Goal: Task Accomplishment & Management: Manage account settings

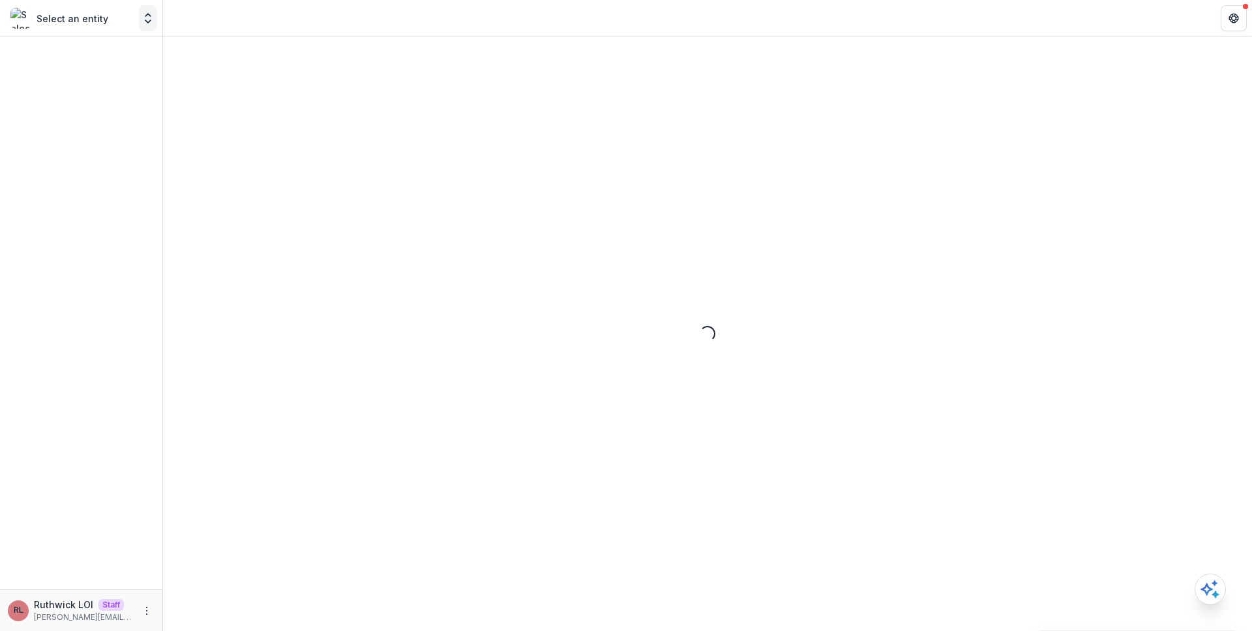
click at [147, 16] on icon "Open entity switcher" at bounding box center [147, 18] width 13 height 13
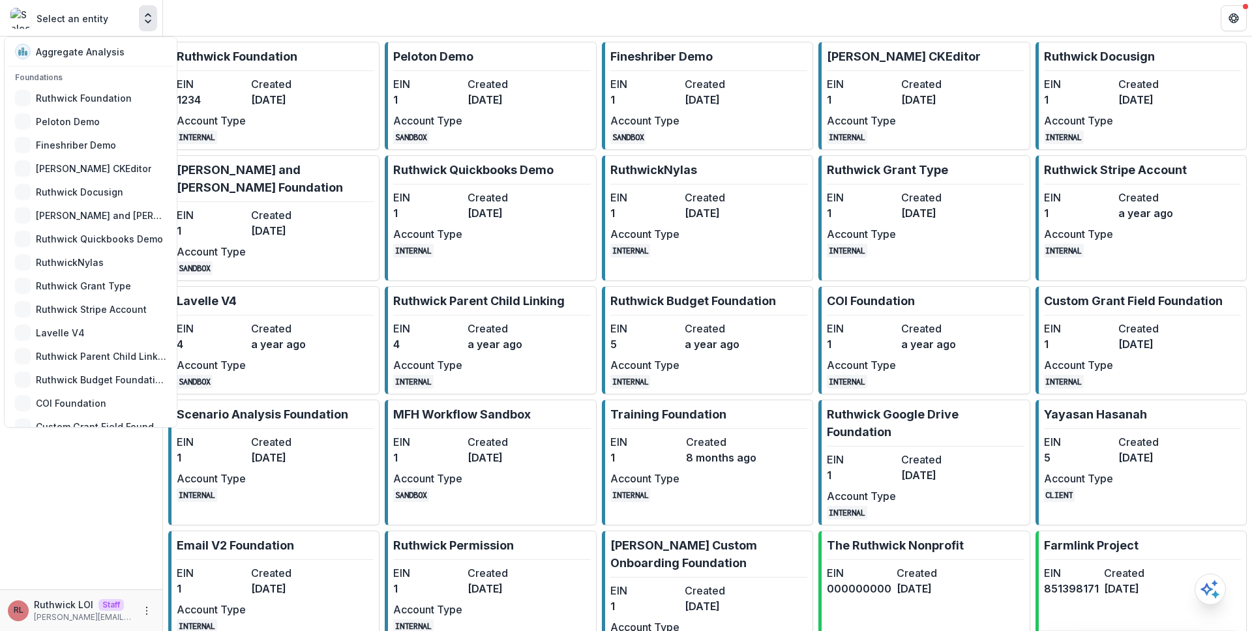
click at [106, 68] on div "Aggregate Analysis Foundations Ruthwick Foundation Peloton Demo Fineshriber Dem…" at bounding box center [90, 232] width 173 height 391
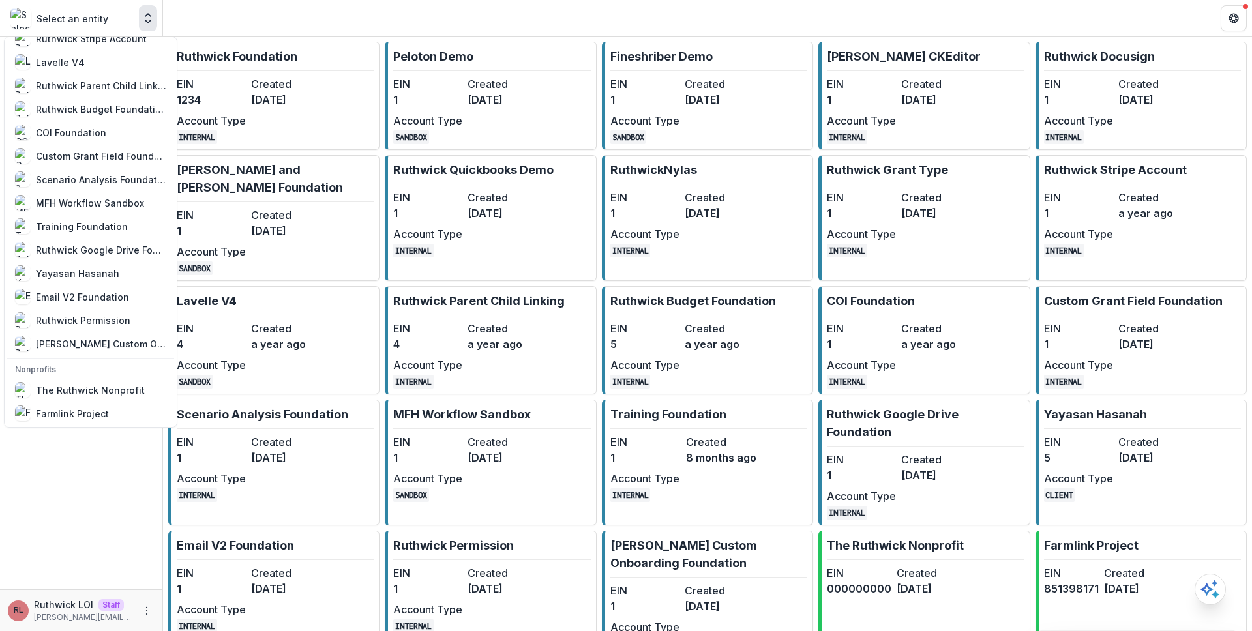
scroll to position [271, 0]
click at [111, 383] on div "The Ruthwick Nonprofit" at bounding box center [90, 390] width 109 height 14
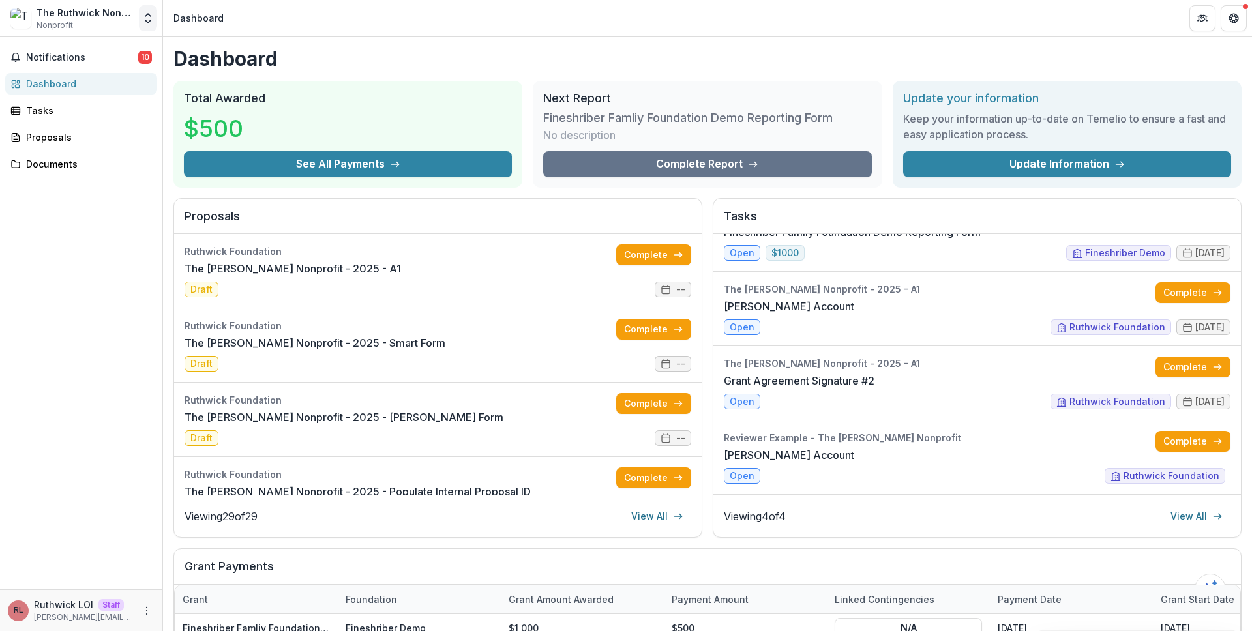
click at [149, 20] on icon "Open entity switcher" at bounding box center [147, 18] width 13 height 13
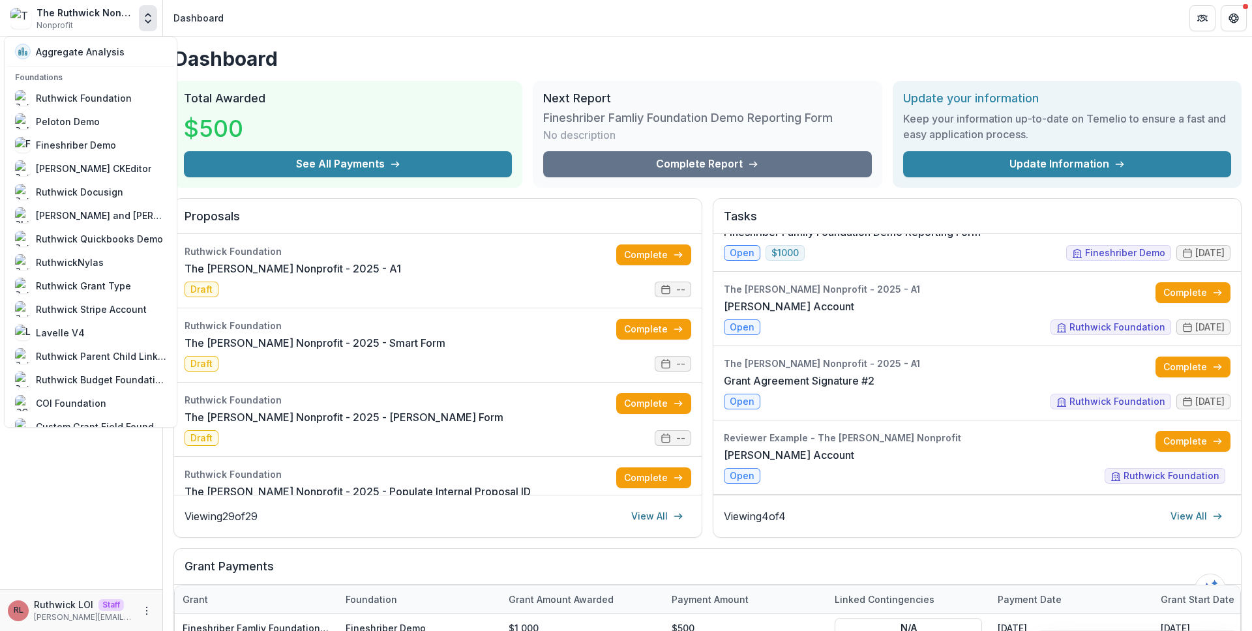
click at [388, 88] on div "Total Awarded $500 See All Payments" at bounding box center [347, 134] width 349 height 107
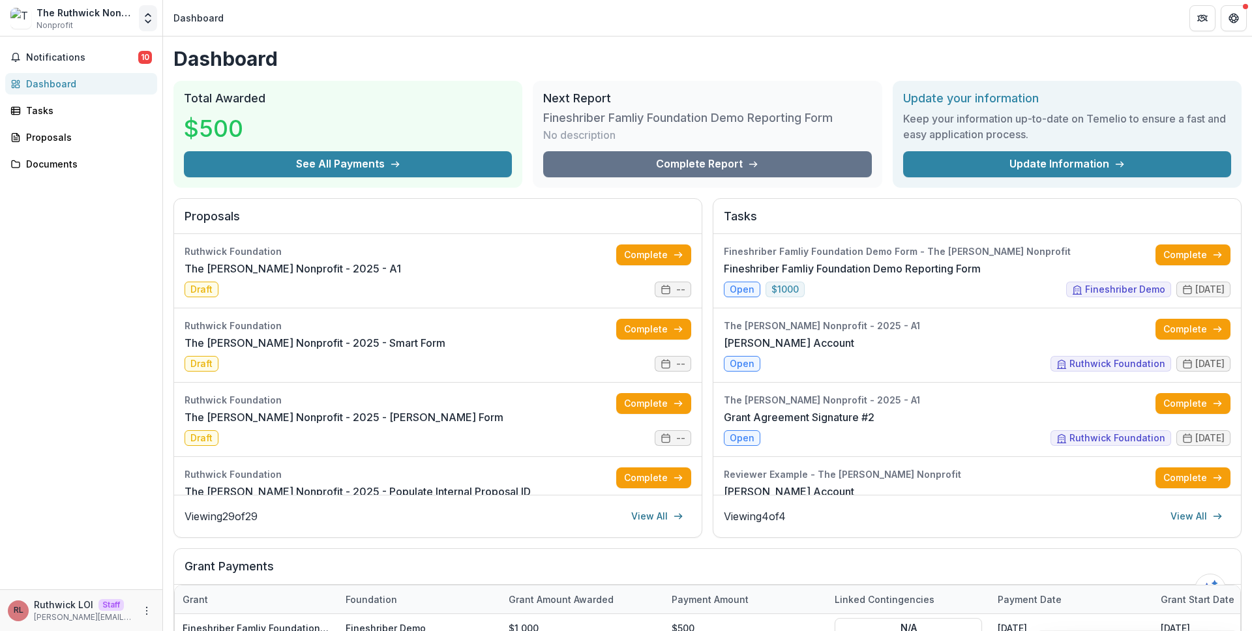
click at [148, 19] on icon "Open entity switcher" at bounding box center [147, 18] width 13 height 13
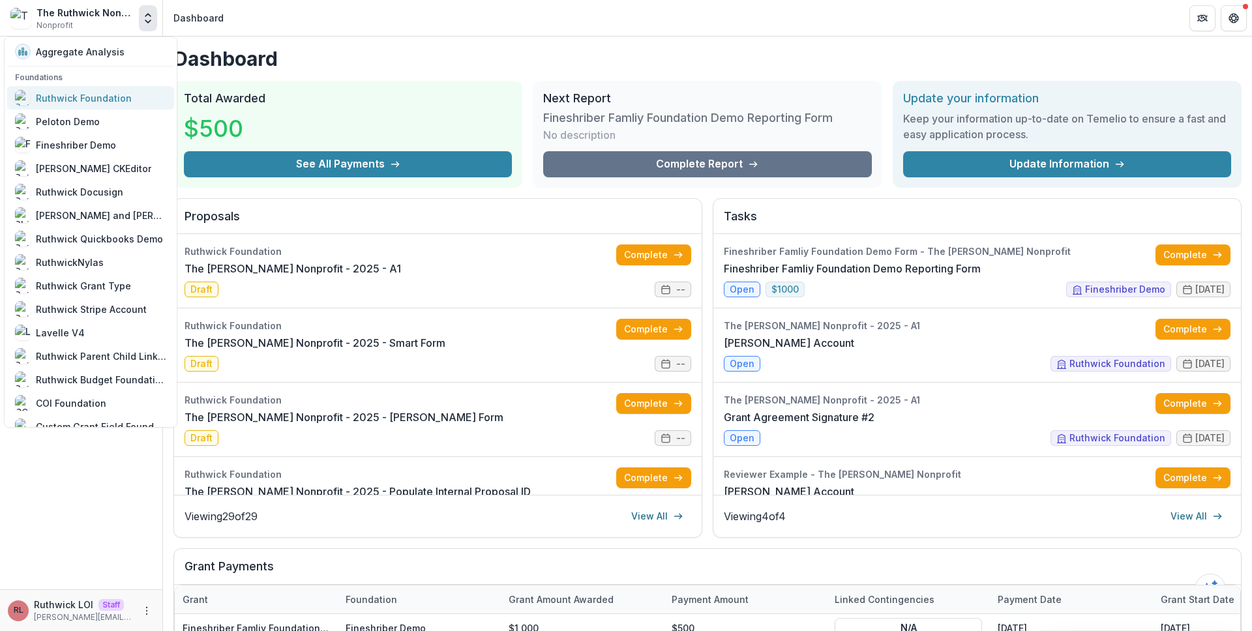
click at [134, 100] on div "Ruthwick Foundation" at bounding box center [90, 98] width 151 height 16
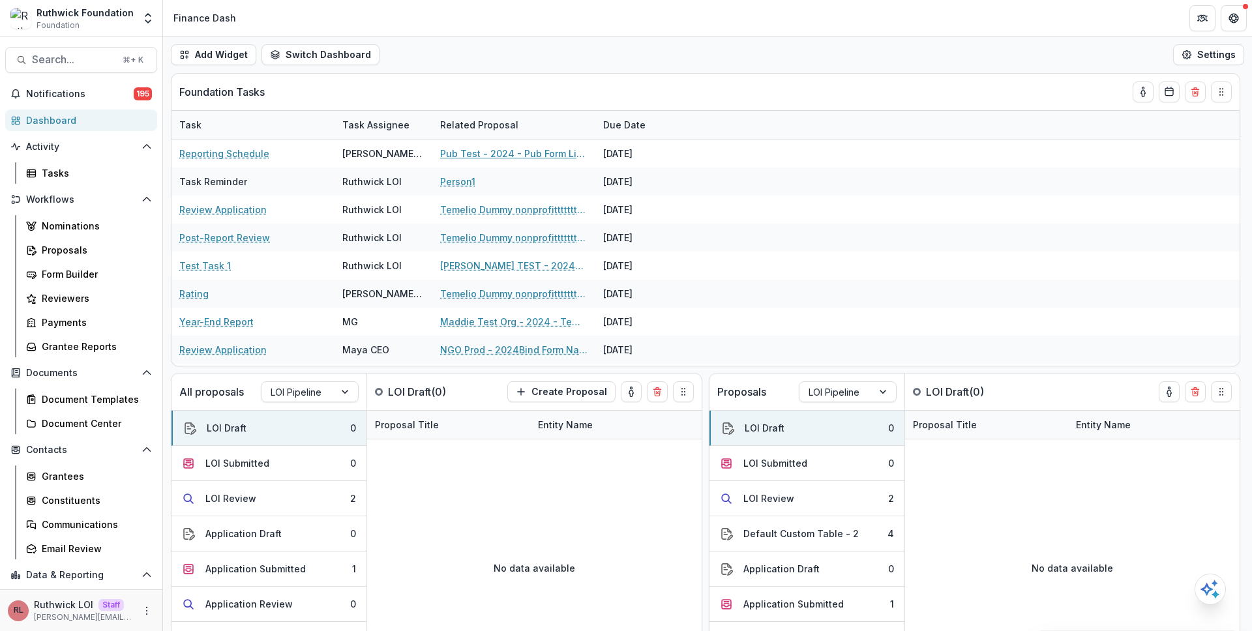
click at [510, 150] on link "Pub Test - 2024 - Pub Form Link Test" at bounding box center [513, 154] width 147 height 14
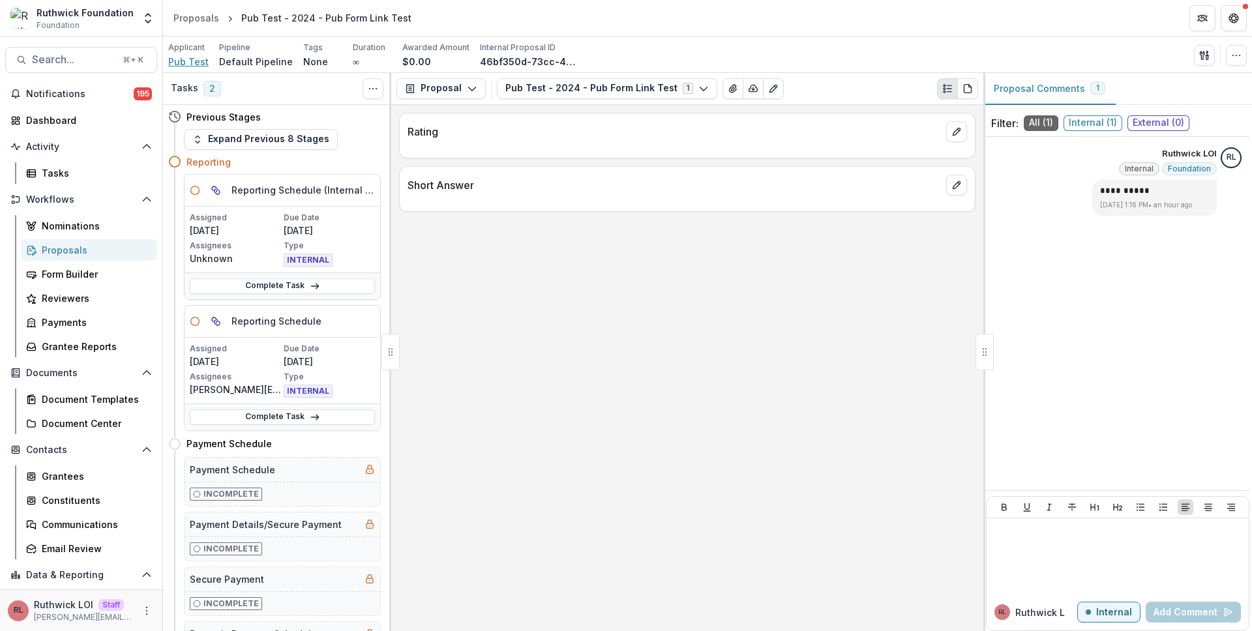
click at [188, 63] on span "Pub Test" at bounding box center [188, 62] width 40 height 14
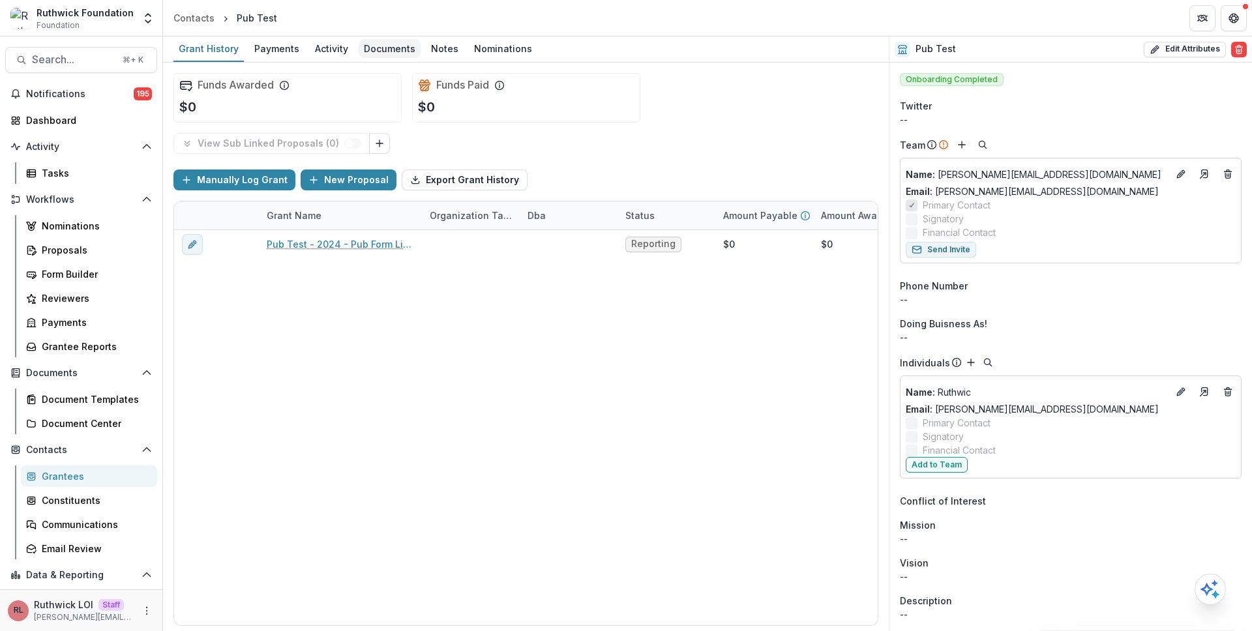
click at [359, 55] on div "Documents" at bounding box center [390, 48] width 62 height 19
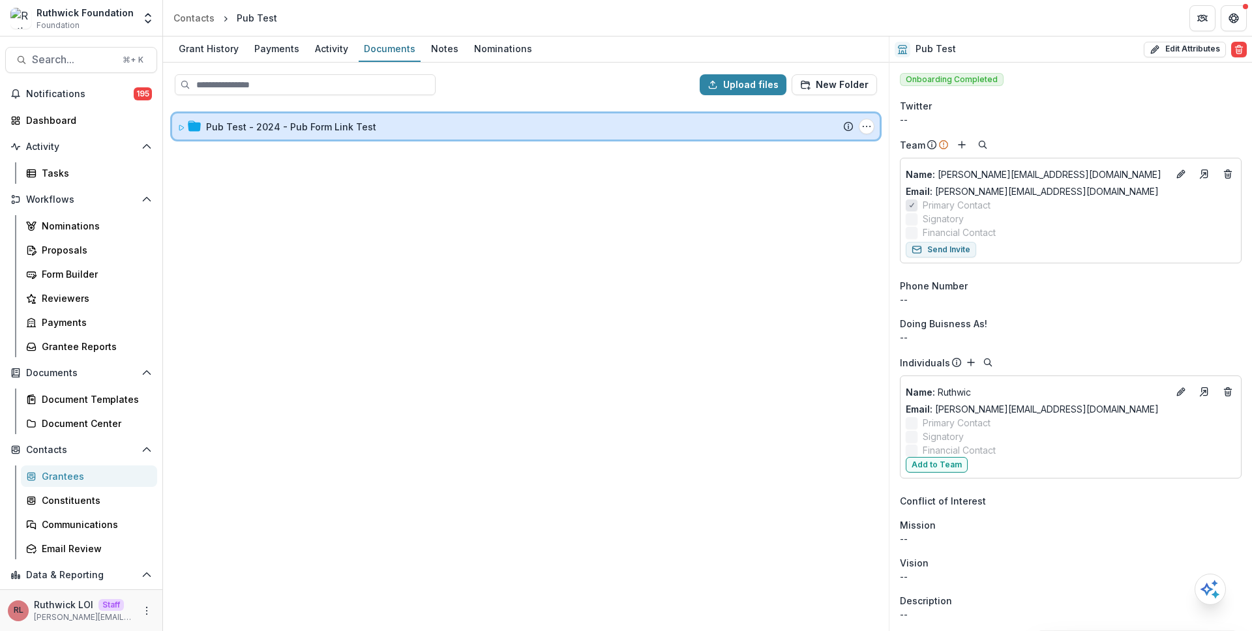
click at [402, 139] on div "Pub Test - 2024 - Pub Form Link Test Submission Temelio Proposal Attached propo…" at bounding box center [525, 126] width 707 height 26
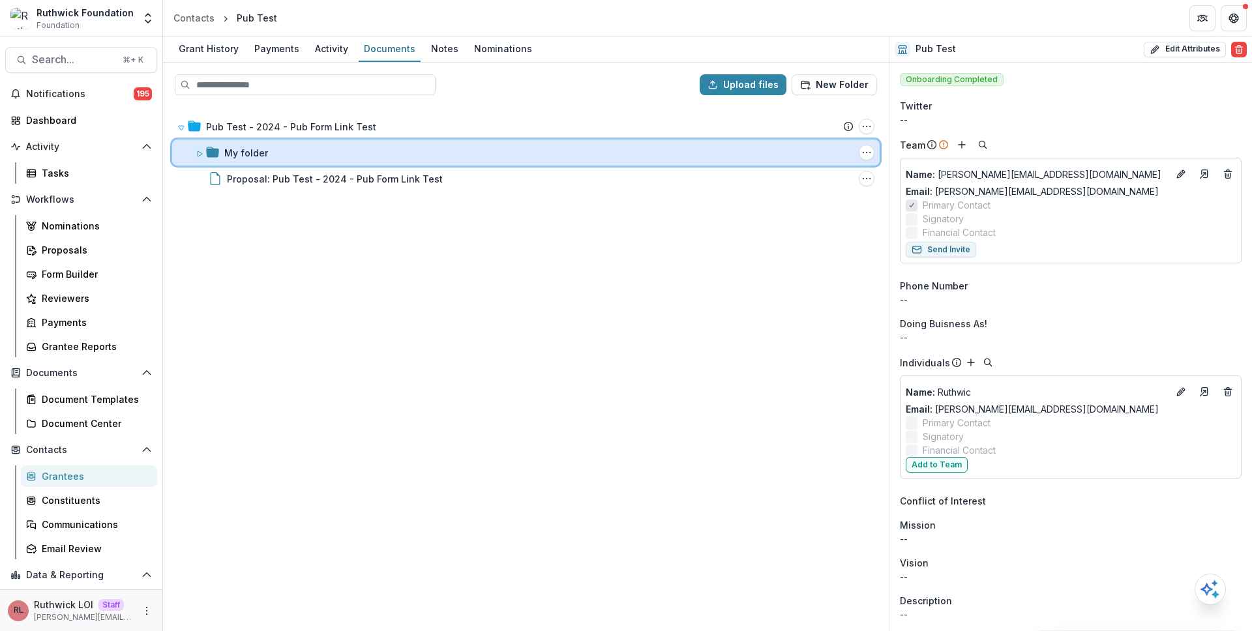
click at [378, 159] on div "My folder Folder Options Rename Add Subfolder Delete" at bounding box center [525, 153] width 707 height 26
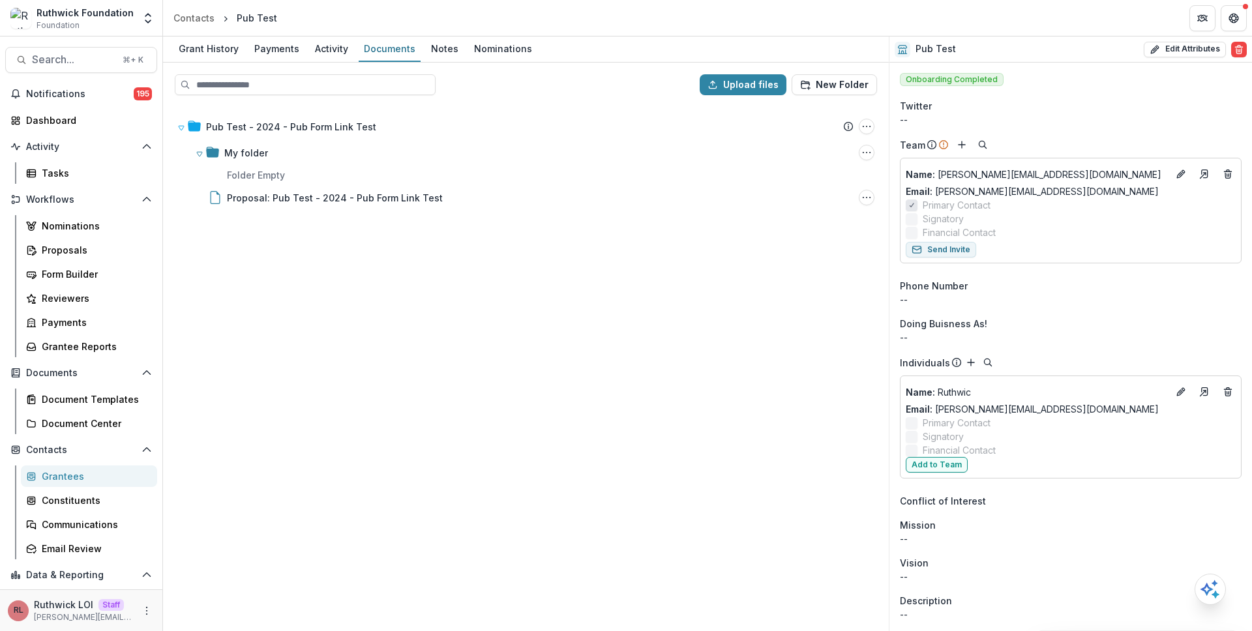
click at [401, 309] on div "Pub Test - 2024 - Pub Form Link Test Submission Temelio Proposal Attached propo…" at bounding box center [525, 368] width 723 height 524
click at [64, 267] on div "Form Builder" at bounding box center [94, 274] width 105 height 14
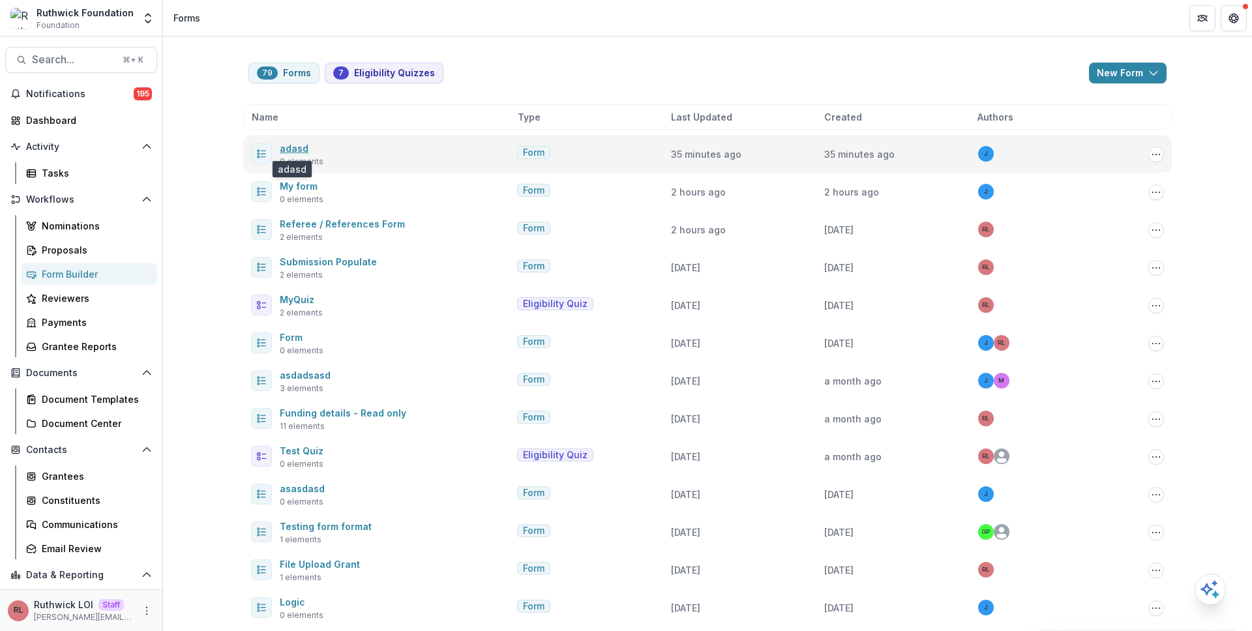
click at [289, 147] on link "adasd" at bounding box center [294, 148] width 29 height 11
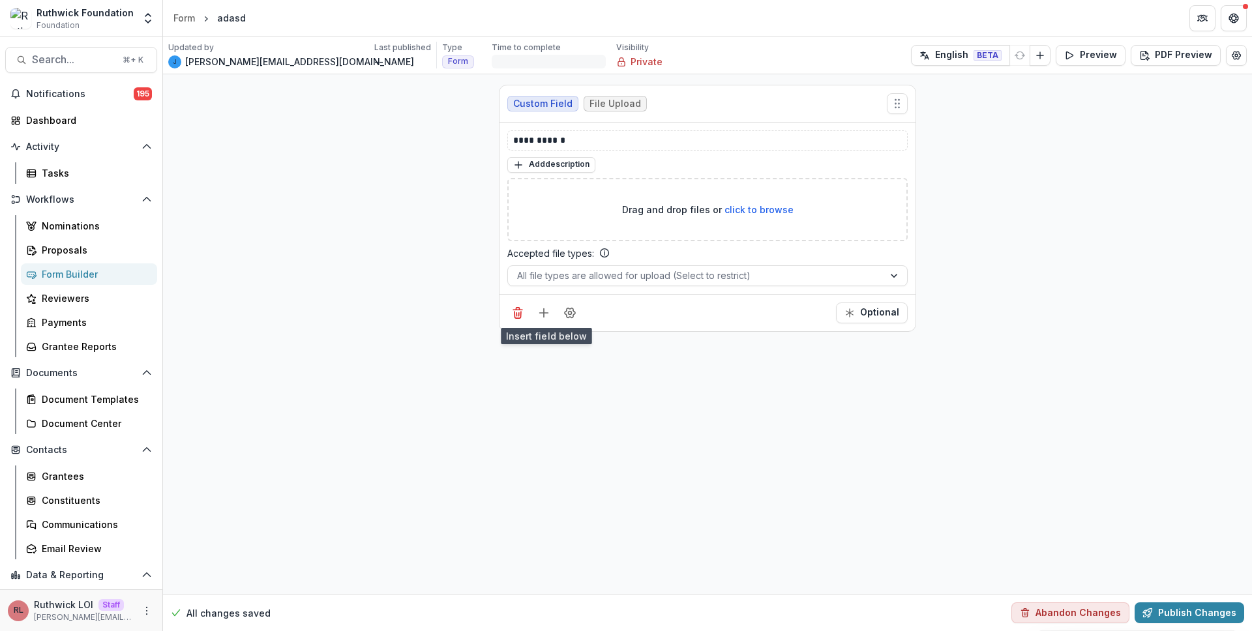
click at [544, 325] on div "Optional" at bounding box center [707, 312] width 416 height 37
click at [540, 310] on icon "Add field" at bounding box center [543, 312] width 13 height 13
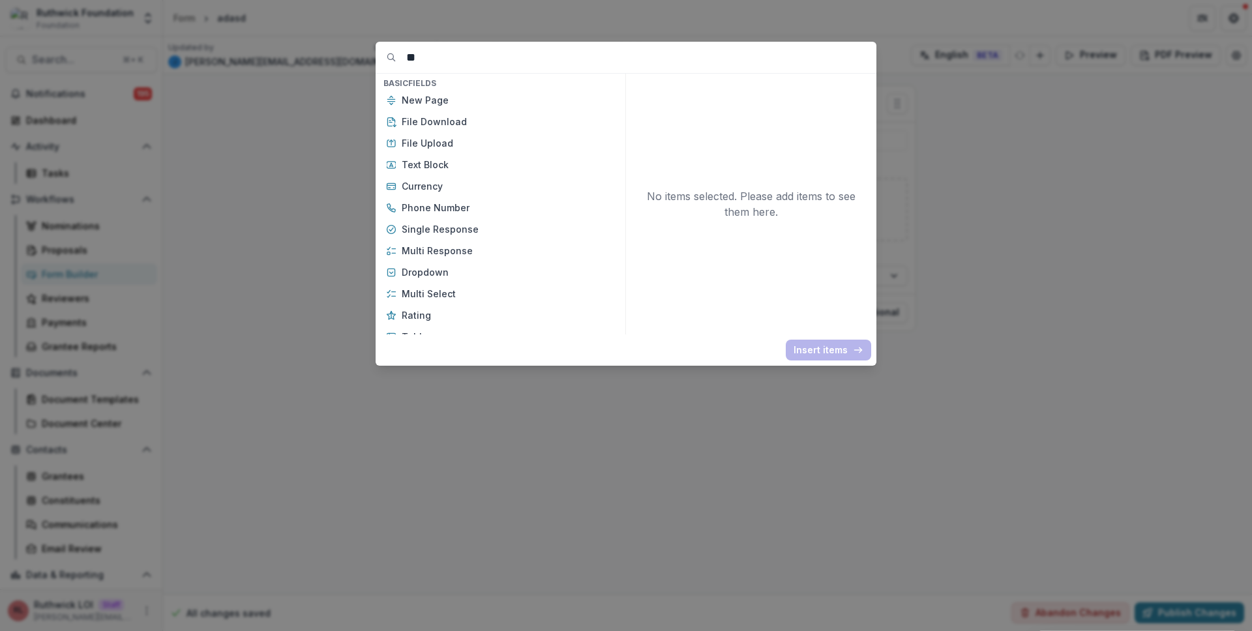
type input "***"
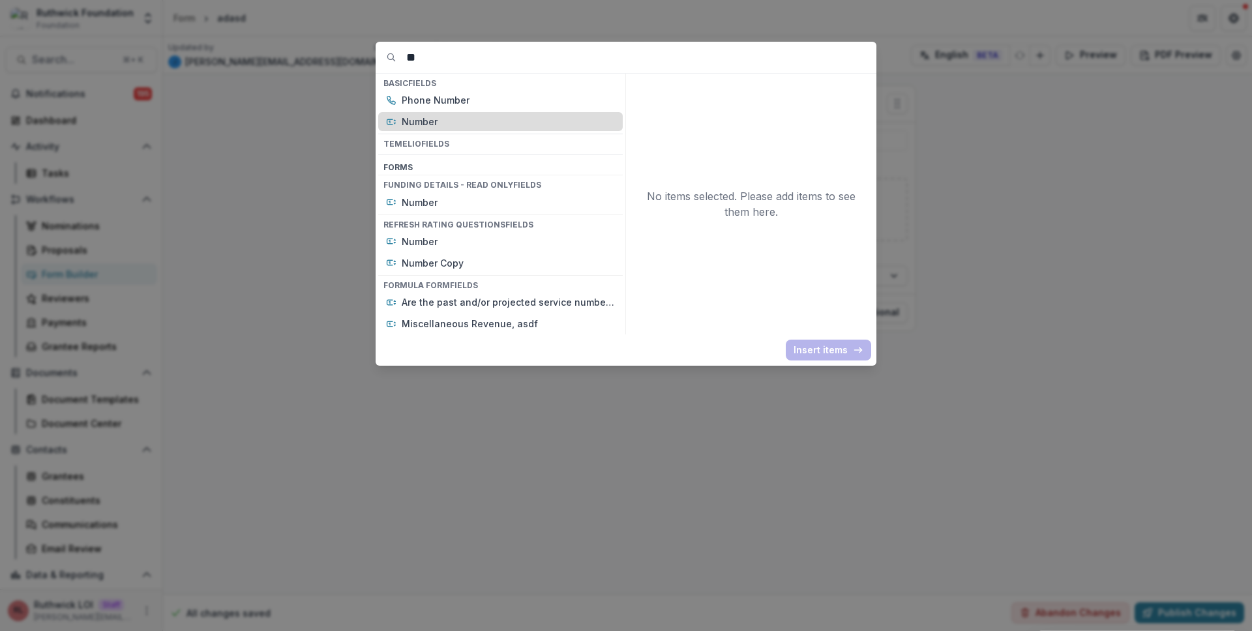
type input "**"
click at [450, 124] on p "Number" at bounding box center [508, 122] width 213 height 14
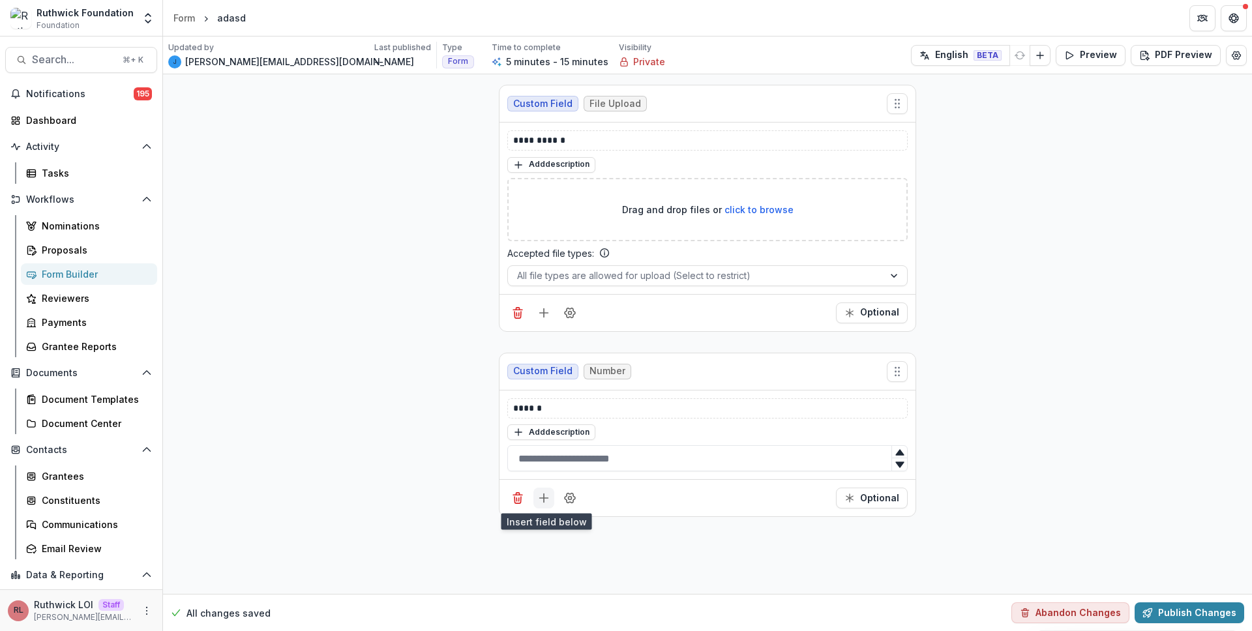
click at [542, 501] on icon "Add field" at bounding box center [543, 498] width 13 height 13
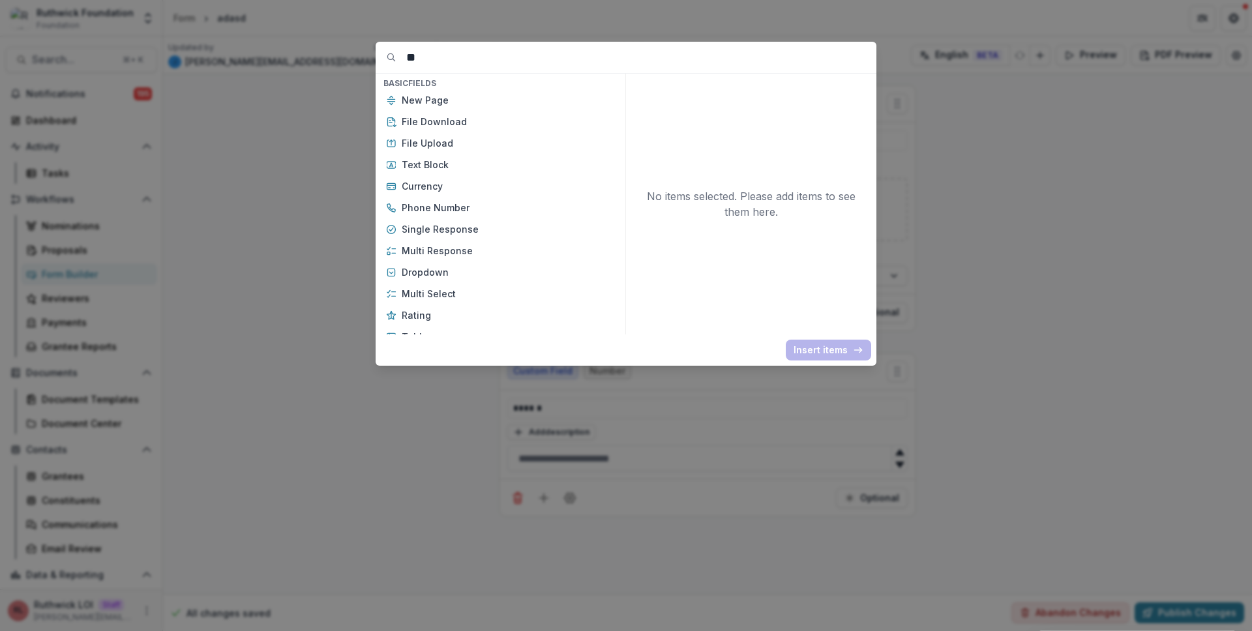
type input "***"
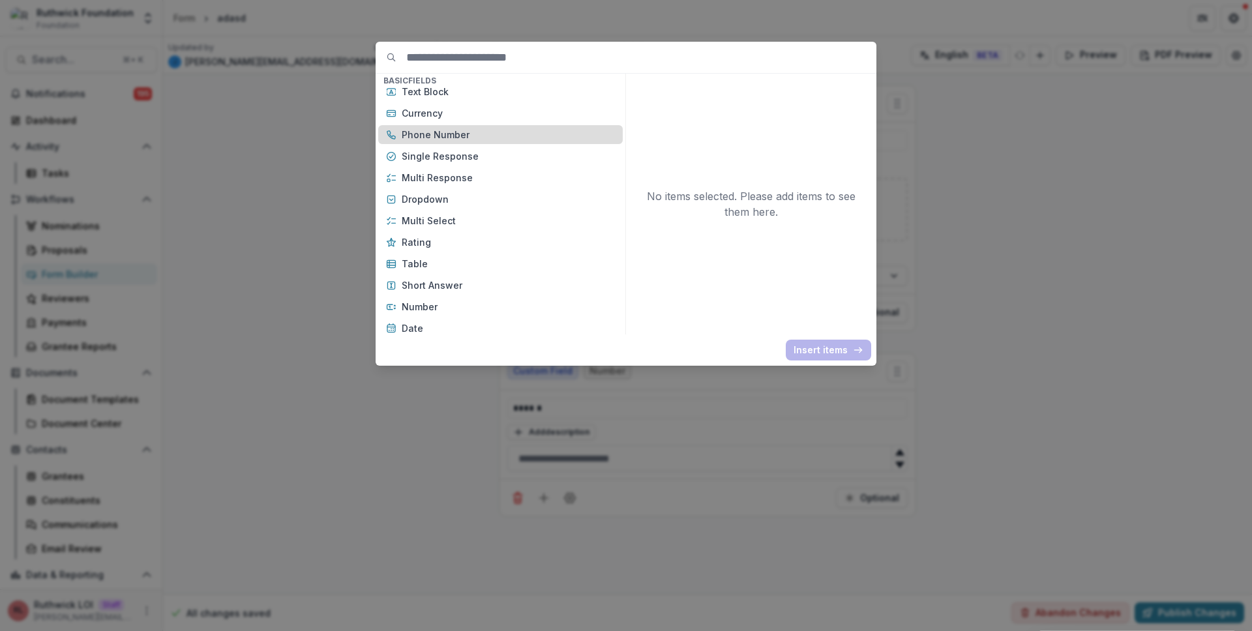
scroll to position [71, 0]
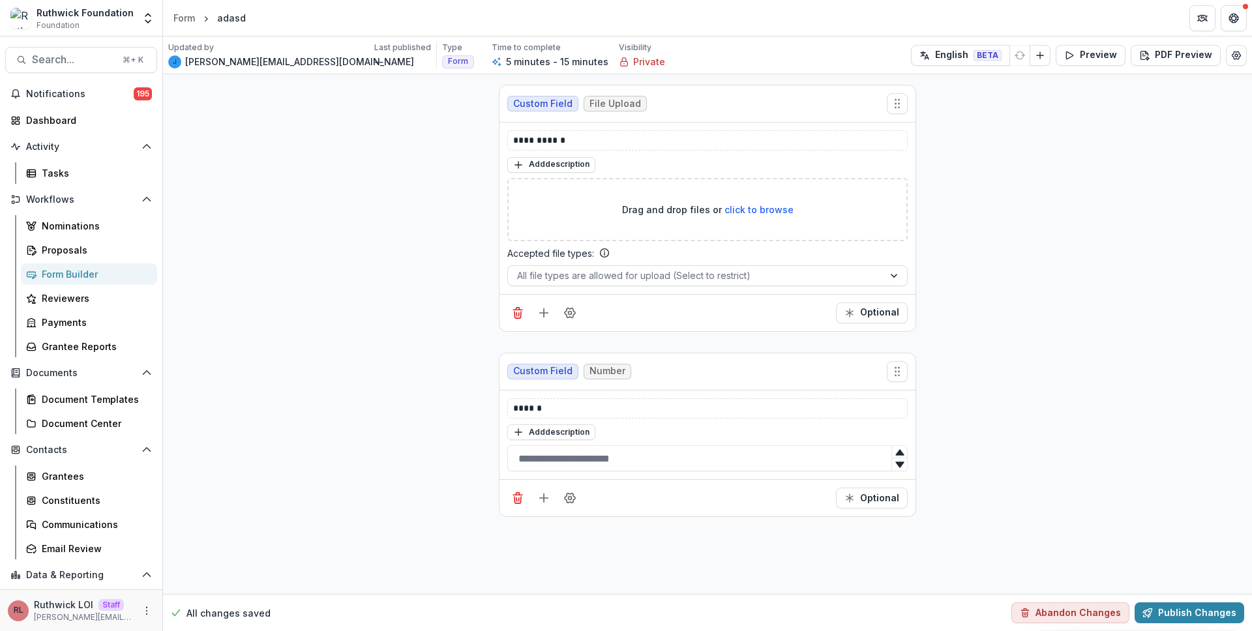
click at [357, 234] on div "**********" at bounding box center [707, 334] width 1089 height 520
click at [124, 250] on div "Proposals" at bounding box center [94, 250] width 105 height 14
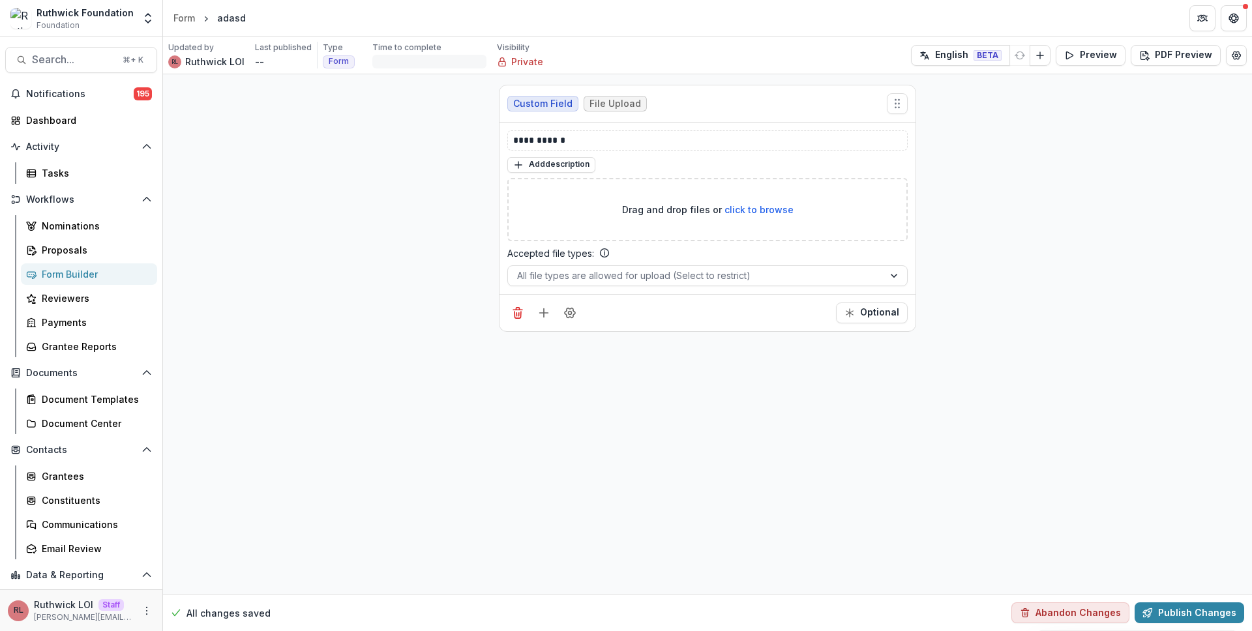
click at [465, 312] on div "**********" at bounding box center [707, 334] width 1089 height 520
click at [106, 248] on div "Proposals" at bounding box center [94, 250] width 105 height 14
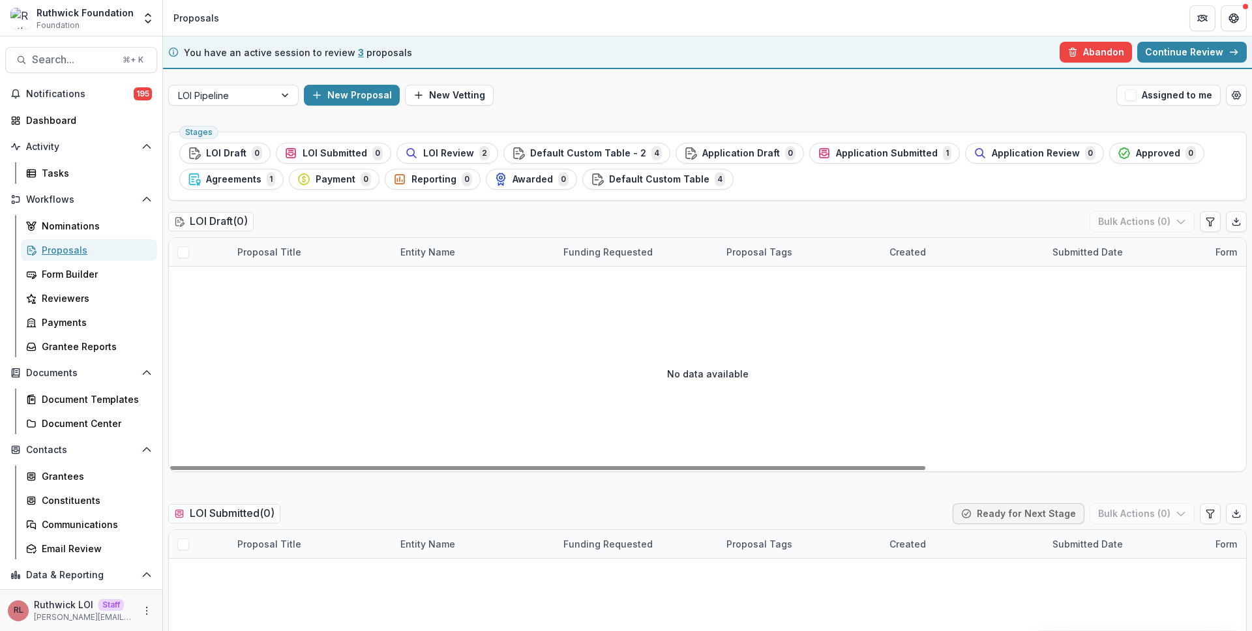
scroll to position [505, 0]
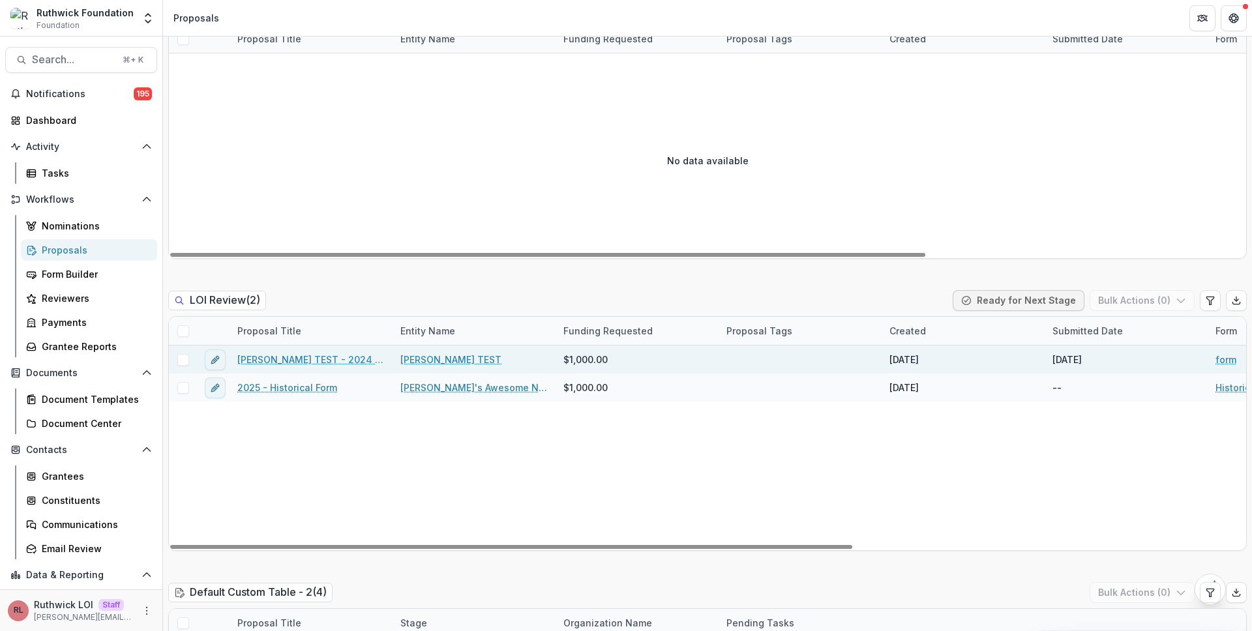
click at [319, 362] on link "Ruthwick TEST - 2024 - form" at bounding box center [310, 360] width 147 height 14
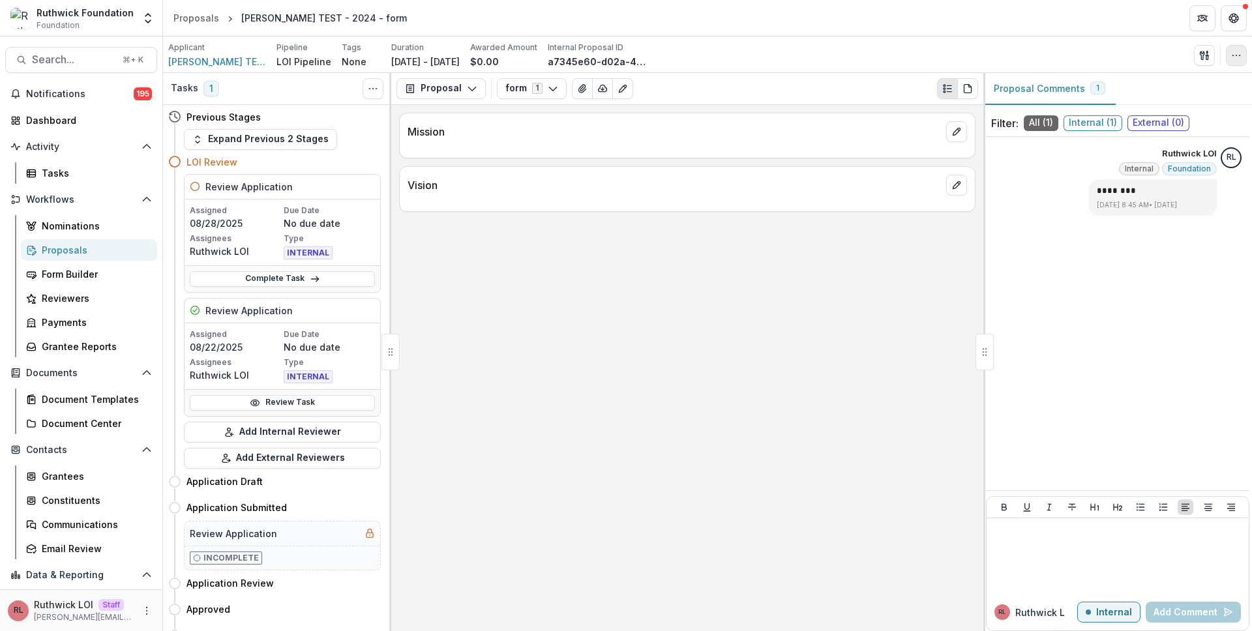
click at [1239, 53] on icon "button" at bounding box center [1236, 55] width 10 height 10
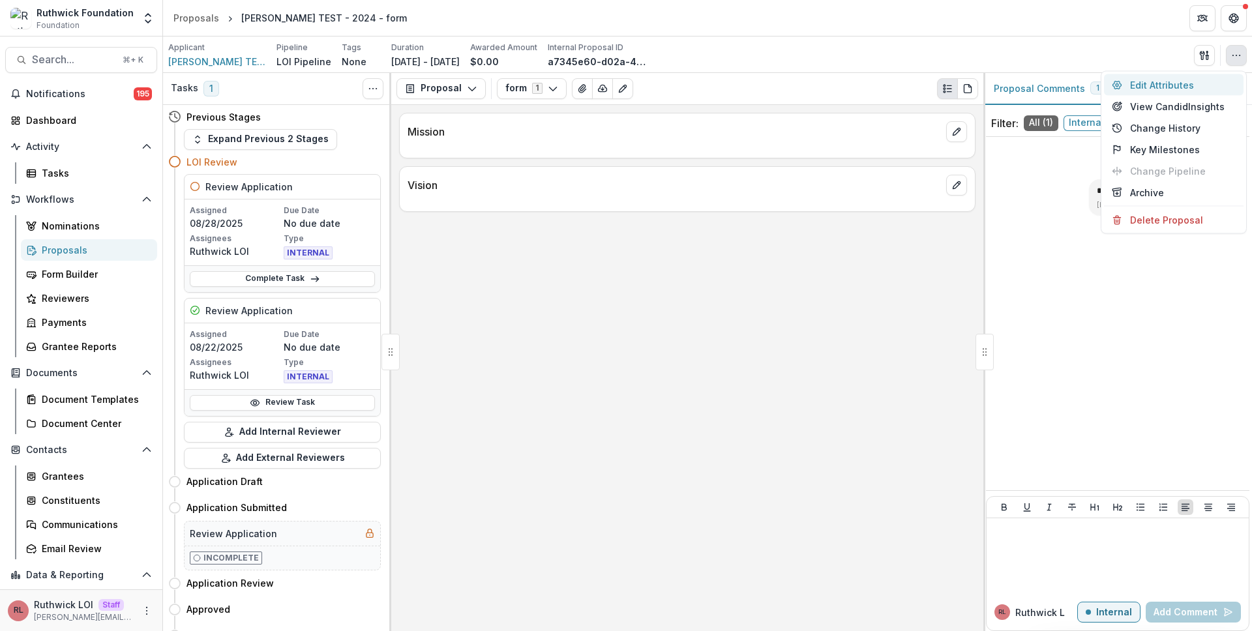
click at [1207, 79] on button "Edit Attributes" at bounding box center [1174, 85] width 140 height 22
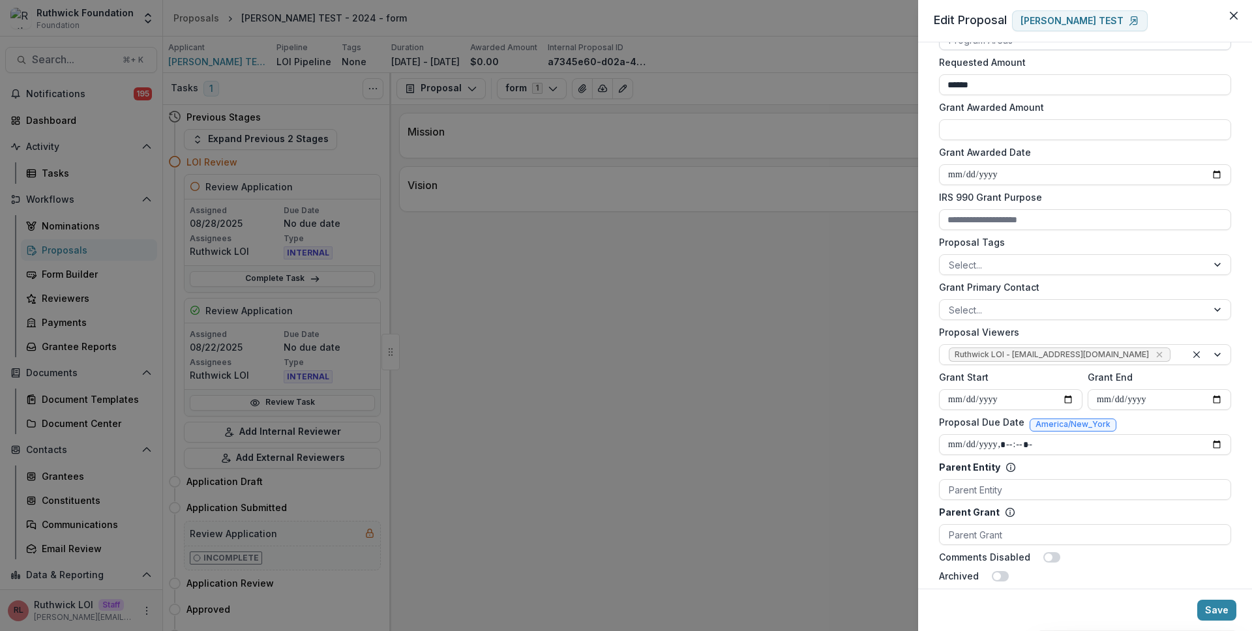
scroll to position [301, 0]
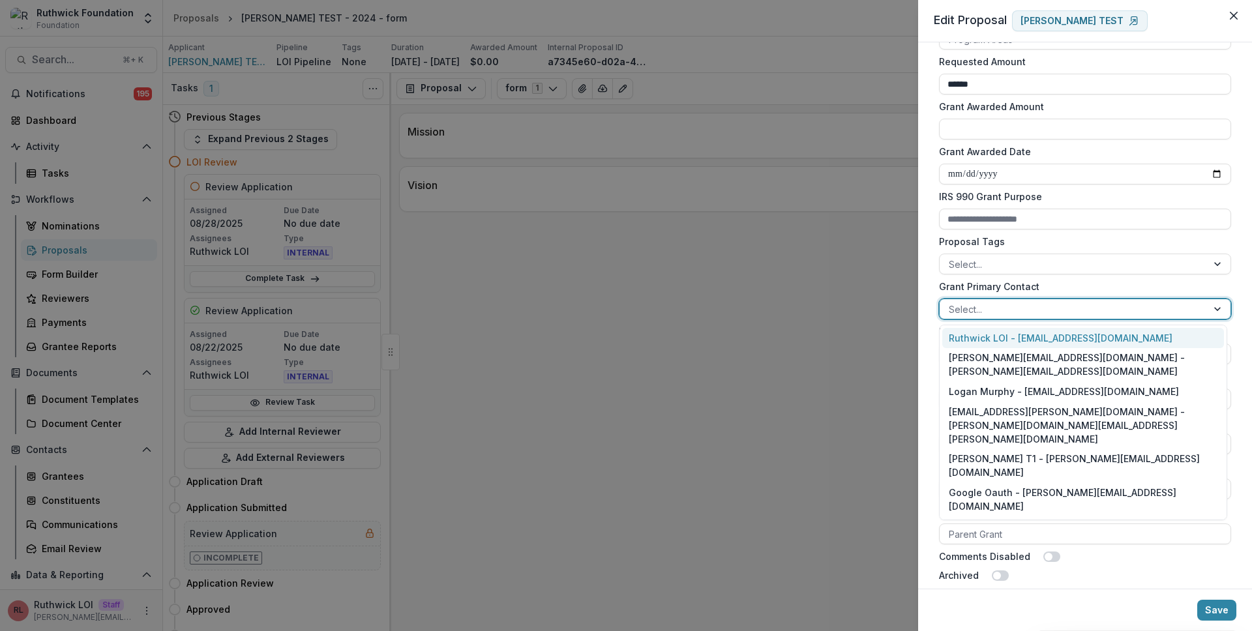
click at [1014, 305] on div at bounding box center [1073, 309] width 249 height 16
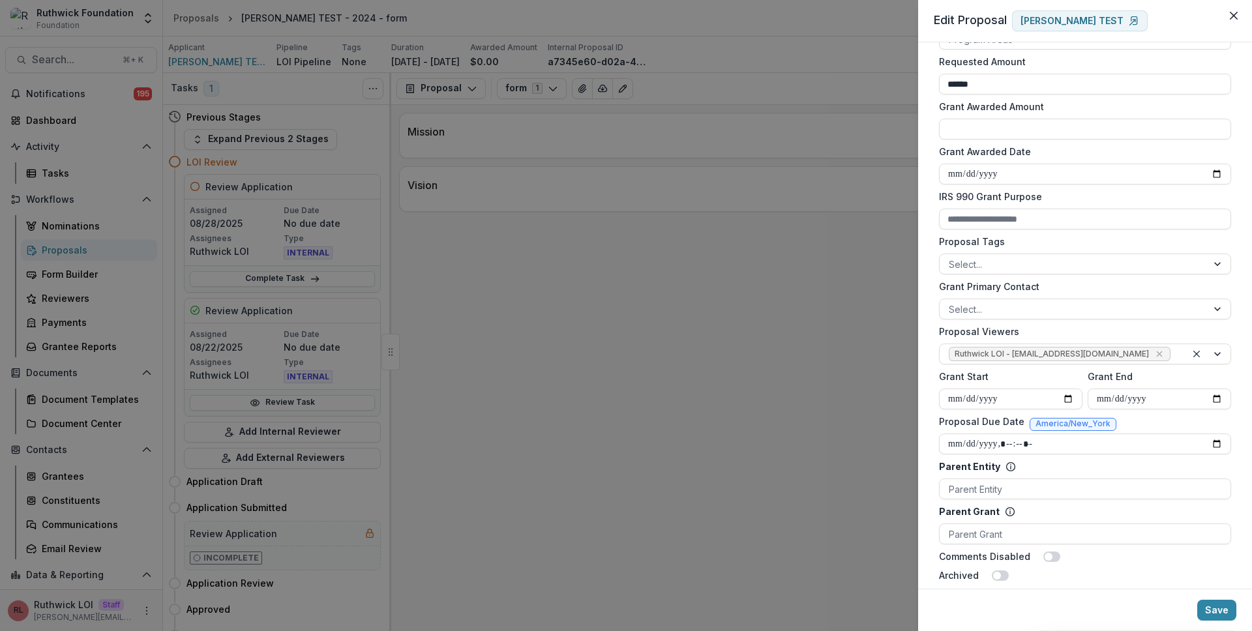
click at [1031, 282] on label "Grant Primary Contact" at bounding box center [1081, 287] width 284 height 14
click at [951, 303] on input "Grant Primary Contact" at bounding box center [950, 310] width 3 height 14
click at [658, 268] on div "**********" at bounding box center [626, 315] width 1252 height 631
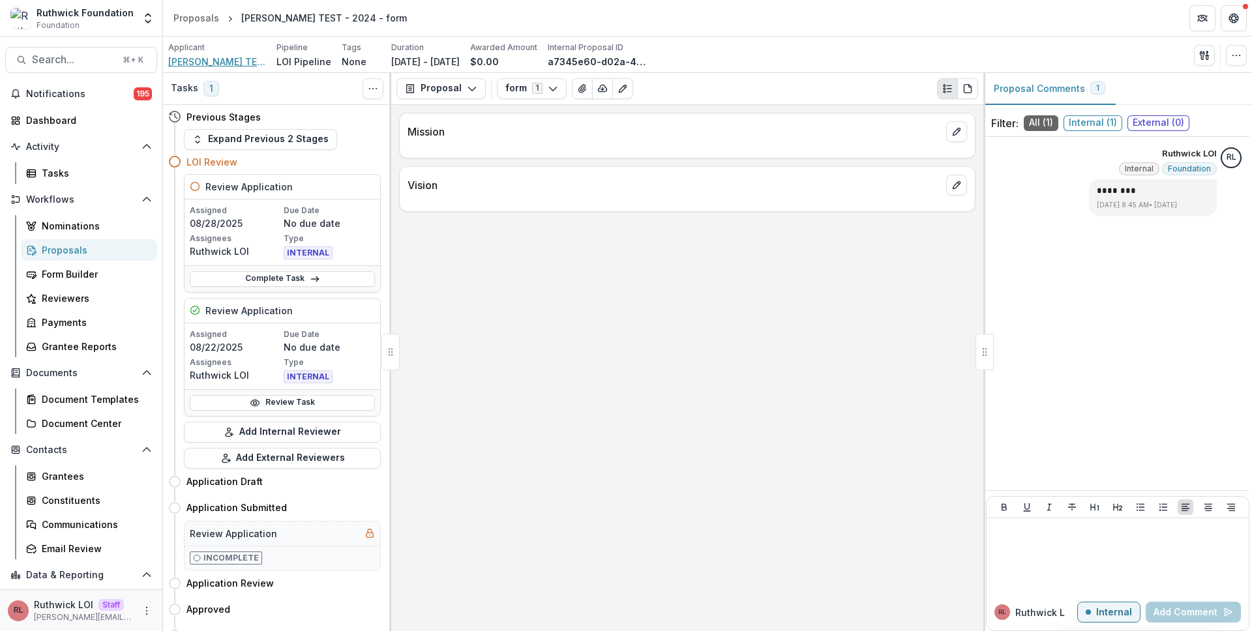
click at [214, 63] on span "[PERSON_NAME] TEST" at bounding box center [217, 62] width 98 height 14
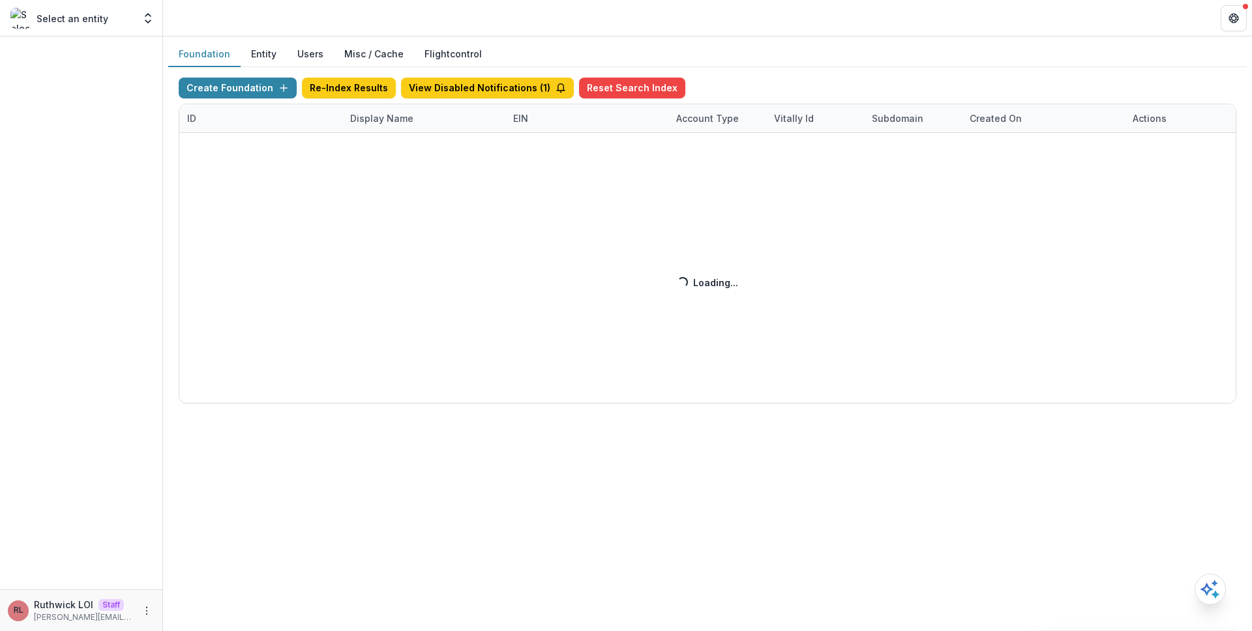
click at [410, 123] on div "Create Foundation Re-Index Results View Disabled Notifications ( 1 ) Reset Sear…" at bounding box center [707, 241] width 1057 height 326
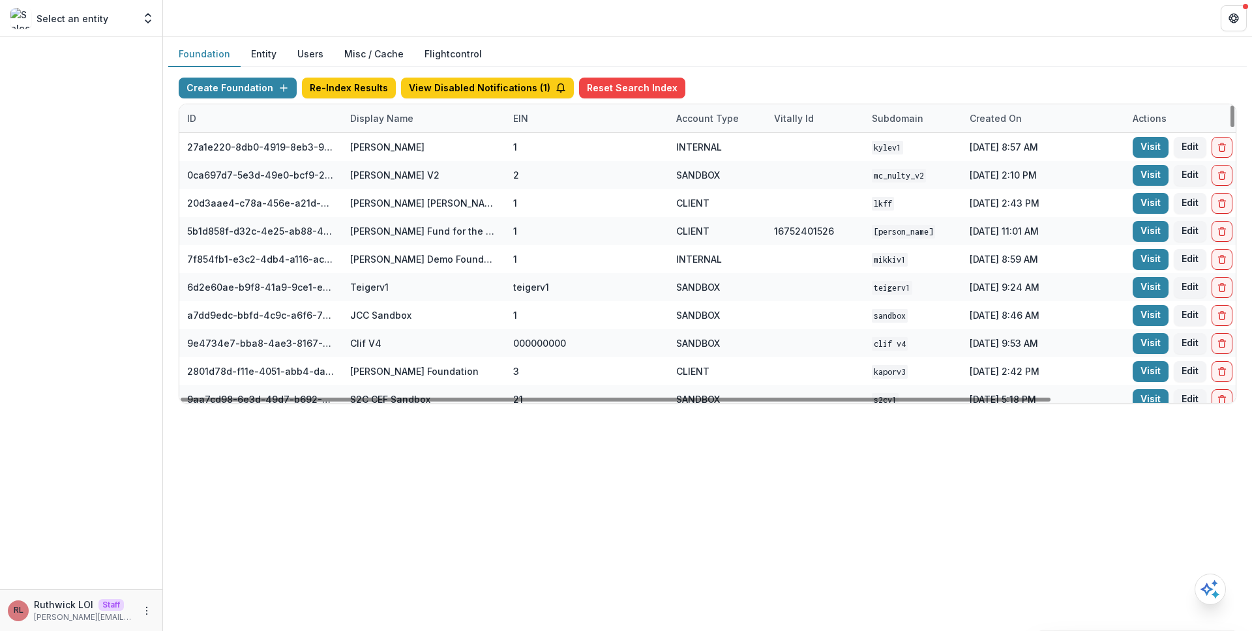
click at [414, 120] on div "Display Name" at bounding box center [381, 118] width 79 height 14
click at [421, 149] on input at bounding box center [423, 148] width 156 height 21
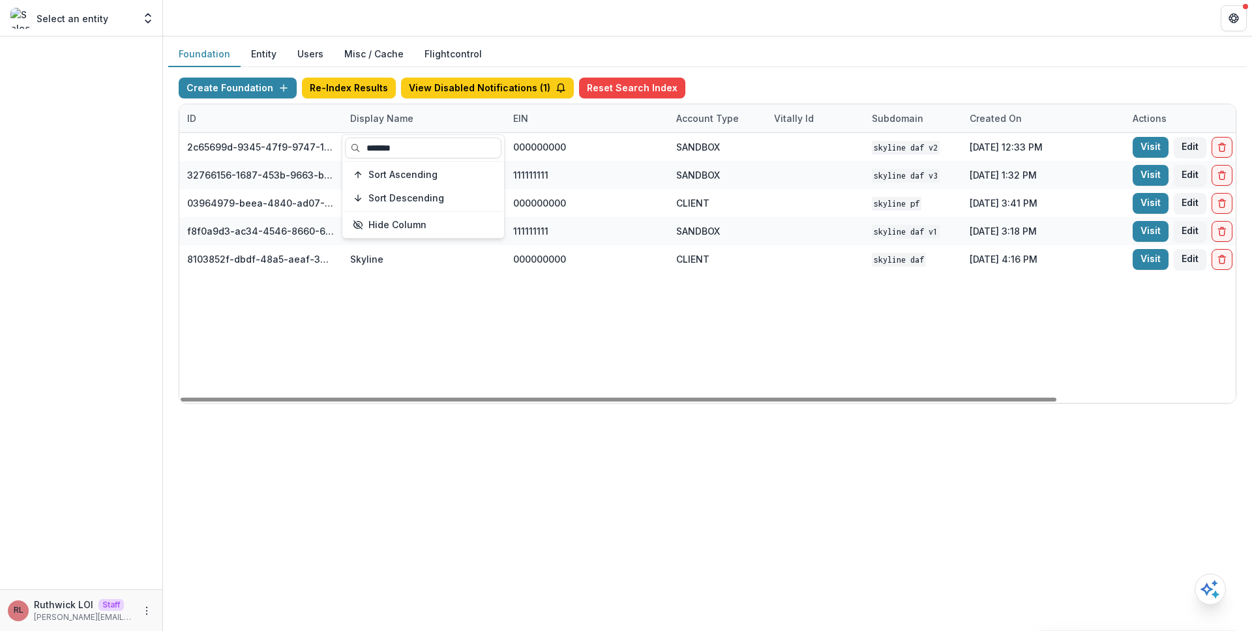
type input "*******"
click at [691, 286] on div "2c65699d-9345-47f9-9747-12d930ad2536 Skyline DAF V2 000000000 SANDBOX Skyline D…" at bounding box center [814, 268] width 1271 height 270
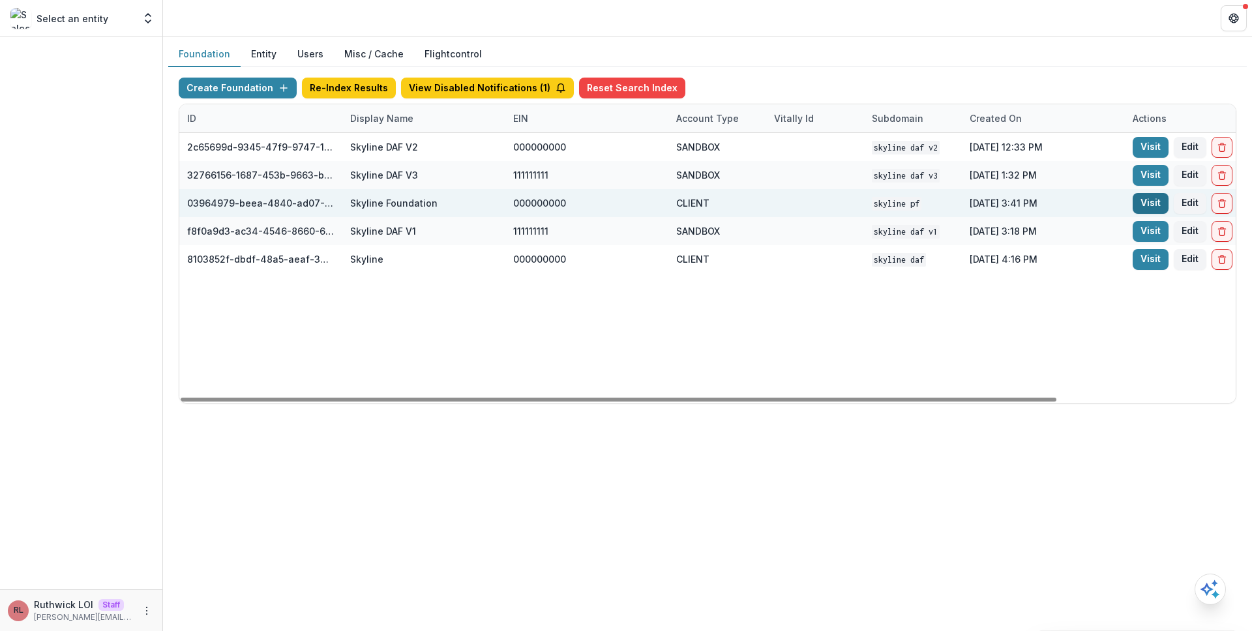
click at [1159, 206] on link "Visit" at bounding box center [1150, 203] width 36 height 21
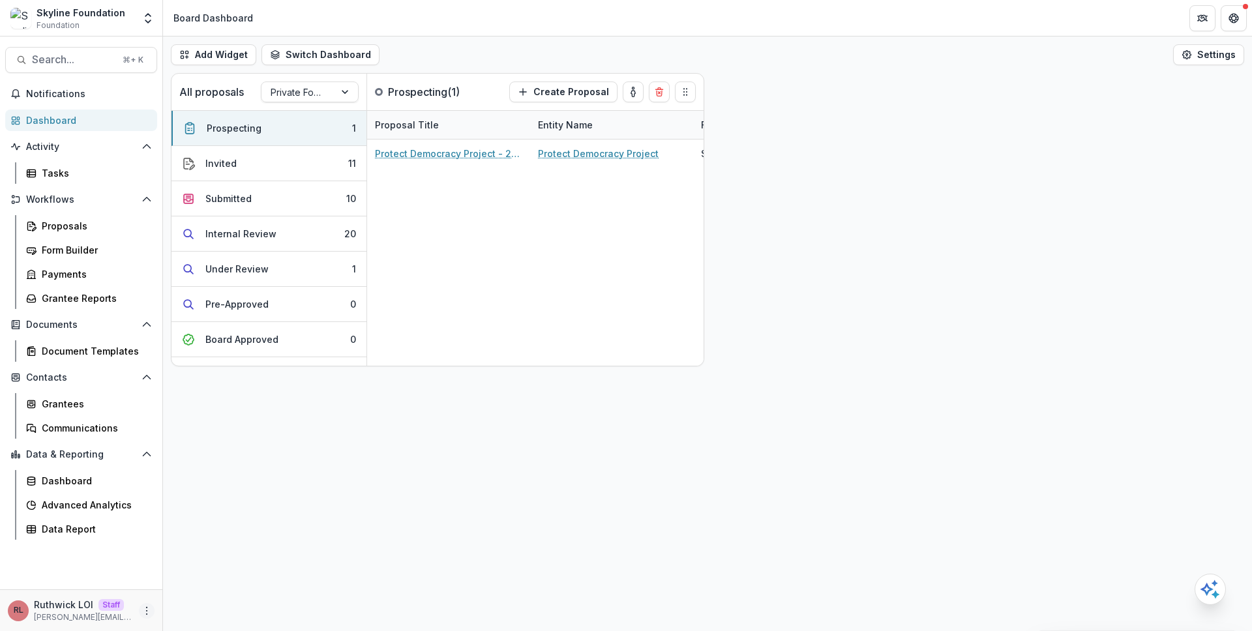
click at [147, 607] on icon "More" at bounding box center [146, 611] width 10 height 10
click at [213, 584] on link "User Settings" at bounding box center [233, 583] width 140 height 22
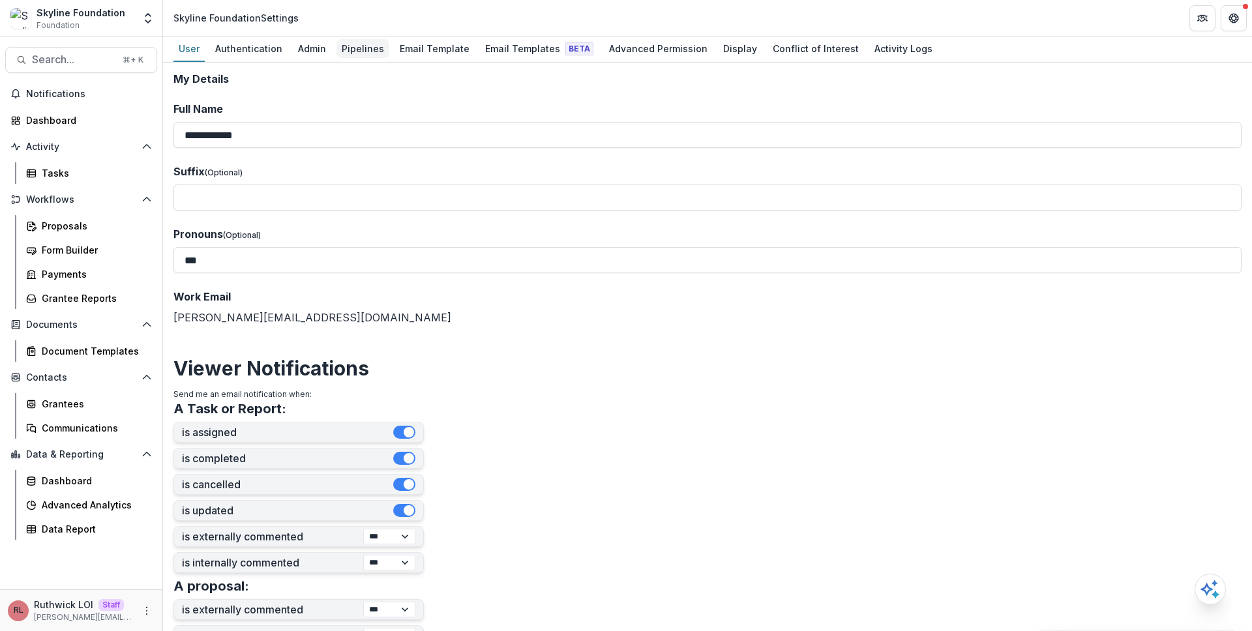
click at [361, 56] on div "Pipelines" at bounding box center [362, 48] width 53 height 19
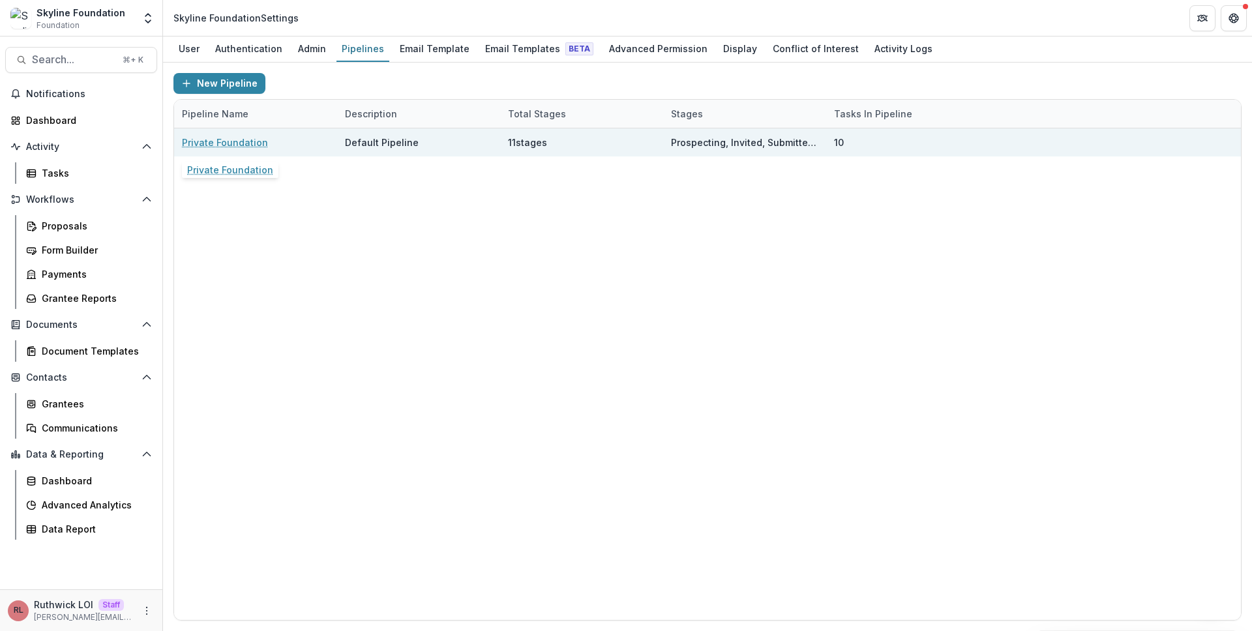
click at [245, 138] on link "Private Foundation" at bounding box center [225, 143] width 86 height 14
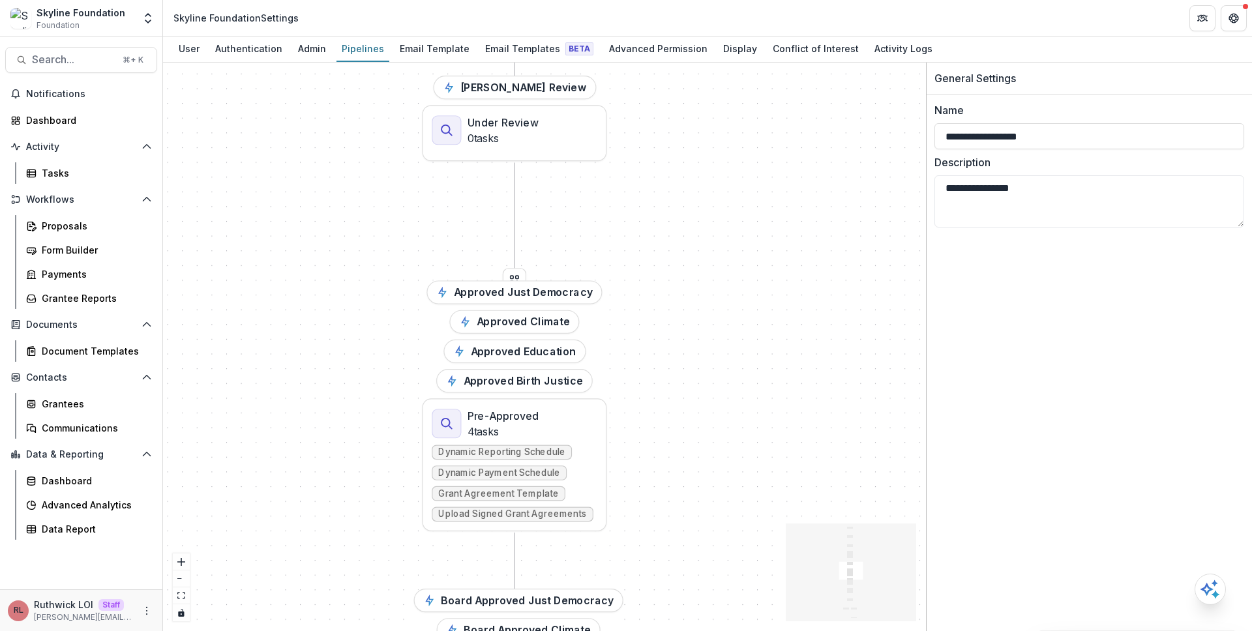
drag, startPoint x: 637, startPoint y: 282, endPoint x: 667, endPoint y: 278, distance: 30.3
click at [667, 278] on div "Prospecting 0 tasks Invited 0 tasks Submitted 0 tasks Education Review Just Dem…" at bounding box center [544, 347] width 763 height 569
click at [594, 445] on div "Pre-Approved 4 tasks Dynamic Reporting Schedule Dynamic Payment Schedule Grant …" at bounding box center [514, 465] width 165 height 113
select select
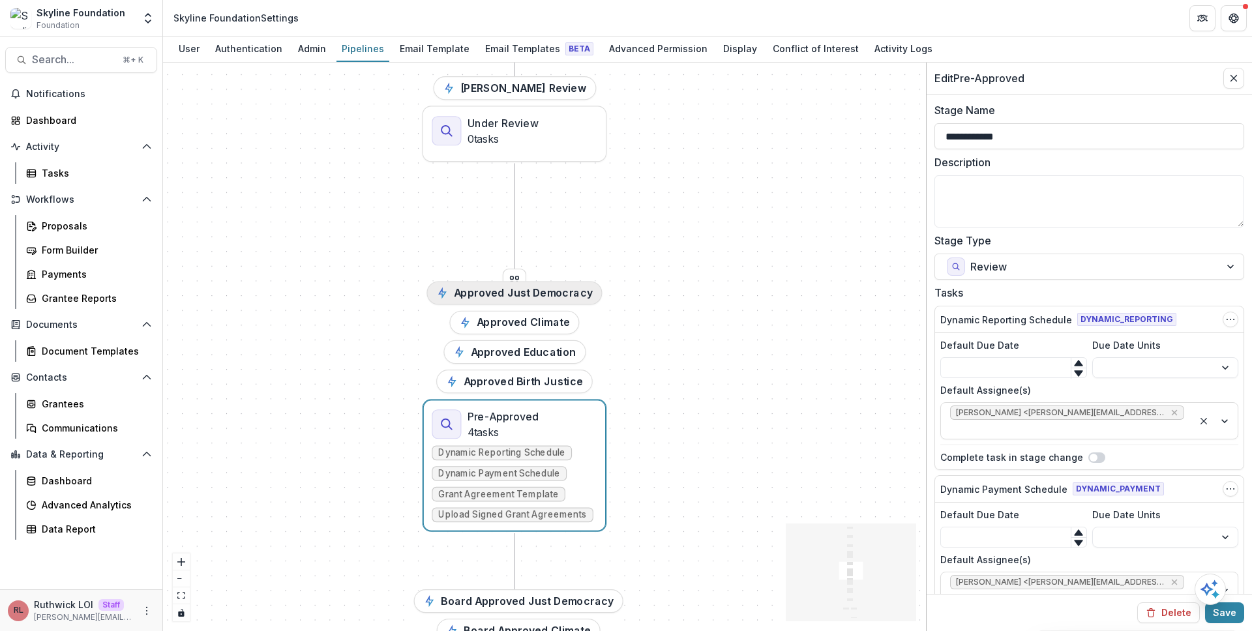
click at [550, 294] on button "Approved Just Democracy" at bounding box center [513, 292] width 175 height 23
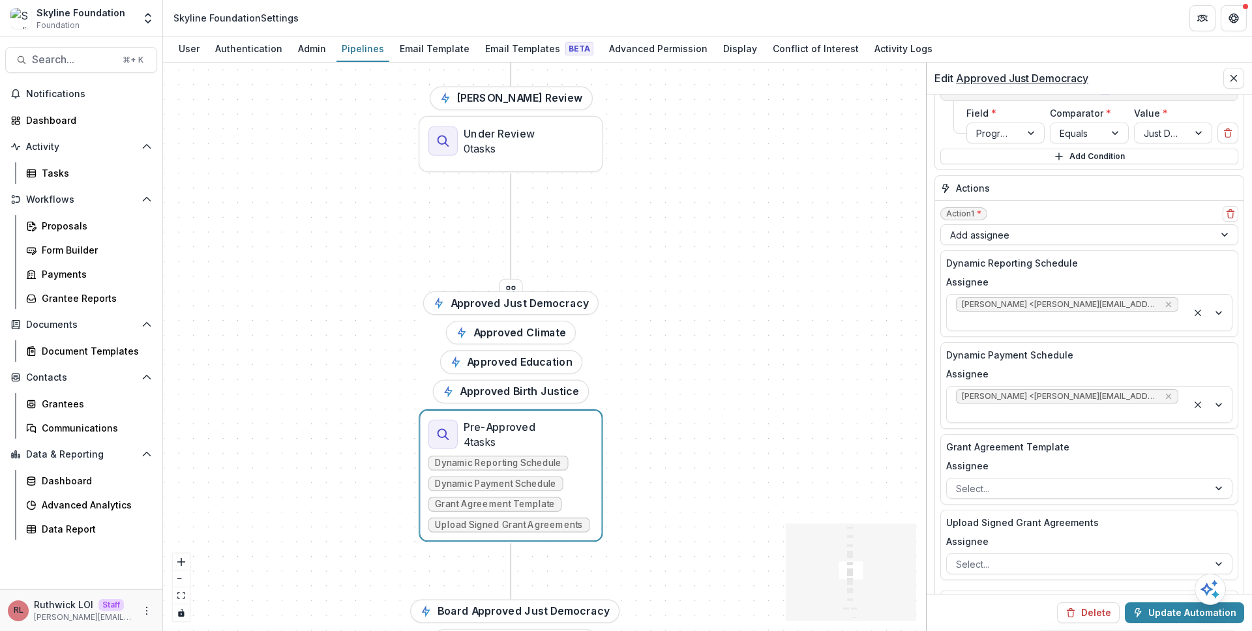
scroll to position [256, 0]
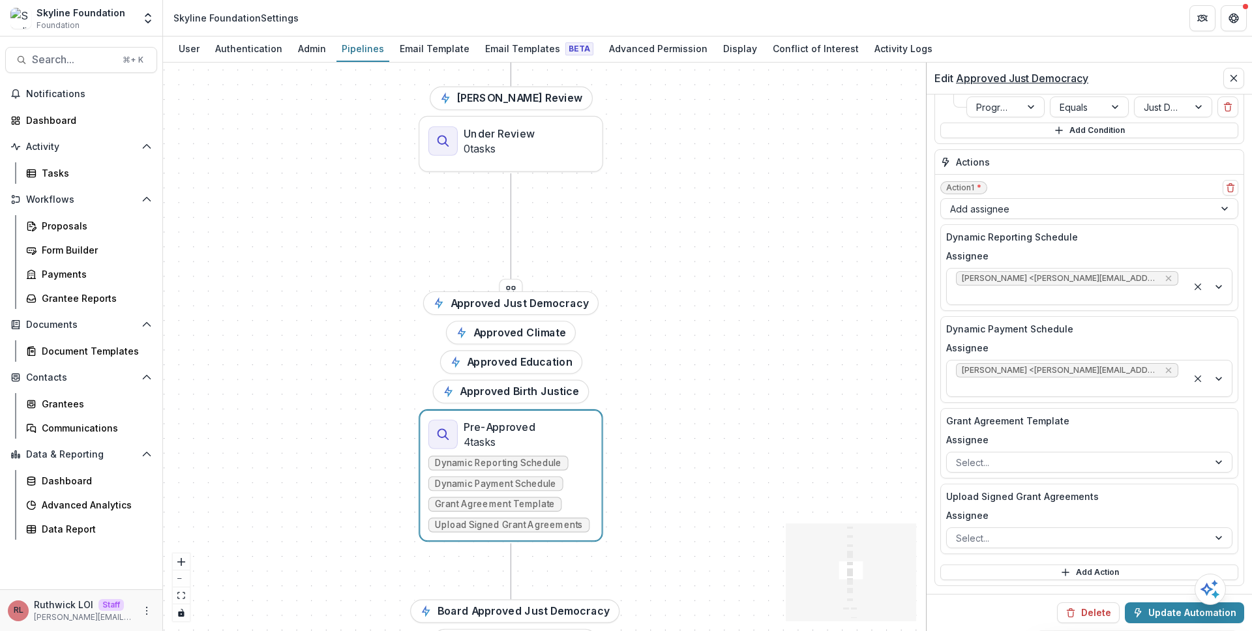
click at [756, 386] on div "Prospecting 0 tasks Invited 0 tasks Submitted 0 tasks Education Review Just Dem…" at bounding box center [544, 347] width 763 height 569
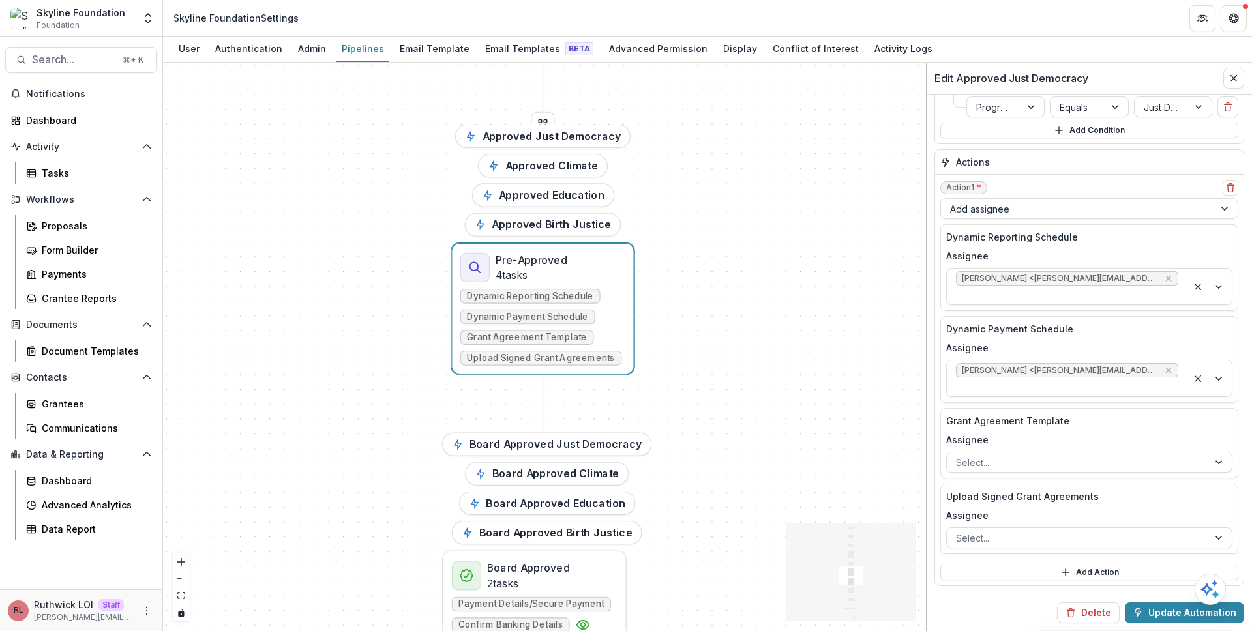
click at [728, 392] on div "Prospecting 0 tasks Invited 0 tasks Submitted 0 tasks Education Review Just Dem…" at bounding box center [544, 347] width 763 height 569
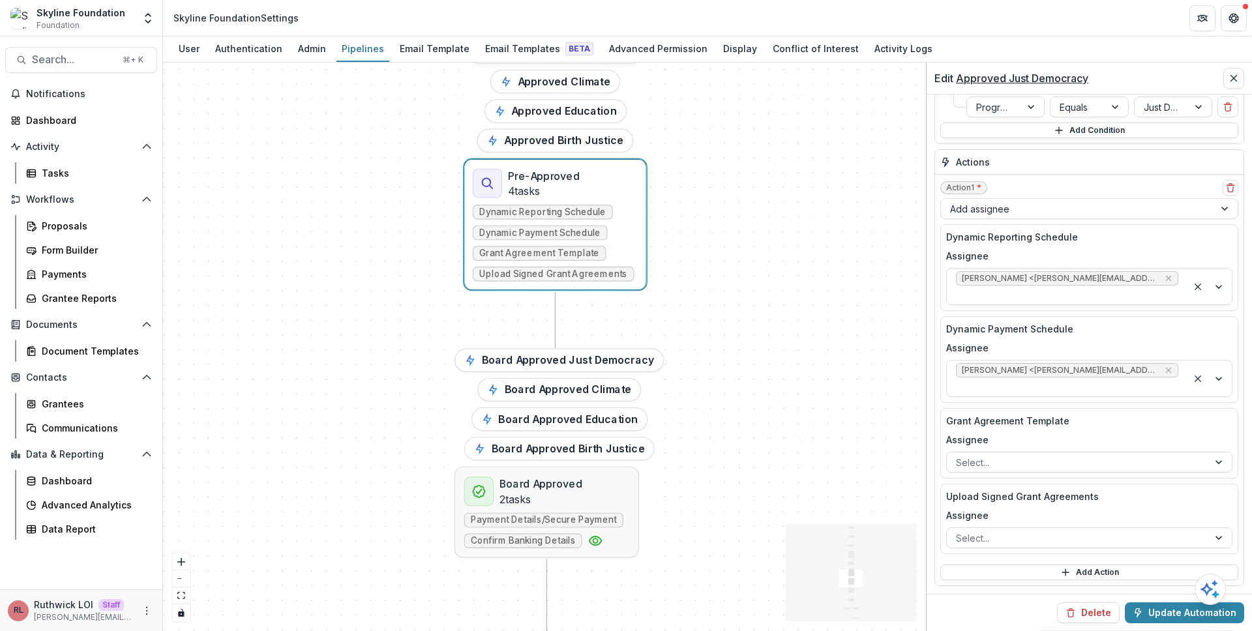
click at [620, 495] on div "Board Approved 2 tasks" at bounding box center [546, 491] width 165 height 31
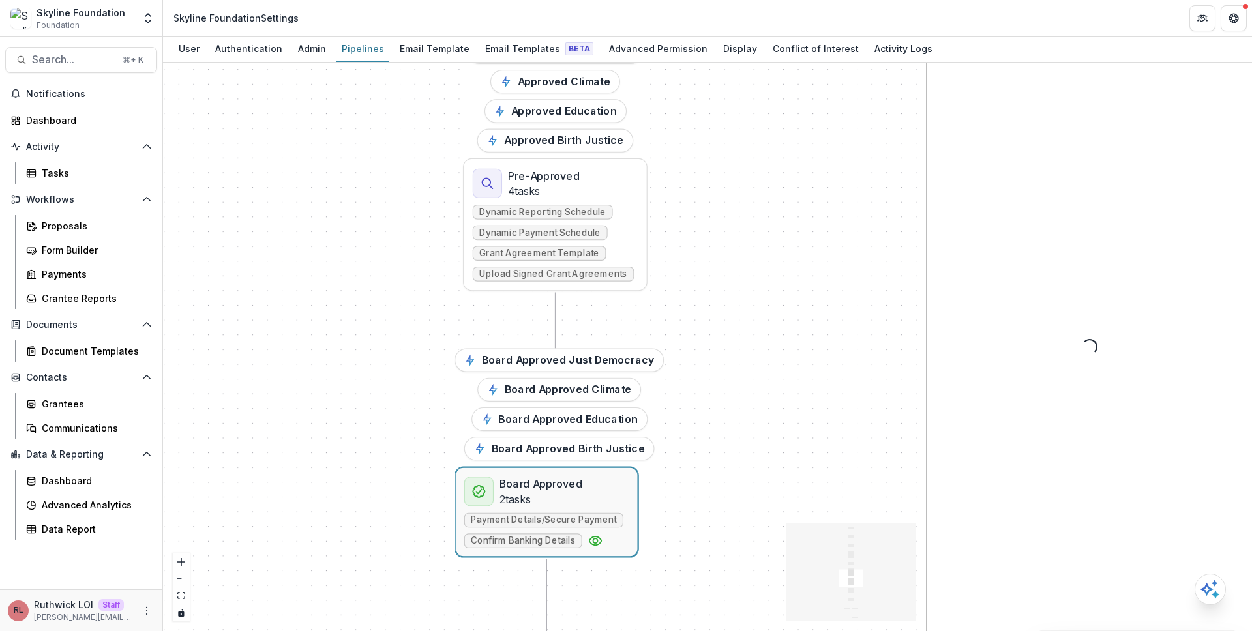
select select
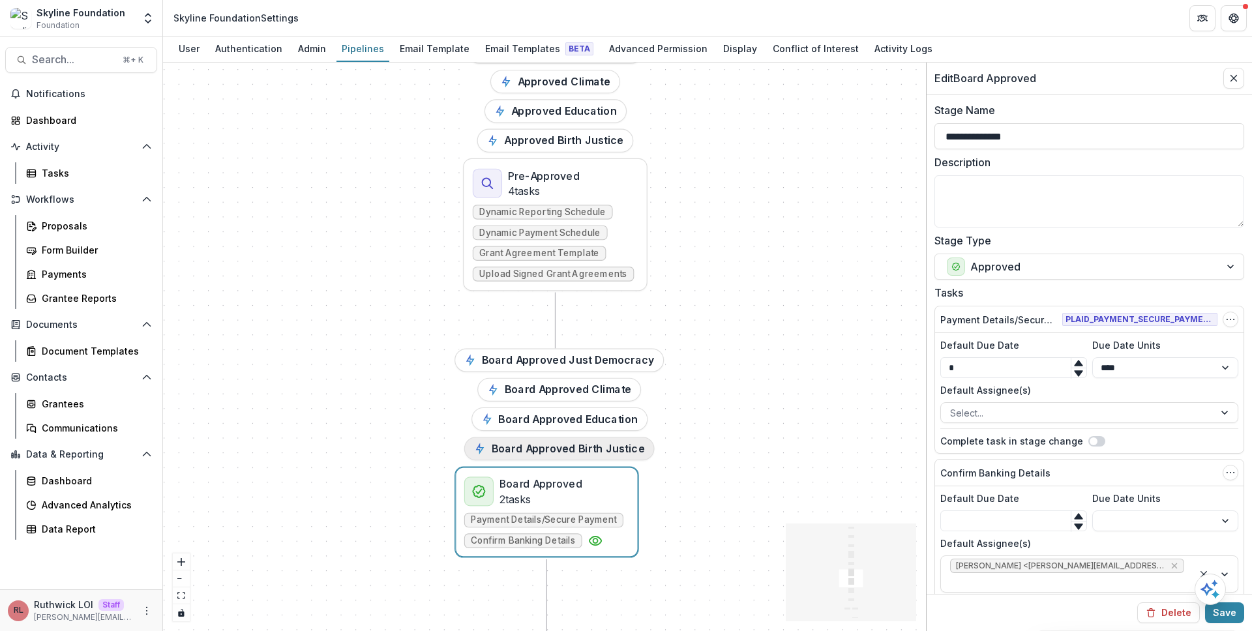
click at [602, 452] on button "Board Approved Birth Justice" at bounding box center [559, 448] width 190 height 23
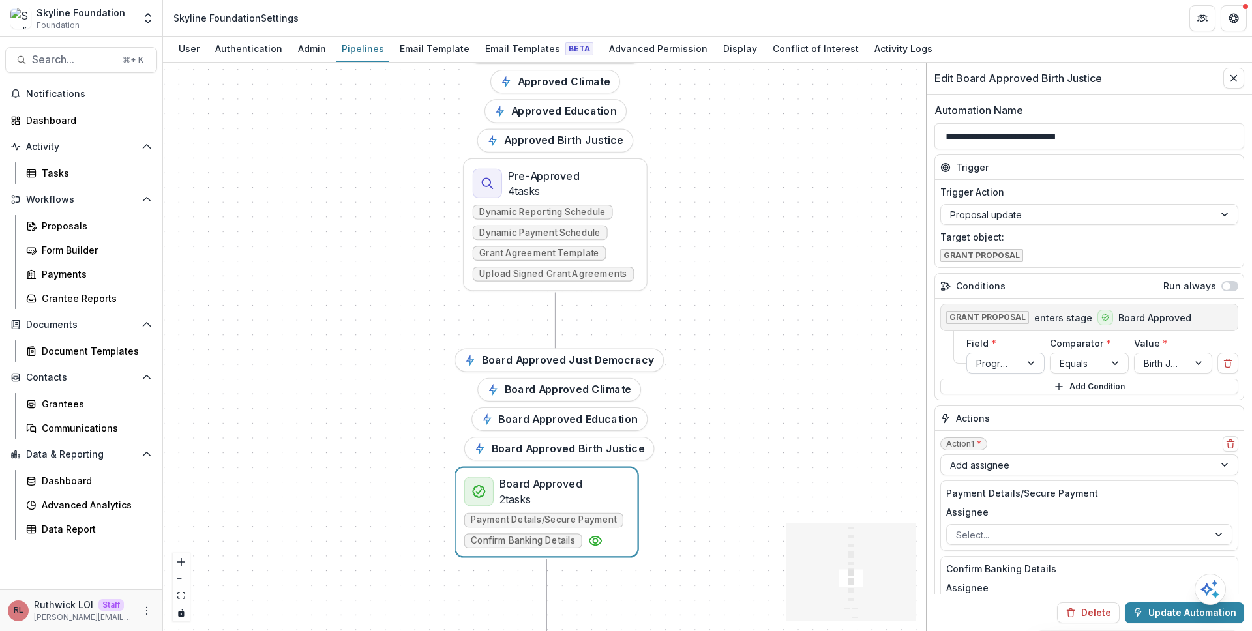
scroll to position [72, 0]
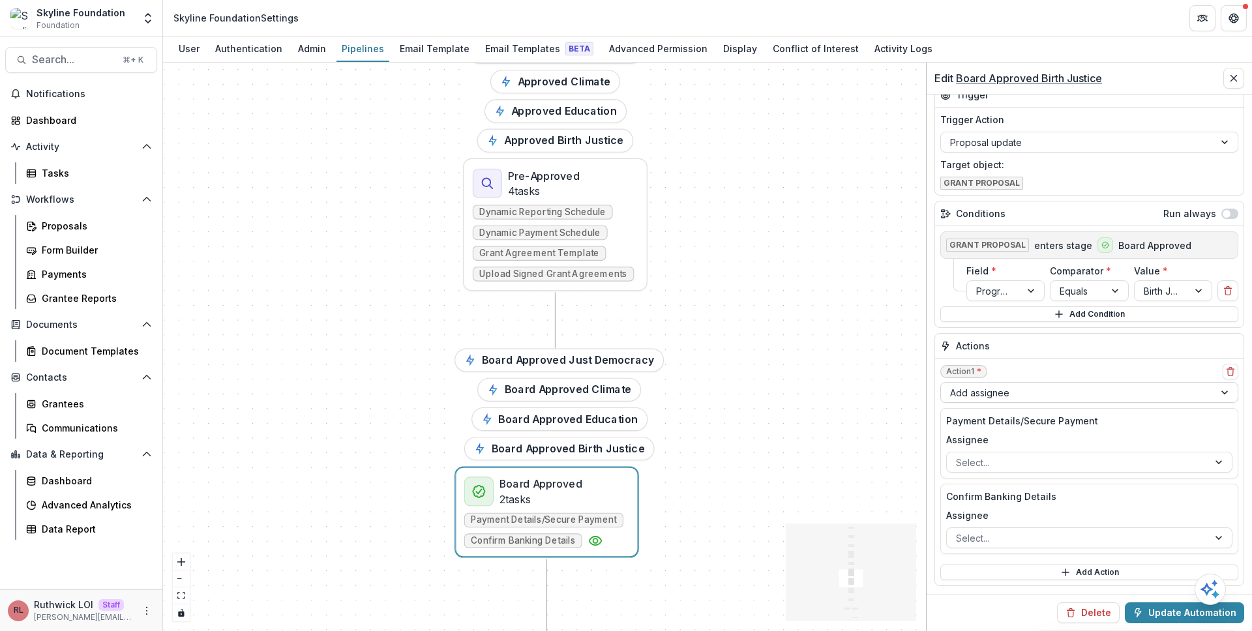
click at [1007, 396] on div at bounding box center [1077, 393] width 255 height 16
click at [1013, 365] on div "Action 1 *" at bounding box center [1089, 372] width 298 height 16
click at [843, 315] on div "Prospecting 0 tasks Invited 0 tasks Submitted 0 tasks Education Review Just Dem…" at bounding box center [544, 347] width 763 height 569
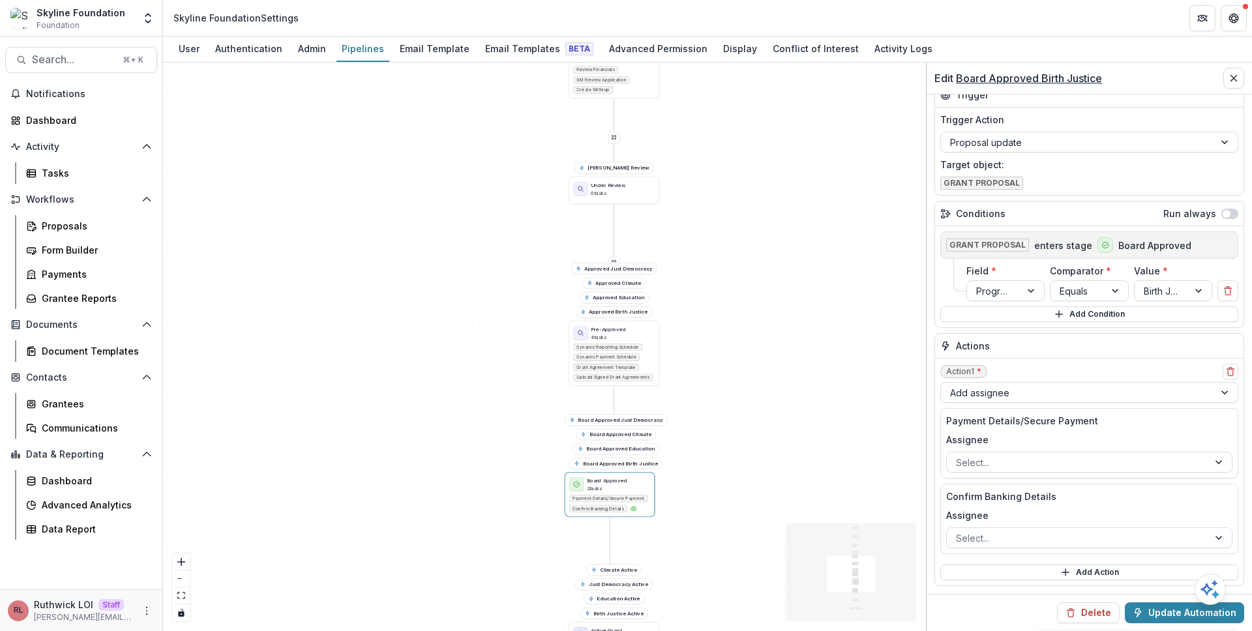
click at [805, 265] on div "Prospecting 0 tasks Invited 0 tasks Submitted 0 tasks Education Review Just Dem…" at bounding box center [544, 347] width 763 height 569
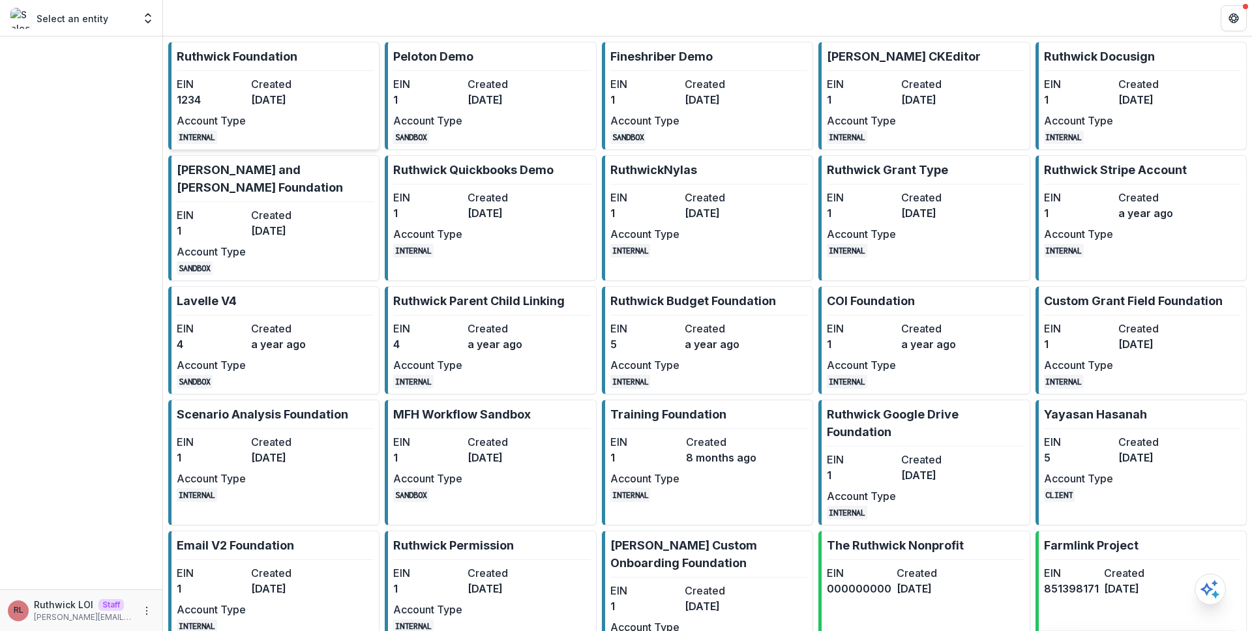
click at [256, 109] on div "EIN 1234 Created [DATE] Account Type INTERNAL" at bounding box center [248, 110] width 143 height 68
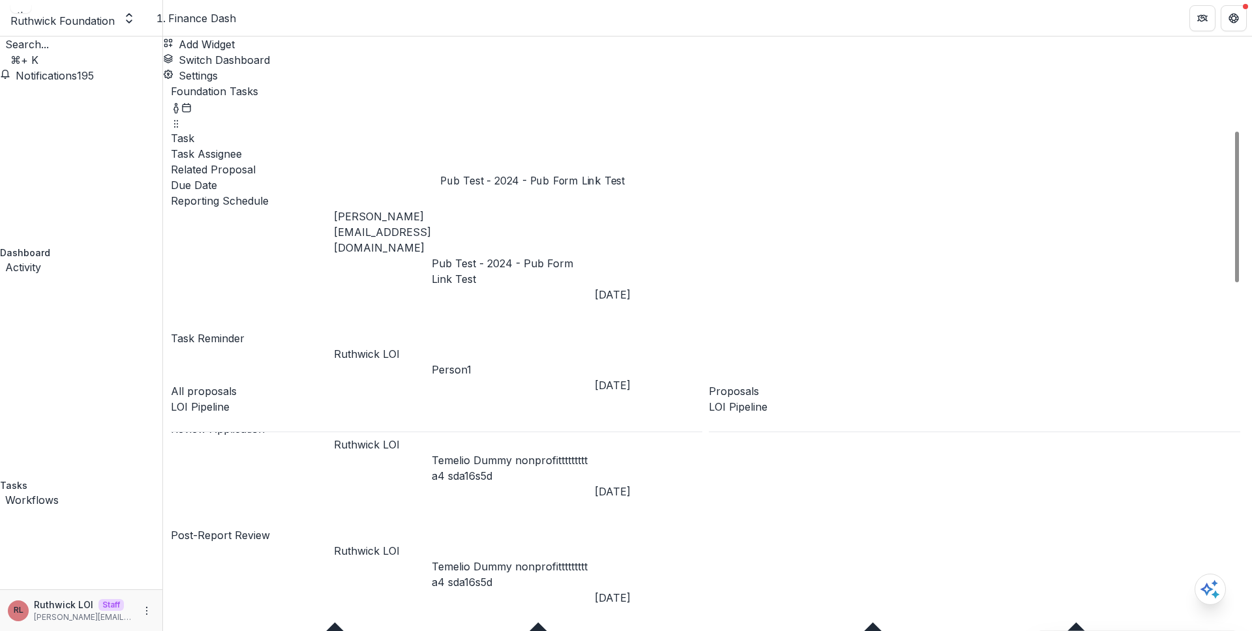
click at [459, 257] on link "Pub Test - 2024 - Pub Form Link Test" at bounding box center [502, 271] width 141 height 29
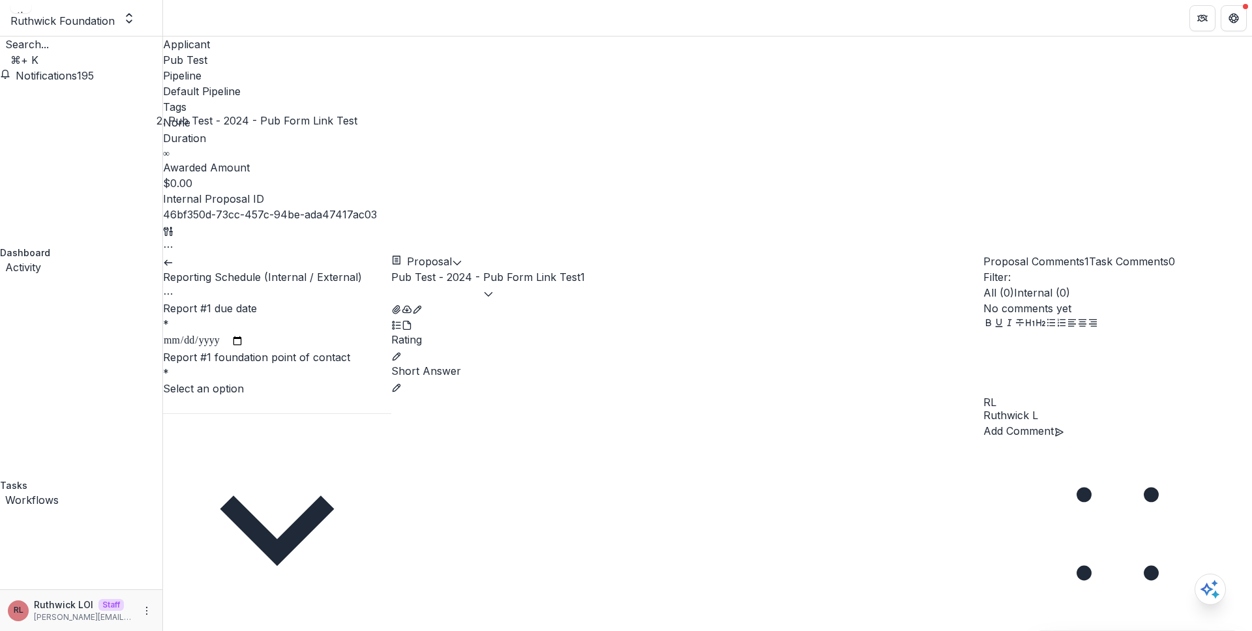
click at [173, 289] on icon "Options" at bounding box center [168, 294] width 10 height 10
click at [305, 312] on button "Cancel Task" at bounding box center [340, 323] width 91 height 22
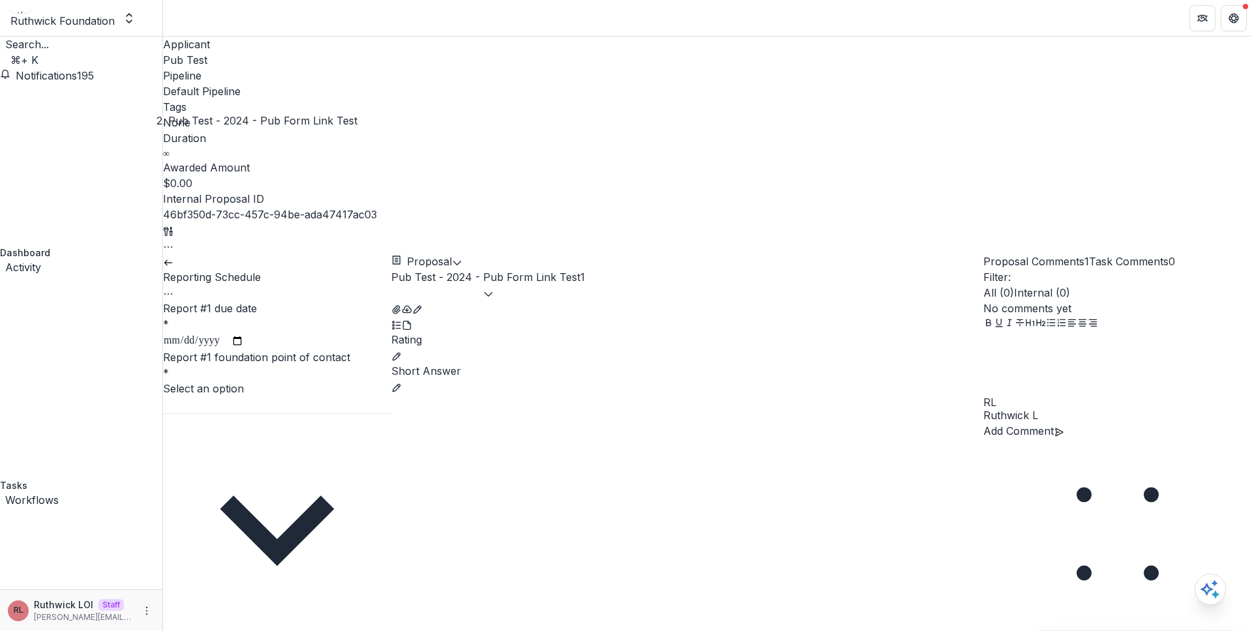
click at [173, 289] on icon "Options" at bounding box center [168, 294] width 10 height 10
click at [359, 312] on button "Cancel Task" at bounding box center [340, 323] width 91 height 22
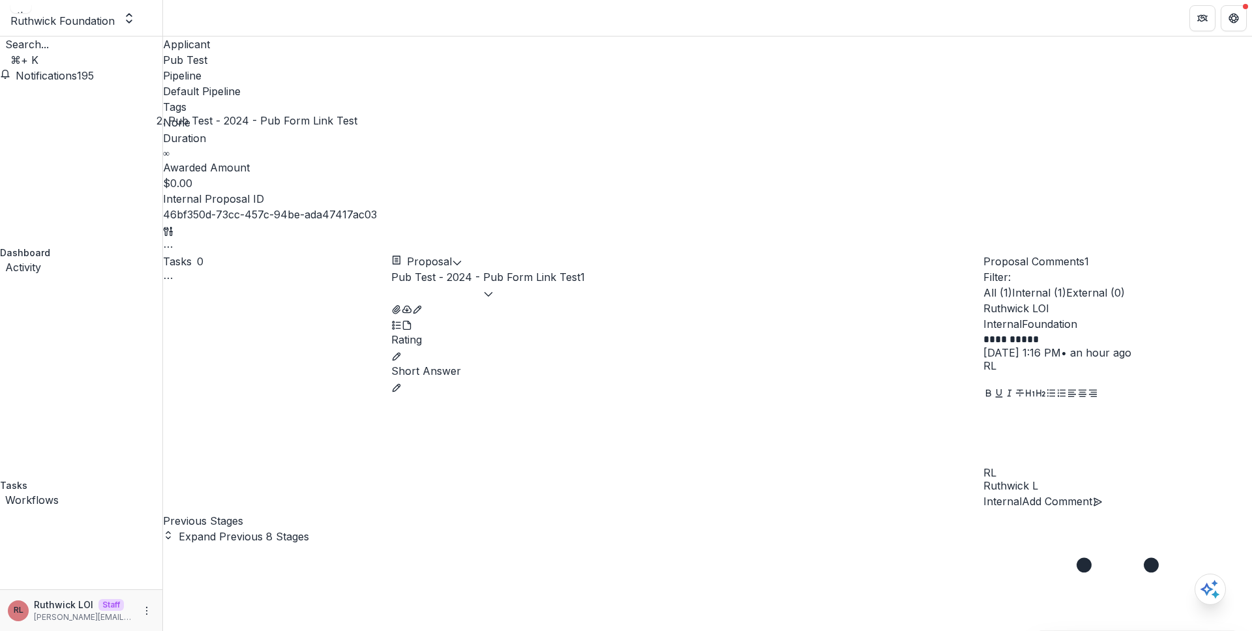
select select "**********"
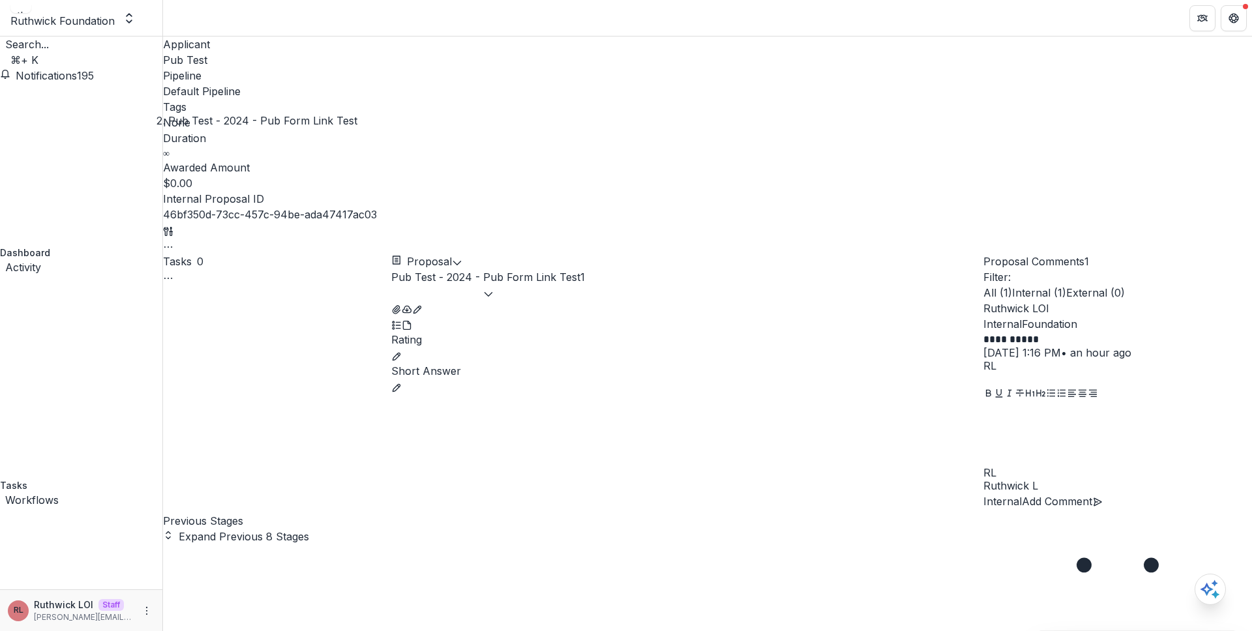
scroll to position [33, 0]
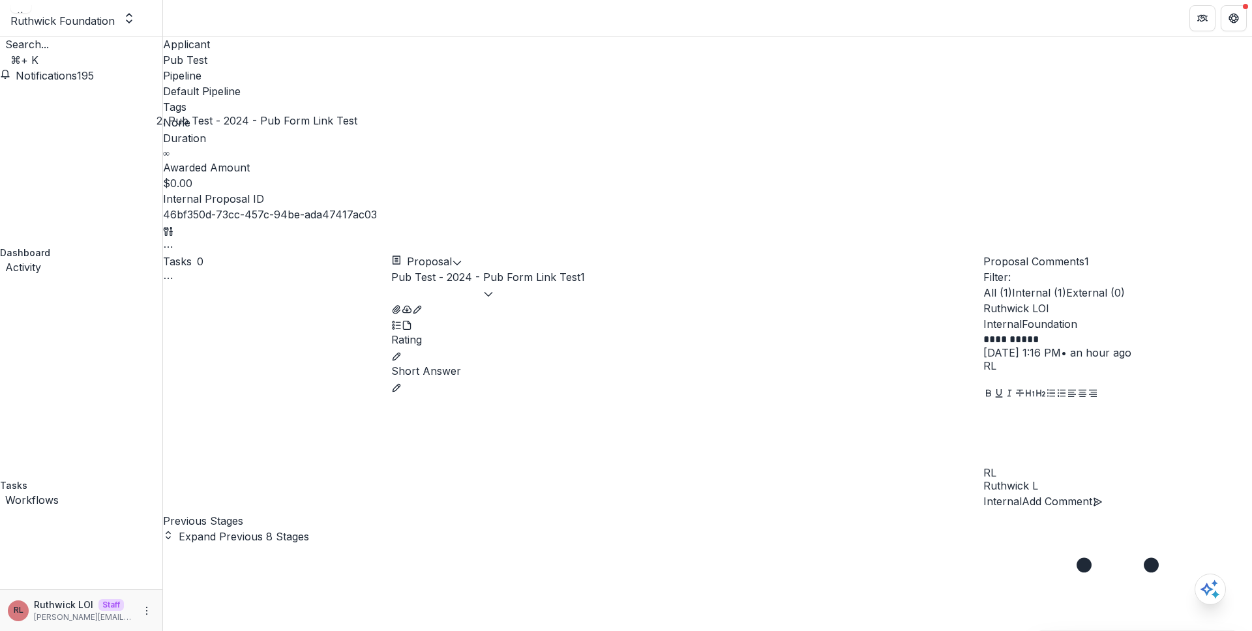
click at [199, 60] on span "Pub Test" at bounding box center [185, 59] width 44 height 13
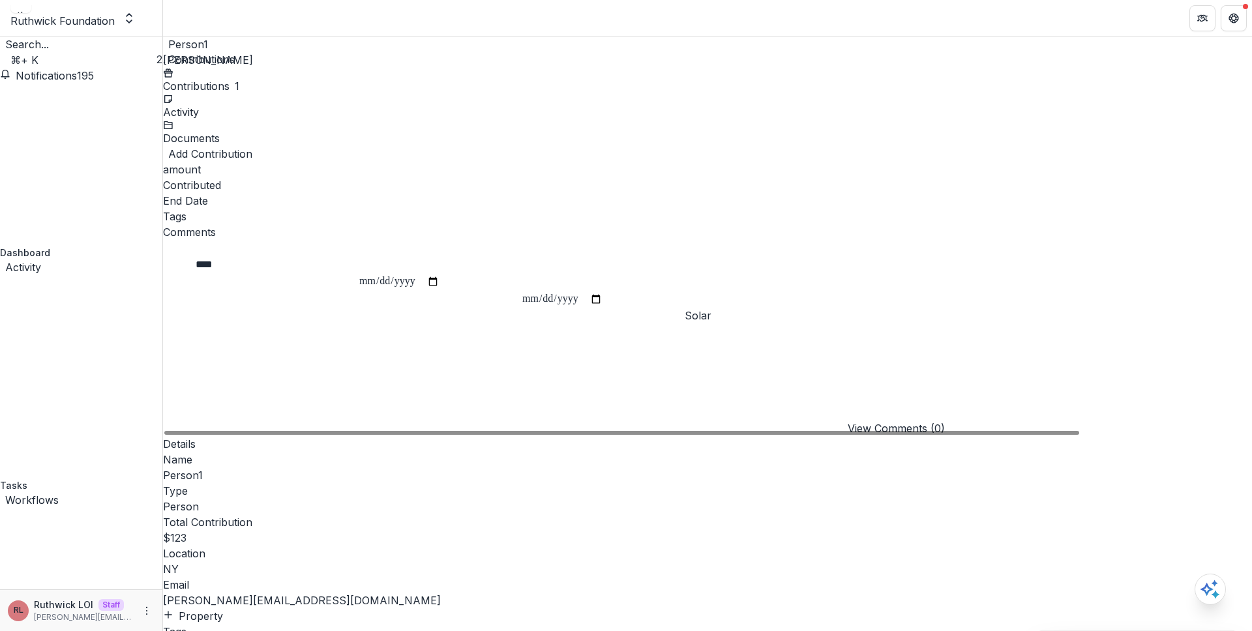
scroll to position [95, 0]
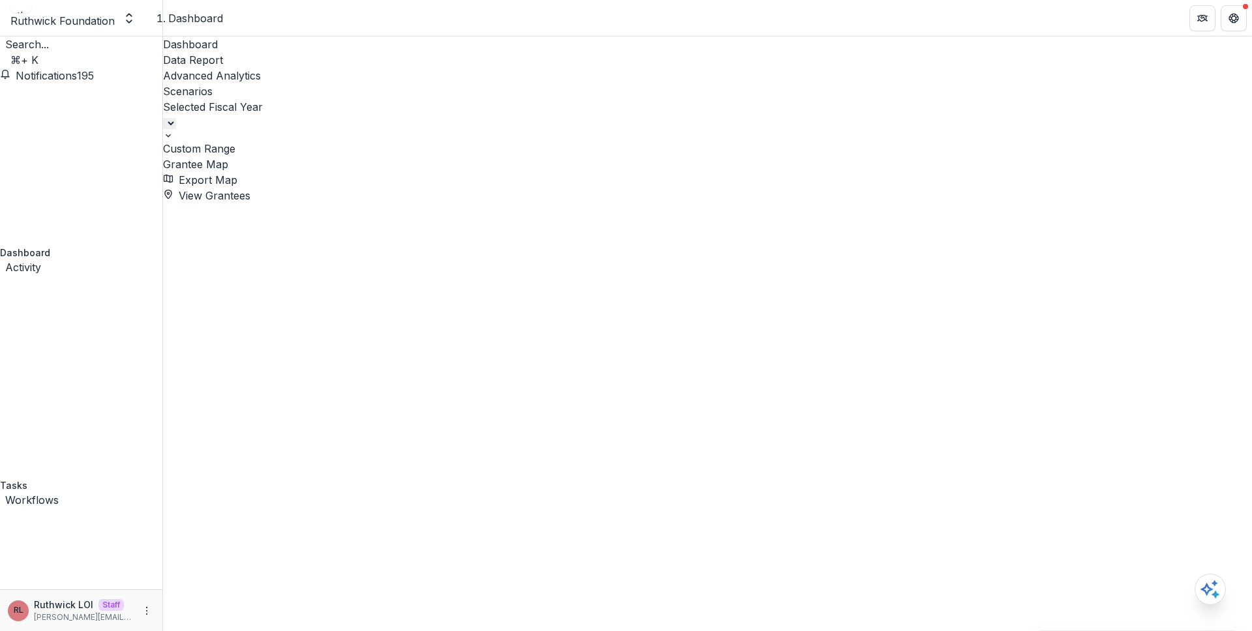
select select "**********"
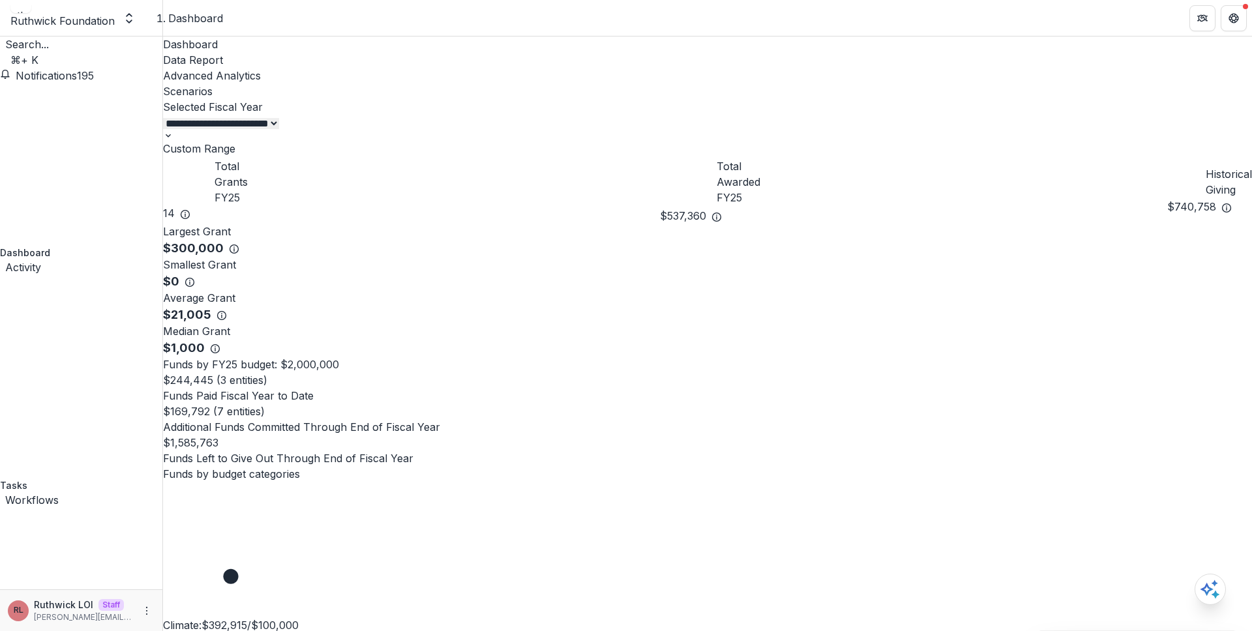
click at [284, 60] on link "Data Report" at bounding box center [707, 60] width 1089 height 16
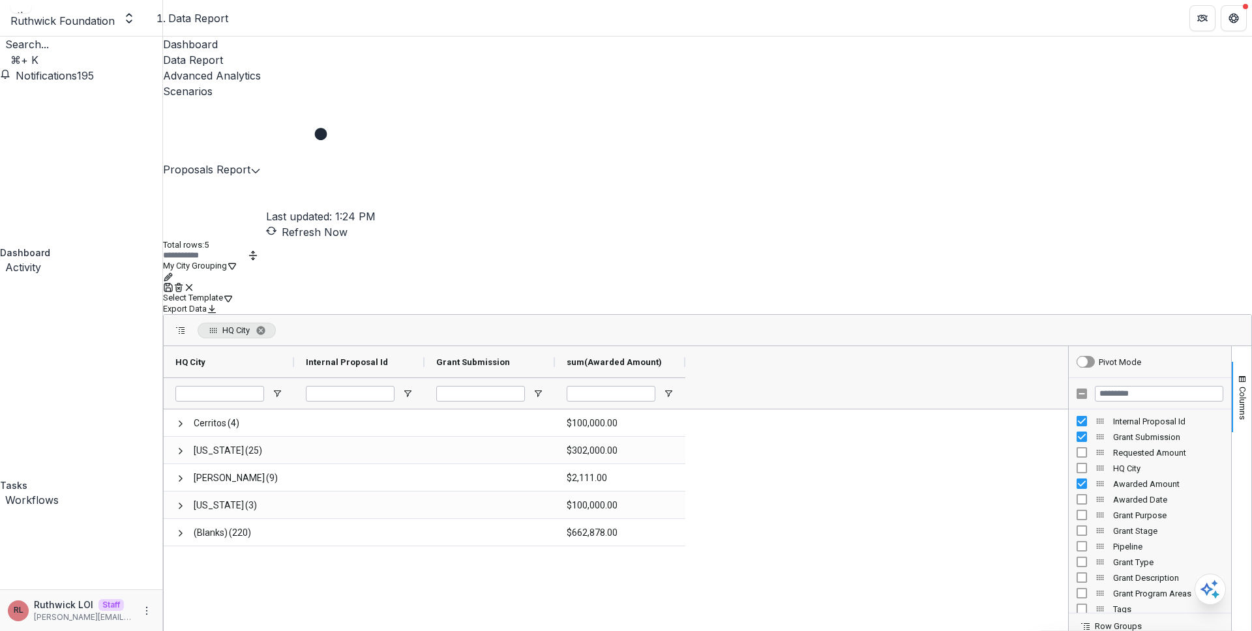
click at [261, 162] on button "Edit selected report" at bounding box center [255, 170] width 10 height 16
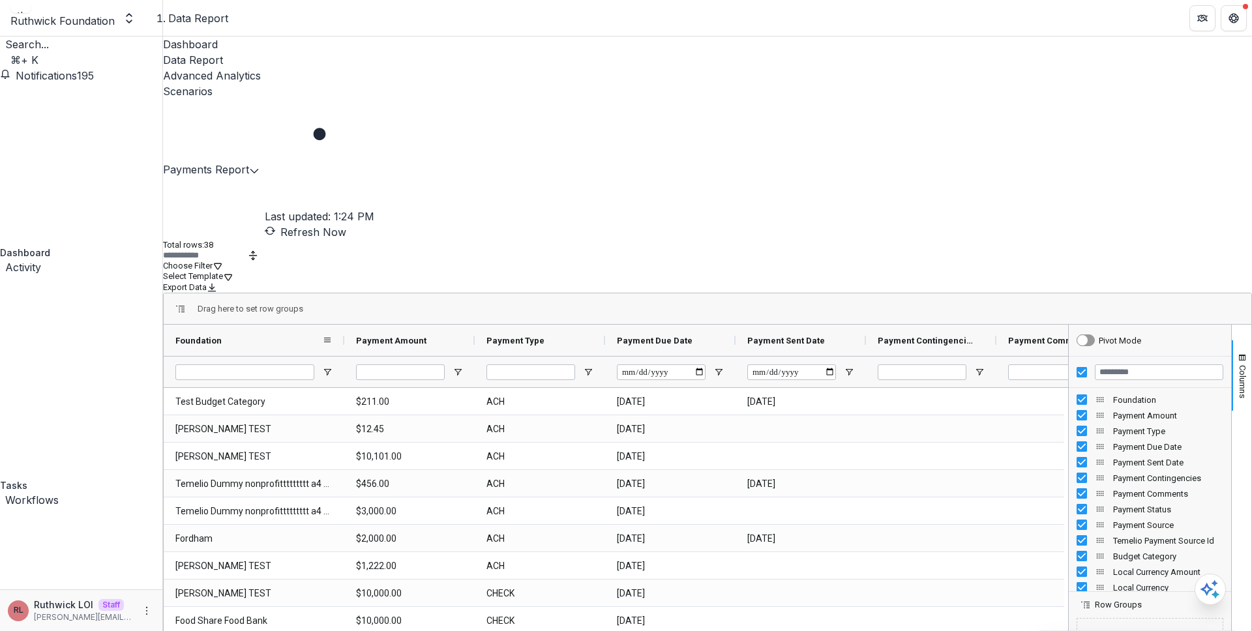
drag, startPoint x: 303, startPoint y: 178, endPoint x: 328, endPoint y: 185, distance: 25.8
click at [342, 325] on div at bounding box center [344, 340] width 5 height 31
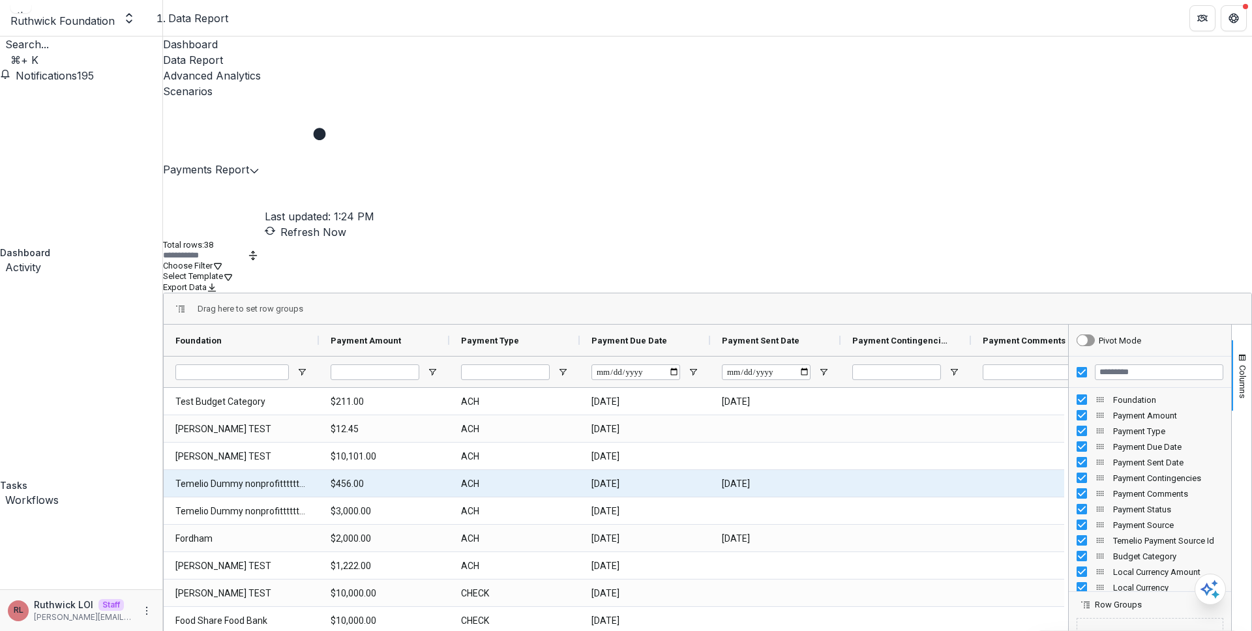
click at [248, 471] on Foundation-892 "Temelio Dummy nonprofittttttttt a4 sda16s5d" at bounding box center [241, 484] width 132 height 27
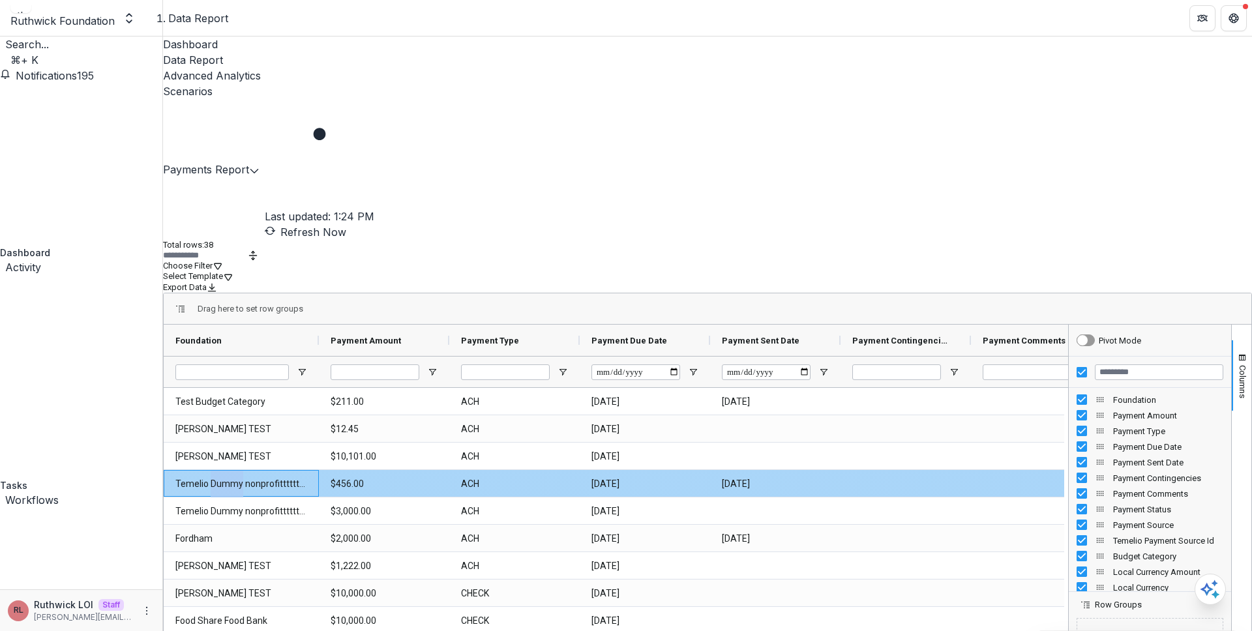
click at [248, 471] on Foundation-892 "Temelio Dummy nonprofittttttttt a4 sda16s5d" at bounding box center [241, 484] width 132 height 27
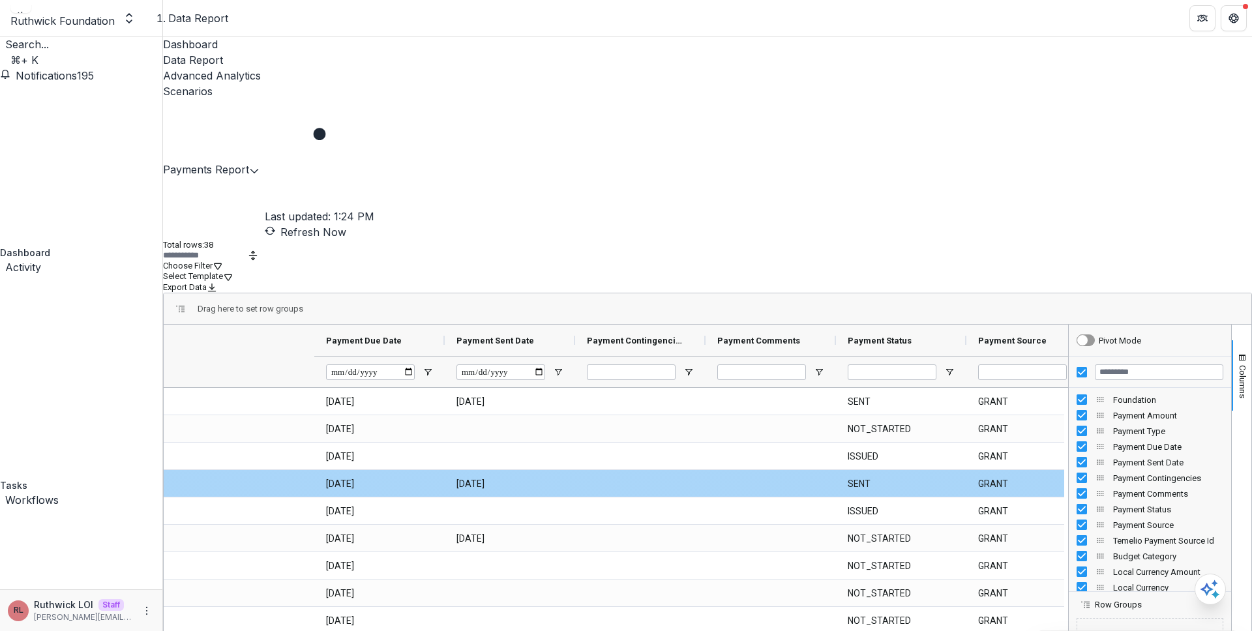
scroll to position [0, 711]
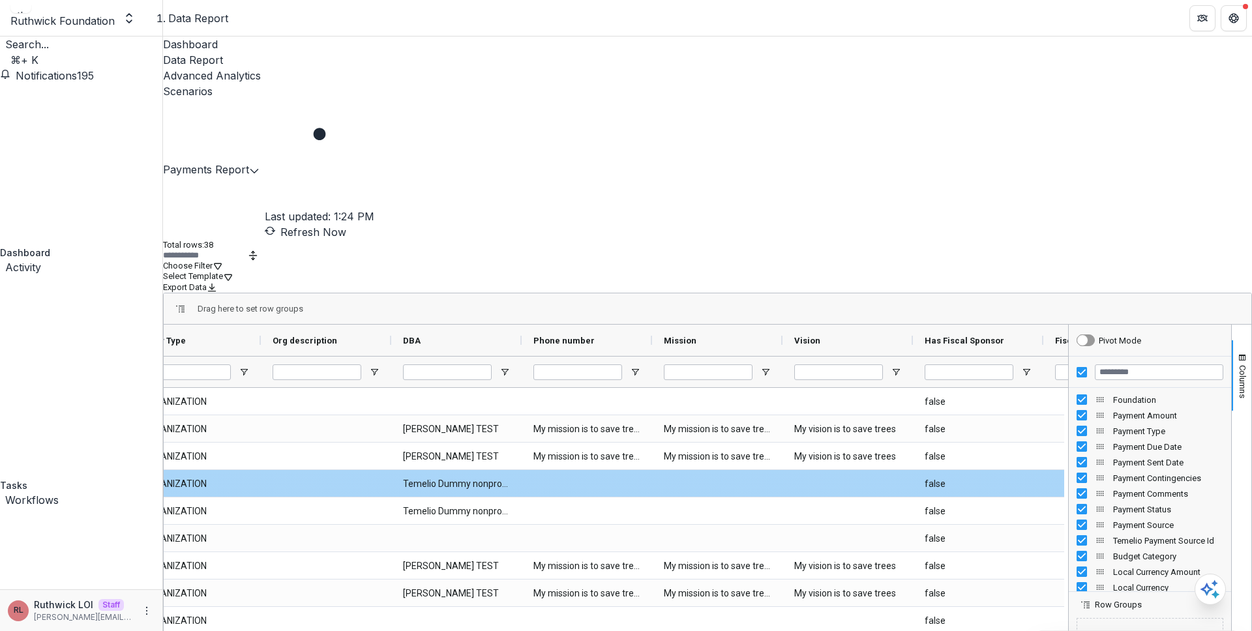
click at [494, 471] on DBA-1831 "Temelio Dummy nonprofittttttttt a4 sda16s5d" at bounding box center [456, 484] width 107 height 27
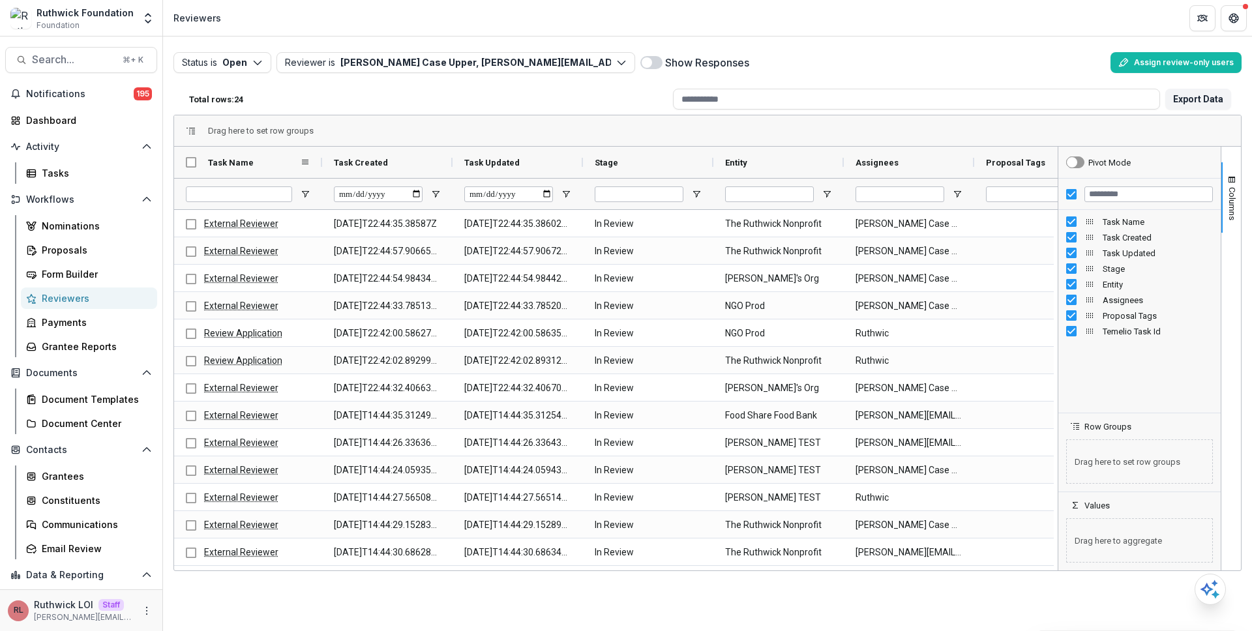
drag, startPoint x: 303, startPoint y: 158, endPoint x: 323, endPoint y: 163, distance: 20.7
click at [321, 162] on div at bounding box center [321, 162] width 5 height 31
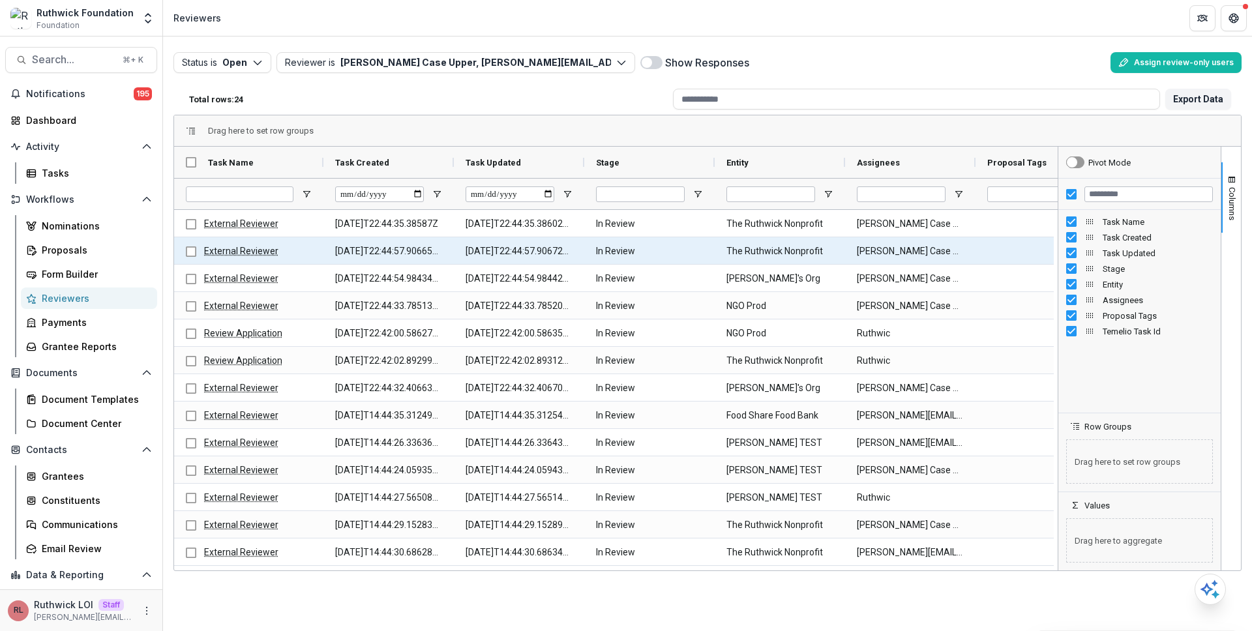
click at [246, 253] on link "External Reviewer" at bounding box center [241, 251] width 74 height 10
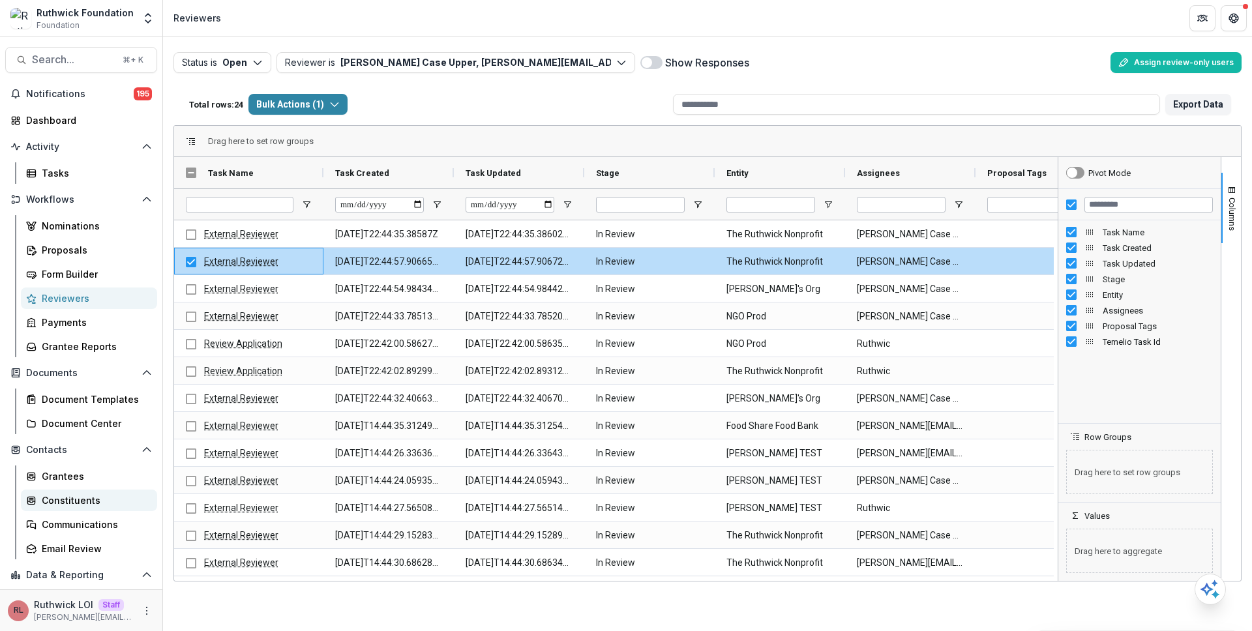
click at [81, 497] on div "Constituents" at bounding box center [94, 501] width 105 height 14
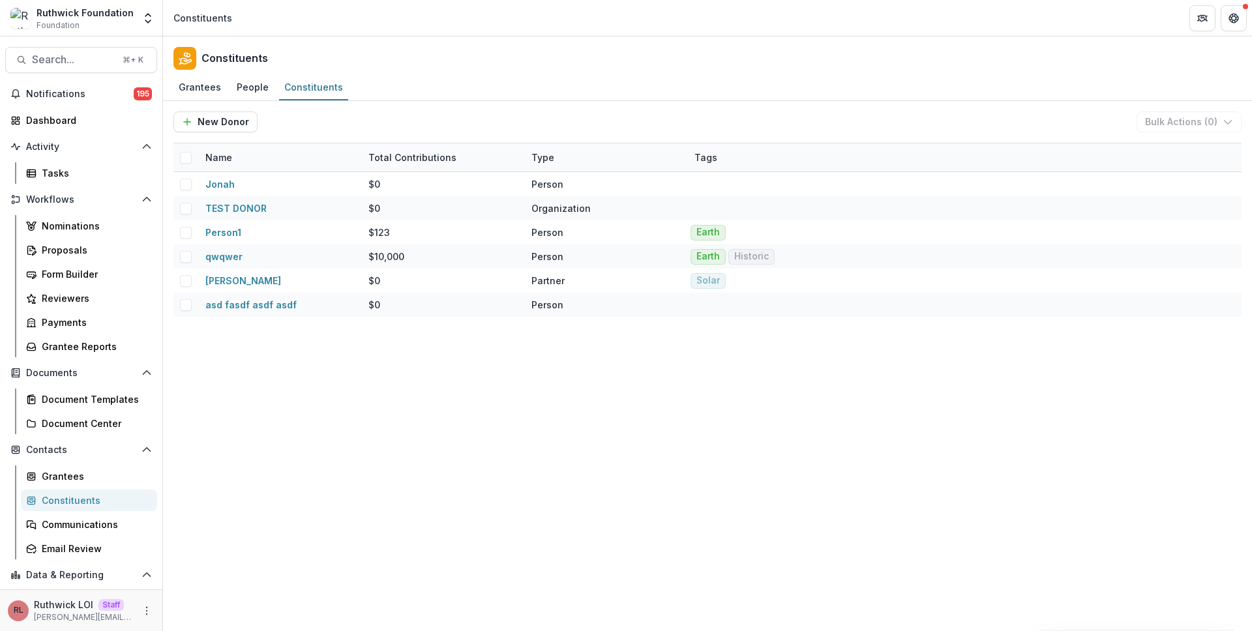
click at [477, 85] on div "Grantees People Constituents" at bounding box center [707, 88] width 1089 height 26
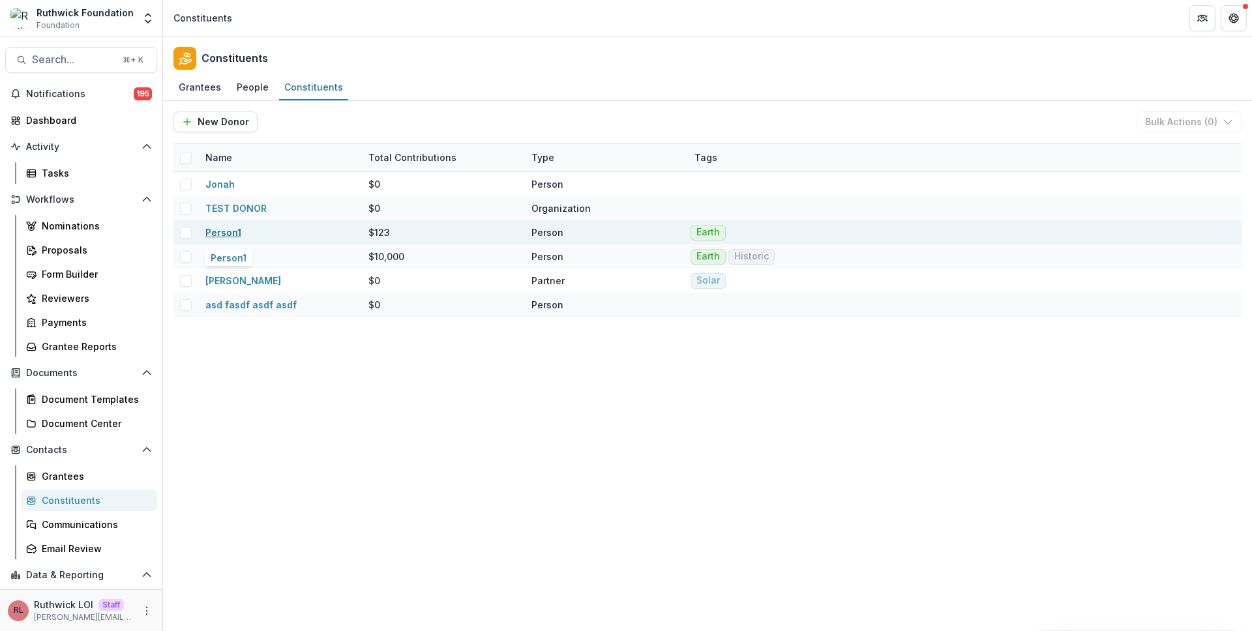
click at [228, 232] on link "Person1" at bounding box center [223, 232] width 36 height 11
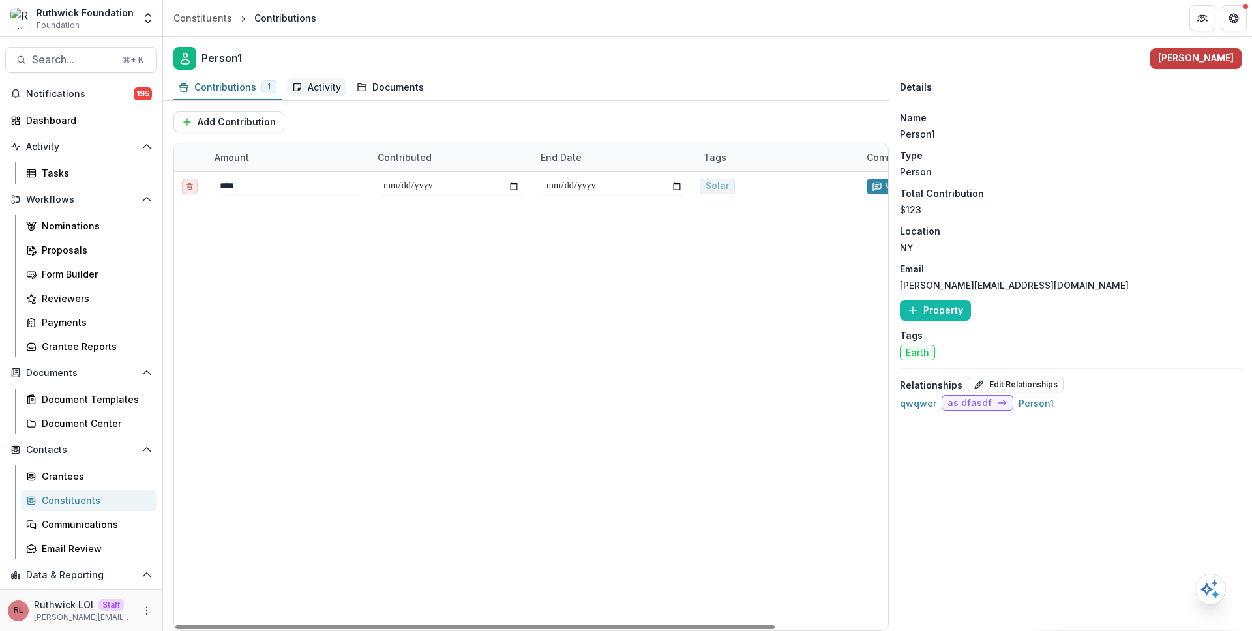
click at [330, 96] on link "Activity" at bounding box center [316, 87] width 59 height 25
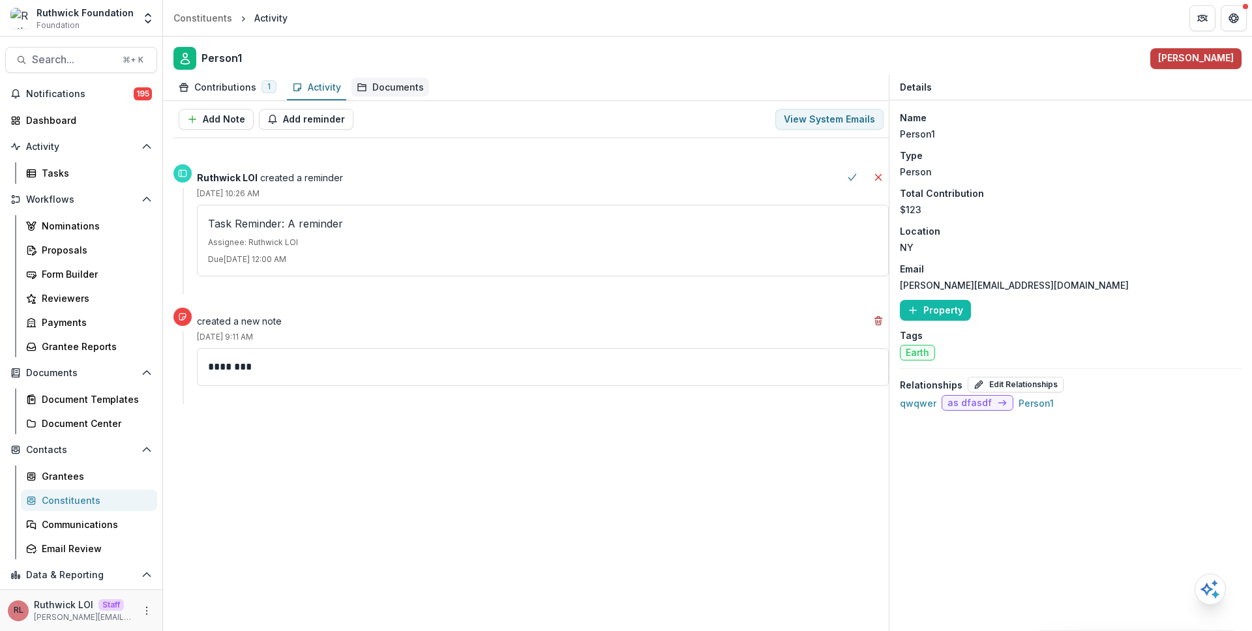
click at [404, 87] on div "Documents" at bounding box center [390, 87] width 78 height 19
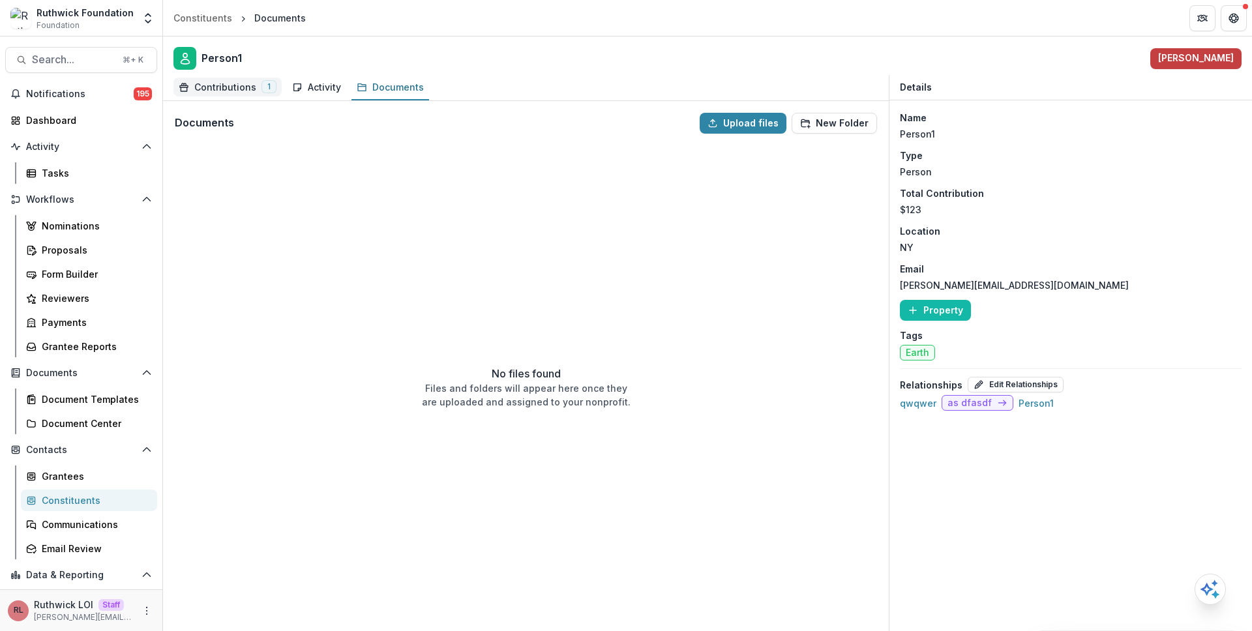
click at [221, 91] on div "Contributions" at bounding box center [225, 87] width 62 height 14
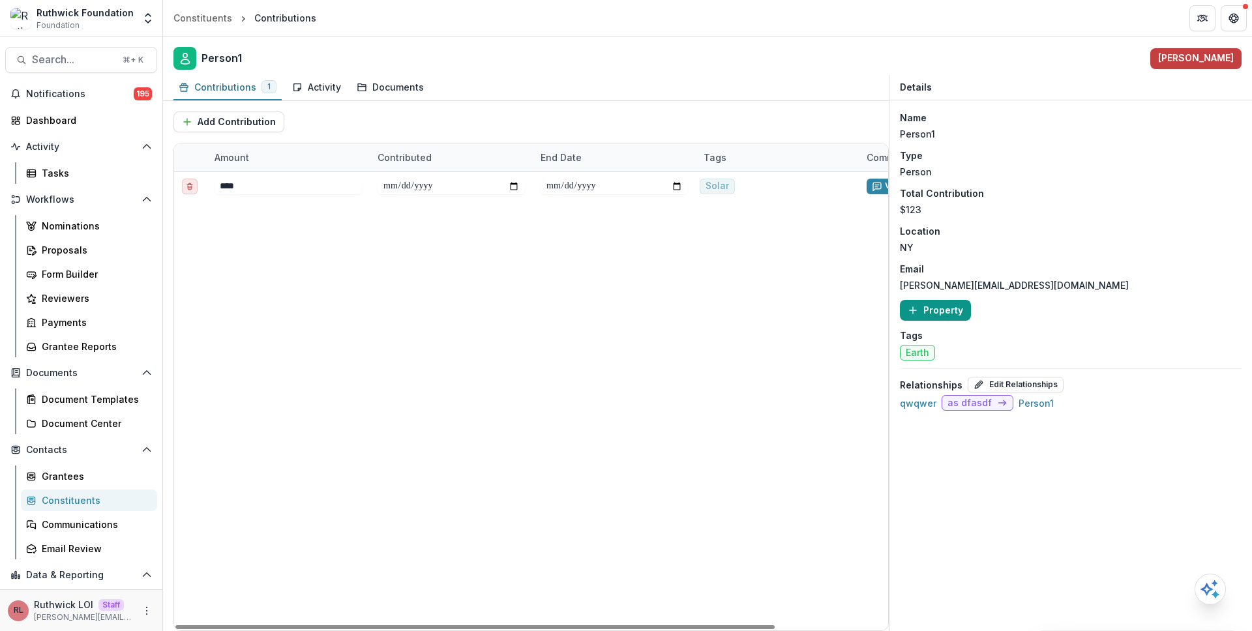
click at [932, 317] on button "Property" at bounding box center [935, 310] width 71 height 21
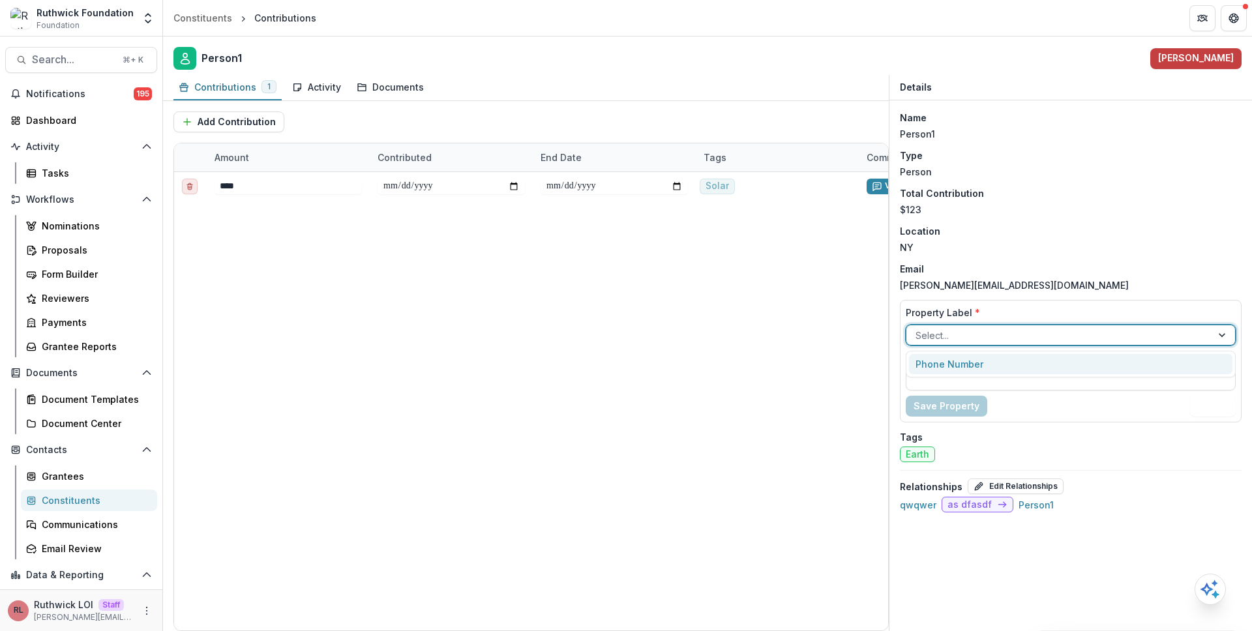
click at [940, 330] on div at bounding box center [1058, 335] width 287 height 16
click at [969, 299] on div "Name Person1 Type Person Total Contribution $123 Location [GEOGRAPHIC_DATA] Ema…" at bounding box center [1070, 365] width 362 height 531
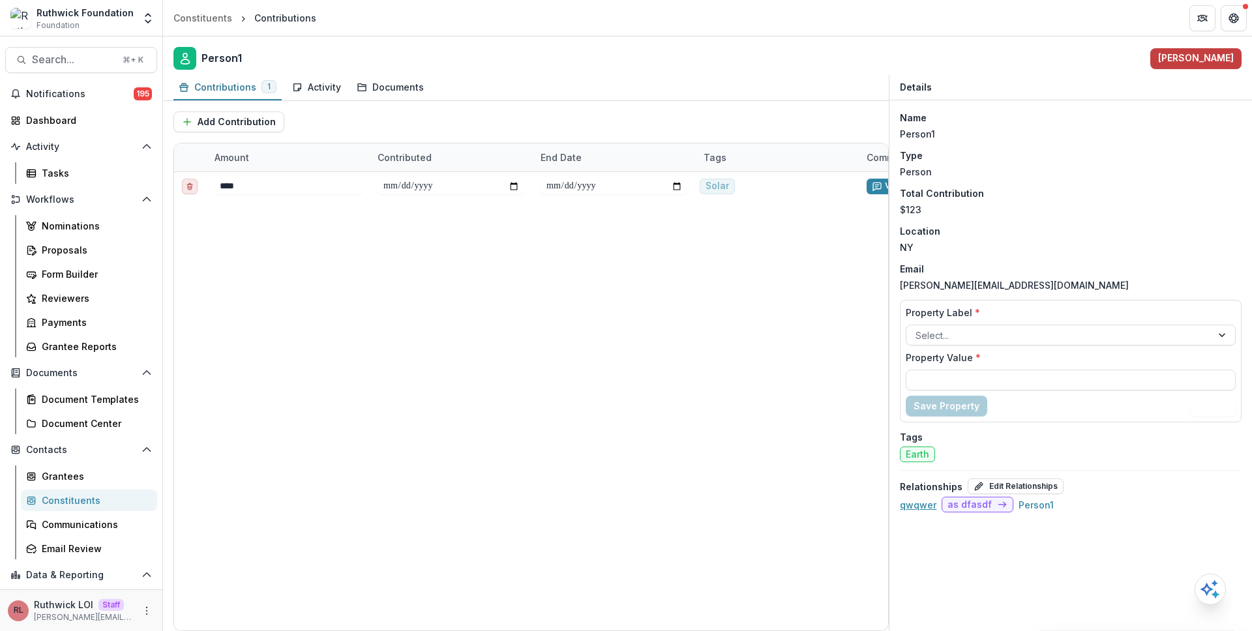
click at [924, 502] on link "qwqwer" at bounding box center [918, 504] width 37 height 11
click at [1039, 508] on link "Person1" at bounding box center [1035, 504] width 35 height 11
click at [801, 346] on div "**********" at bounding box center [598, 401] width 848 height 458
click at [142, 606] on icon "More" at bounding box center [146, 611] width 10 height 10
click at [238, 579] on link "User Settings" at bounding box center [229, 583] width 140 height 22
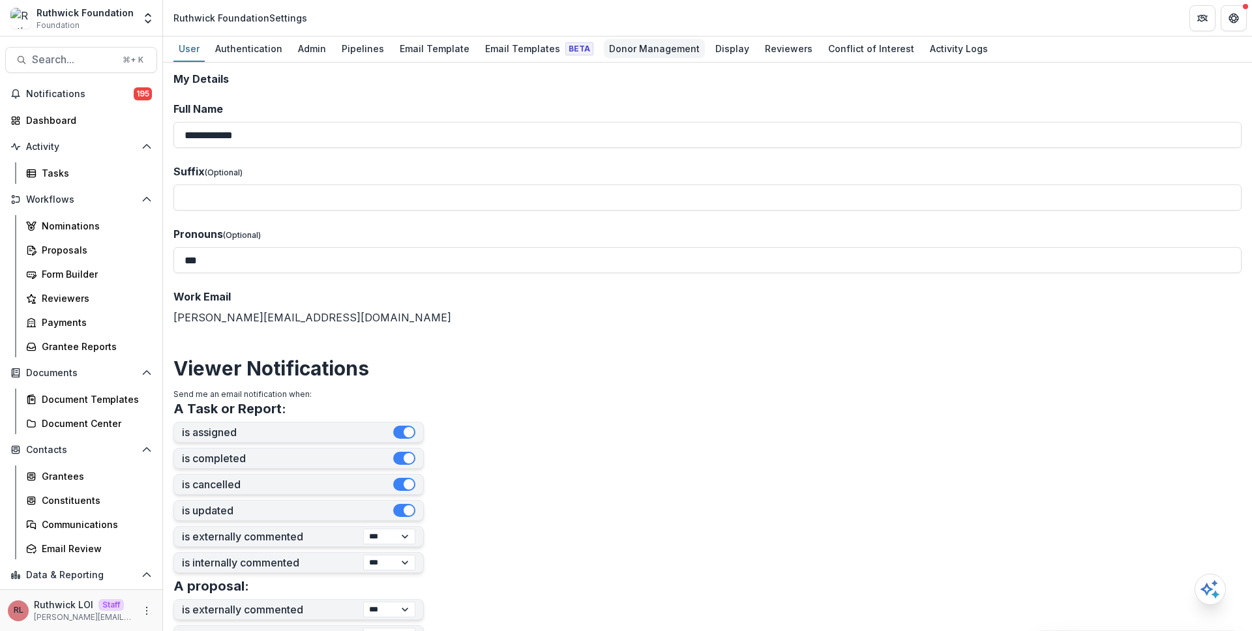
click at [645, 40] on div "Donor Management" at bounding box center [654, 48] width 101 height 19
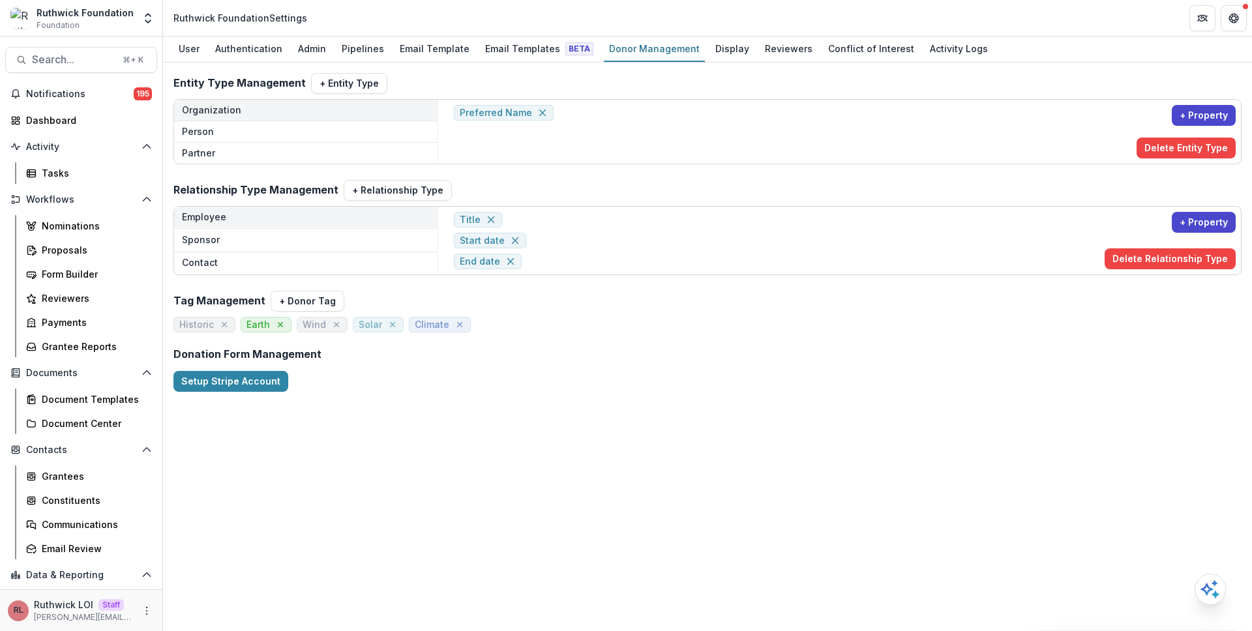
click at [614, 153] on div "Preferred Name" at bounding box center [792, 131] width 677 height 53
click at [282, 244] on button "Sponsor" at bounding box center [305, 239] width 263 height 21
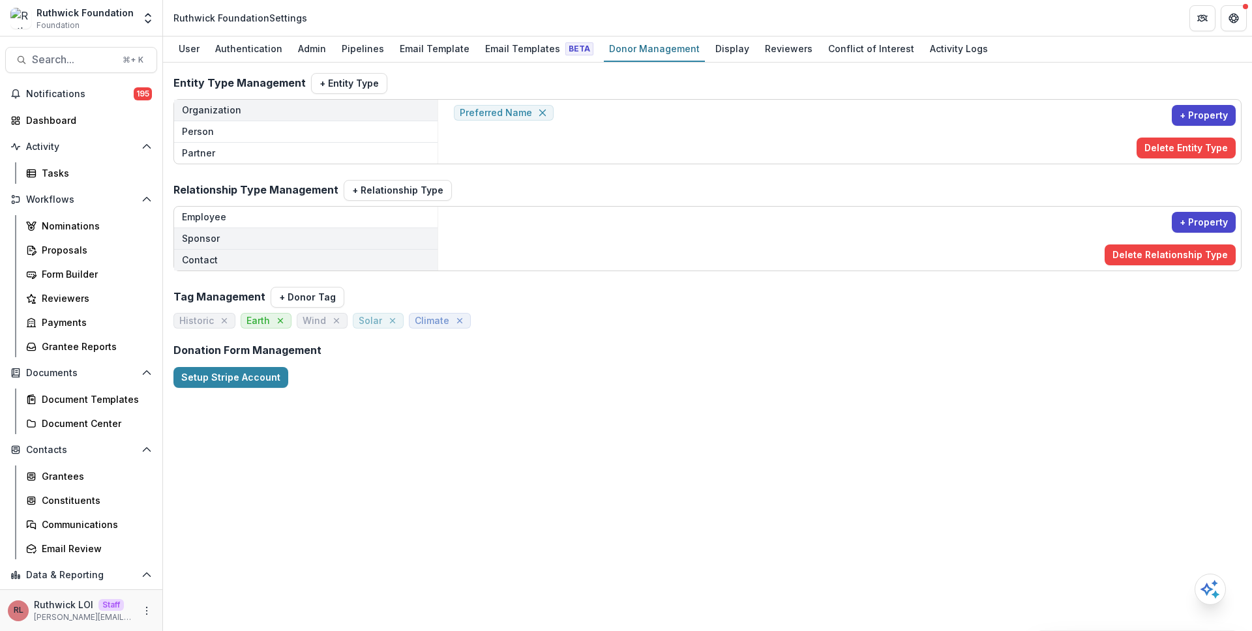
click at [285, 261] on button "Contact" at bounding box center [305, 260] width 263 height 21
click at [288, 231] on button "Sponsor" at bounding box center [305, 238] width 263 height 21
click at [260, 216] on button "Employee" at bounding box center [305, 217] width 263 height 21
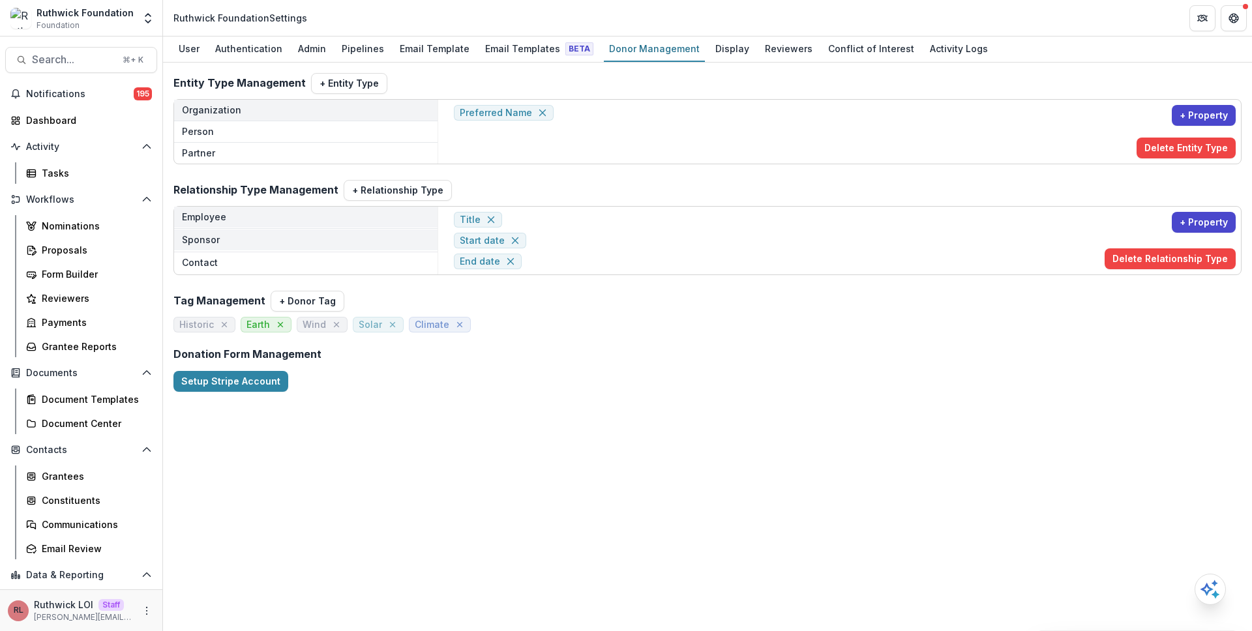
click at [336, 239] on button "Sponsor" at bounding box center [305, 239] width 263 height 21
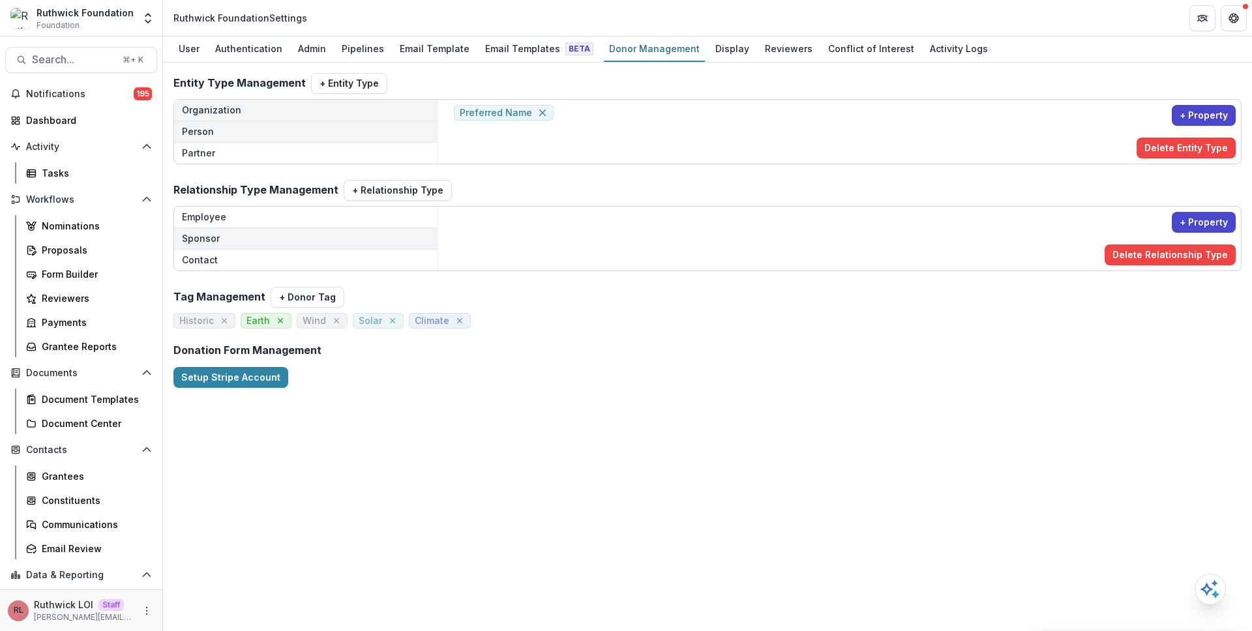
click at [327, 138] on button "Person" at bounding box center [305, 131] width 263 height 21
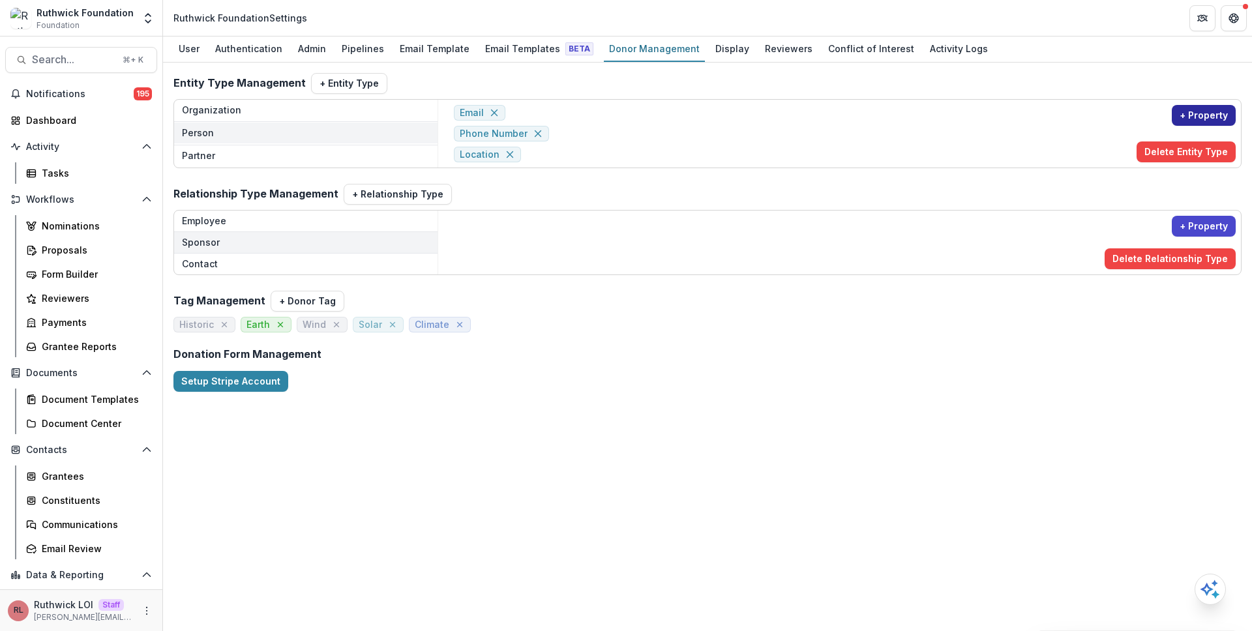
click at [1207, 119] on button "+ Property" at bounding box center [1204, 115] width 64 height 21
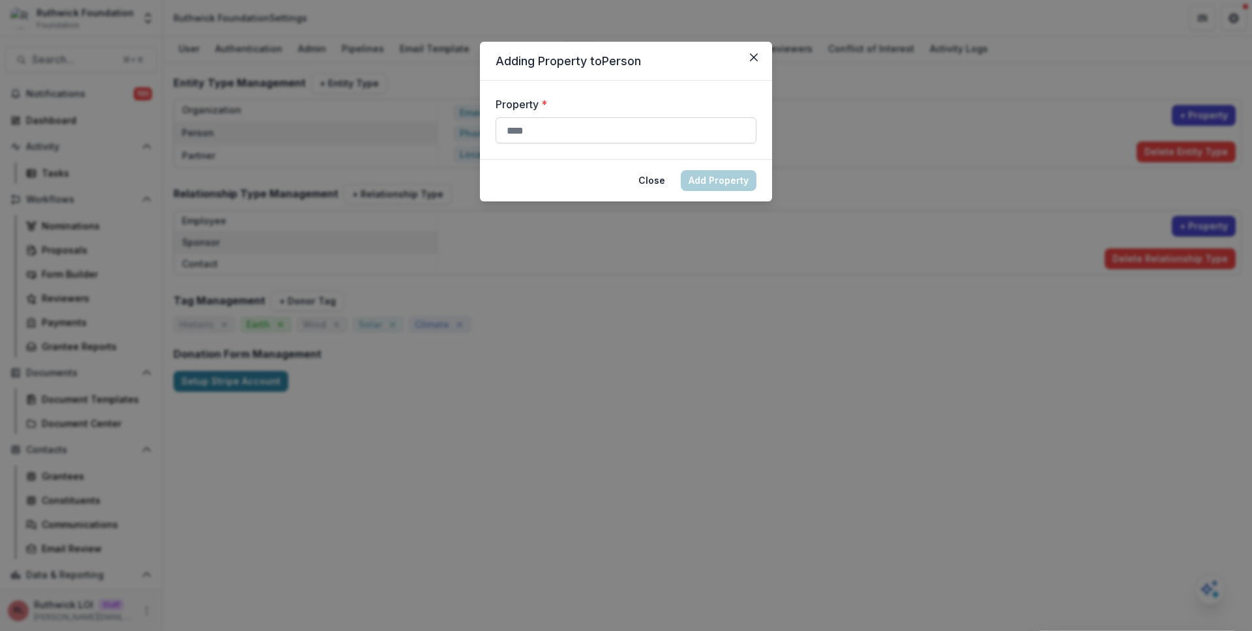
click at [610, 125] on input "Property *" at bounding box center [625, 130] width 261 height 26
click at [434, 298] on div "Adding Property to Person Property * Close Add Property" at bounding box center [626, 315] width 1252 height 631
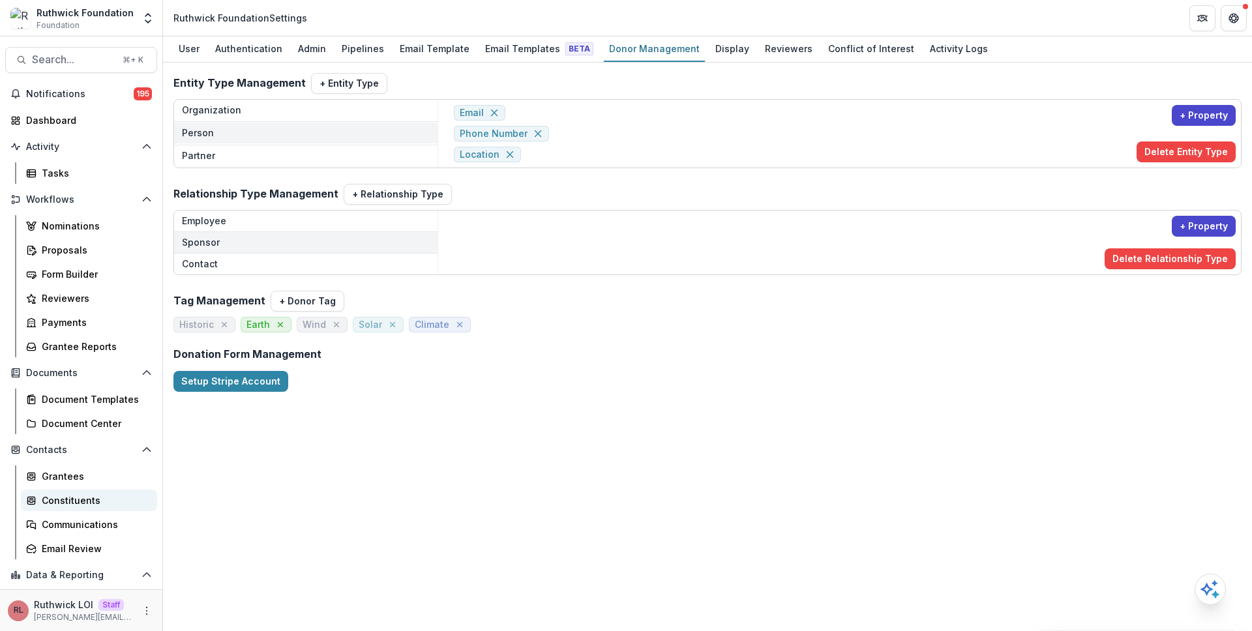
click at [110, 494] on div "Constituents" at bounding box center [94, 501] width 105 height 14
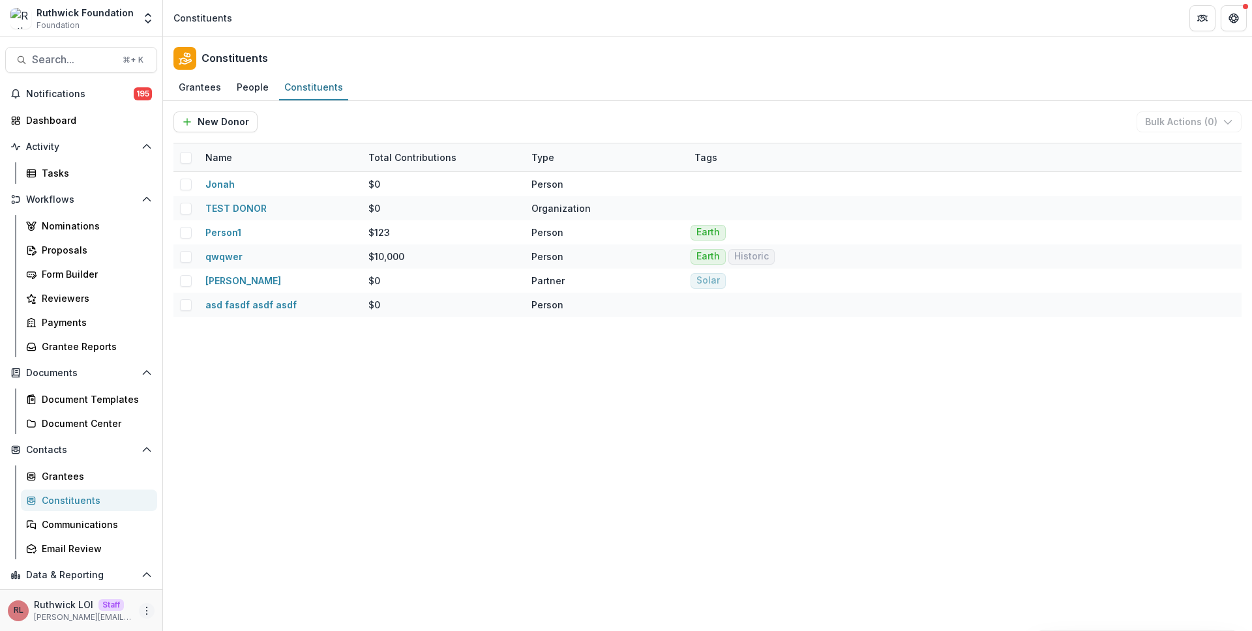
click at [141, 609] on icon "More" at bounding box center [146, 611] width 10 height 10
click at [191, 583] on link "User Settings" at bounding box center [229, 583] width 140 height 22
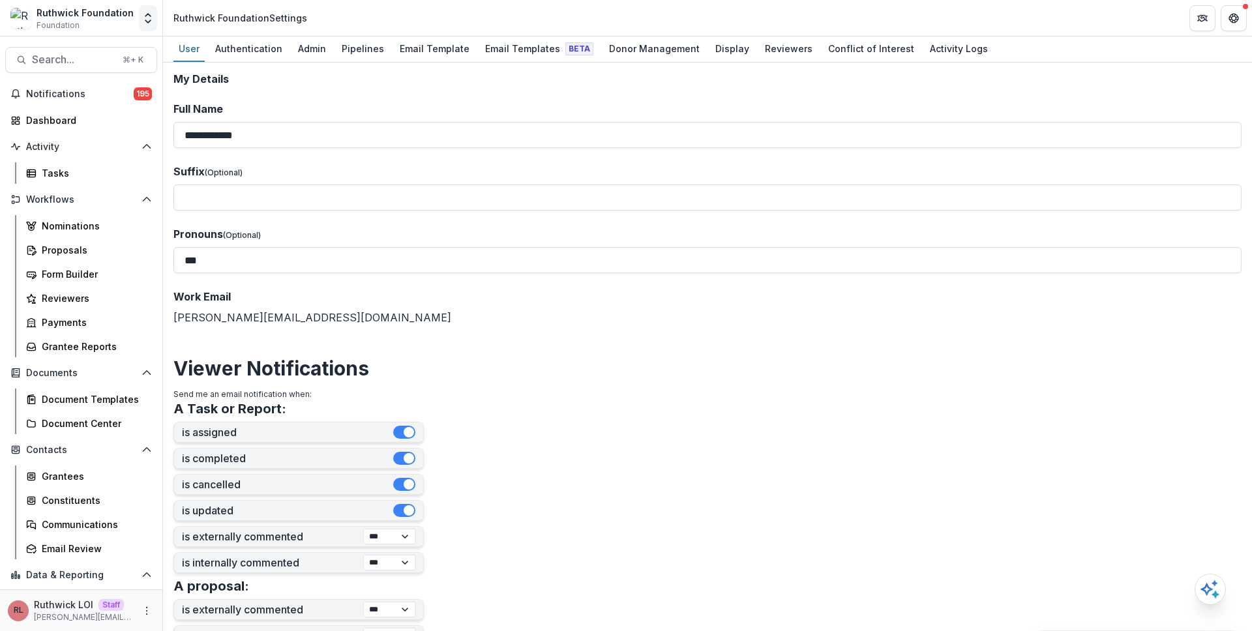
click at [144, 19] on icon "Open entity switcher" at bounding box center [147, 18] width 13 height 13
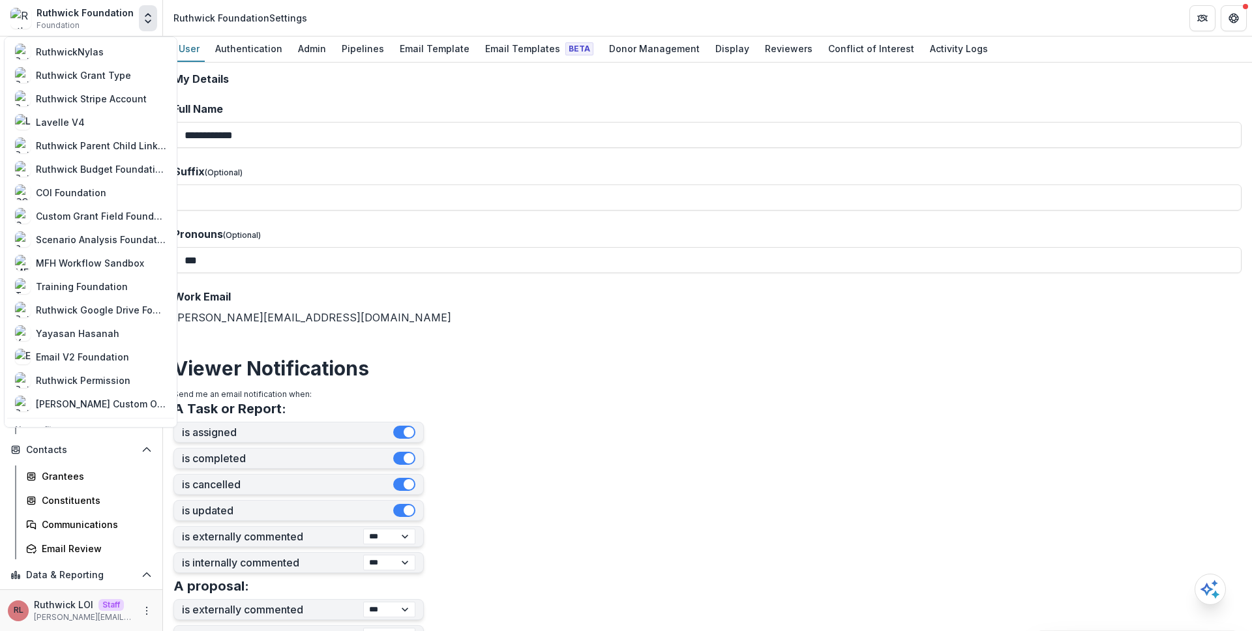
scroll to position [212, 0]
click at [104, 396] on div "[PERSON_NAME] Custom Onboarding Foundation" at bounding box center [101, 403] width 130 height 14
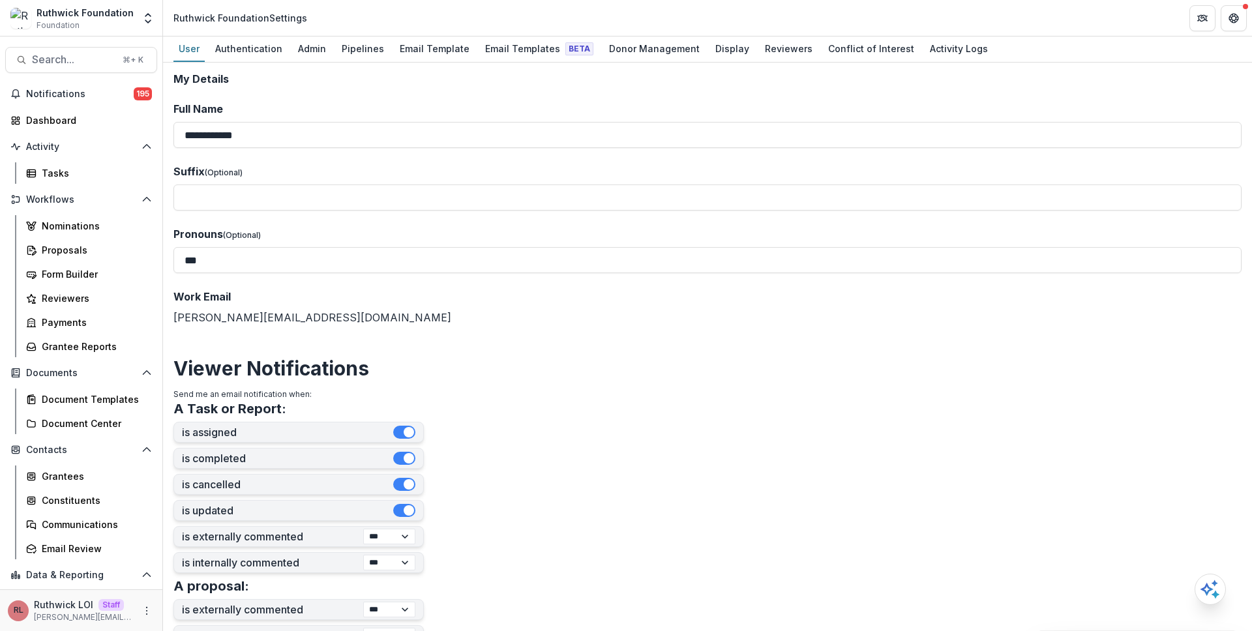
scroll to position [0, 0]
click at [113, 167] on div "Tasks" at bounding box center [94, 173] width 105 height 14
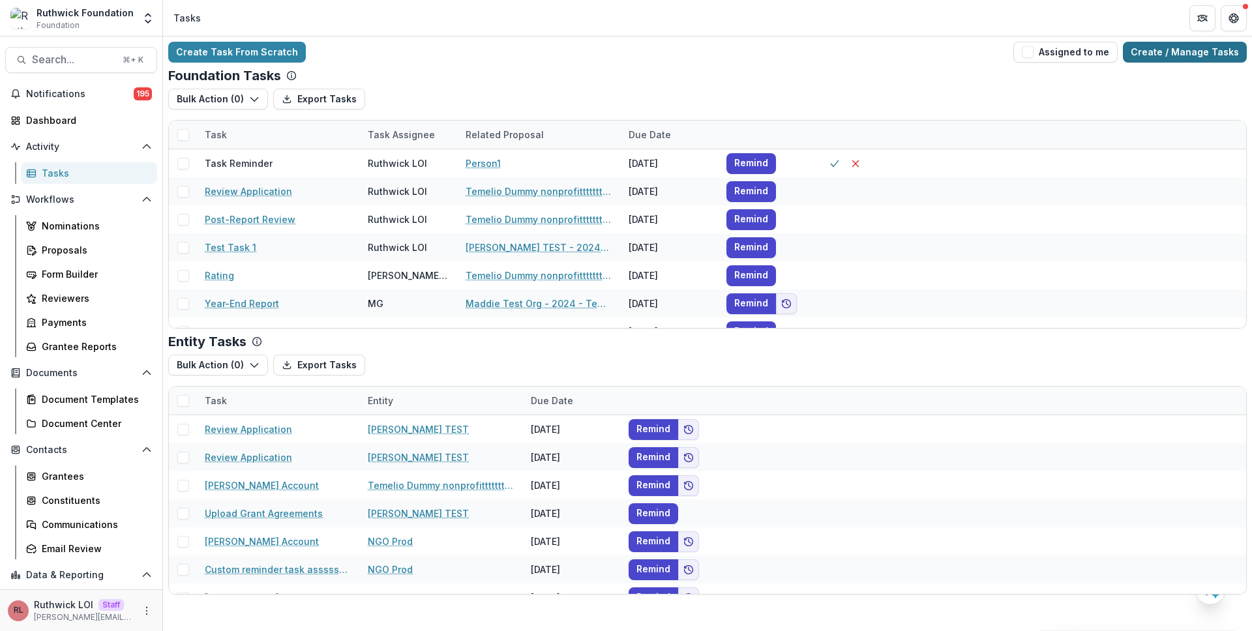
click at [1192, 57] on link "Create / Manage Tasks" at bounding box center [1185, 52] width 124 height 21
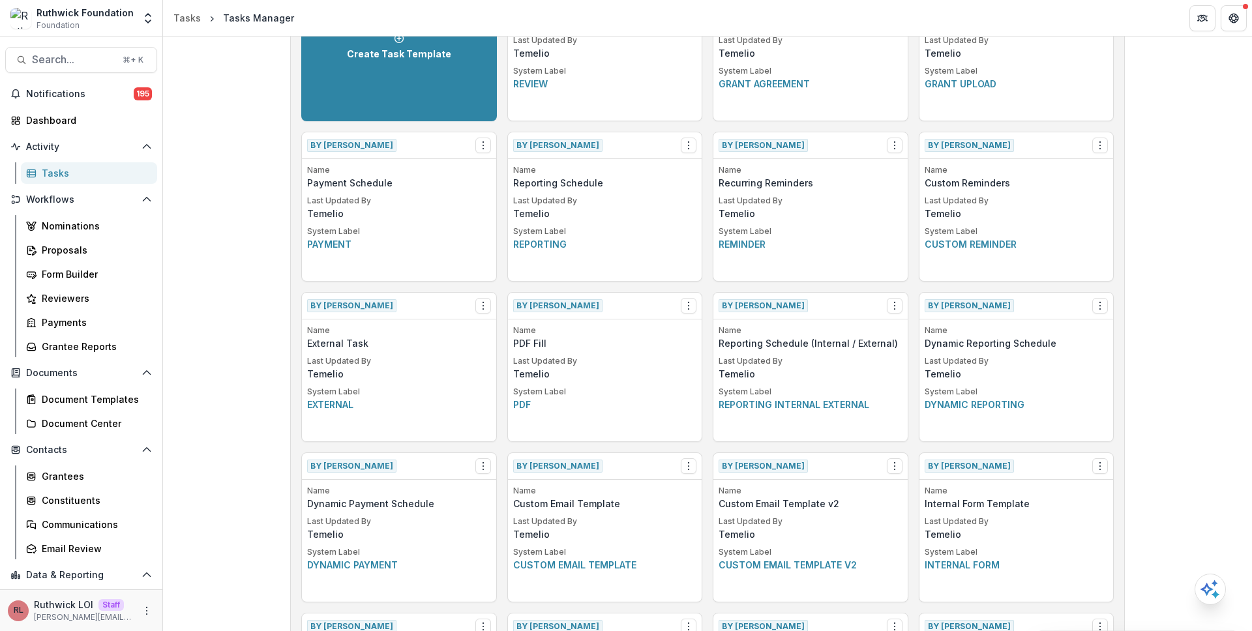
scroll to position [129, 0]
click at [987, 342] on p "Dynamic Reporting Schedule" at bounding box center [1016, 343] width 184 height 14
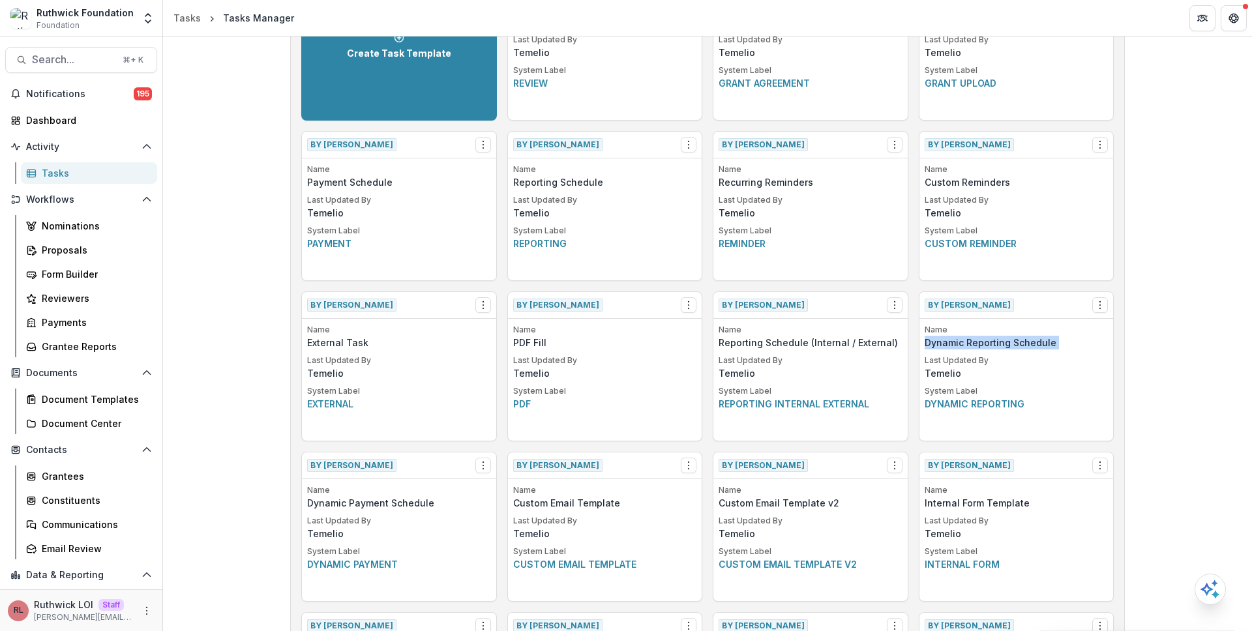
click at [987, 342] on p "Dynamic Reporting Schedule" at bounding box center [1016, 343] width 184 height 14
click at [576, 175] on p "Name" at bounding box center [605, 170] width 184 height 12
click at [788, 347] on p "Reporting Schedule (Internal / External)" at bounding box center [810, 343] width 184 height 14
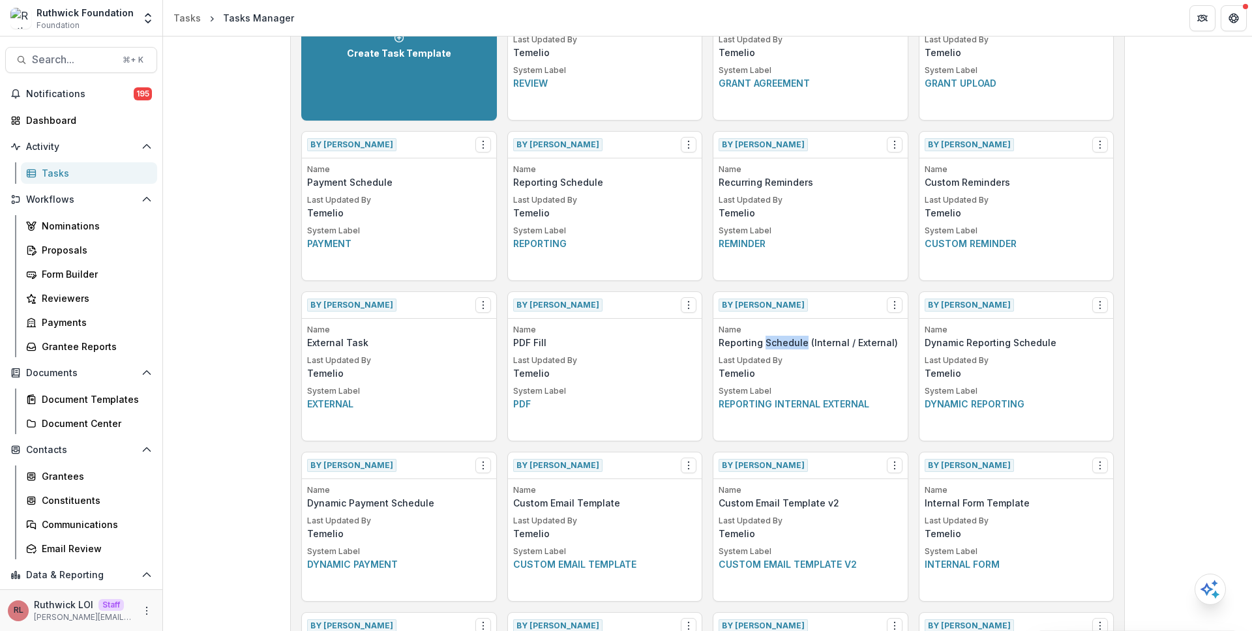
click at [820, 394] on p "System Label" at bounding box center [810, 391] width 184 height 12
click at [147, 601] on div "RL Ruthwick LOI Staff ruthwick@trytemelio.com" at bounding box center [81, 610] width 147 height 25
click at [142, 606] on icon "More" at bounding box center [146, 611] width 10 height 10
click at [224, 582] on link "User Settings" at bounding box center [229, 583] width 140 height 22
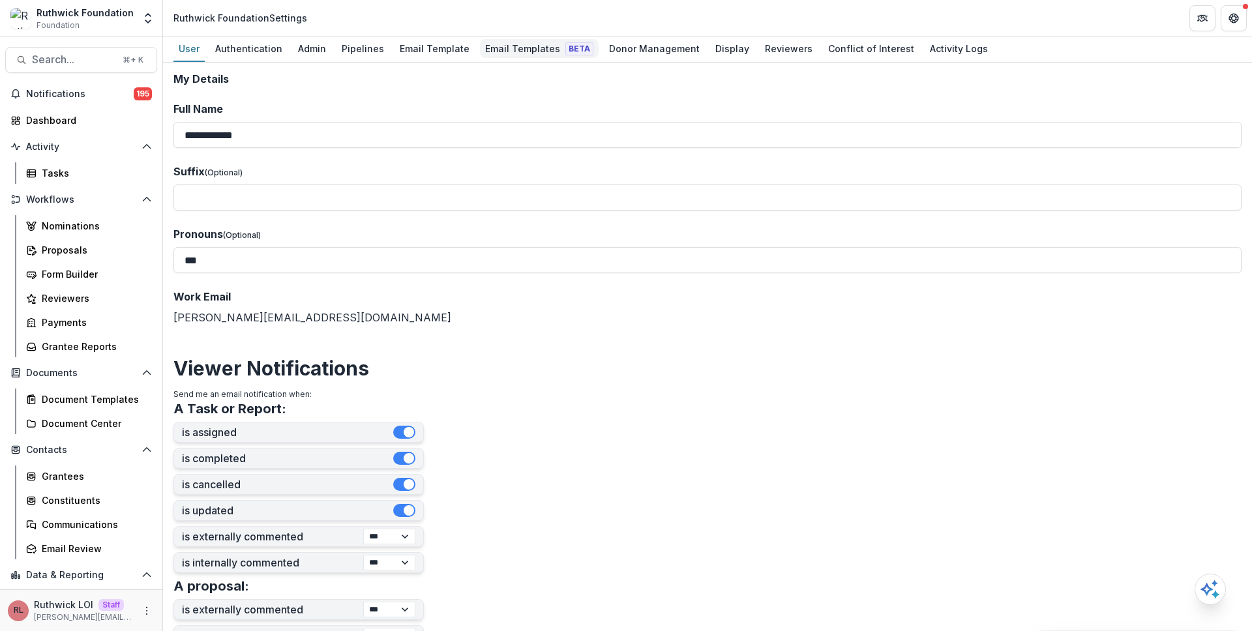
click at [565, 46] on span "Beta" at bounding box center [579, 48] width 28 height 13
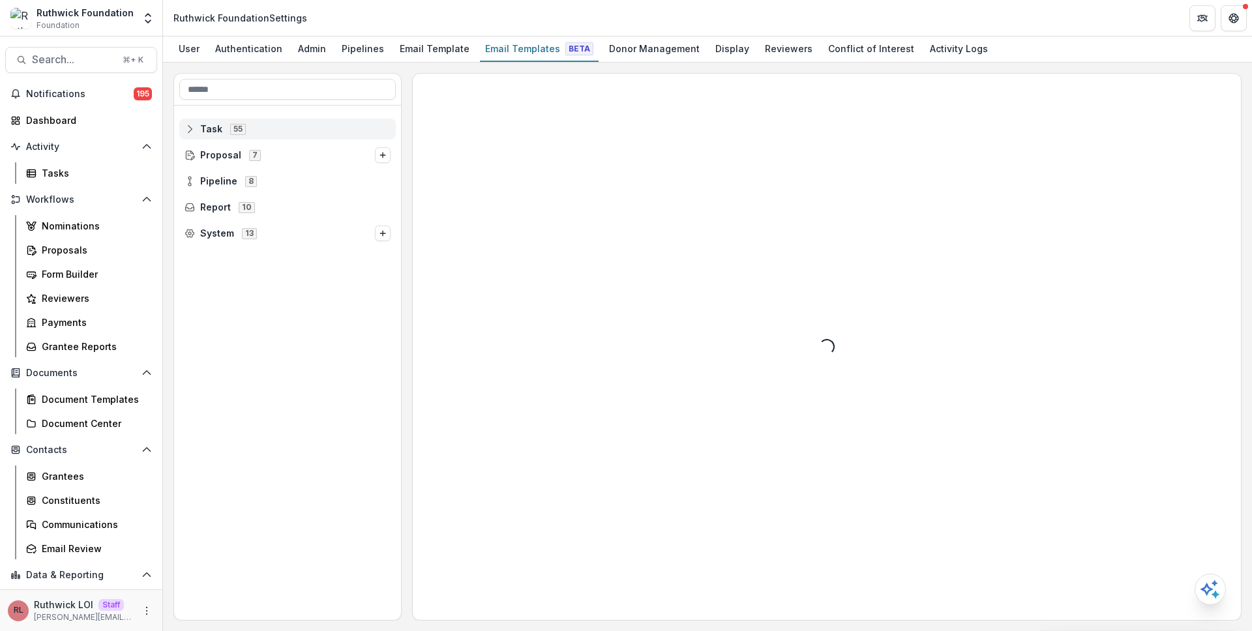
click at [193, 125] on icon at bounding box center [190, 129] width 10 height 10
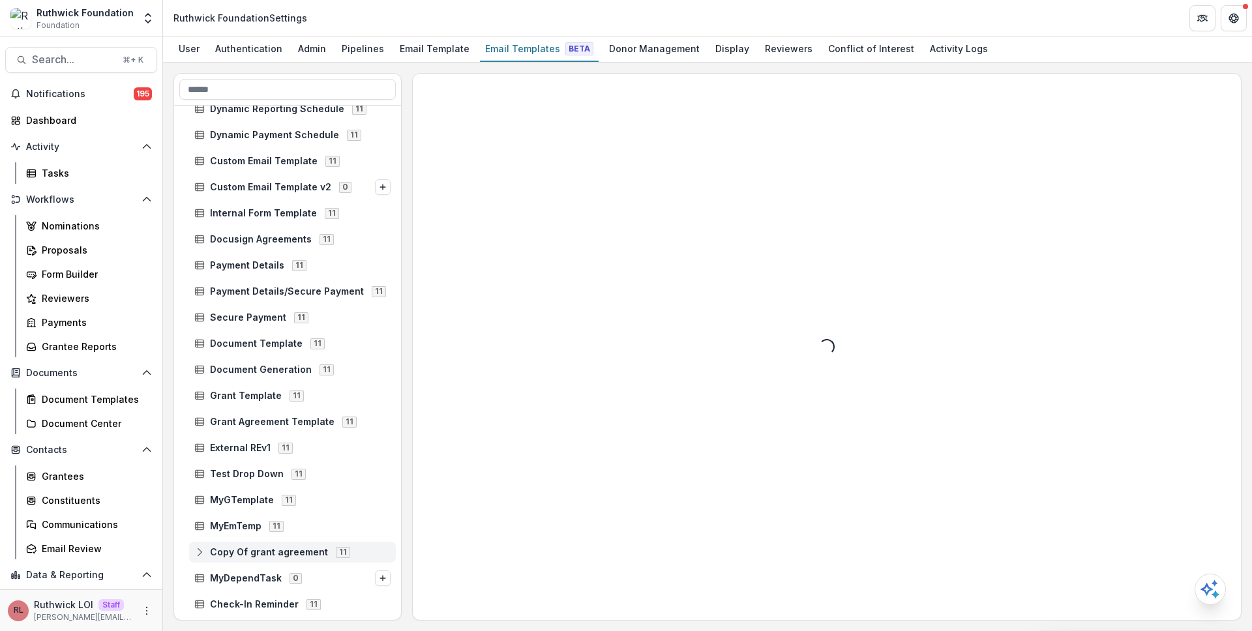
scroll to position [31, 0]
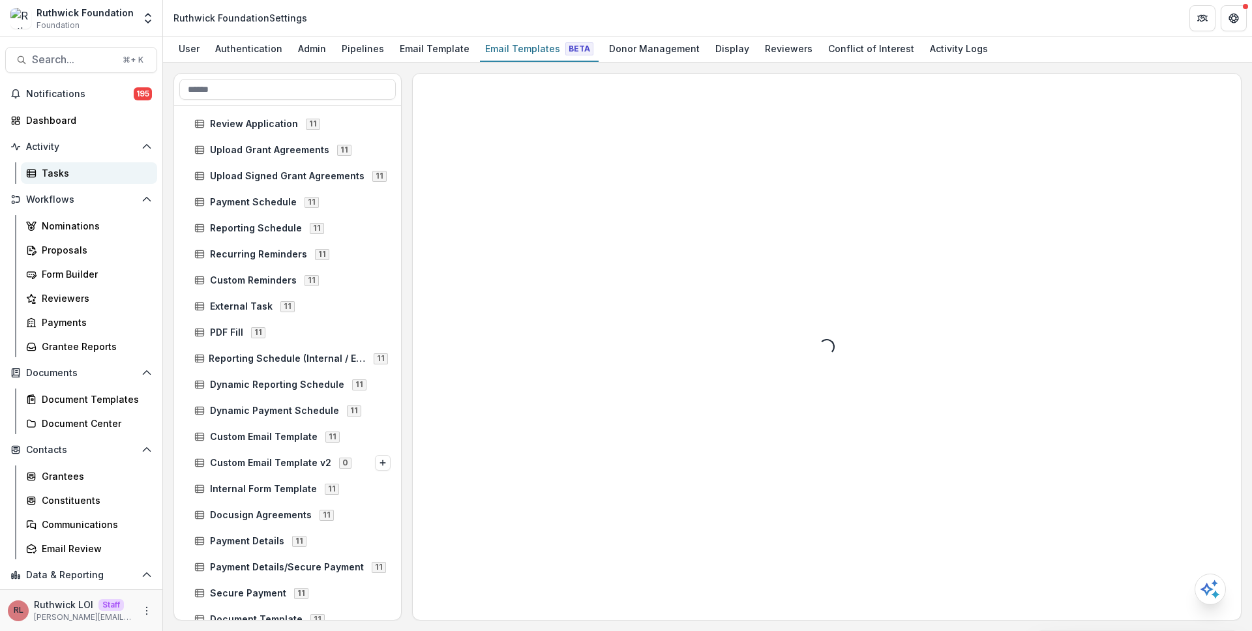
click at [60, 169] on div "Tasks" at bounding box center [94, 173] width 105 height 14
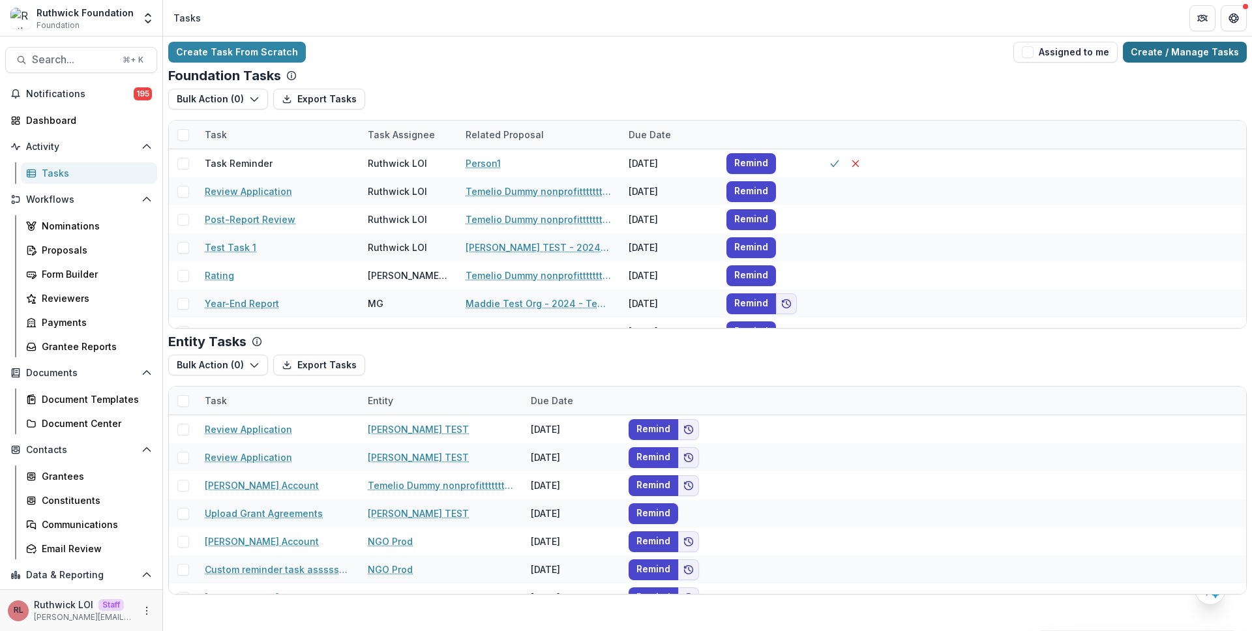
click at [1204, 53] on link "Create / Manage Tasks" at bounding box center [1185, 52] width 124 height 21
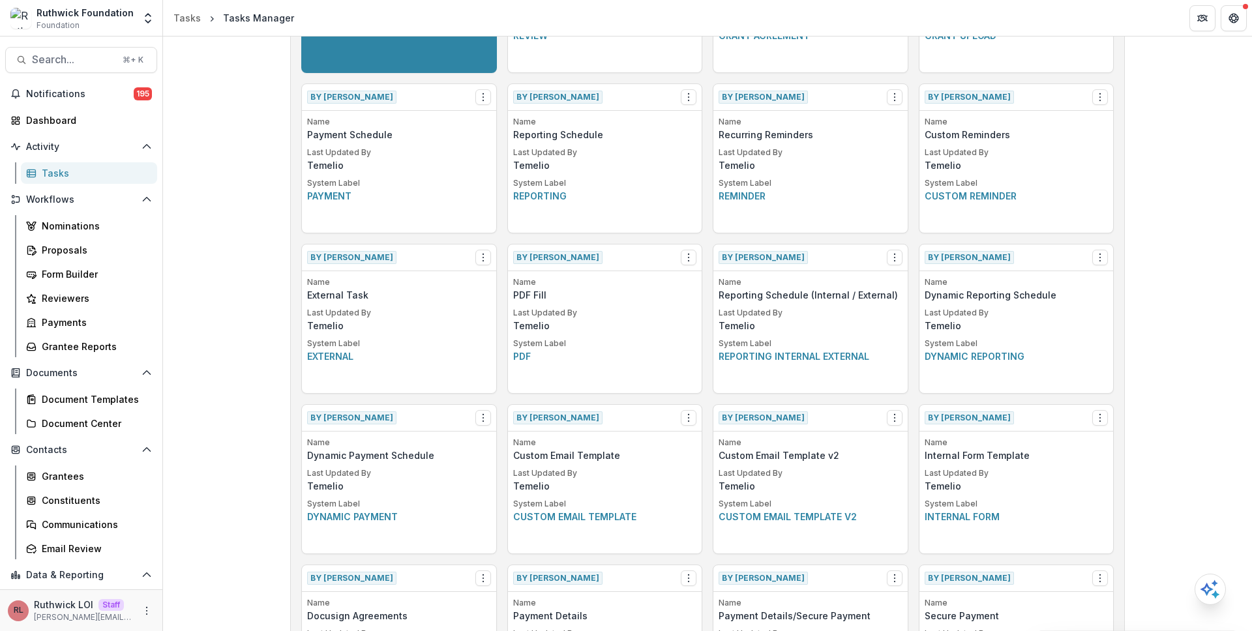
scroll to position [38, 0]
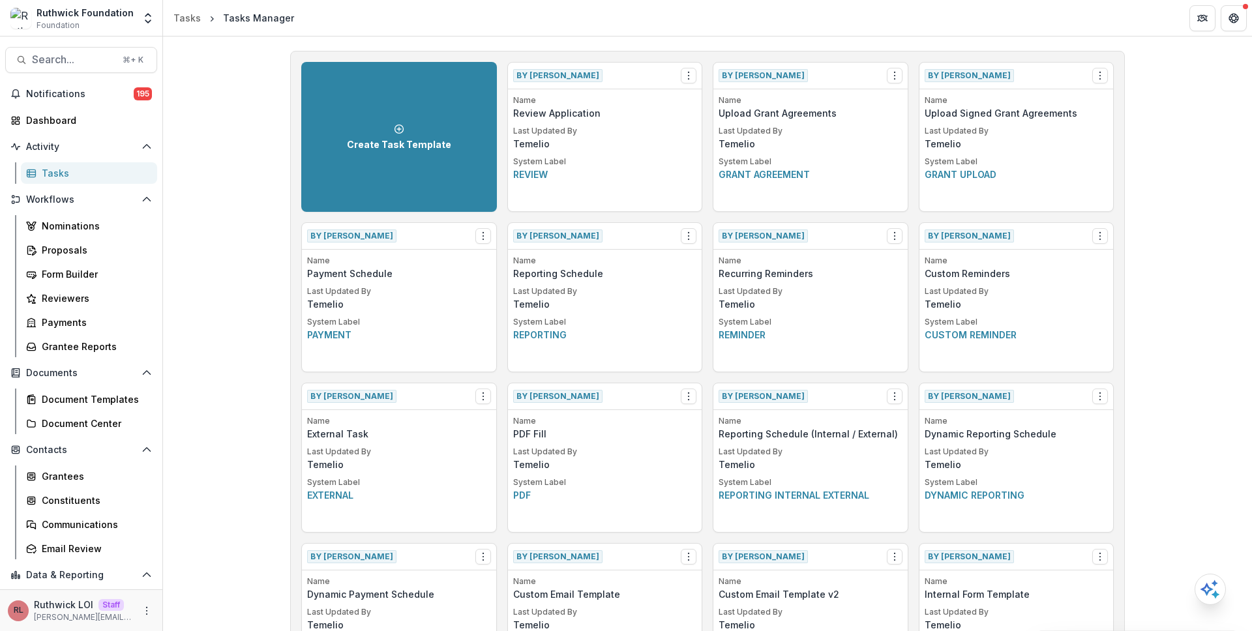
click at [549, 77] on span "By Temelio" at bounding box center [557, 75] width 89 height 13
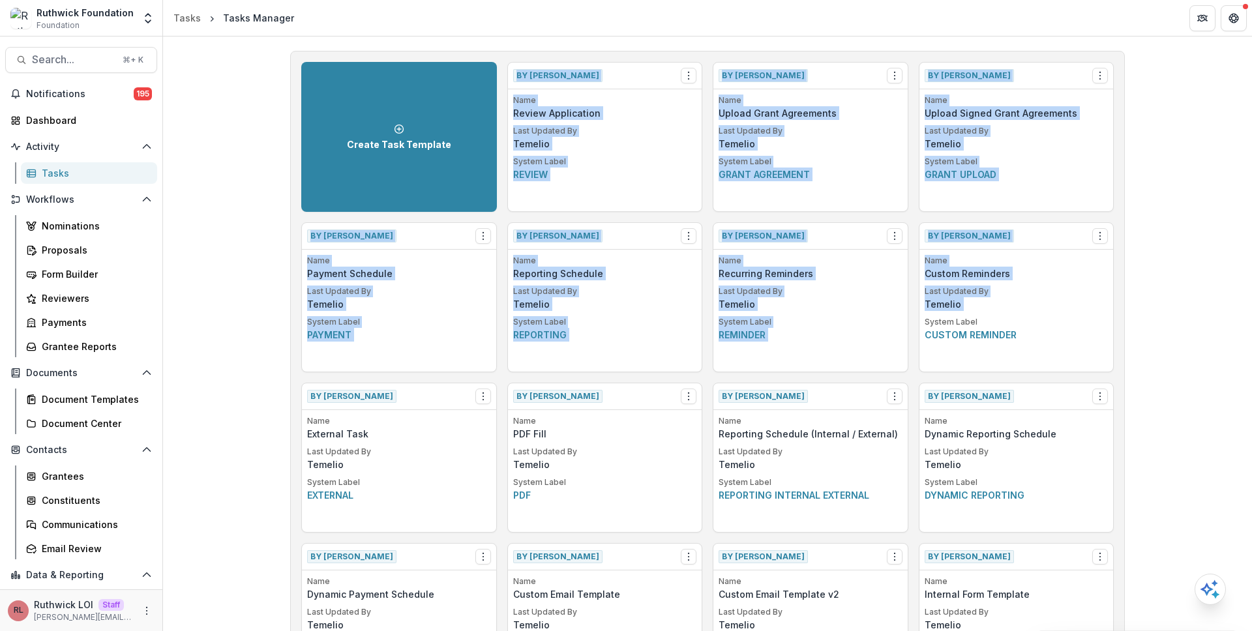
drag, startPoint x: 549, startPoint y: 77, endPoint x: 1011, endPoint y: 299, distance: 512.3
click at [1011, 301] on p "Temelio" at bounding box center [1016, 304] width 184 height 14
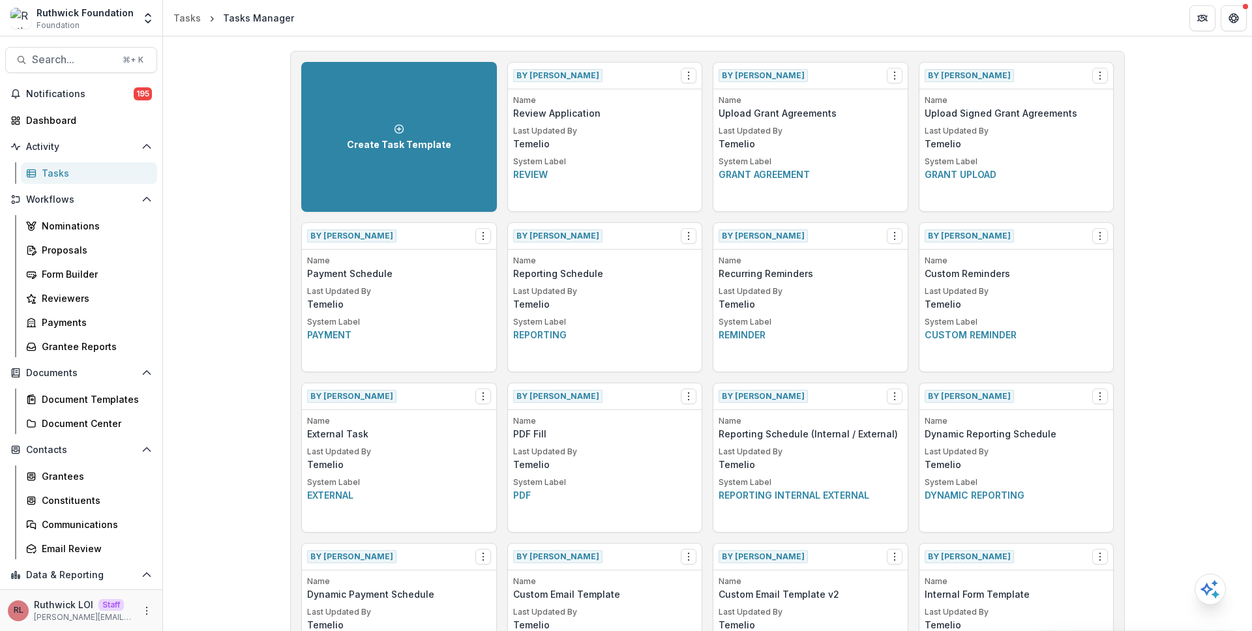
click at [542, 110] on p "Review Application" at bounding box center [605, 113] width 184 height 14
click at [604, 114] on p "Review Application" at bounding box center [605, 113] width 184 height 14
click at [690, 235] on icon "Options" at bounding box center [688, 236] width 10 height 10
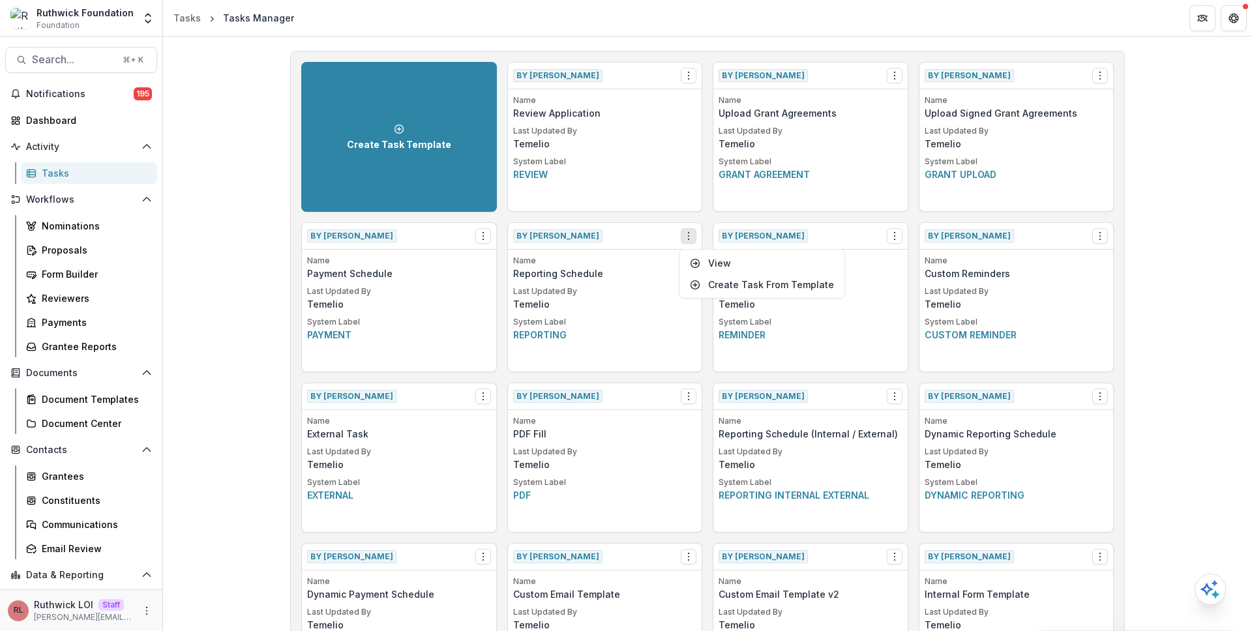
click at [650, 231] on div "By Temelio View Create Task From Template" at bounding box center [605, 236] width 194 height 27
click at [536, 75] on span "By Temelio" at bounding box center [557, 75] width 89 height 13
click at [744, 175] on p "Grant agreement" at bounding box center [810, 175] width 184 height 14
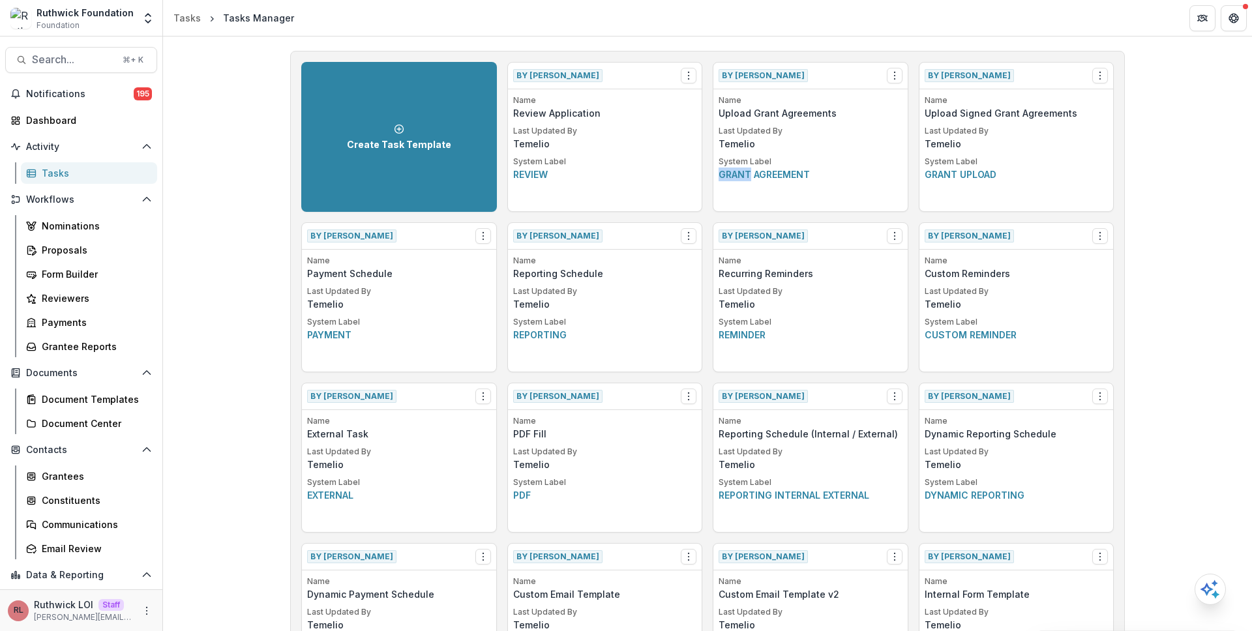
click at [744, 175] on p "Grant agreement" at bounding box center [810, 175] width 184 height 14
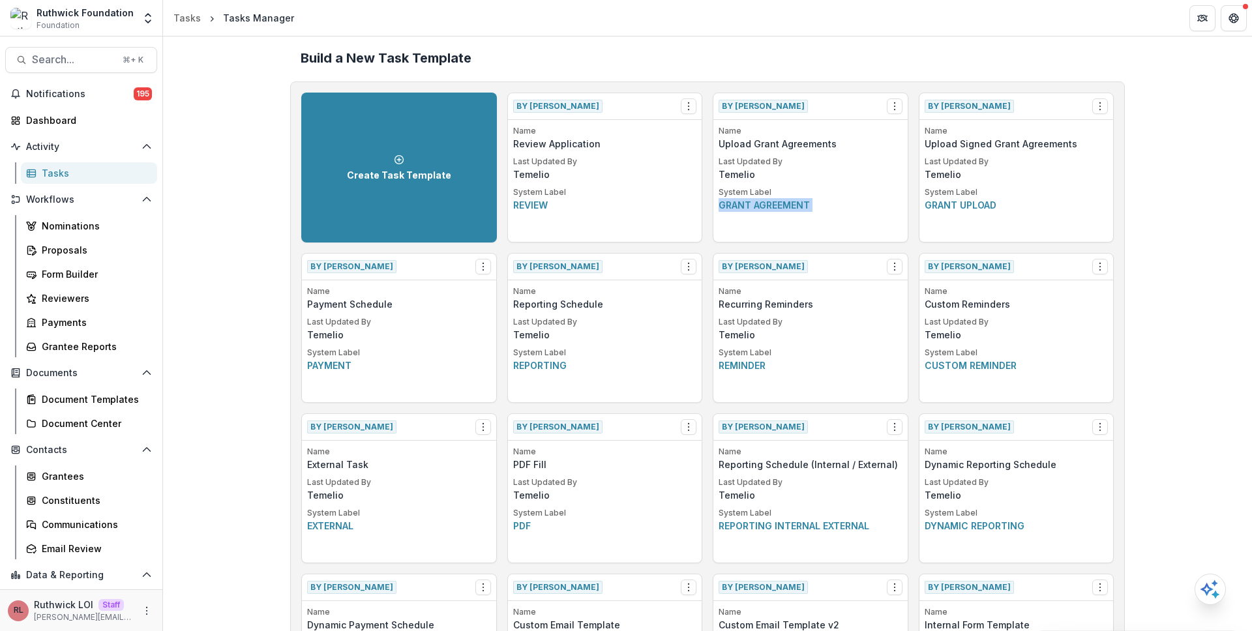
scroll to position [7, 0]
click at [527, 196] on p "System Label" at bounding box center [605, 193] width 184 height 12
click at [541, 207] on p "Review" at bounding box center [605, 206] width 184 height 14
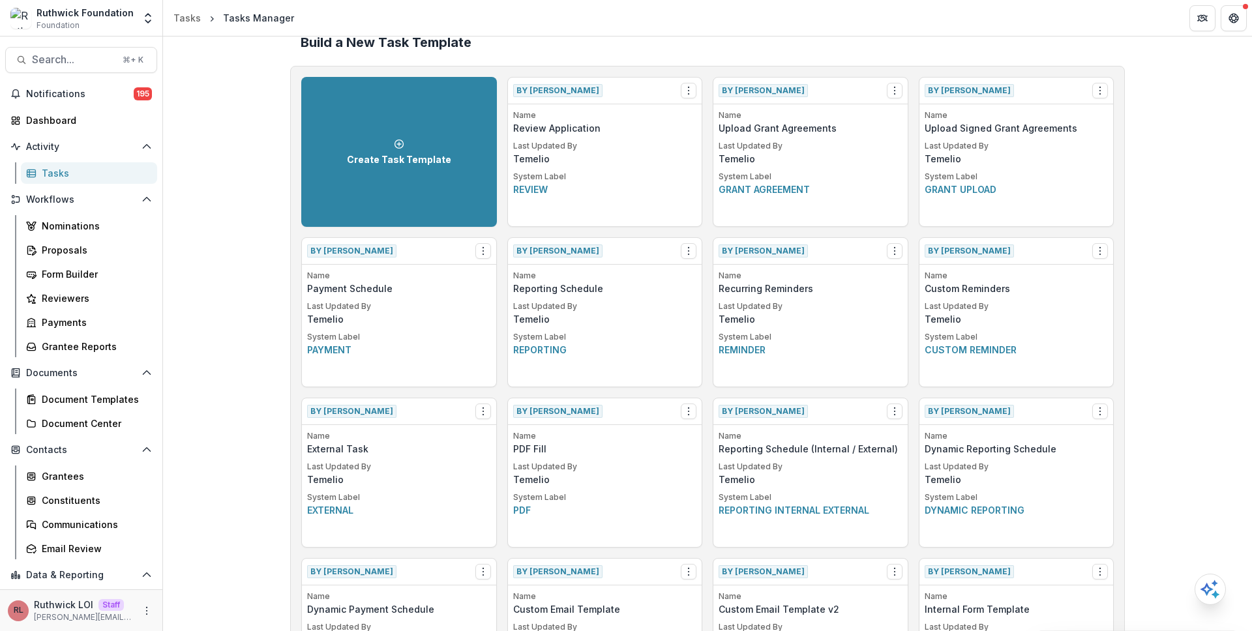
scroll to position [16, 0]
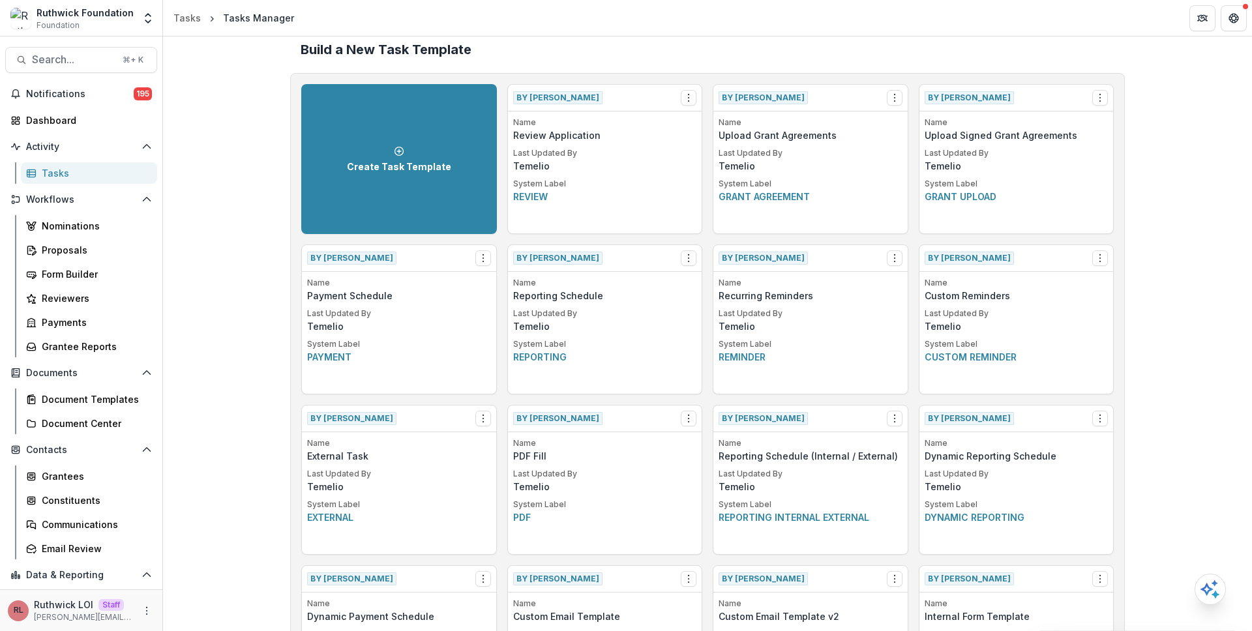
click at [739, 198] on p "Grant agreement" at bounding box center [810, 197] width 184 height 14
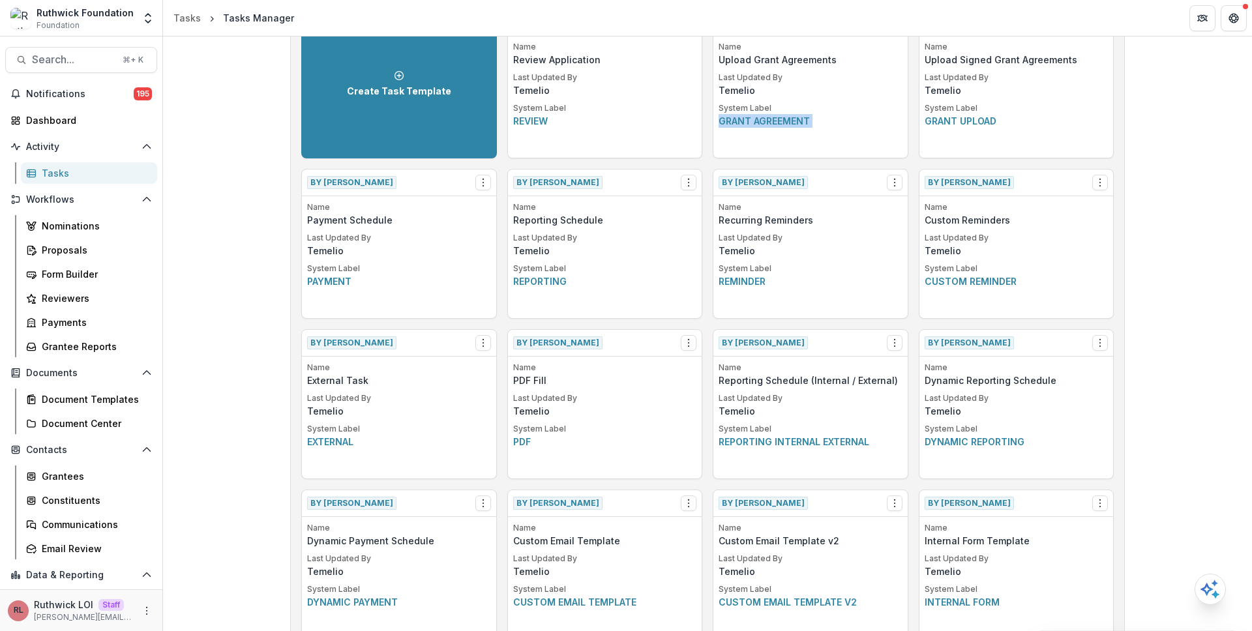
scroll to position [91, 0]
click at [527, 118] on p "Review" at bounding box center [605, 122] width 184 height 14
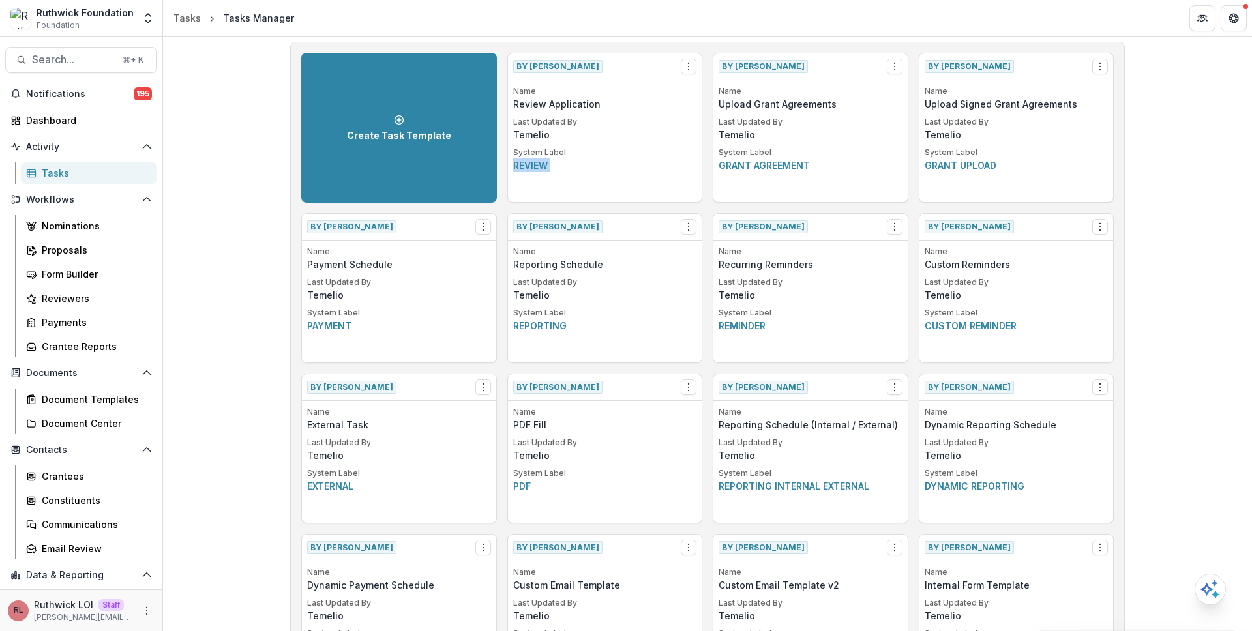
scroll to position [38, 0]
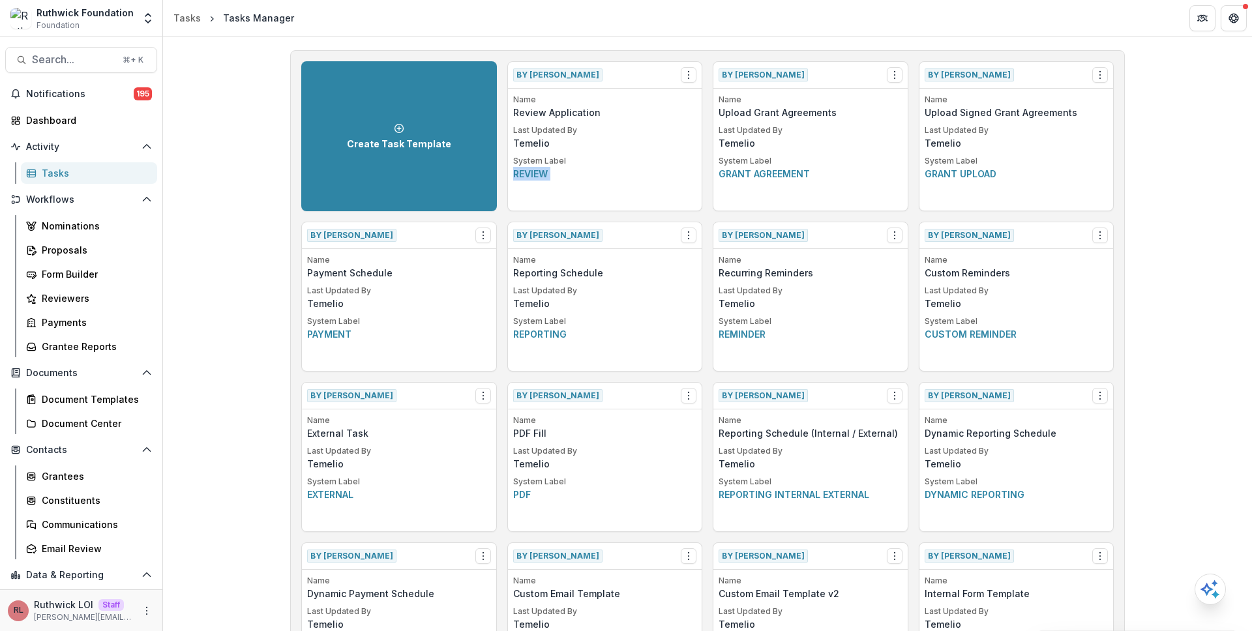
click at [529, 175] on p "Review" at bounding box center [605, 174] width 184 height 14
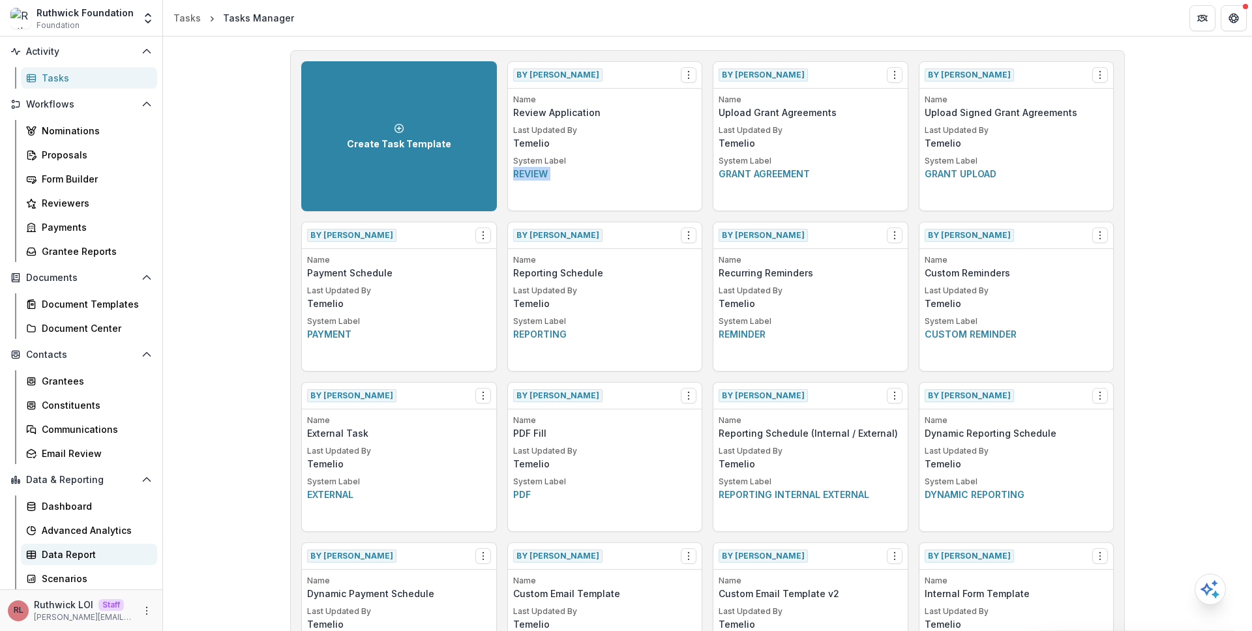
click at [83, 550] on div "Data Report" at bounding box center [94, 555] width 105 height 14
click at [531, 166] on p "System Label" at bounding box center [605, 161] width 184 height 12
drag, startPoint x: 531, startPoint y: 166, endPoint x: 531, endPoint y: 178, distance: 12.4
click at [531, 178] on div "System Label Review" at bounding box center [605, 167] width 184 height 25
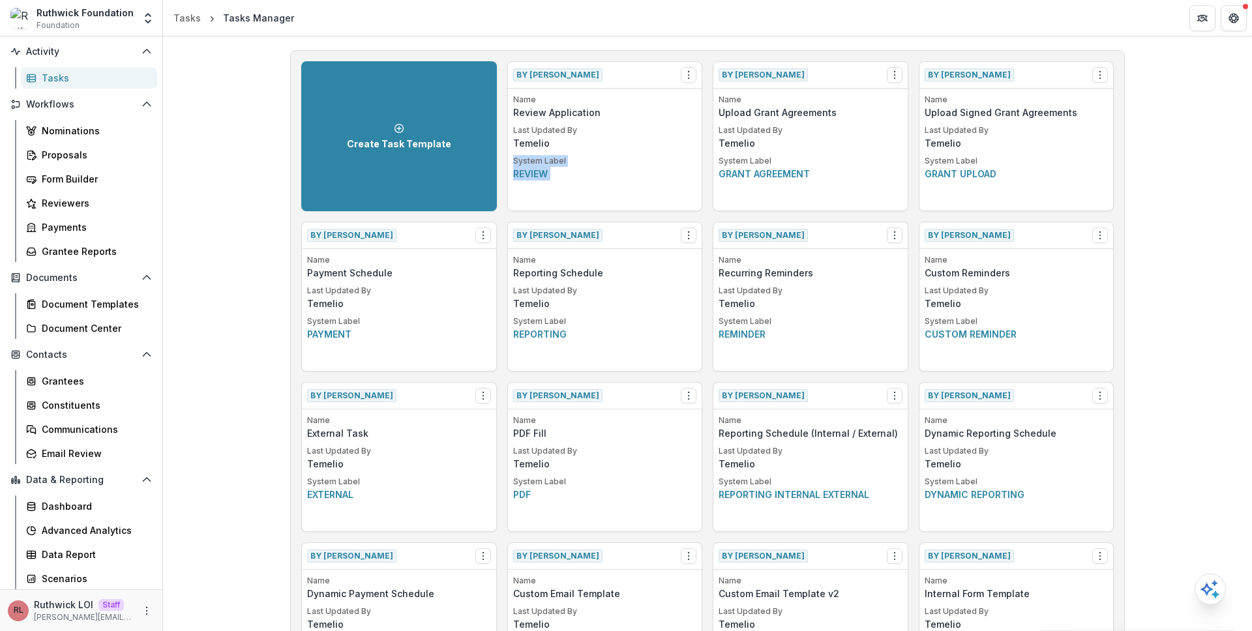
click at [531, 178] on p "Review" at bounding box center [605, 174] width 184 height 14
click at [570, 310] on p "Temelio" at bounding box center [605, 304] width 184 height 14
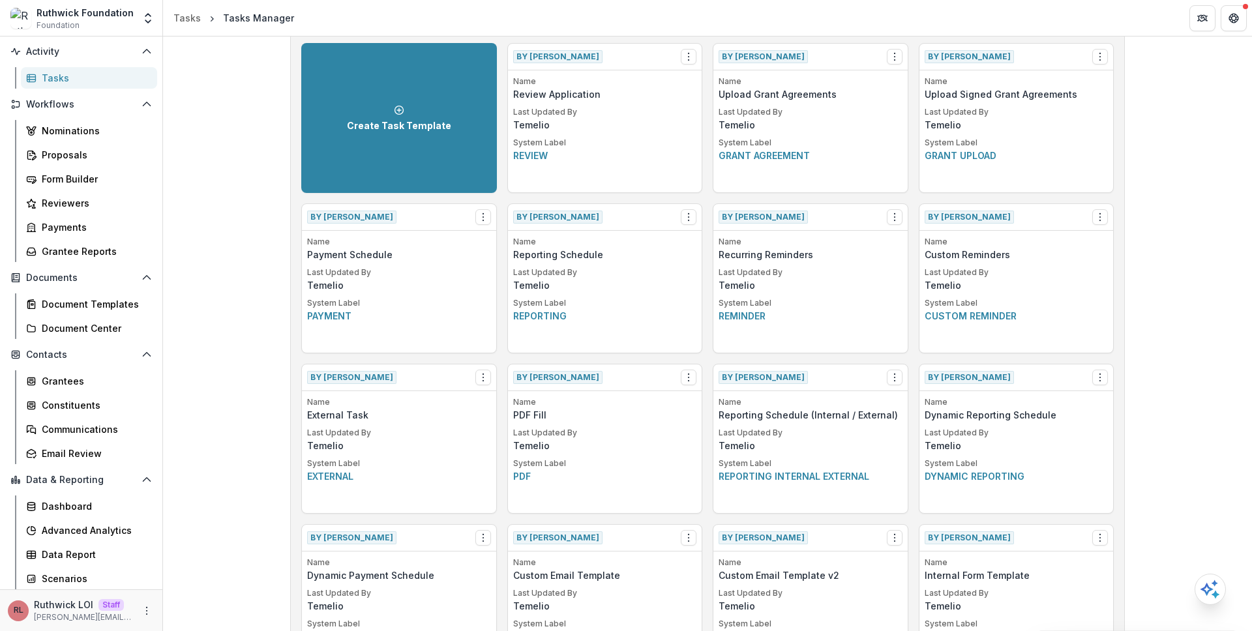
scroll to position [0, 0]
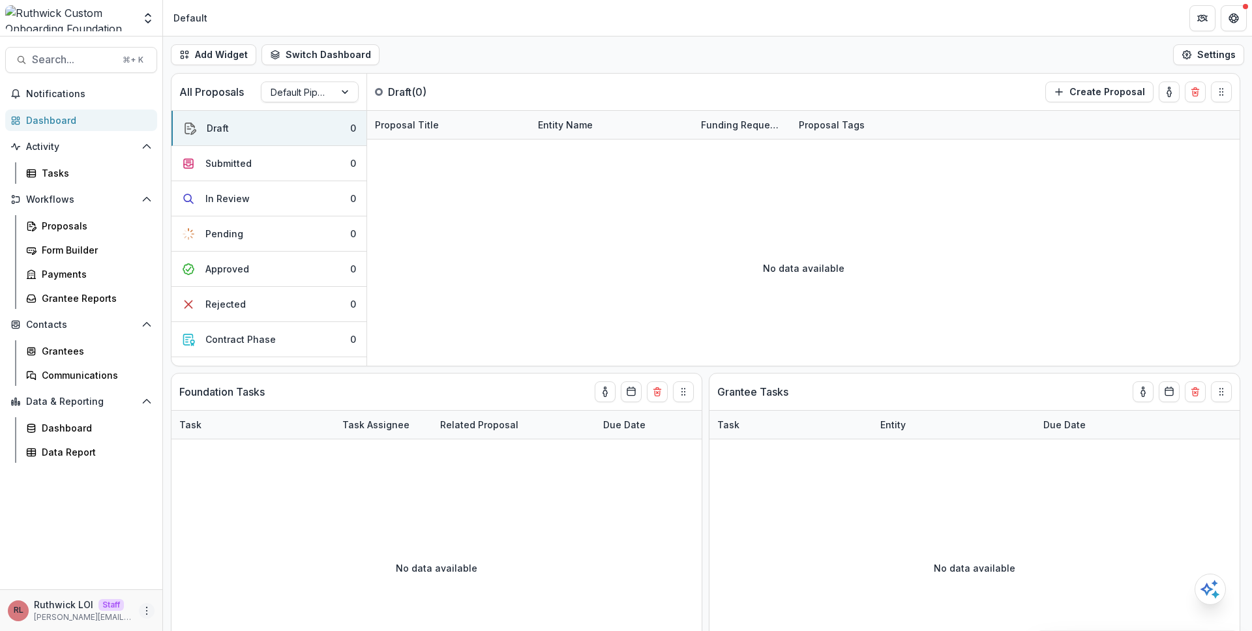
click at [147, 613] on circle "More" at bounding box center [147, 613] width 1 height 1
click at [220, 580] on link "User Settings" at bounding box center [233, 583] width 140 height 22
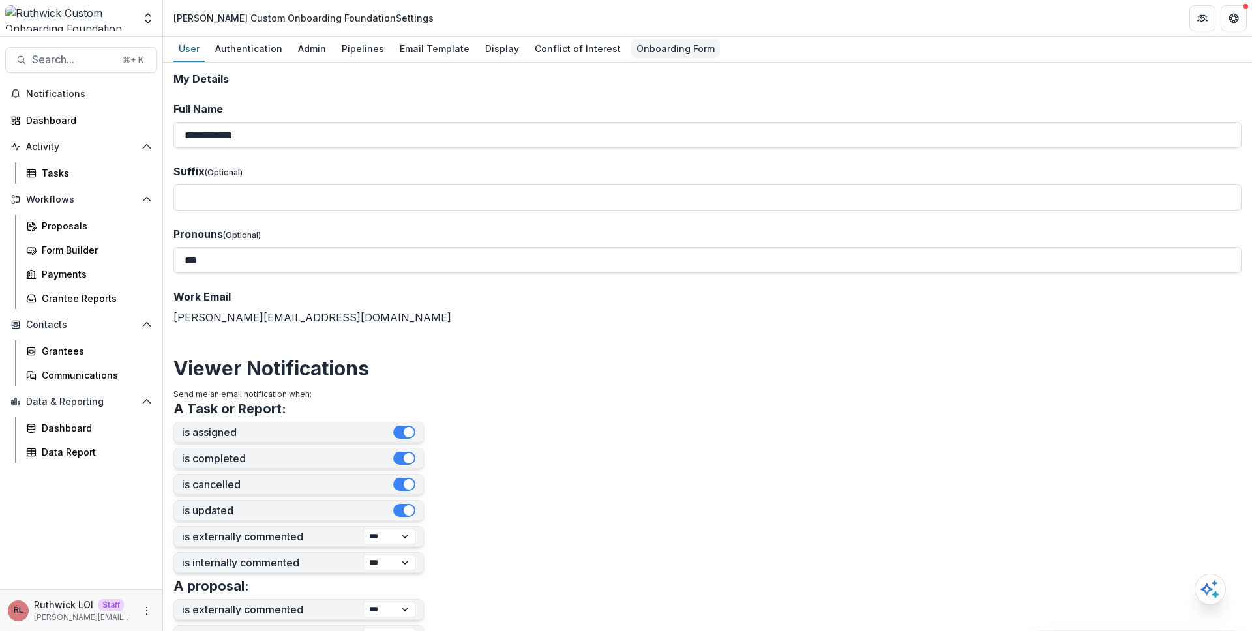
click at [651, 39] on div "Onboarding Form" at bounding box center [675, 48] width 89 height 19
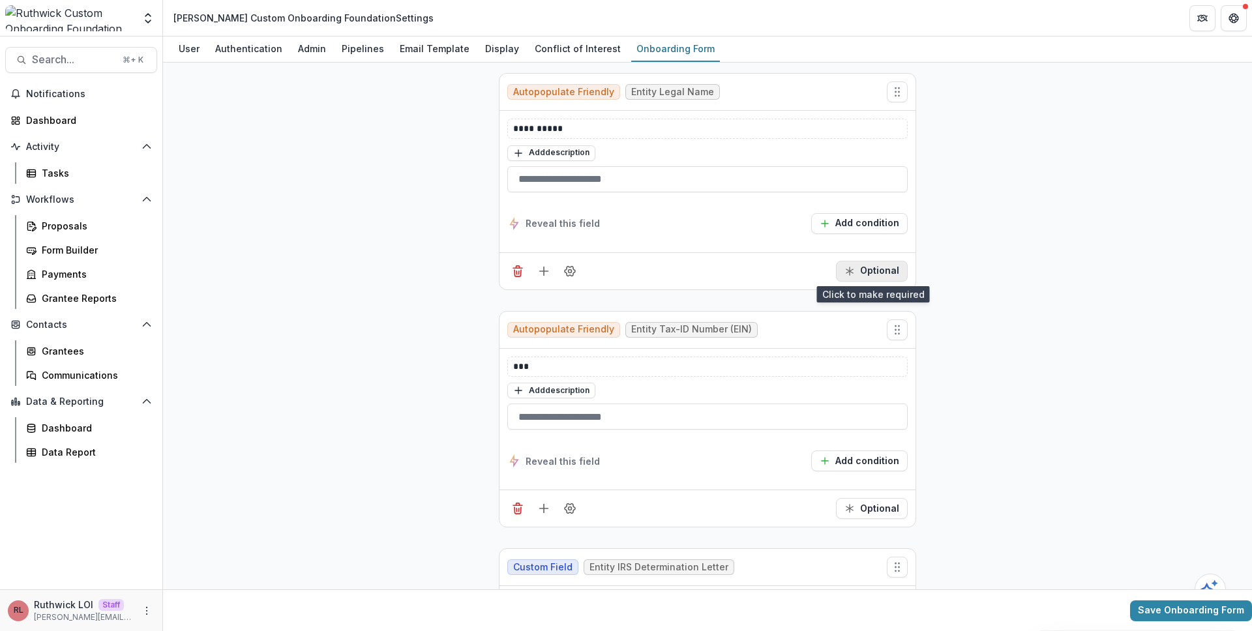
click at [867, 272] on button "Optional" at bounding box center [872, 271] width 72 height 21
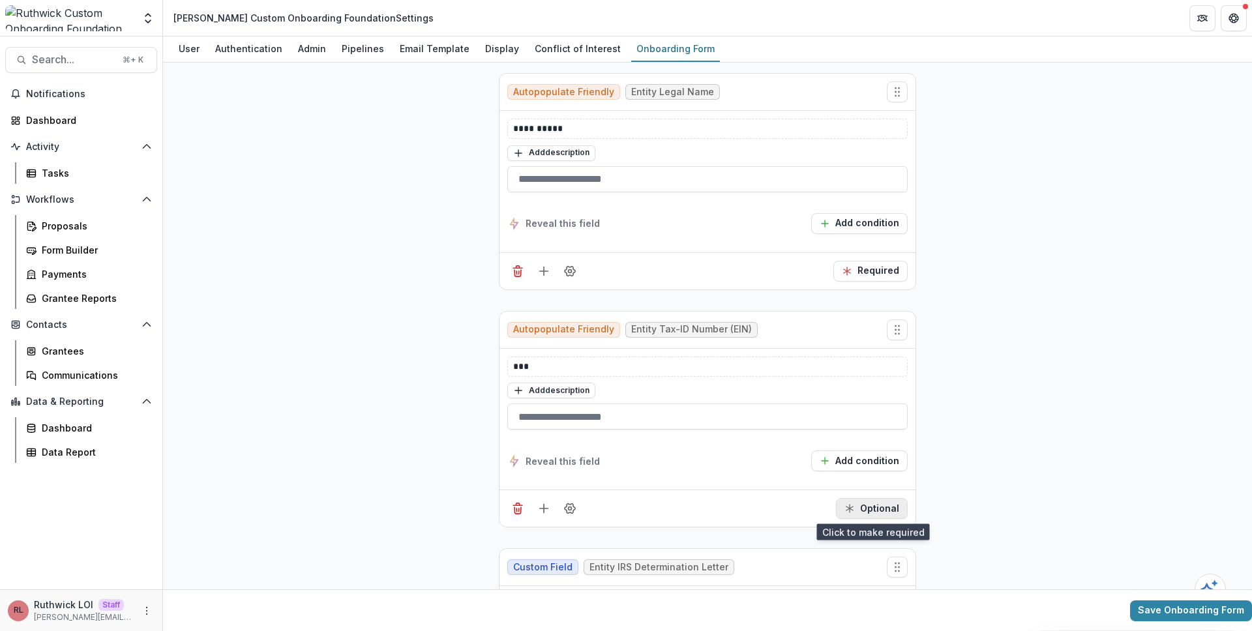
click at [871, 504] on button "Optional" at bounding box center [872, 508] width 72 height 21
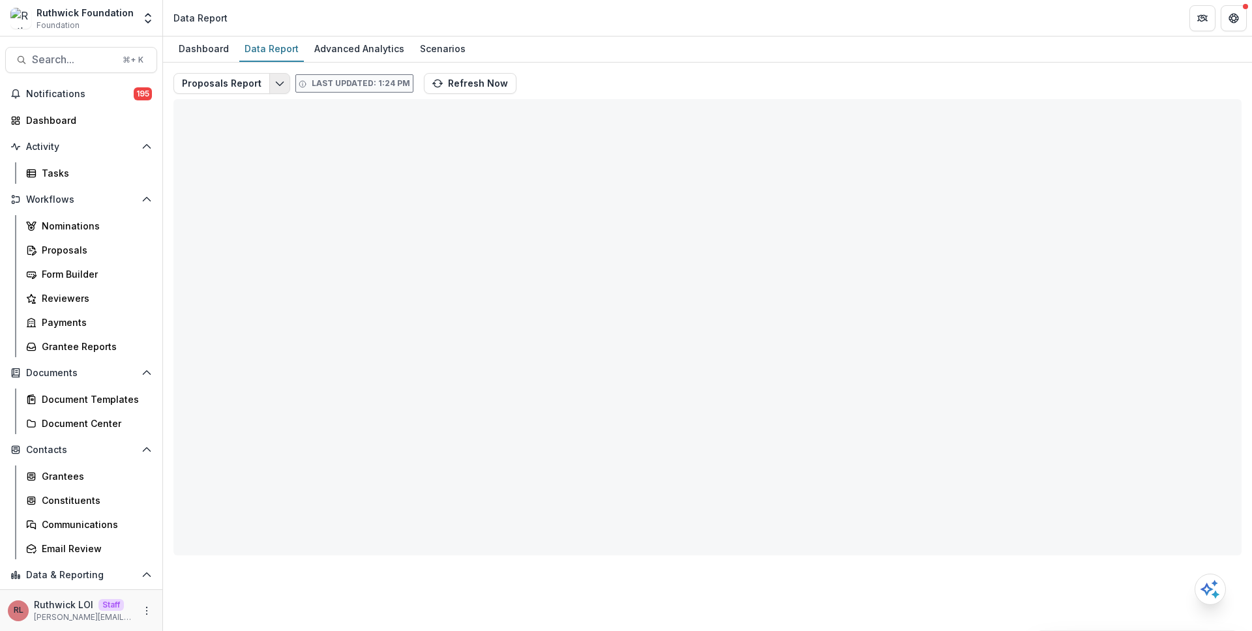
click at [277, 83] on icon "Edit selected report" at bounding box center [279, 83] width 10 height 10
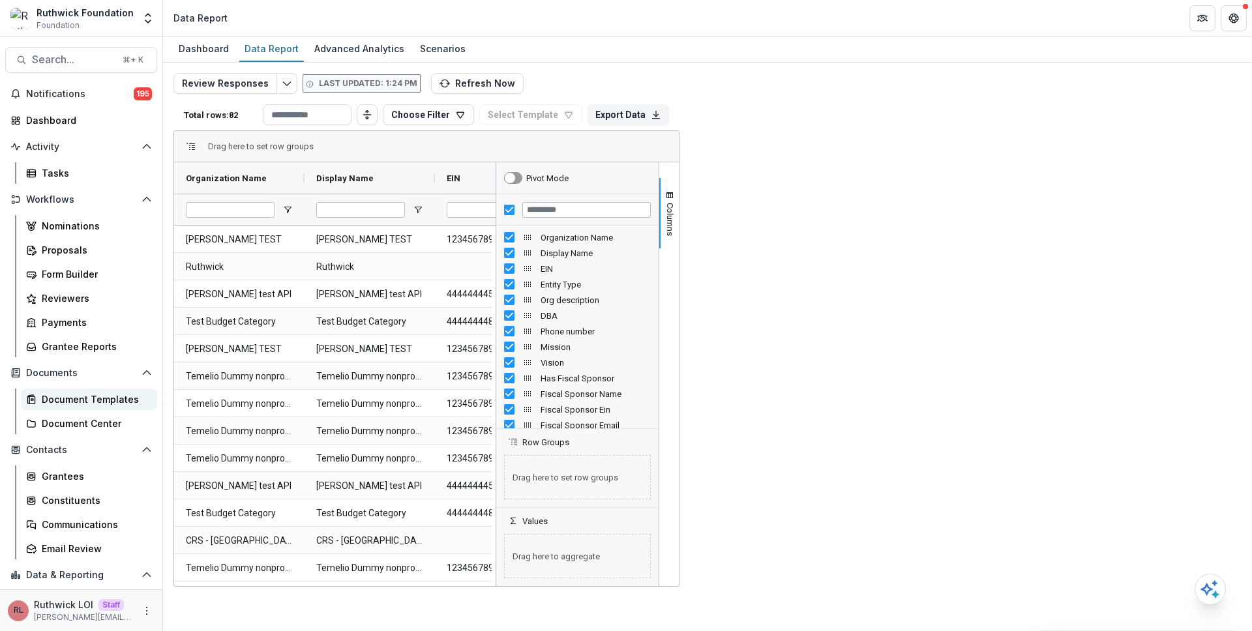
click at [81, 406] on div "Document Templates" at bounding box center [94, 399] width 105 height 14
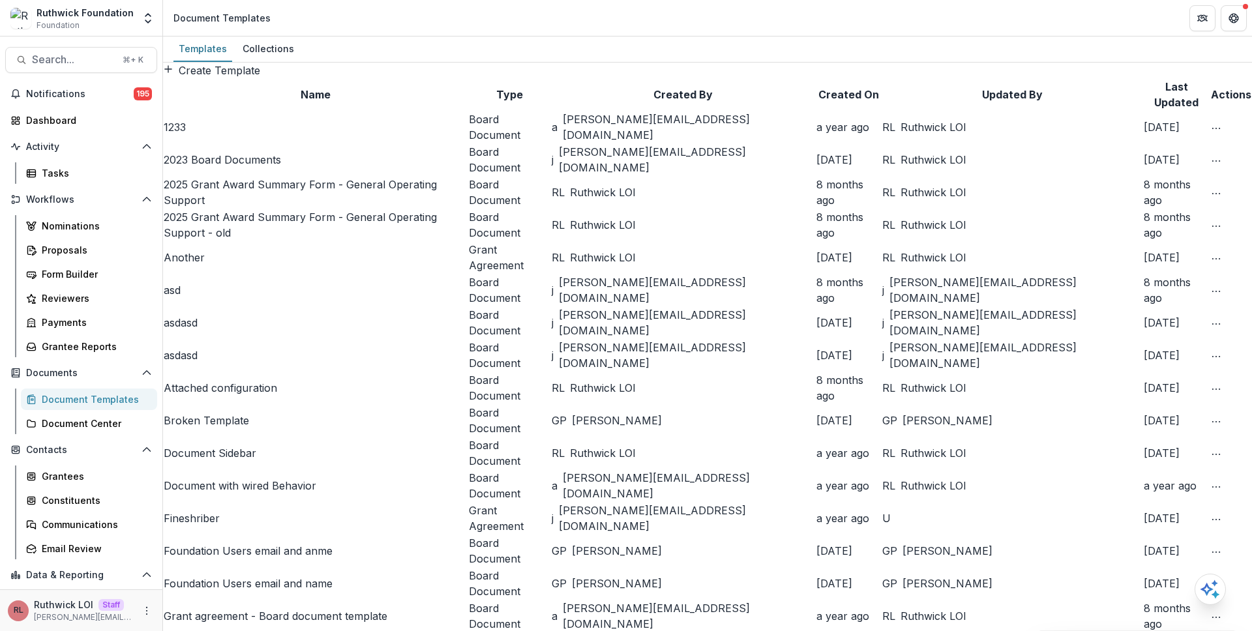
click at [228, 166] on link "2023 Board Documents" at bounding box center [222, 159] width 117 height 13
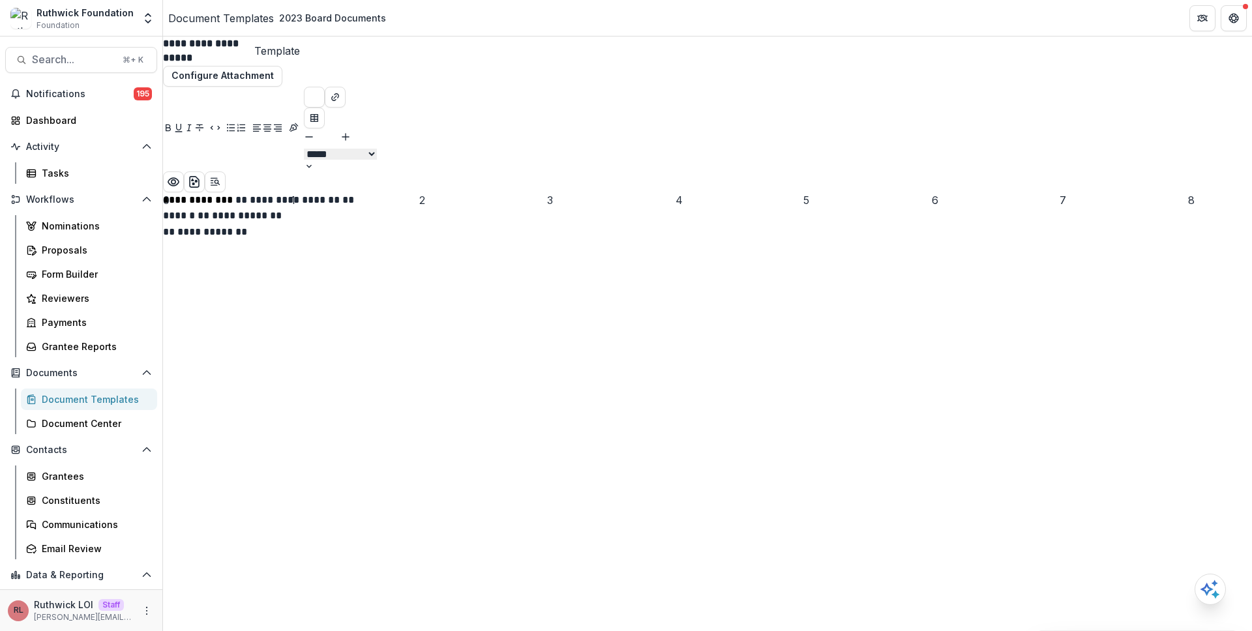
click at [621, 256] on div "**********" at bounding box center [707, 224] width 1089 height 64
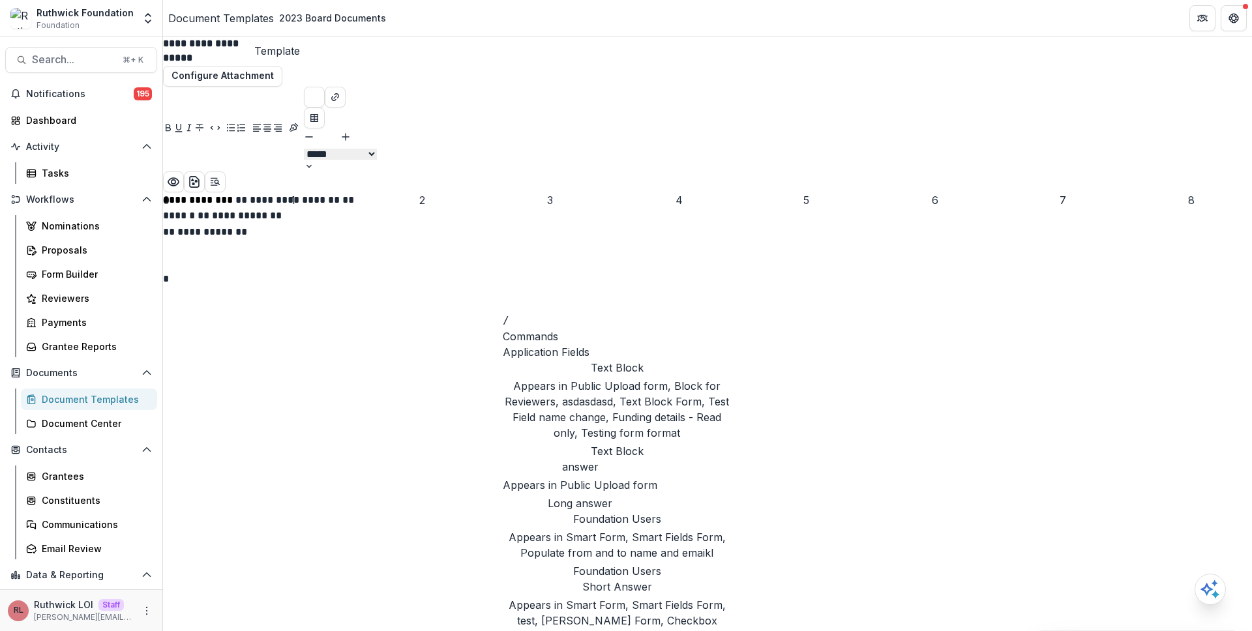
scroll to position [292, 0]
click at [308, 261] on div "**********" at bounding box center [707, 239] width 1089 height 95
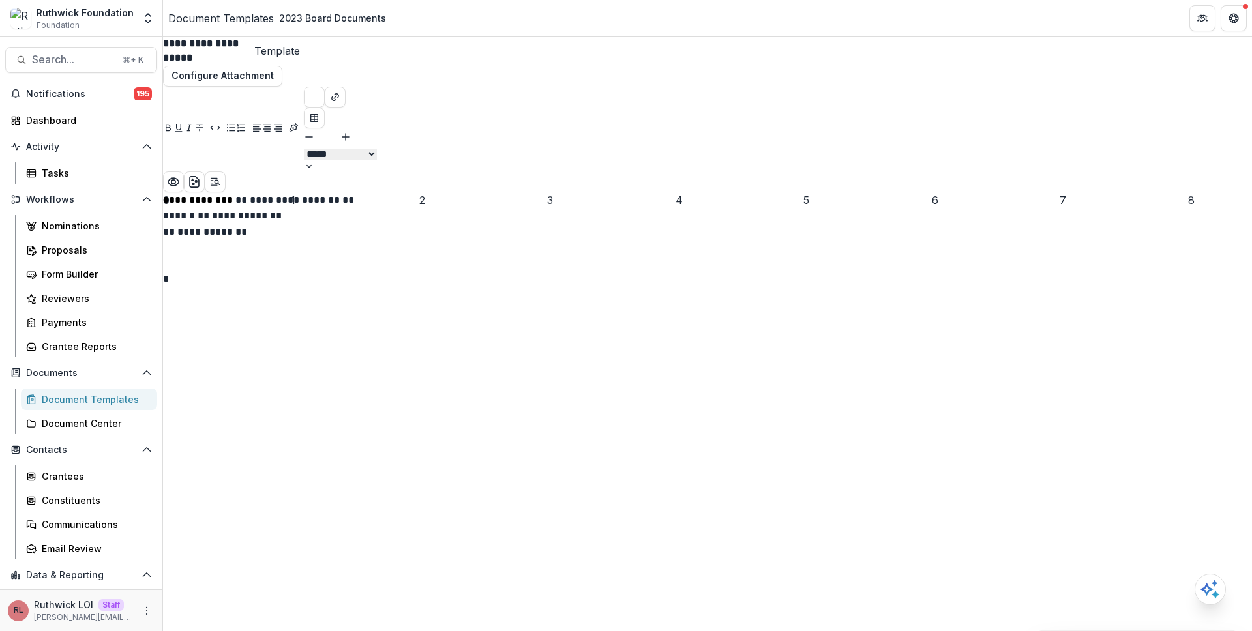
click at [546, 287] on p "*" at bounding box center [366, 279] width 406 height 16
click at [81, 264] on link "Form Builder" at bounding box center [89, 274] width 136 height 22
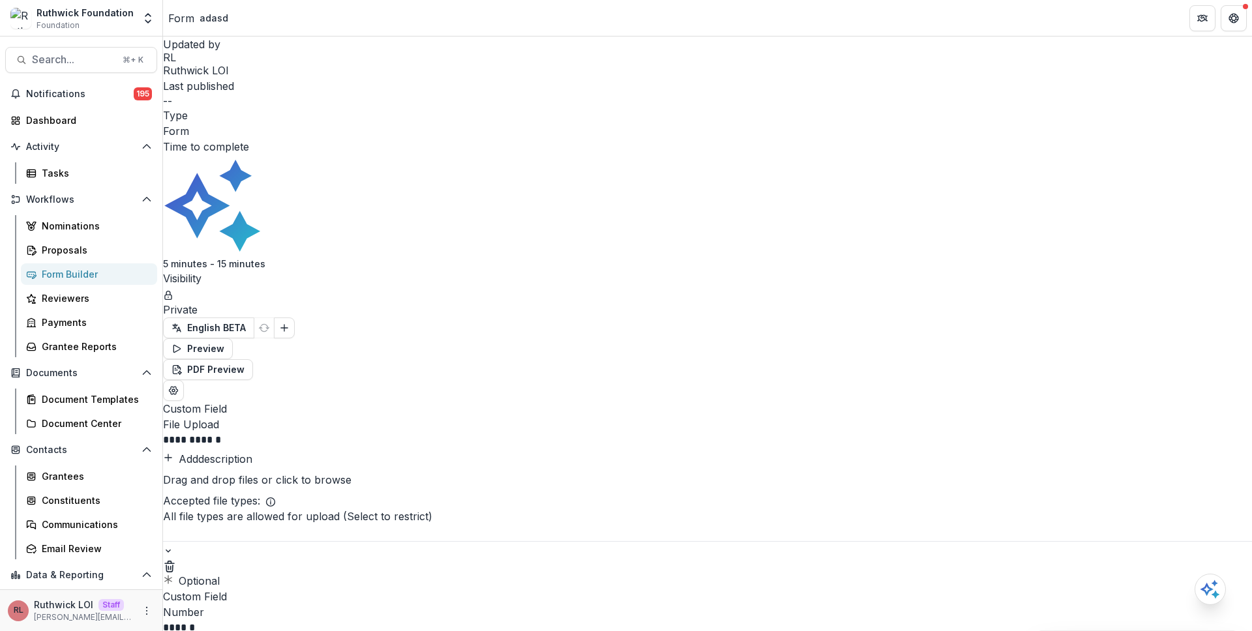
scroll to position [4292, 0]
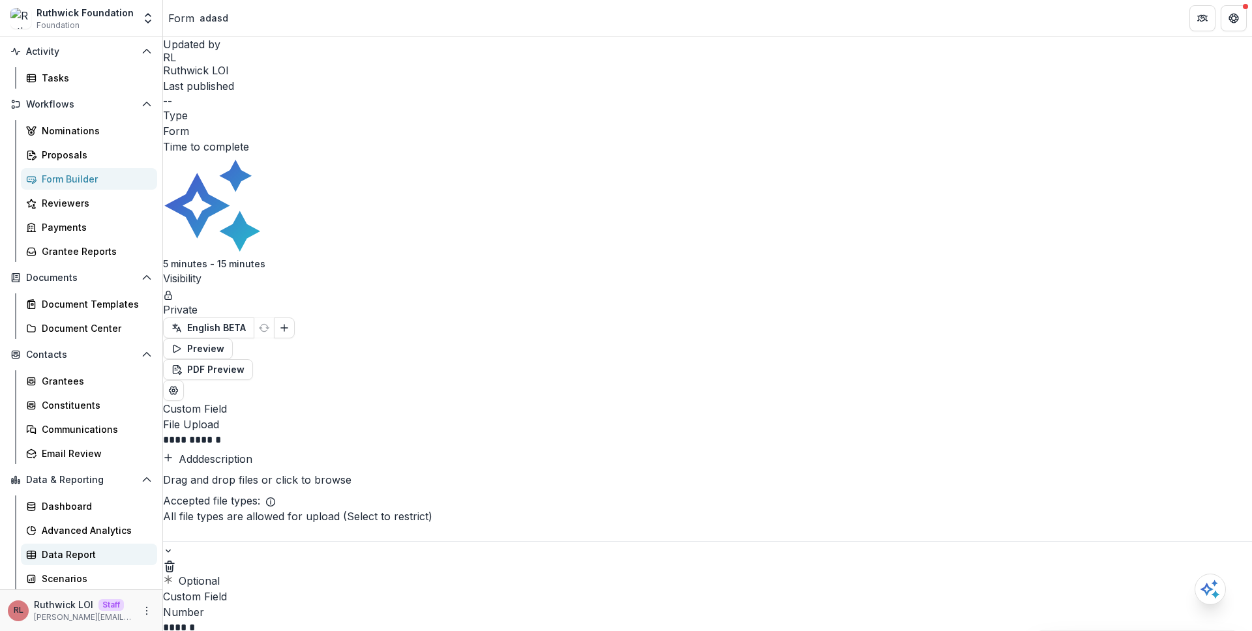
click at [94, 554] on div "Data Report" at bounding box center [94, 555] width 105 height 14
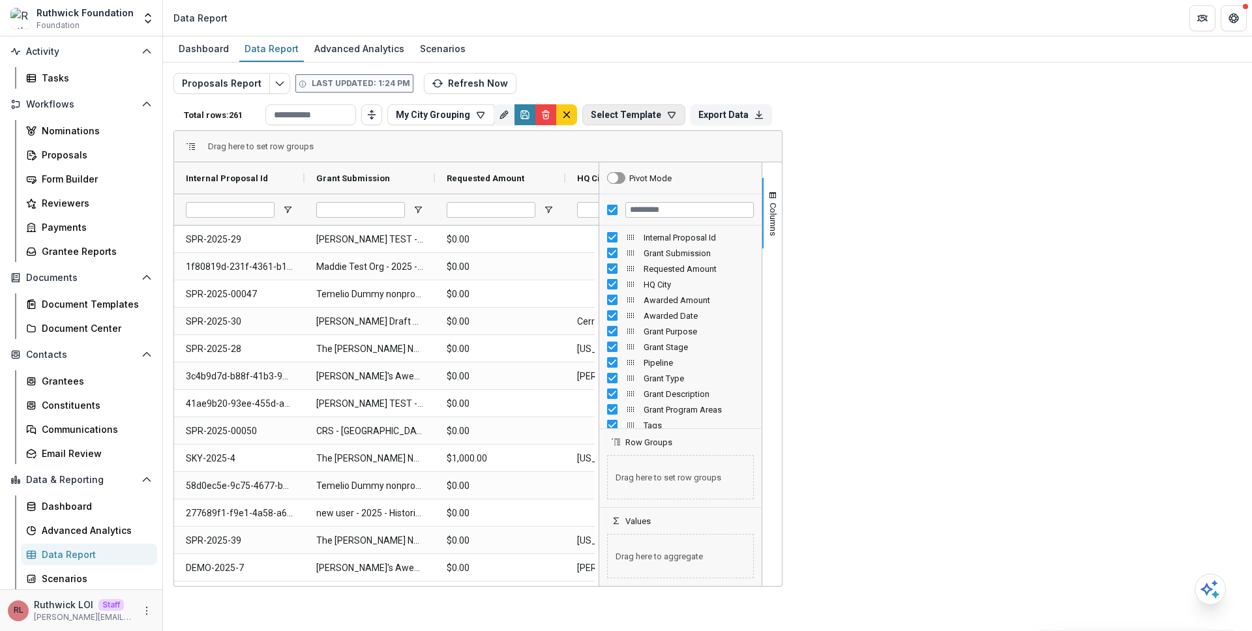
click at [685, 110] on button "Select Template" at bounding box center [633, 114] width 103 height 21
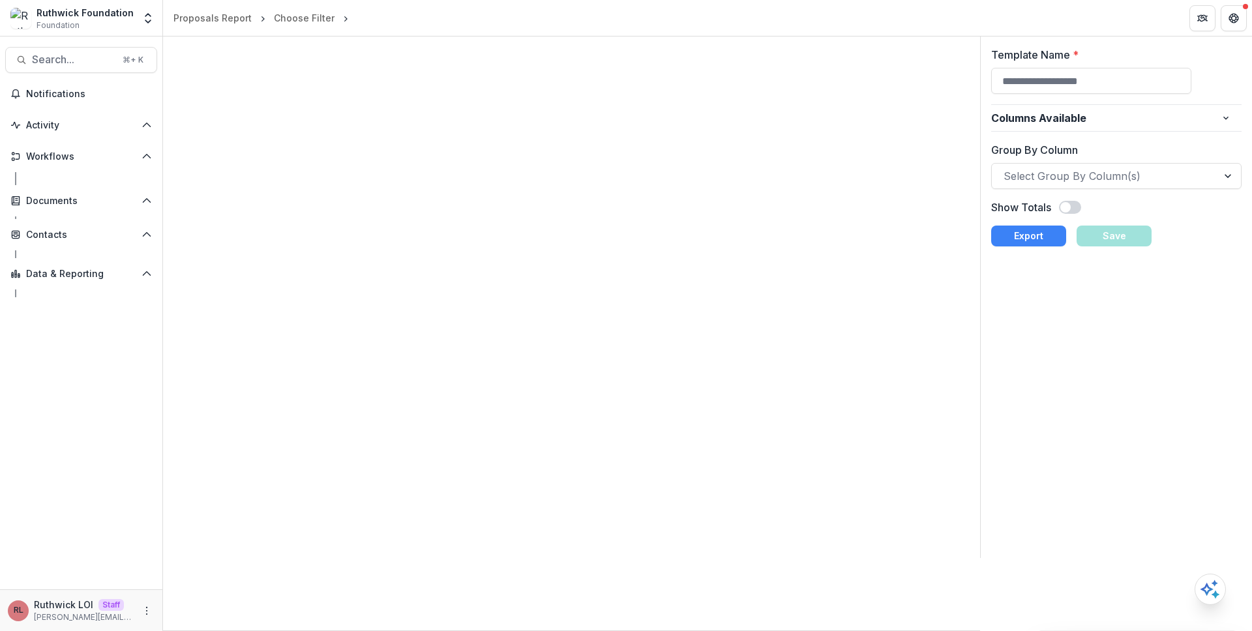
type input "**********"
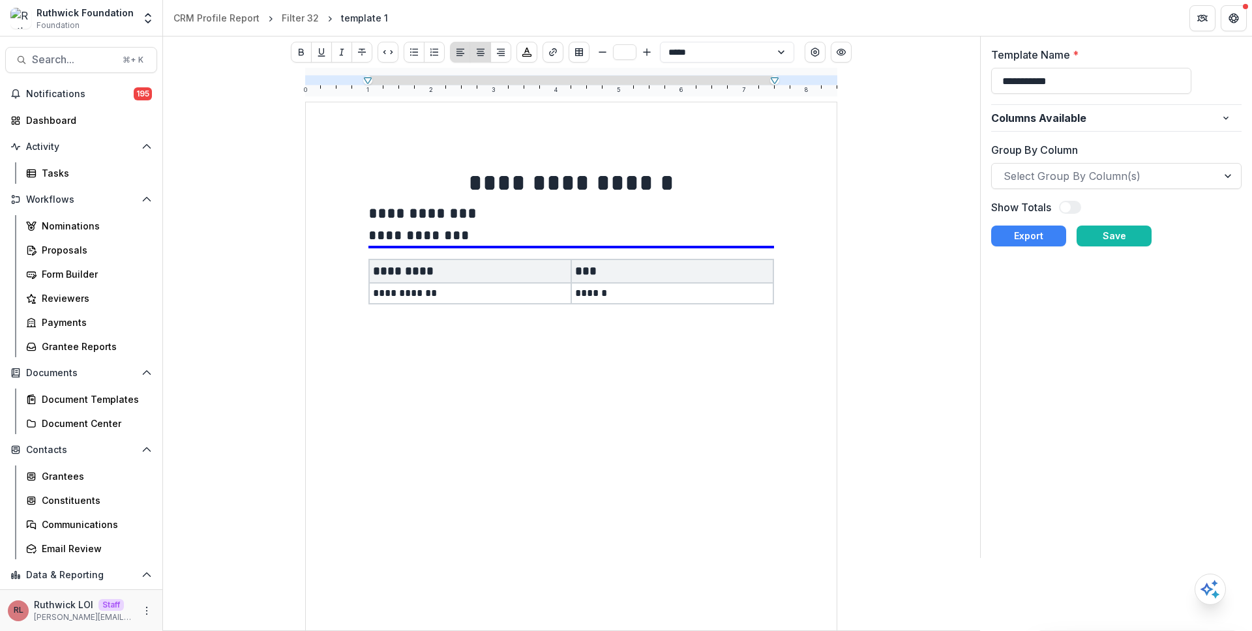
click at [868, 53] on div "**********" at bounding box center [571, 52] width 817 height 31
click at [843, 53] on circle "Preview" at bounding box center [841, 52] width 3 height 3
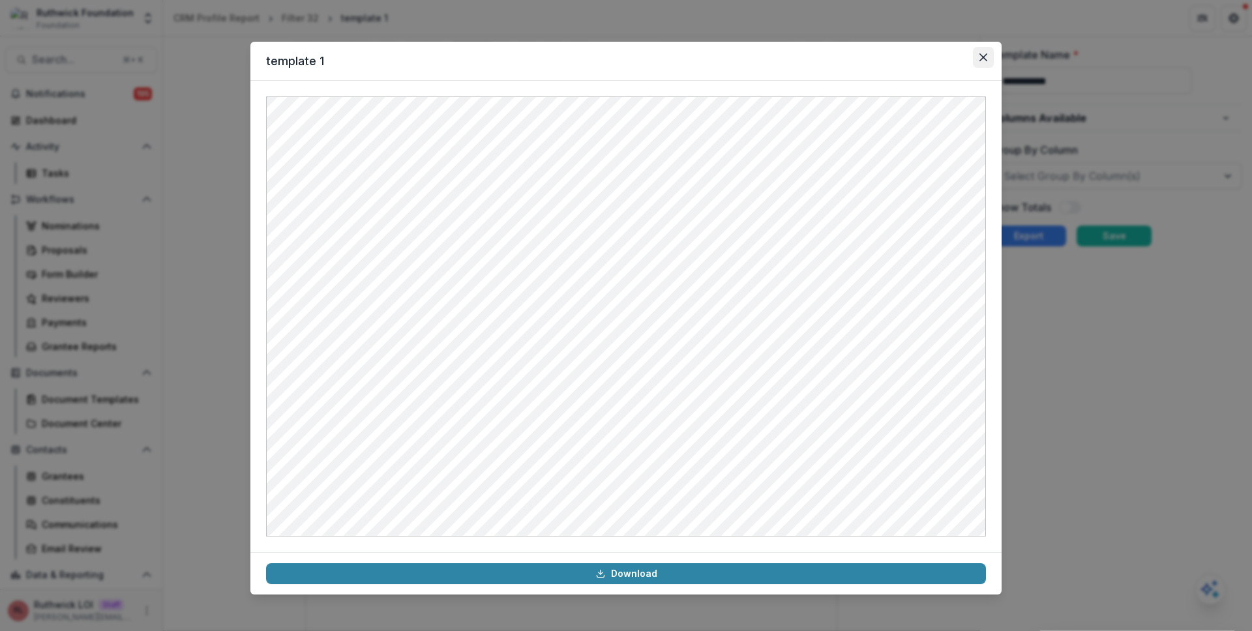
click at [987, 63] on button "Close" at bounding box center [983, 57] width 21 height 21
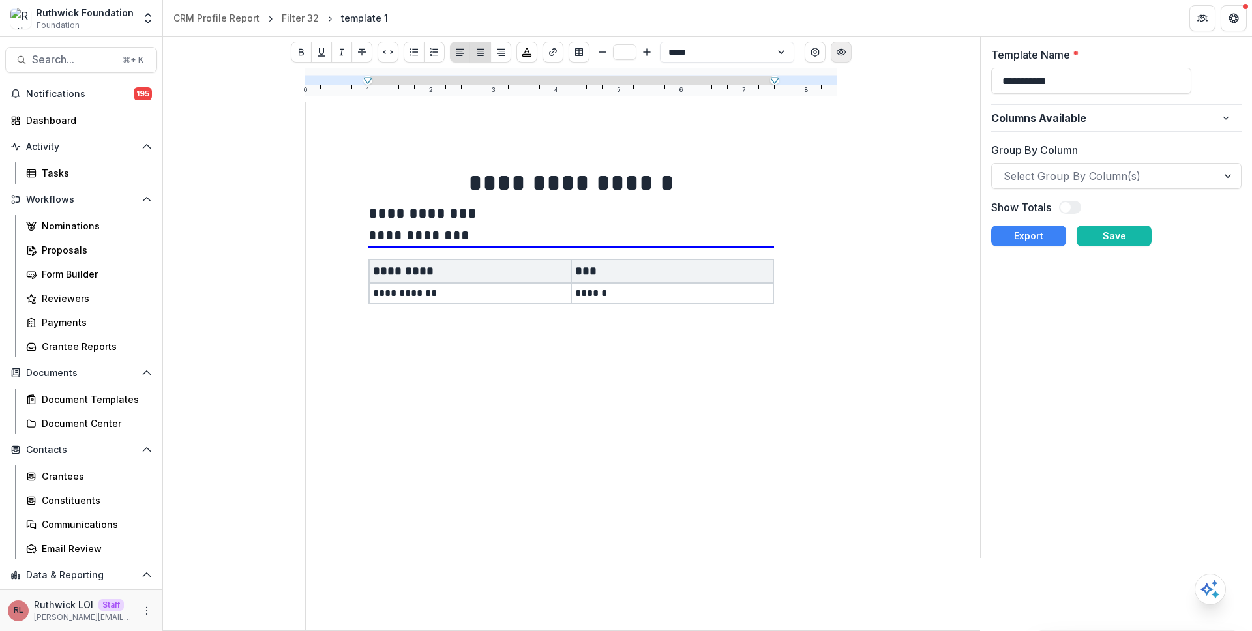
click at [846, 55] on icon "Preview" at bounding box center [841, 52] width 10 height 10
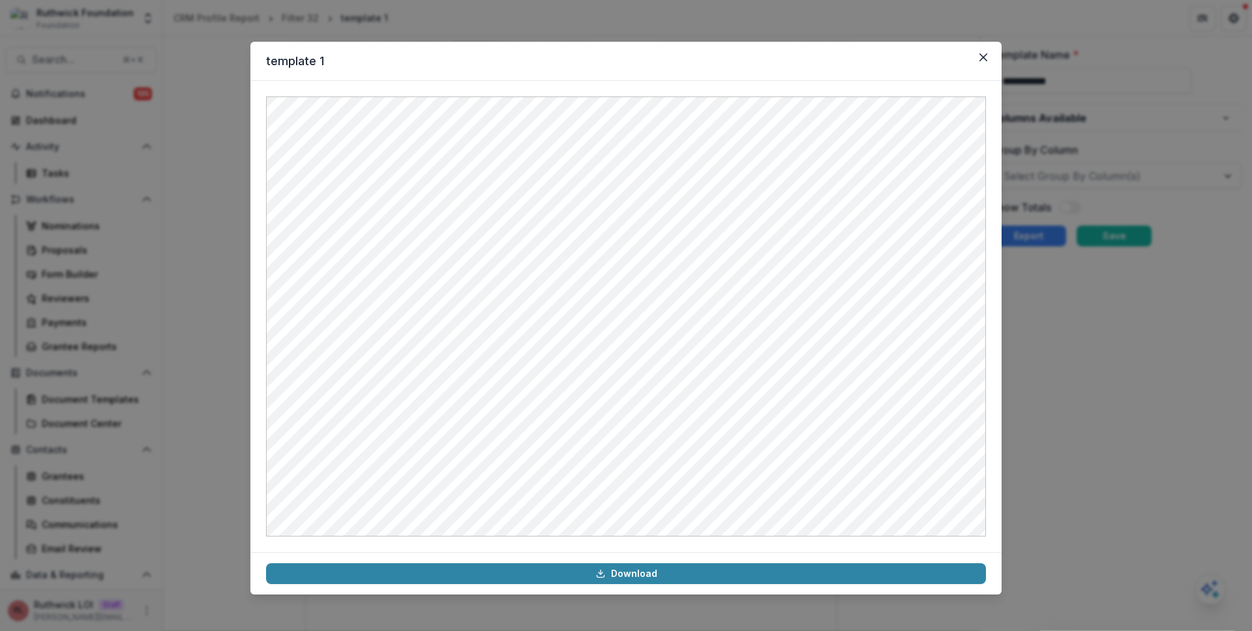
click at [1037, 58] on div "template 1 Download" at bounding box center [626, 315] width 1252 height 631
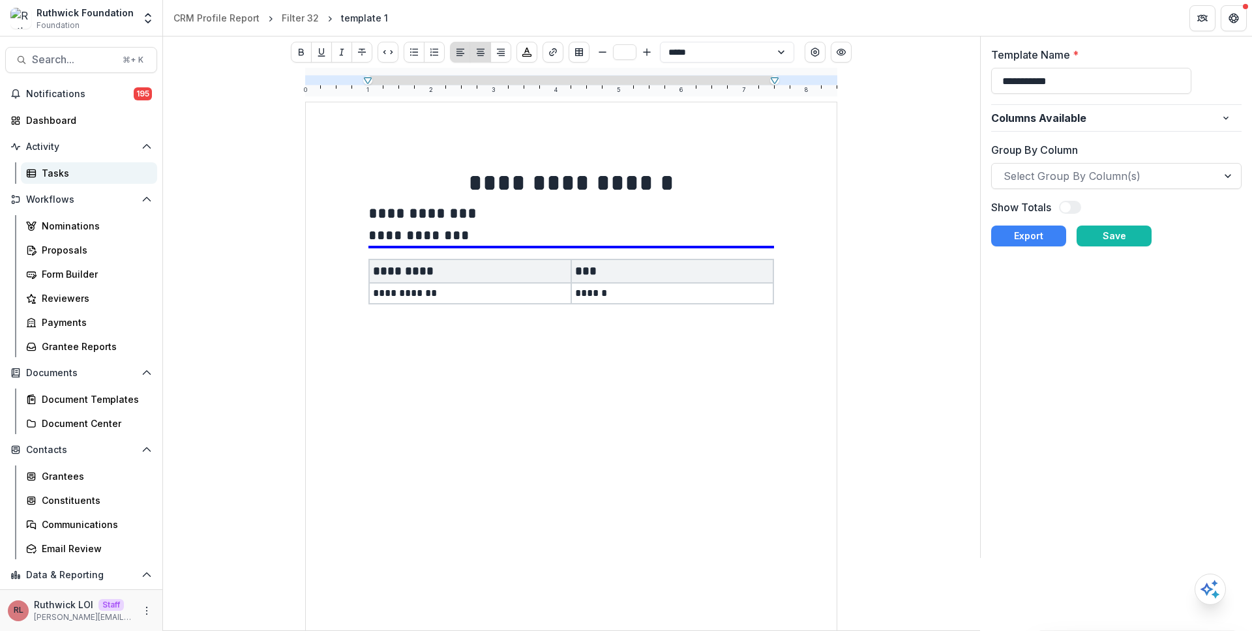
click at [92, 176] on div "Tasks" at bounding box center [94, 173] width 105 height 14
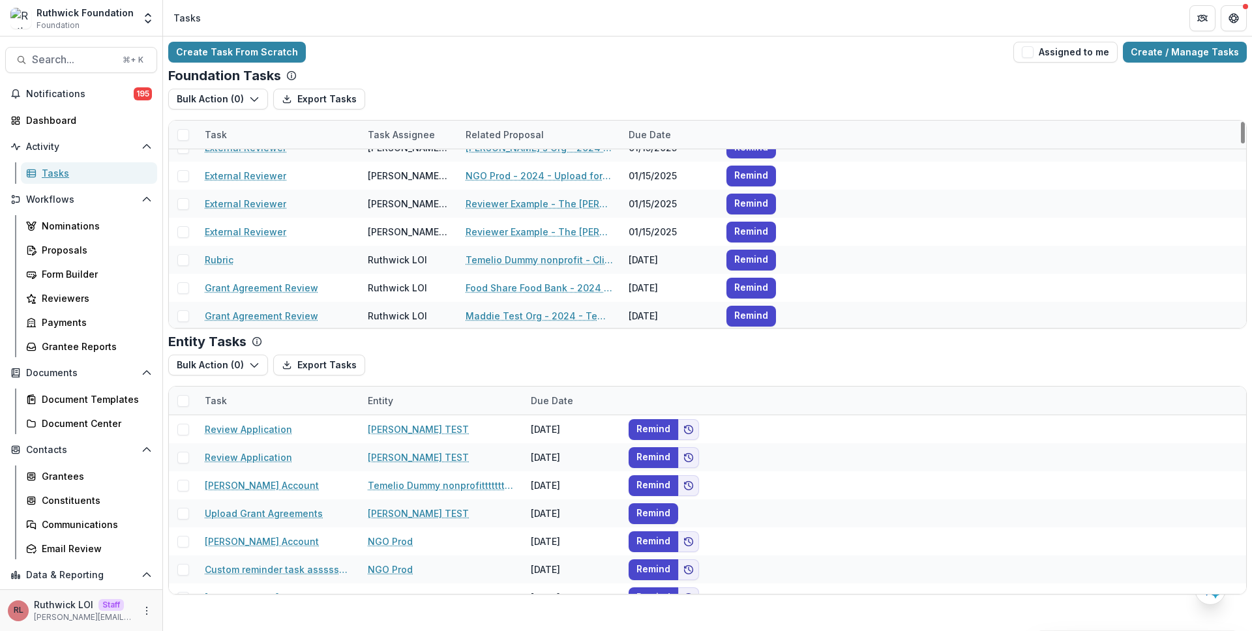
scroll to position [942, 0]
click at [119, 254] on div "Proposals" at bounding box center [94, 250] width 105 height 14
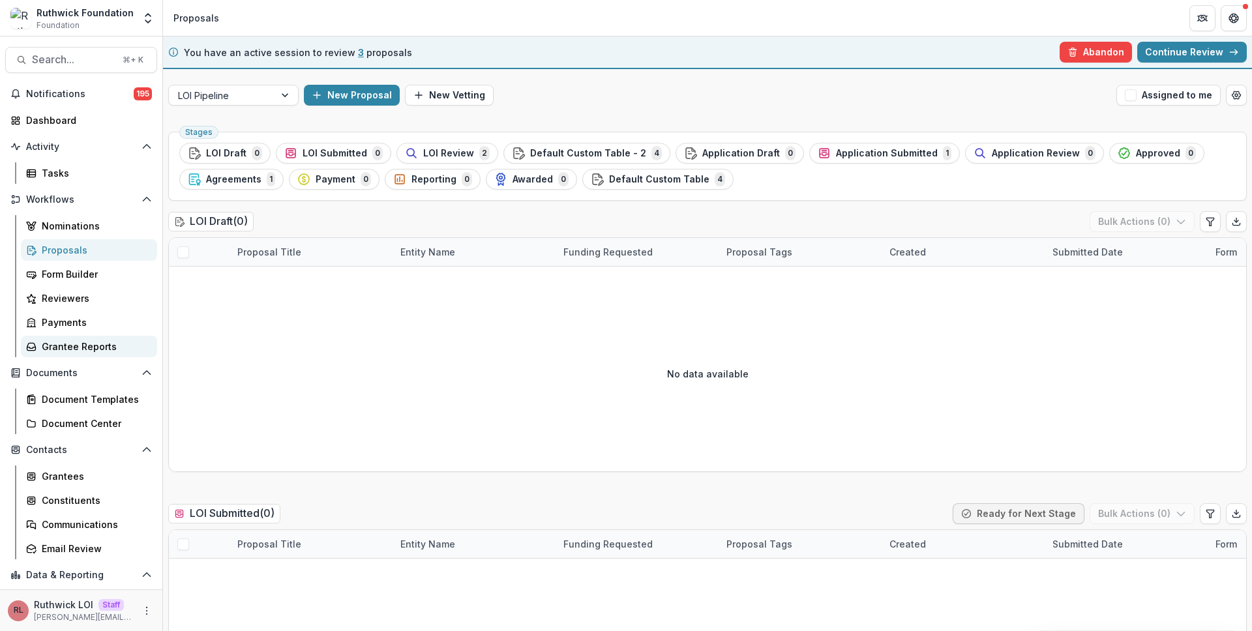
click at [99, 346] on div "Grantee Reports" at bounding box center [94, 347] width 105 height 14
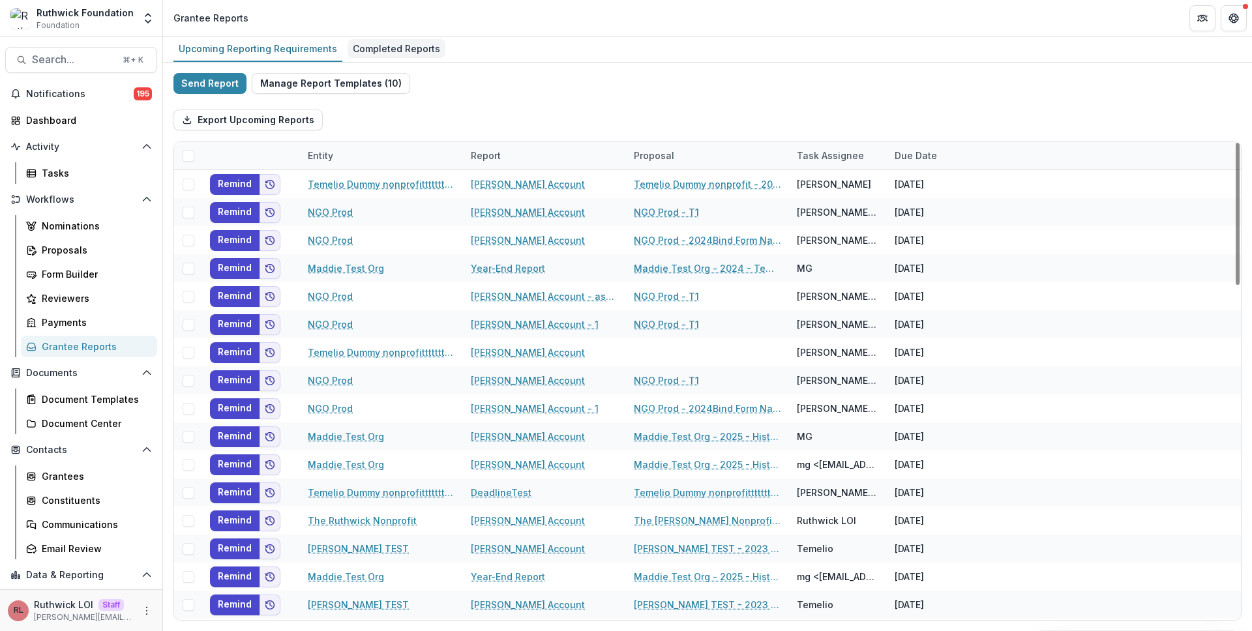
click at [394, 38] on link "Completed Reports" at bounding box center [396, 49] width 98 height 25
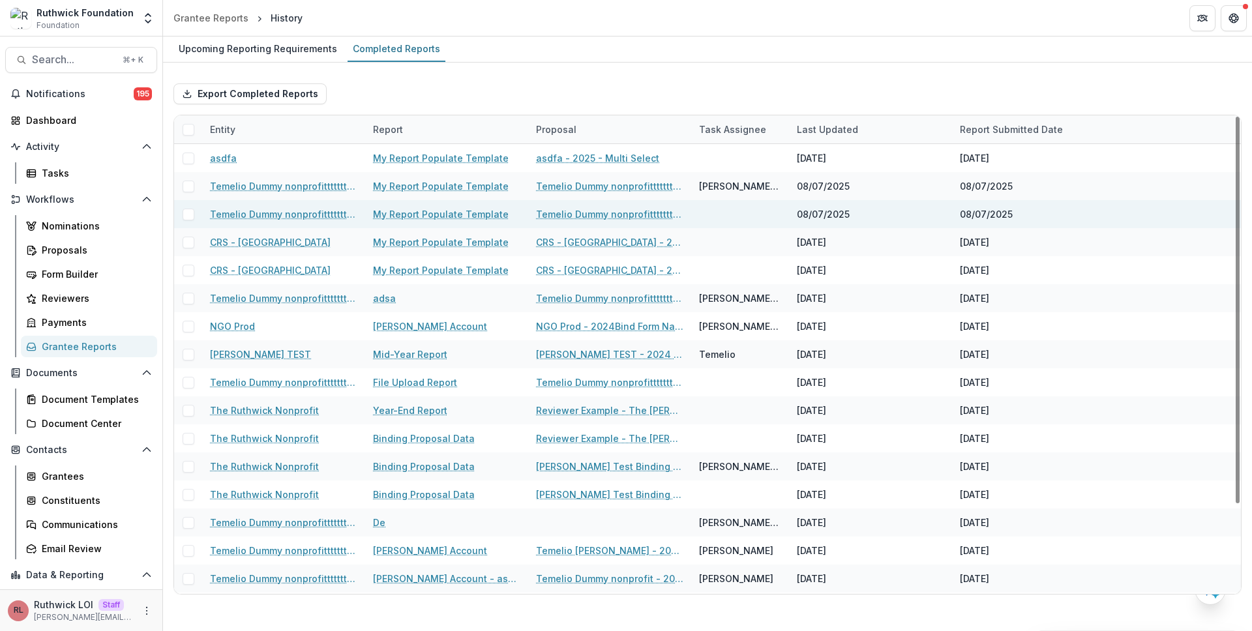
scroll to position [111, 0]
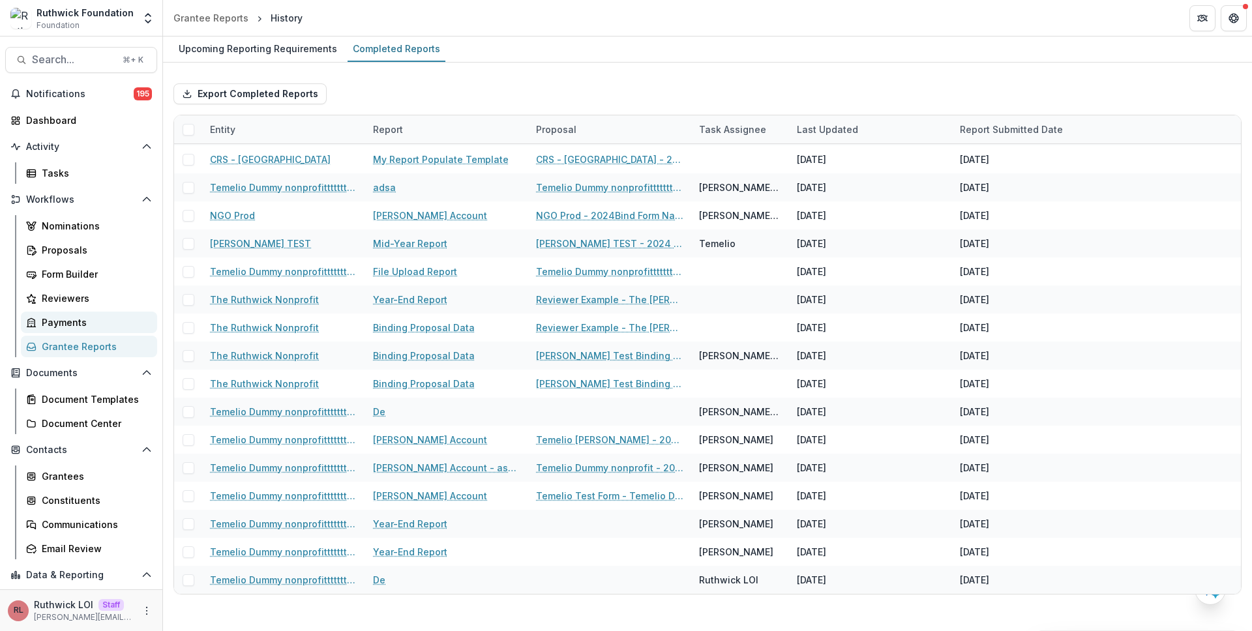
click at [87, 321] on div "Payments" at bounding box center [94, 323] width 105 height 14
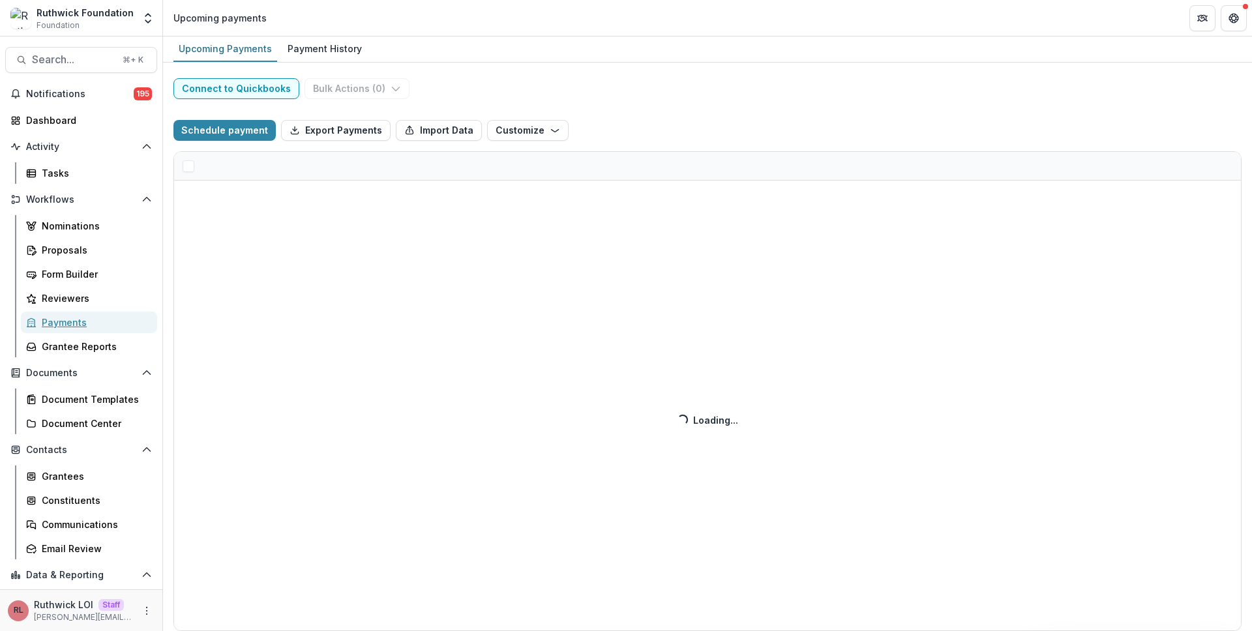
select select "******"
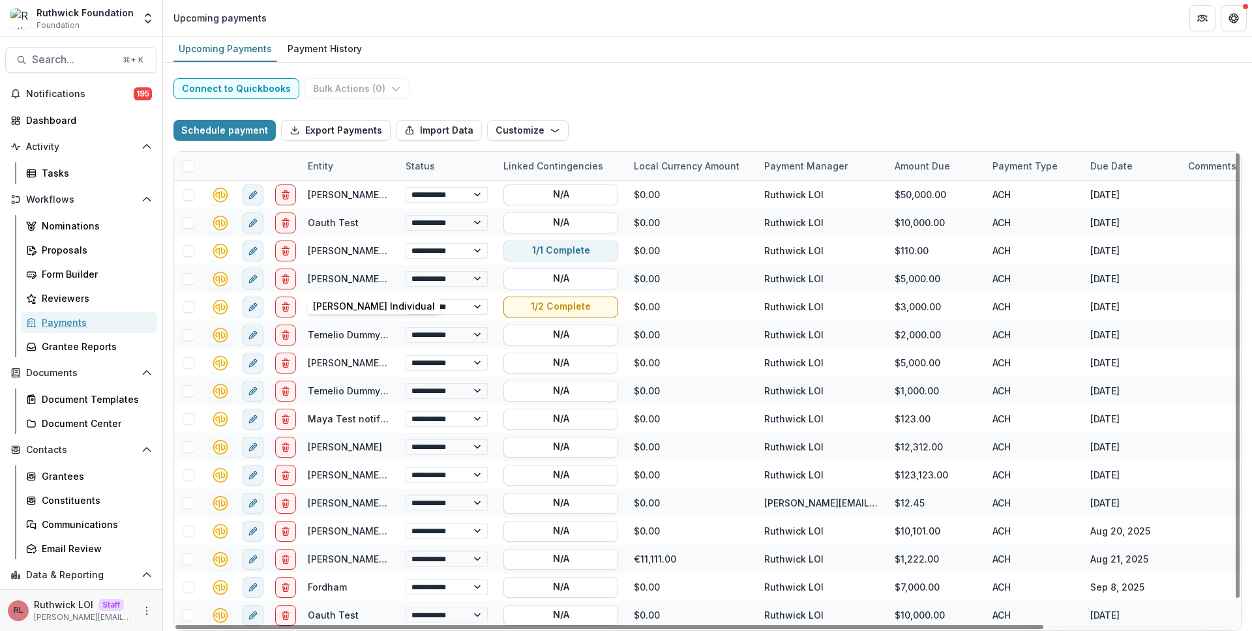
scroll to position [27, 0]
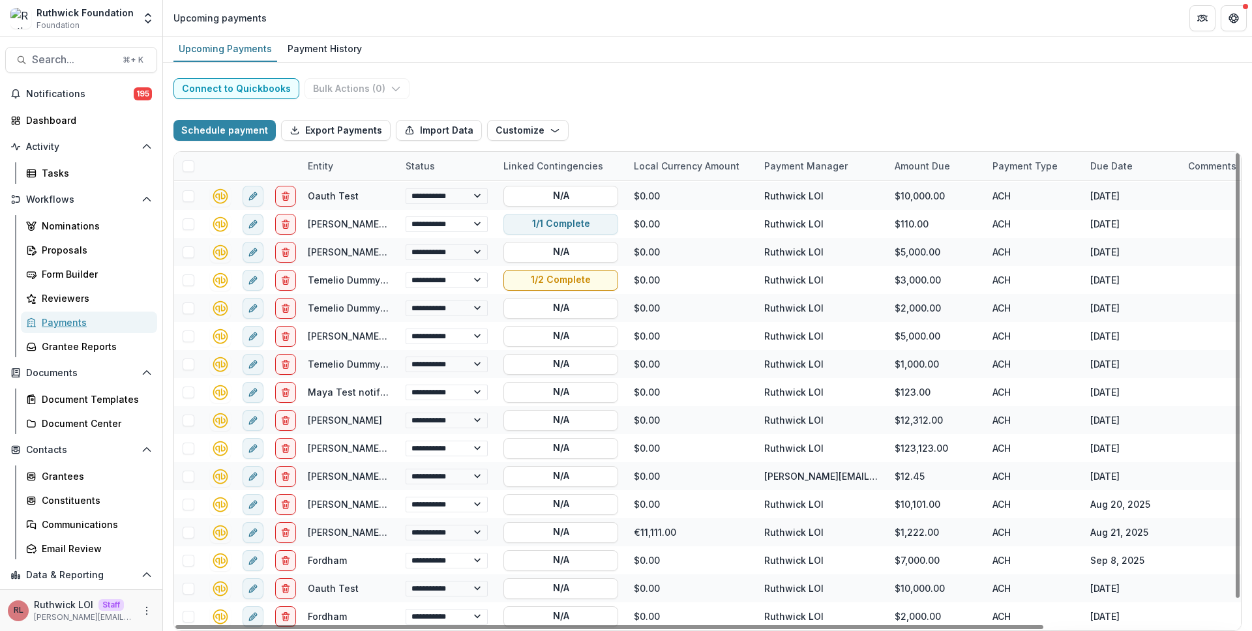
select select "******"
click at [453, 81] on div "**********" at bounding box center [707, 347] width 1089 height 569
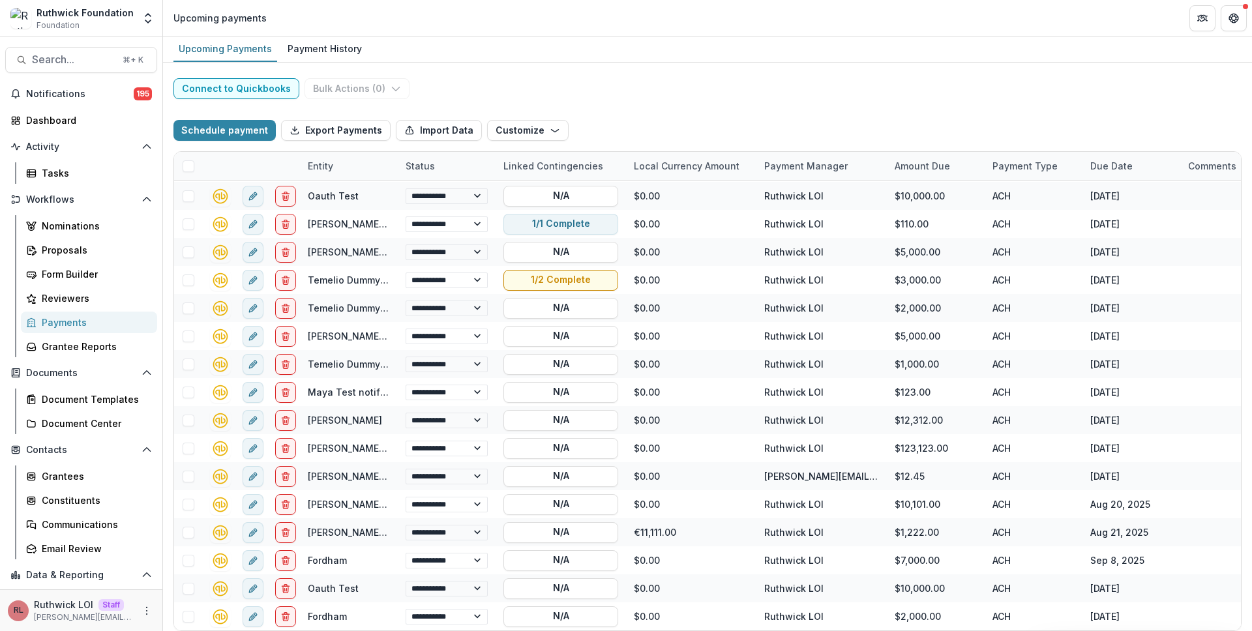
select select "******"
click at [108, 170] on div "Tasks" at bounding box center [94, 173] width 105 height 14
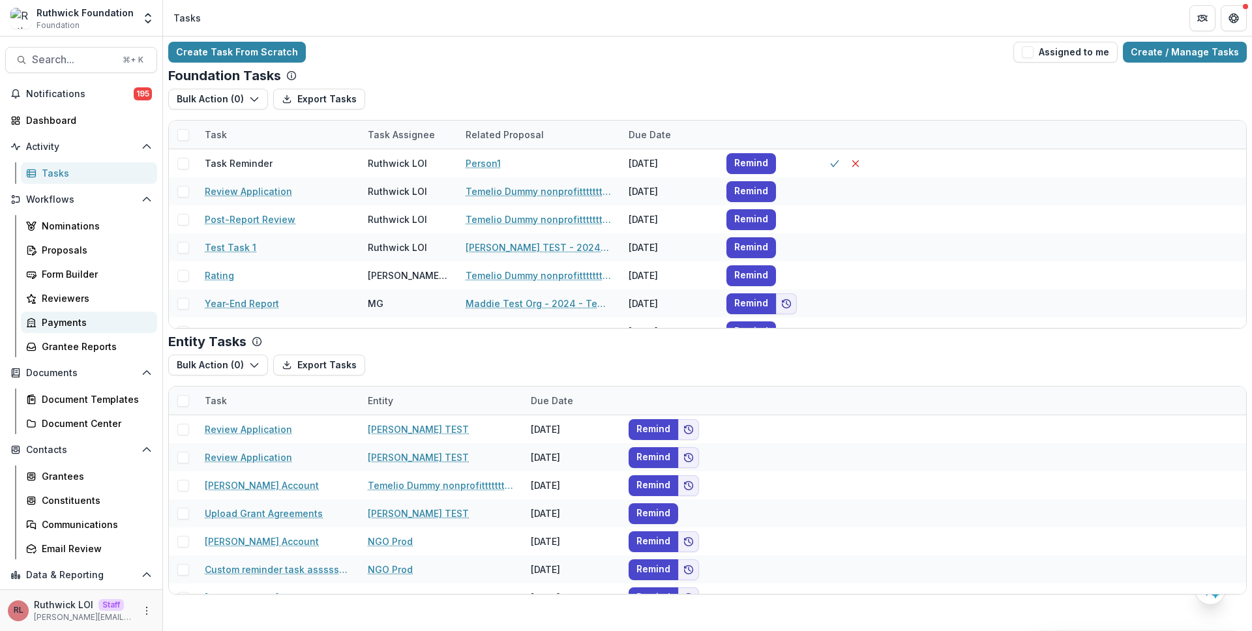
click at [97, 324] on div "Payments" at bounding box center [94, 323] width 105 height 14
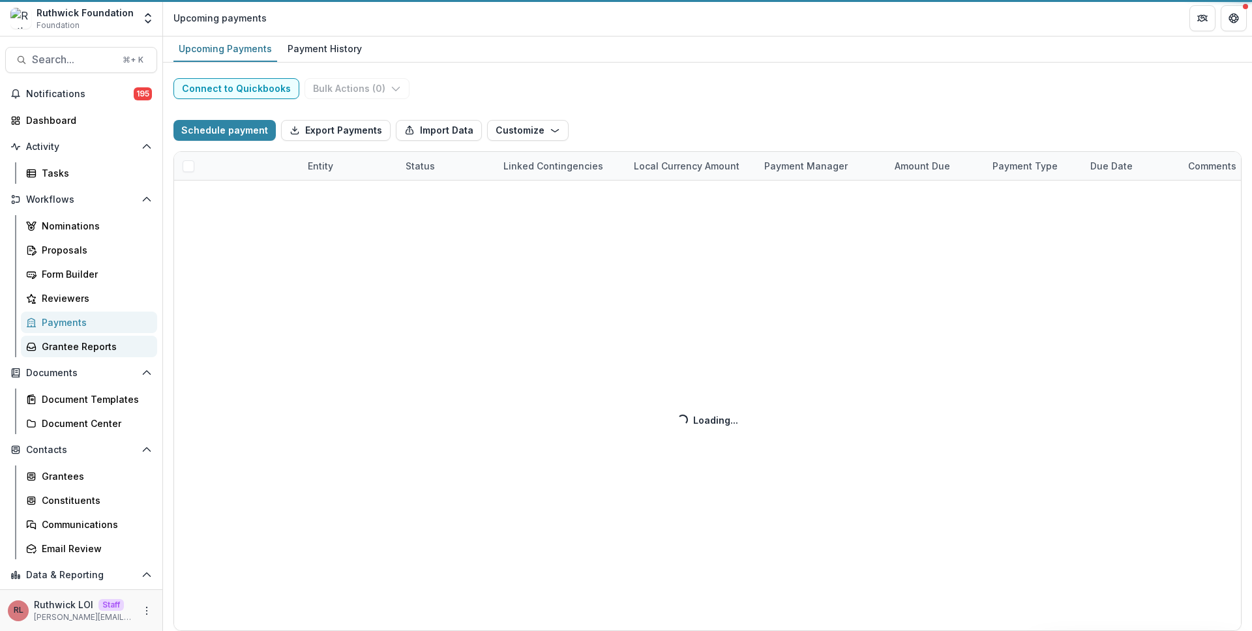
select select "******"
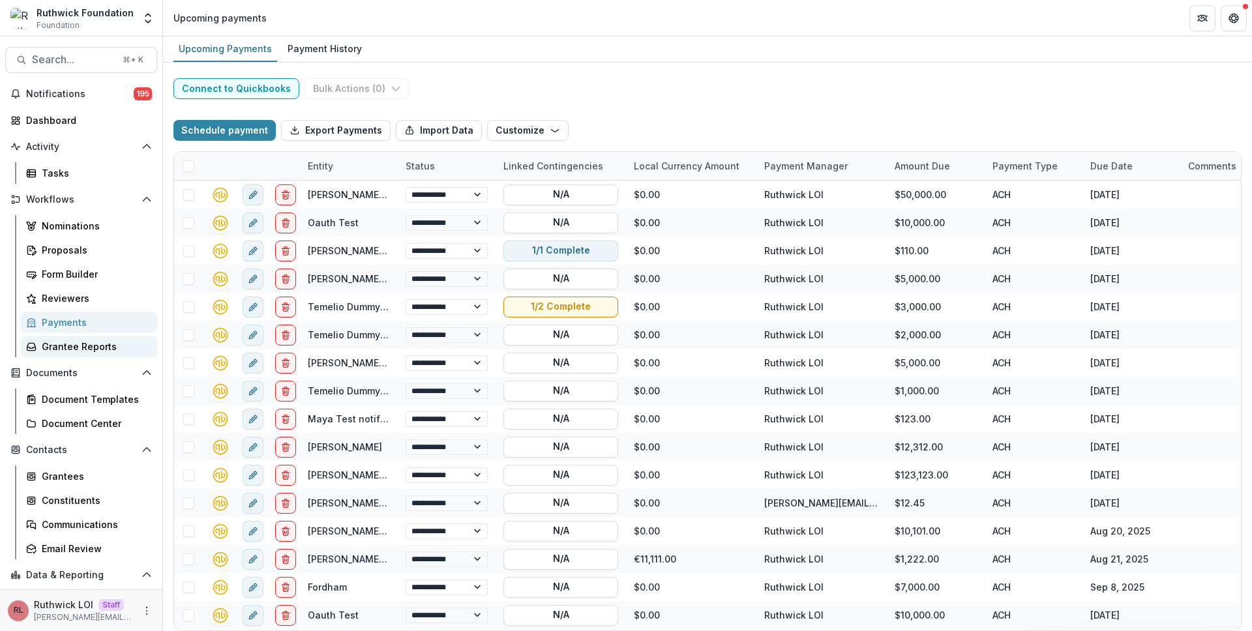
click at [111, 338] on link "Grantee Reports" at bounding box center [89, 347] width 136 height 22
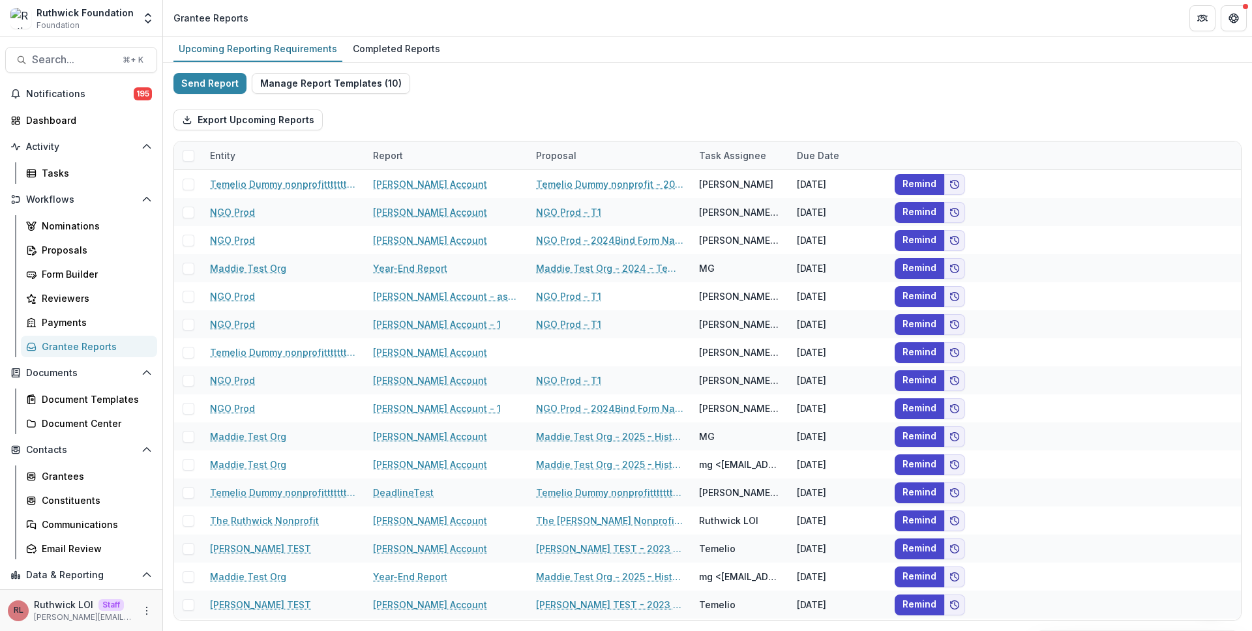
click at [81, 311] on div "Nominations Proposals Form Builder Reviewers Payments Grantee Reports" at bounding box center [89, 286] width 147 height 142
click at [808, 71] on div "Send Report Manage Report Templates ( 10 ) Export Upcoming Reports Entity Repor…" at bounding box center [707, 347] width 1089 height 569
click at [97, 251] on div "Proposals" at bounding box center [94, 250] width 105 height 14
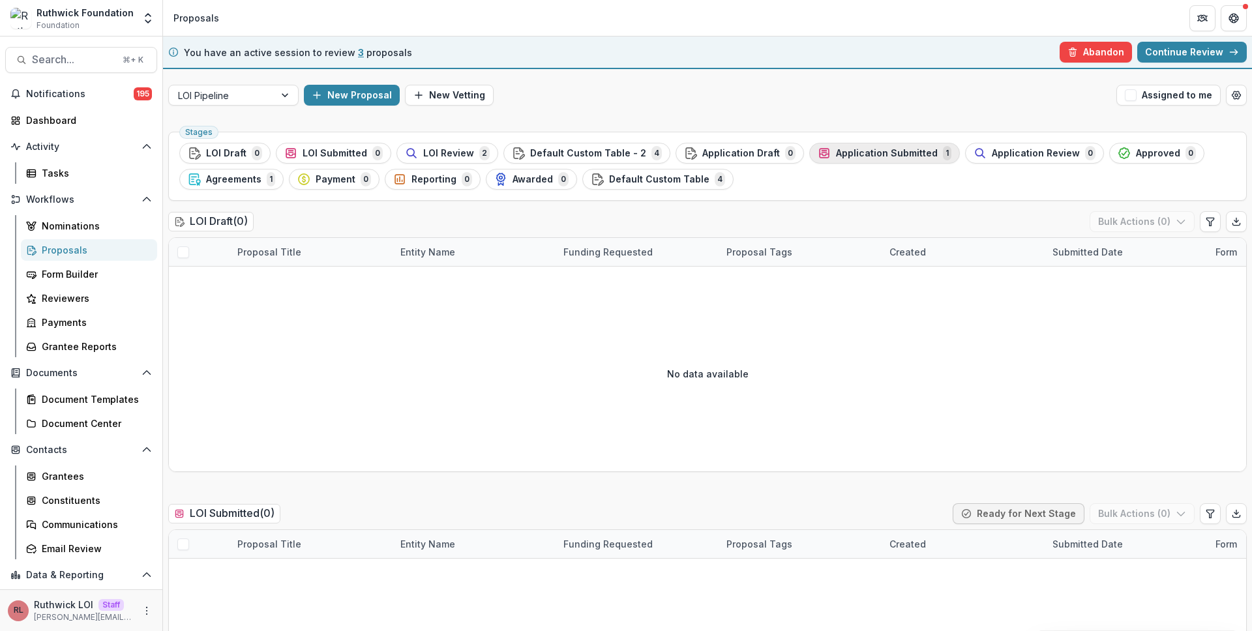
click at [881, 150] on span "Application Submitted" at bounding box center [887, 153] width 102 height 11
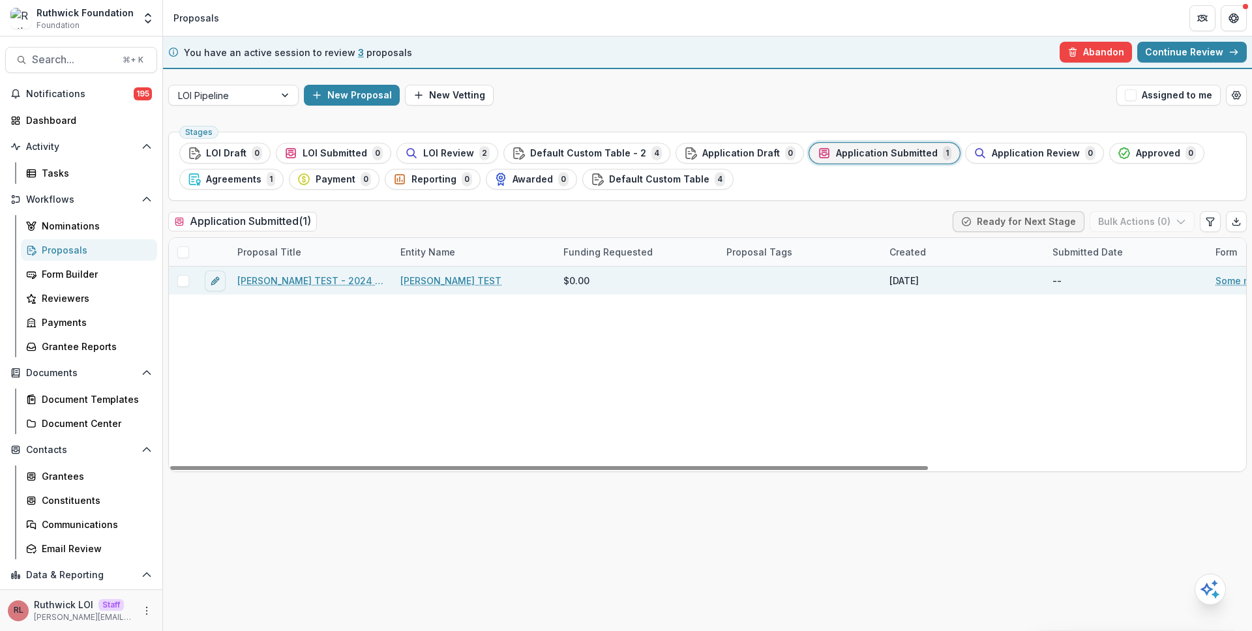
click at [341, 278] on link "Ruthwick TEST - 2024 - Some new quiz" at bounding box center [310, 281] width 147 height 14
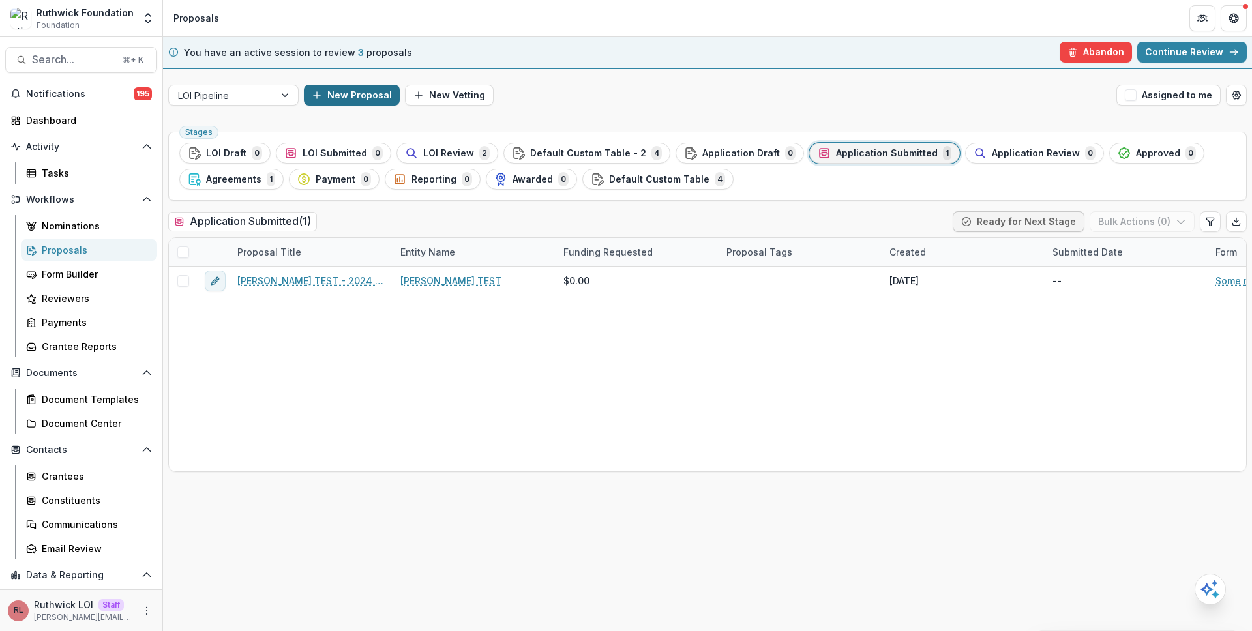
click at [338, 91] on button "New Proposal" at bounding box center [352, 95] width 96 height 21
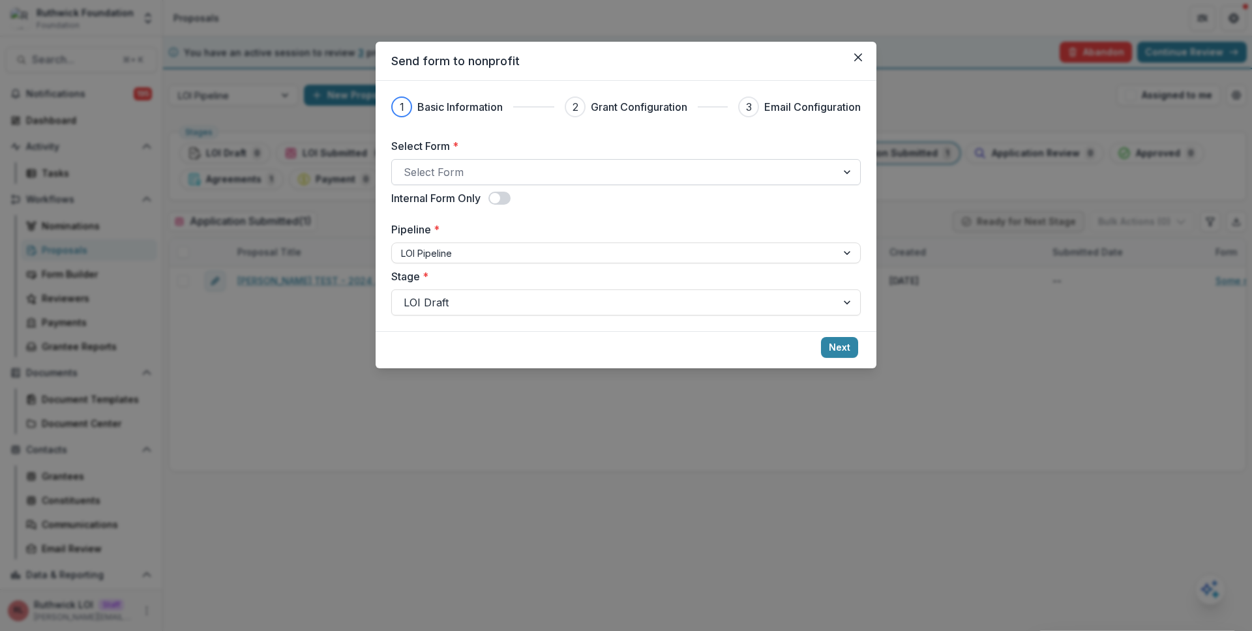
click at [509, 172] on div at bounding box center [614, 172] width 421 height 18
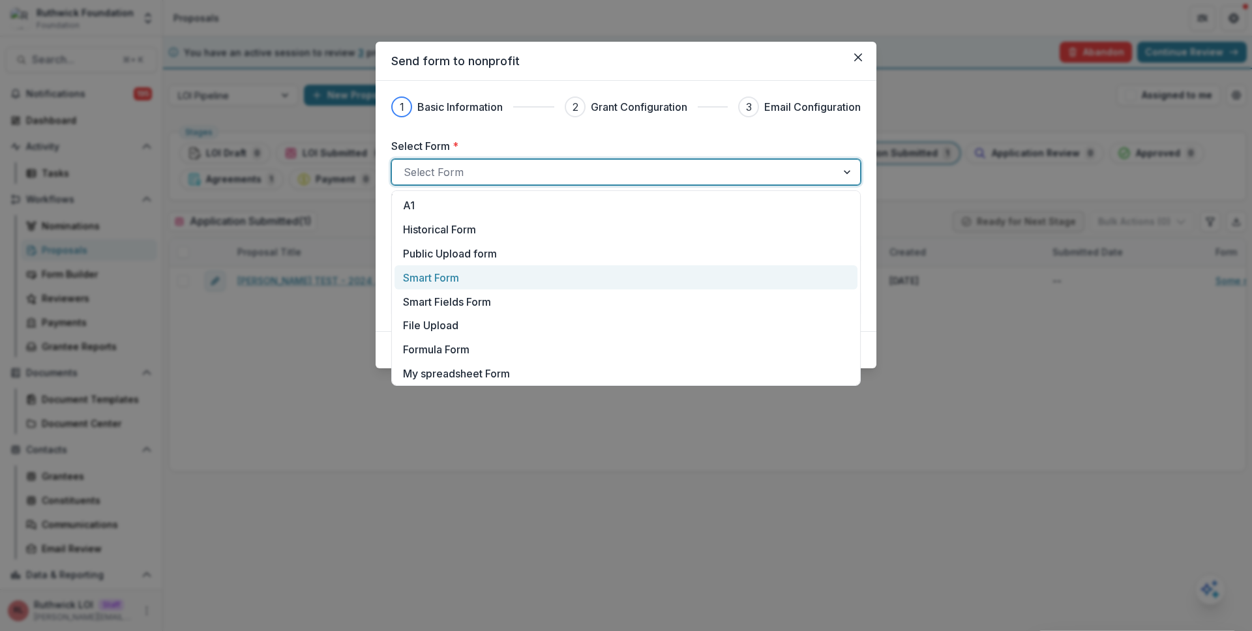
click at [558, 283] on div "Smart Form" at bounding box center [626, 278] width 446 height 16
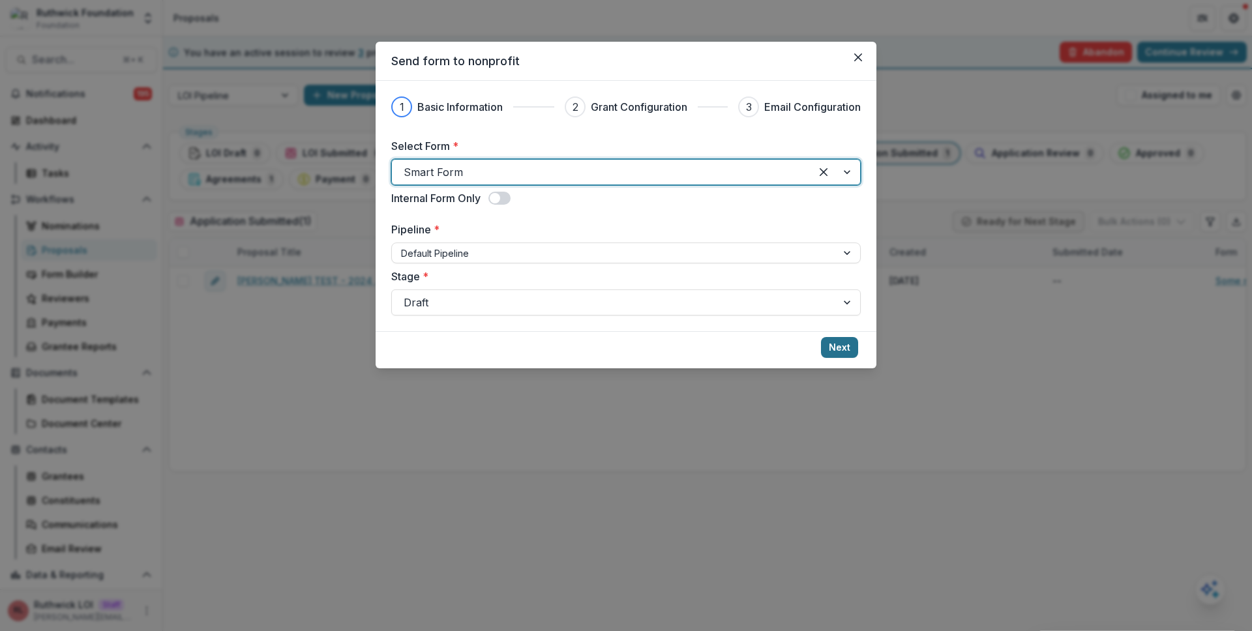
click at [839, 345] on button "Next" at bounding box center [839, 347] width 37 height 21
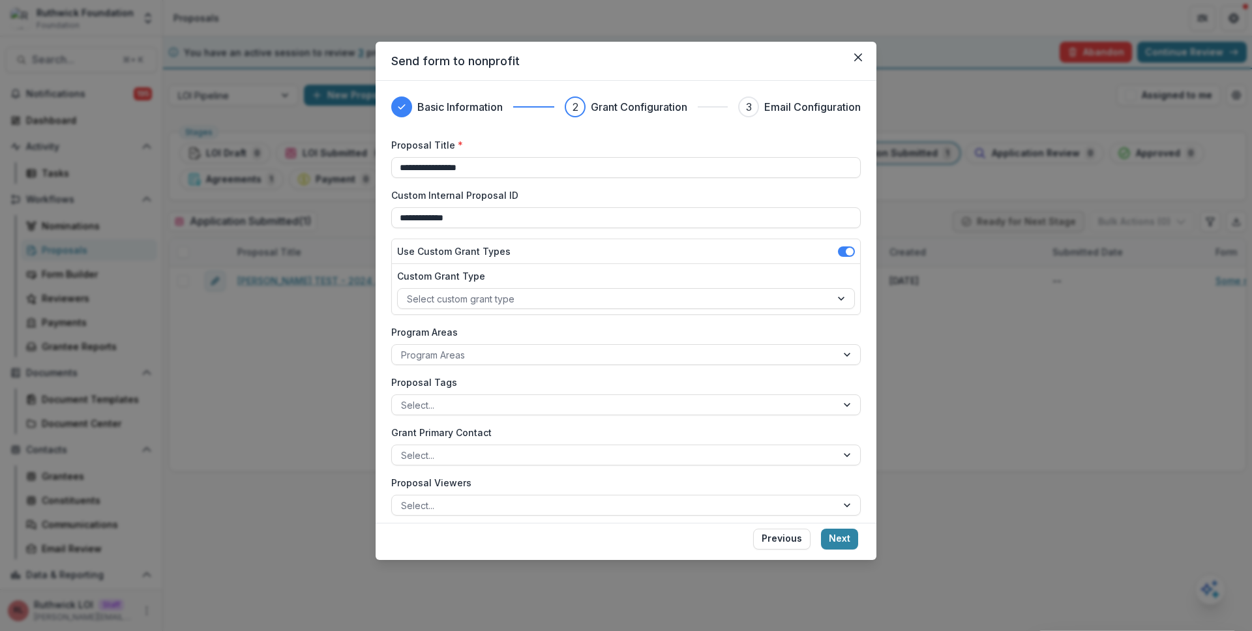
click at [836, 537] on button "Next" at bounding box center [839, 539] width 37 height 21
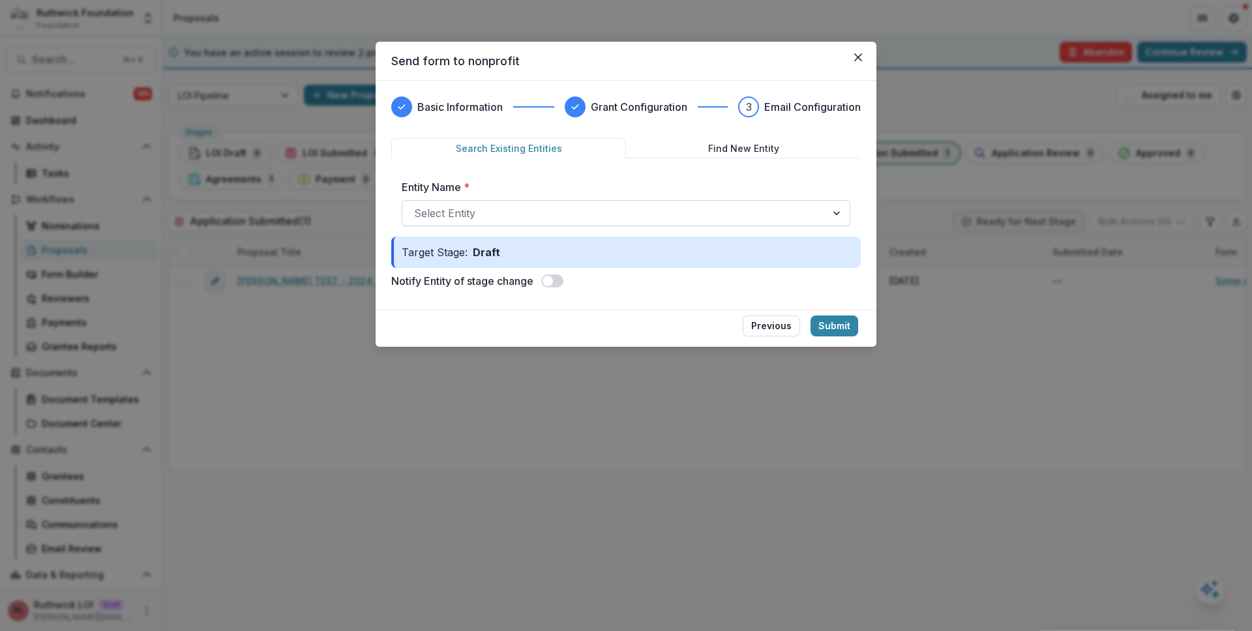
click at [507, 216] on div at bounding box center [614, 213] width 400 height 18
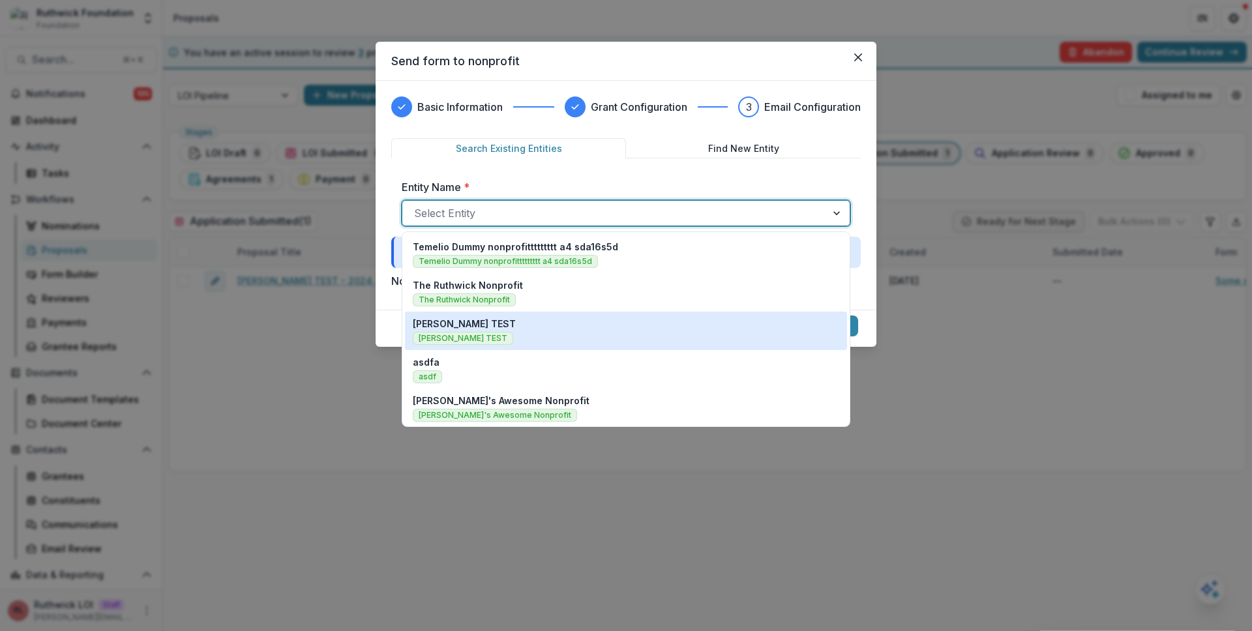
scroll to position [465, 0]
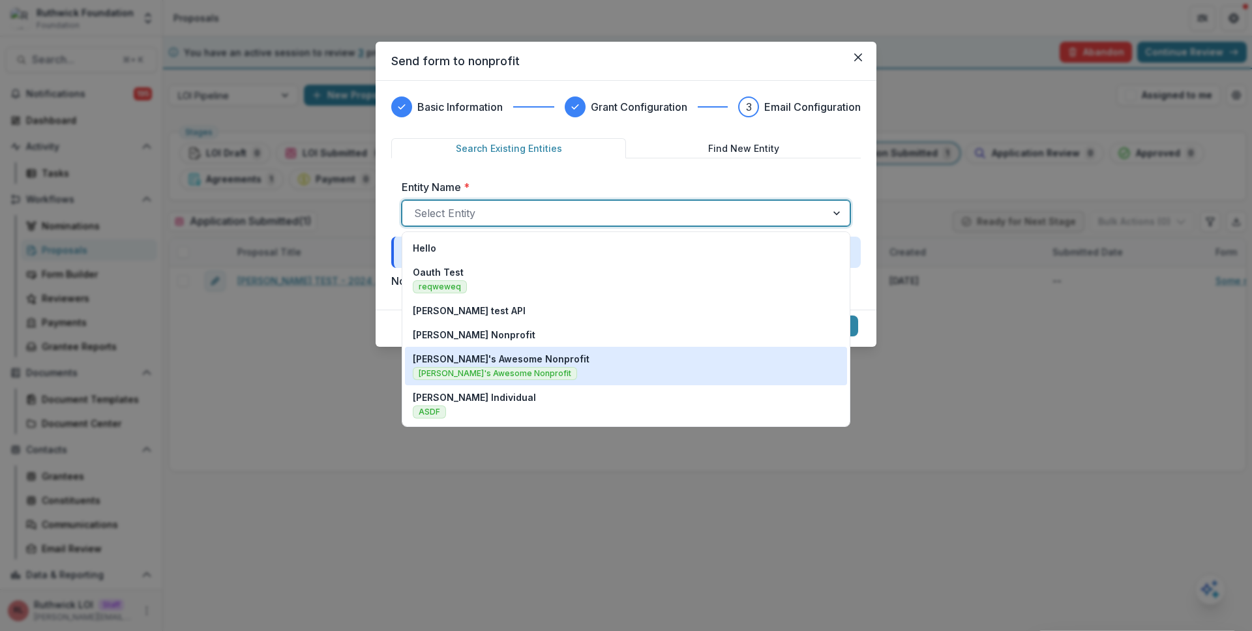
click at [540, 365] on p "[PERSON_NAME]'s Awesome Nonprofit" at bounding box center [501, 359] width 177 height 14
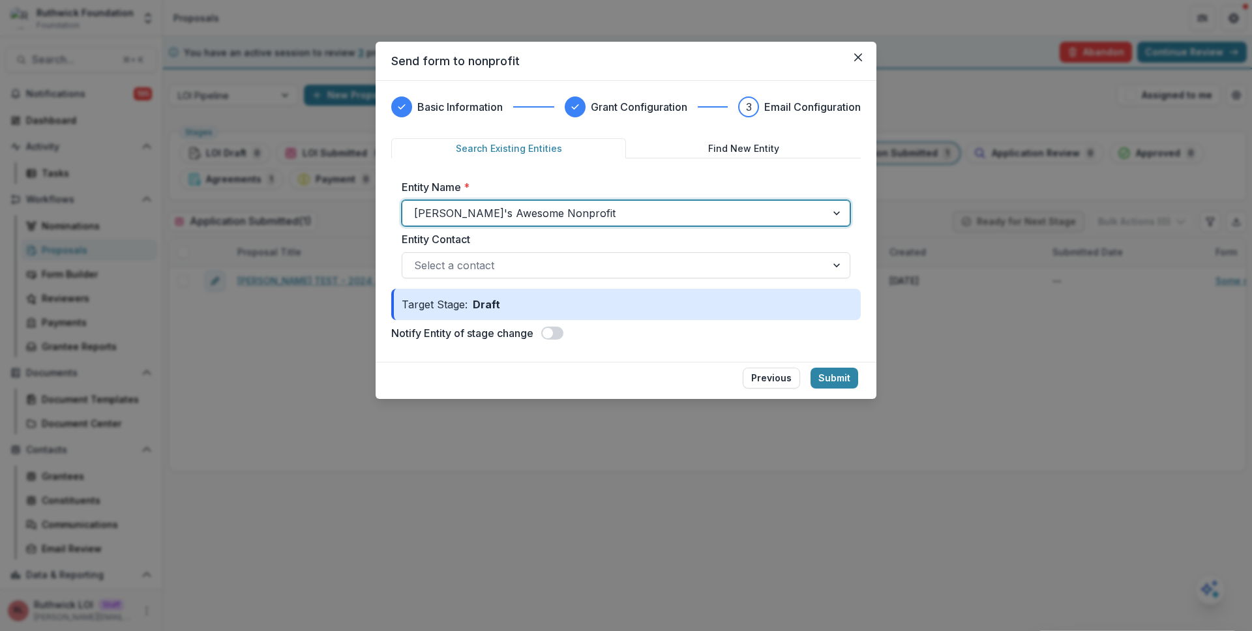
click at [419, 448] on div "Send form to nonprofit Basic Information Grant Configuration 3 Email Configurat…" at bounding box center [626, 315] width 1252 height 631
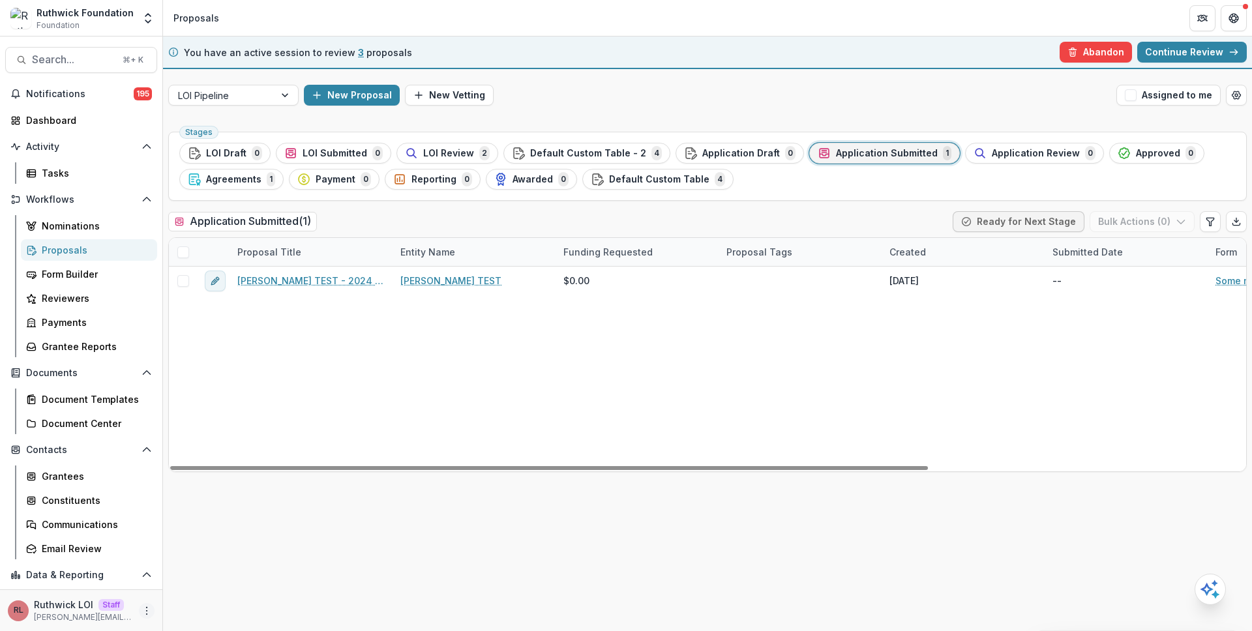
click at [144, 609] on icon "More" at bounding box center [146, 611] width 10 height 10
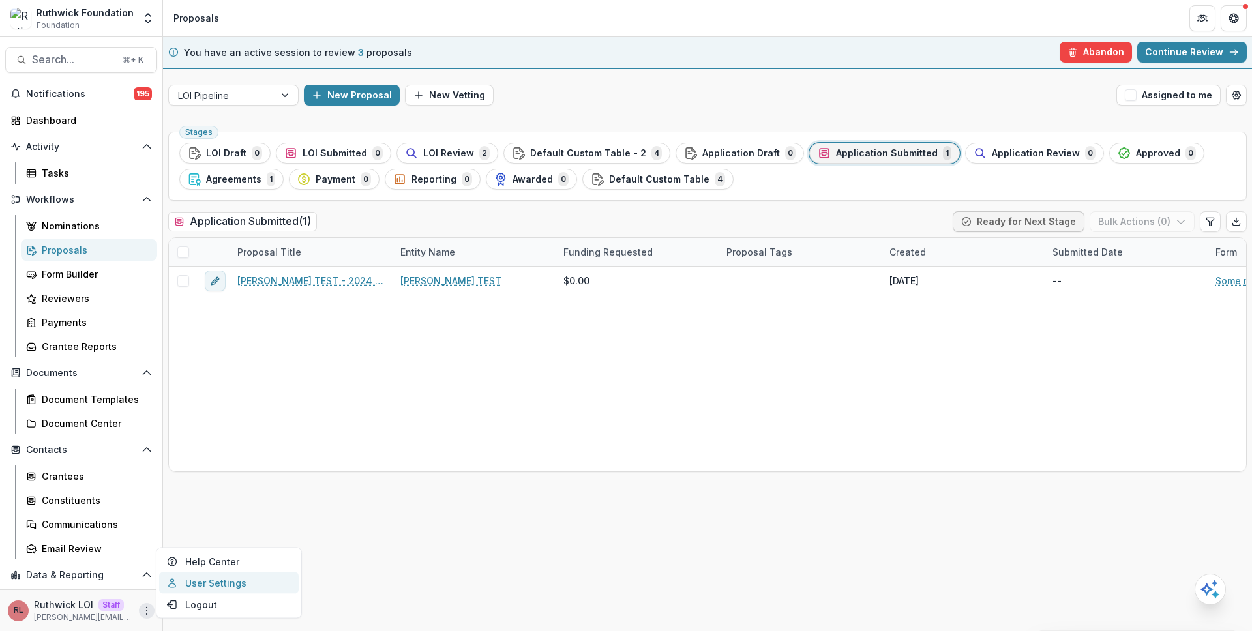
click at [200, 585] on link "User Settings" at bounding box center [229, 583] width 140 height 22
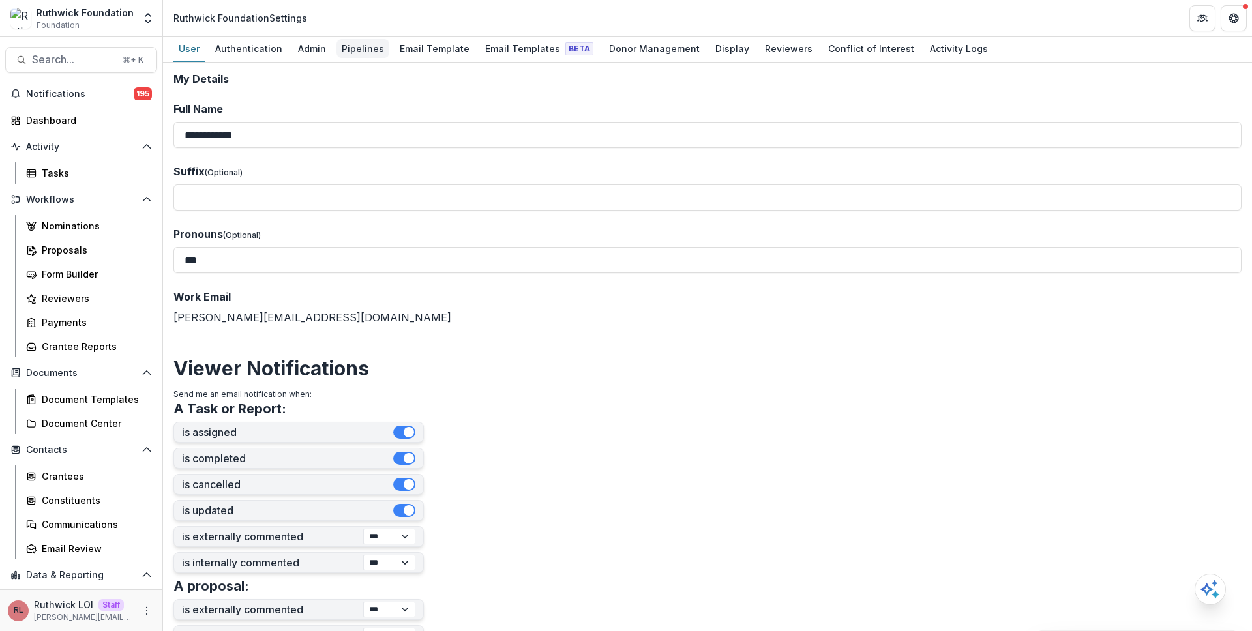
click at [355, 49] on div "Pipelines" at bounding box center [362, 48] width 53 height 19
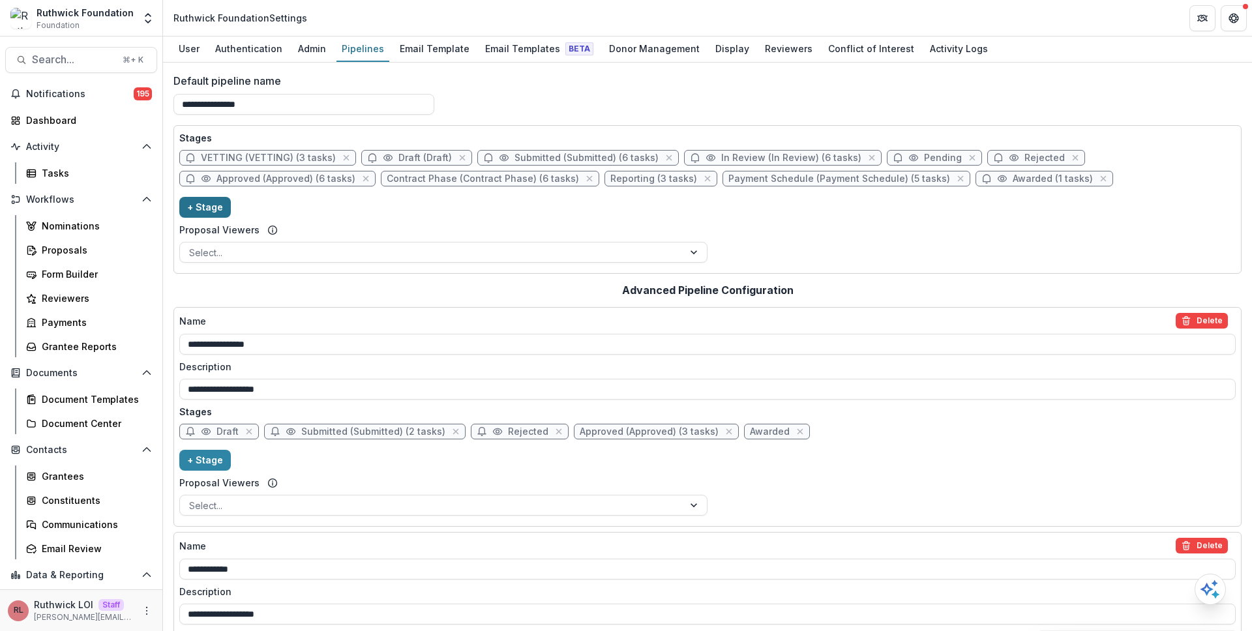
click at [214, 213] on button "+ Stage" at bounding box center [205, 207] width 52 height 21
select select "*****"
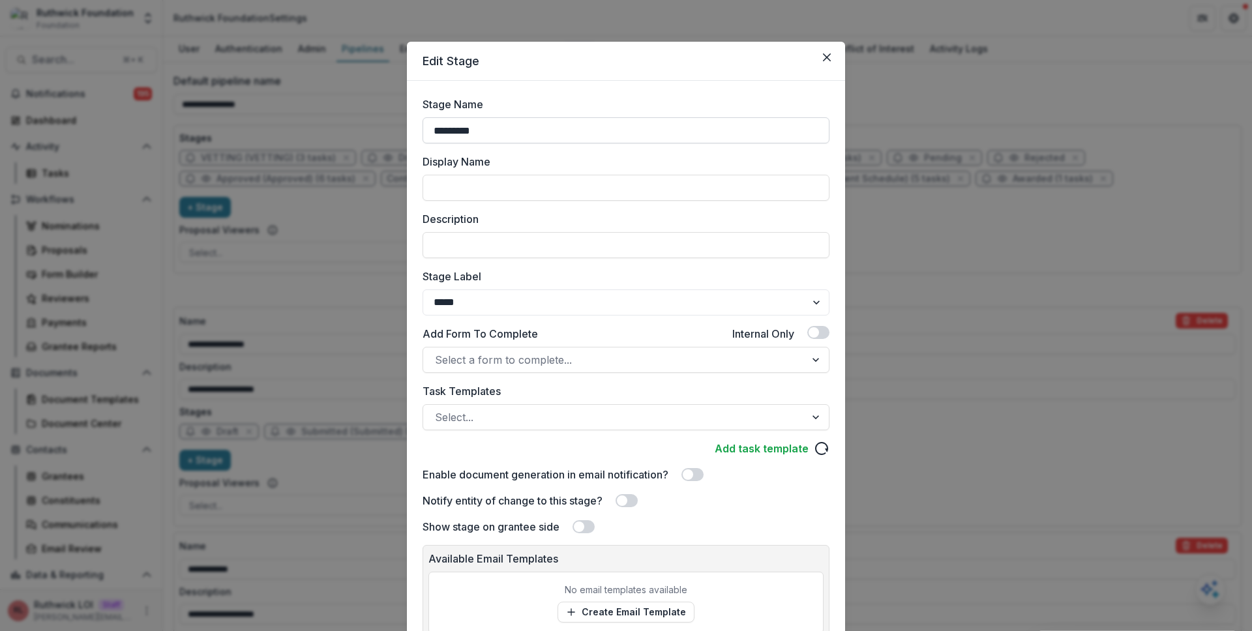
click at [532, 136] on input "********" at bounding box center [625, 130] width 407 height 26
type input "********"
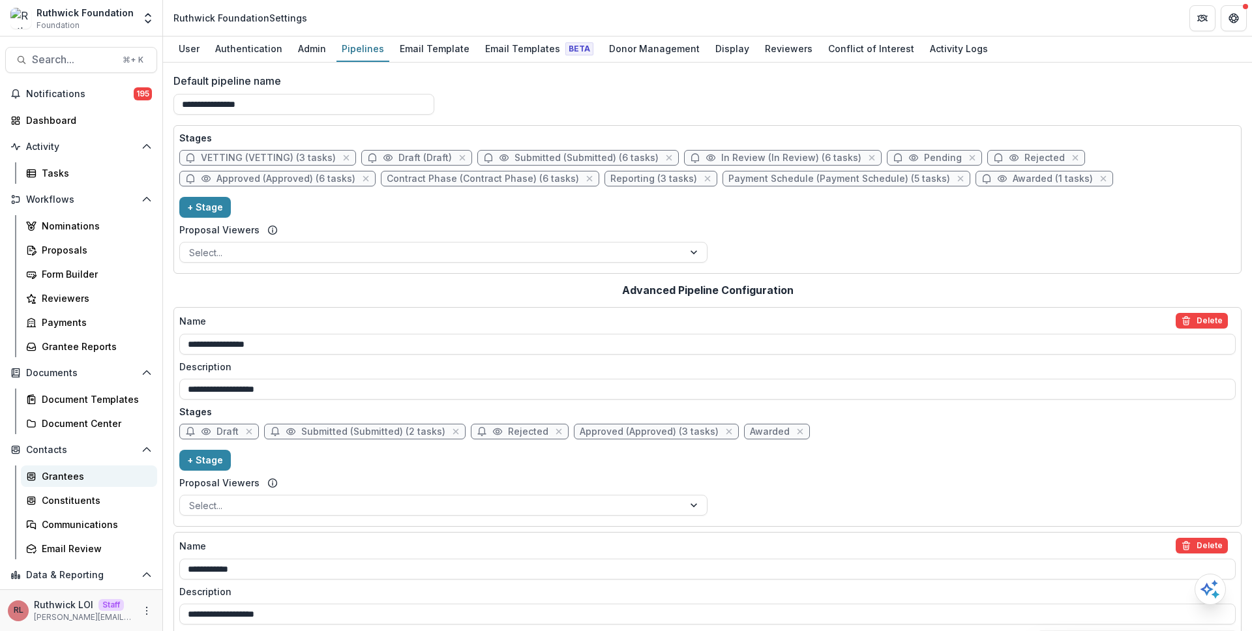
click at [82, 480] on div "Grantees" at bounding box center [94, 476] width 105 height 14
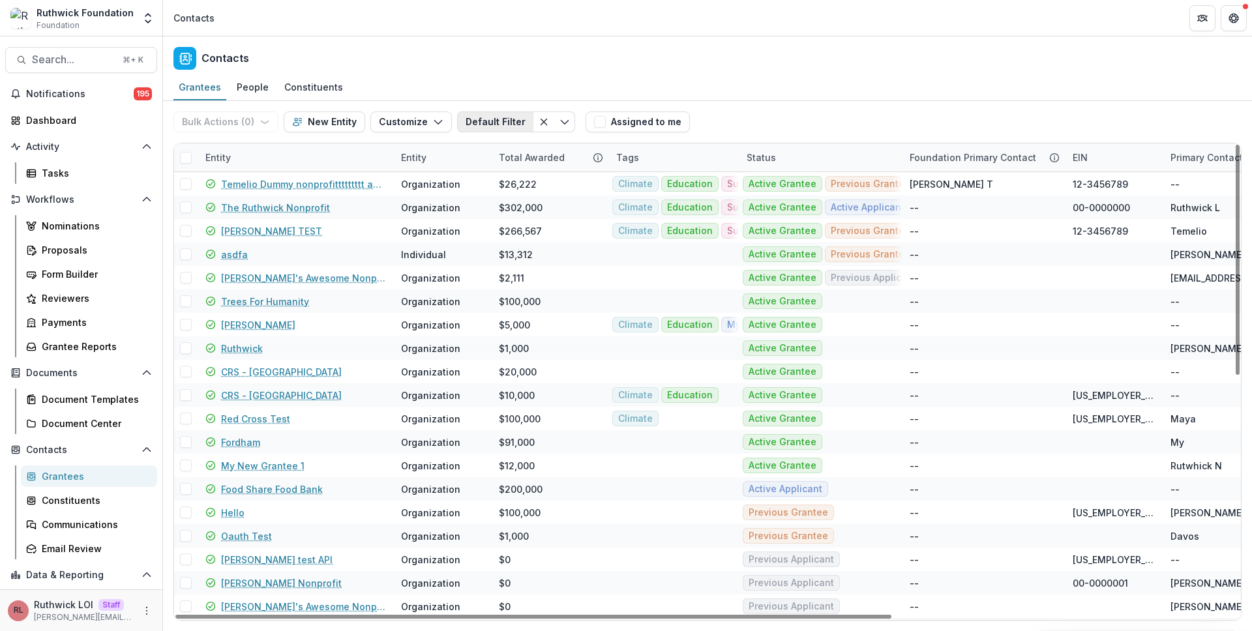
click at [494, 123] on button "Default Filter" at bounding box center [495, 121] width 76 height 21
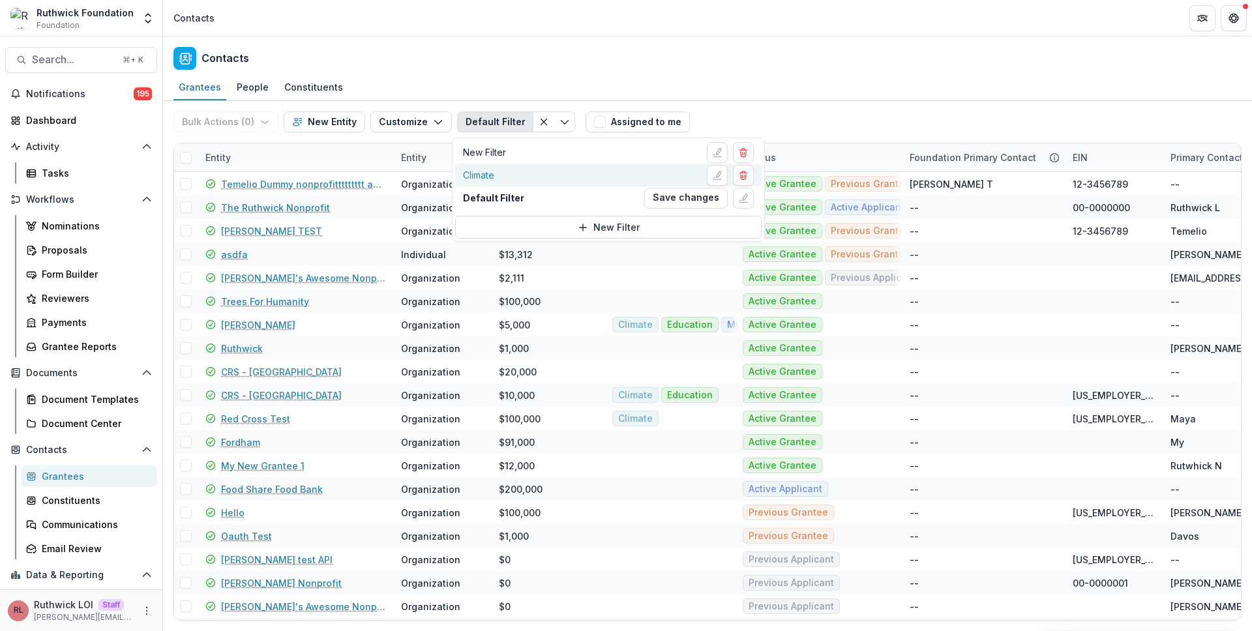
click at [526, 170] on div "Climate" at bounding box center [608, 175] width 291 height 21
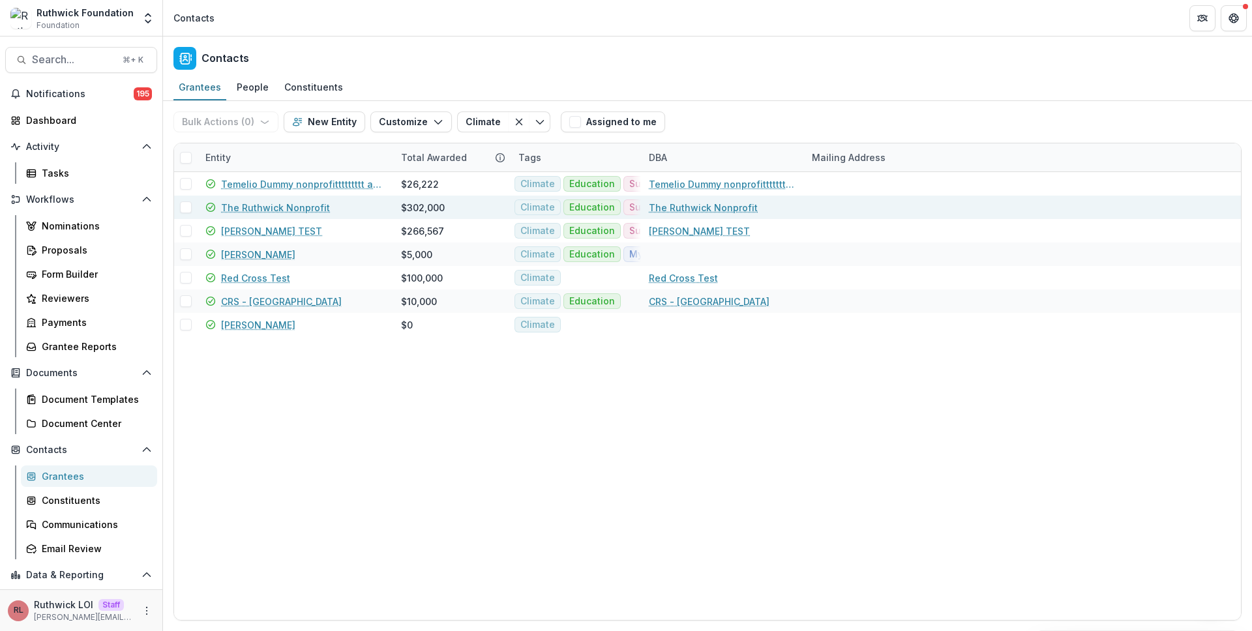
click at [311, 205] on link "The Ruthwick Nonprofit" at bounding box center [275, 208] width 109 height 14
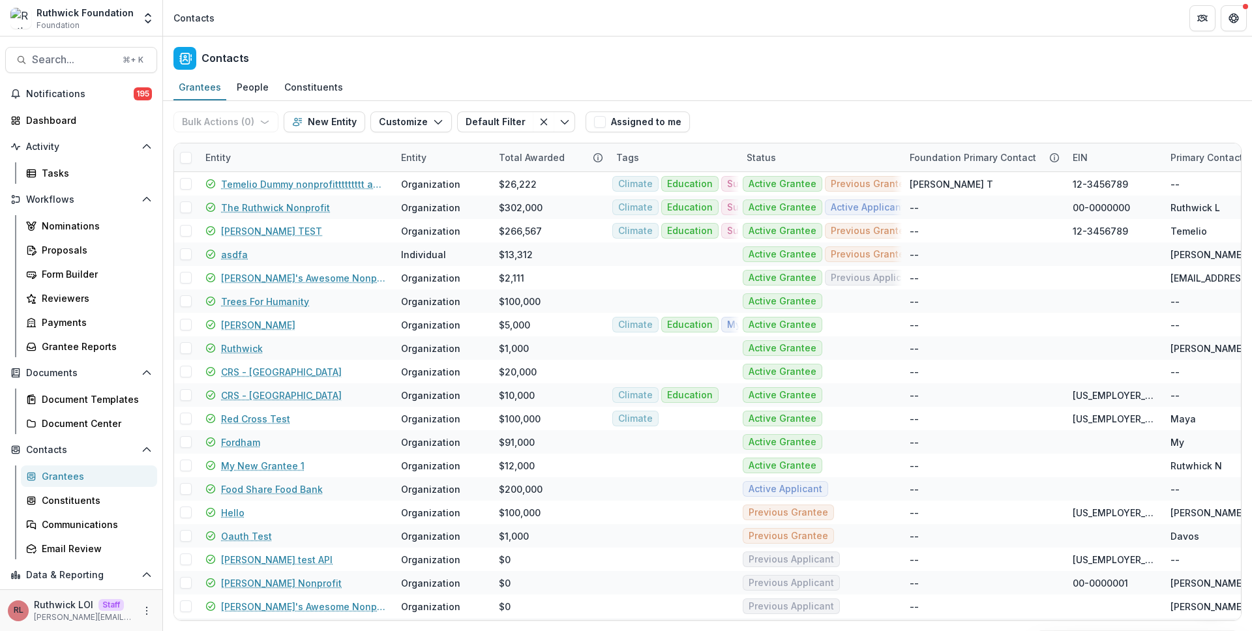
click at [430, 97] on div "Grantees People Constituents" at bounding box center [707, 88] width 1089 height 26
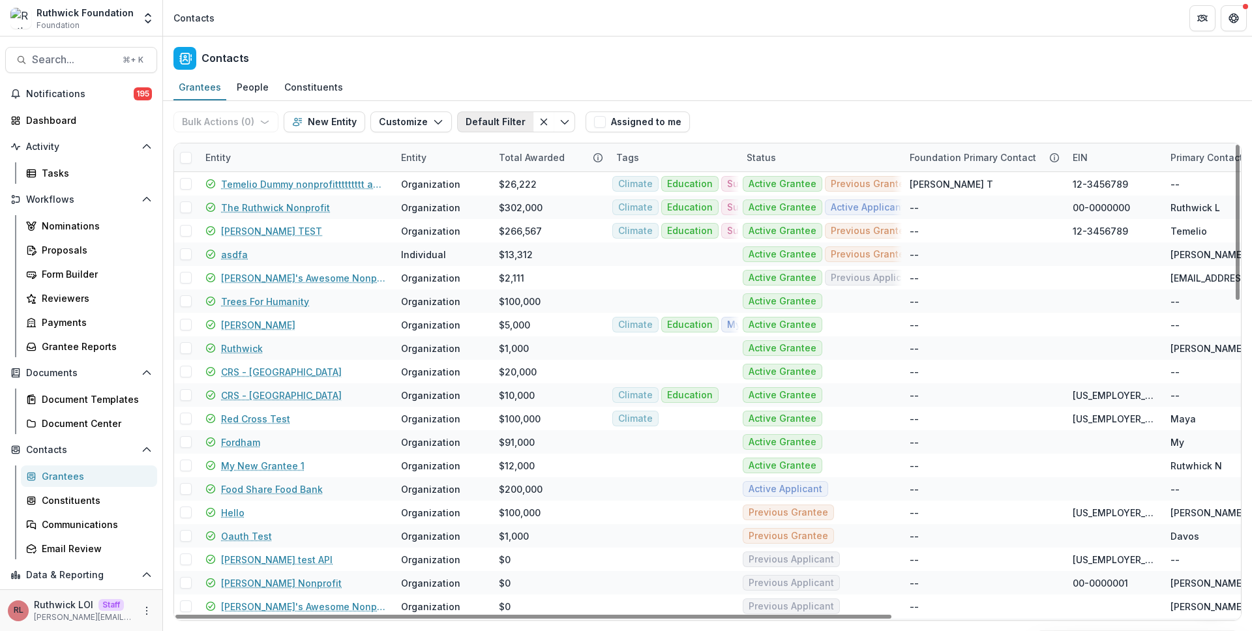
click at [479, 130] on button "Default Filter" at bounding box center [495, 121] width 76 height 21
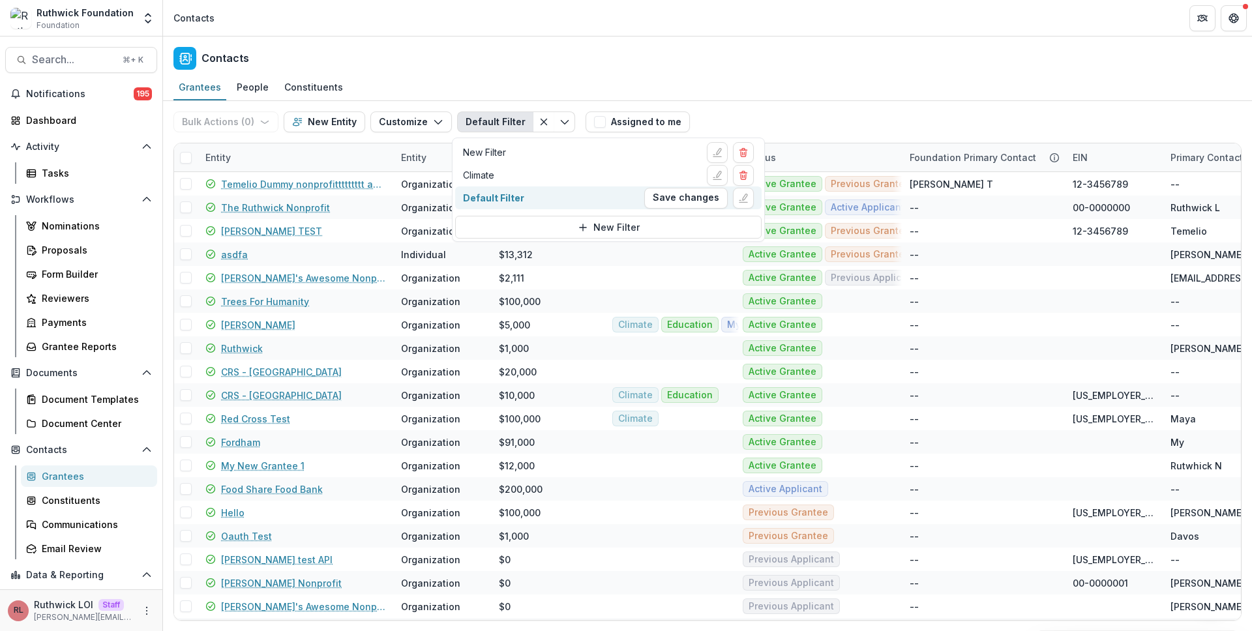
click at [519, 190] on div "Default Filter Save changes" at bounding box center [608, 198] width 291 height 21
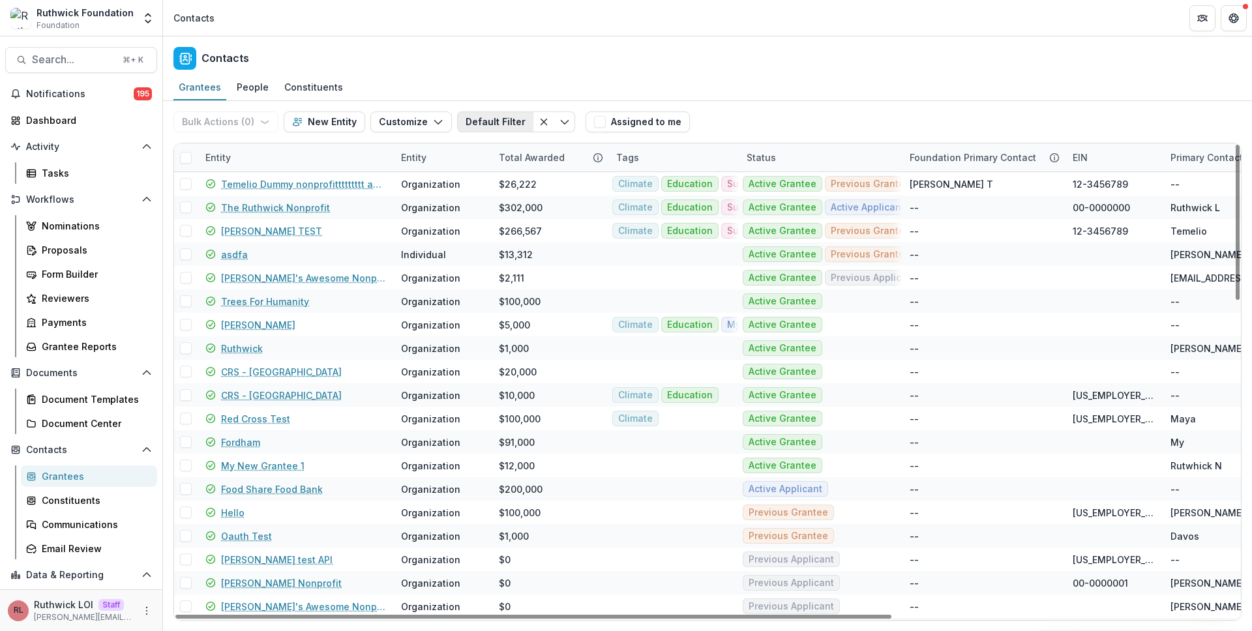
click at [491, 128] on button "Default Filter" at bounding box center [495, 121] width 76 height 21
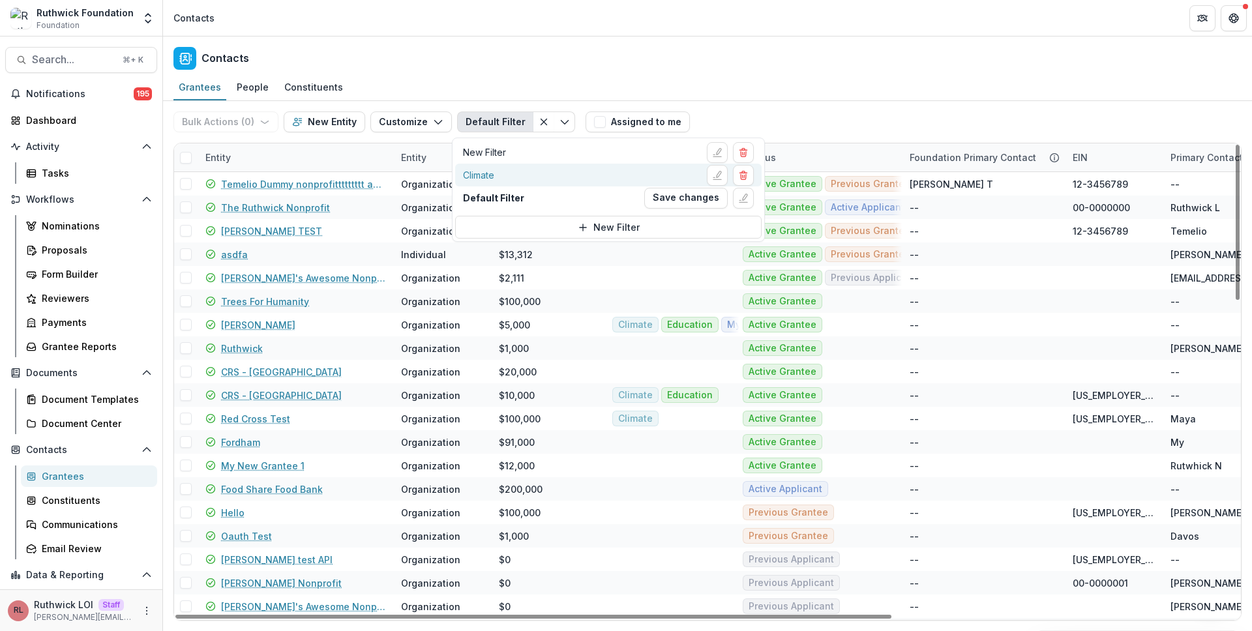
click at [507, 173] on div "Climate" at bounding box center [608, 175] width 291 height 21
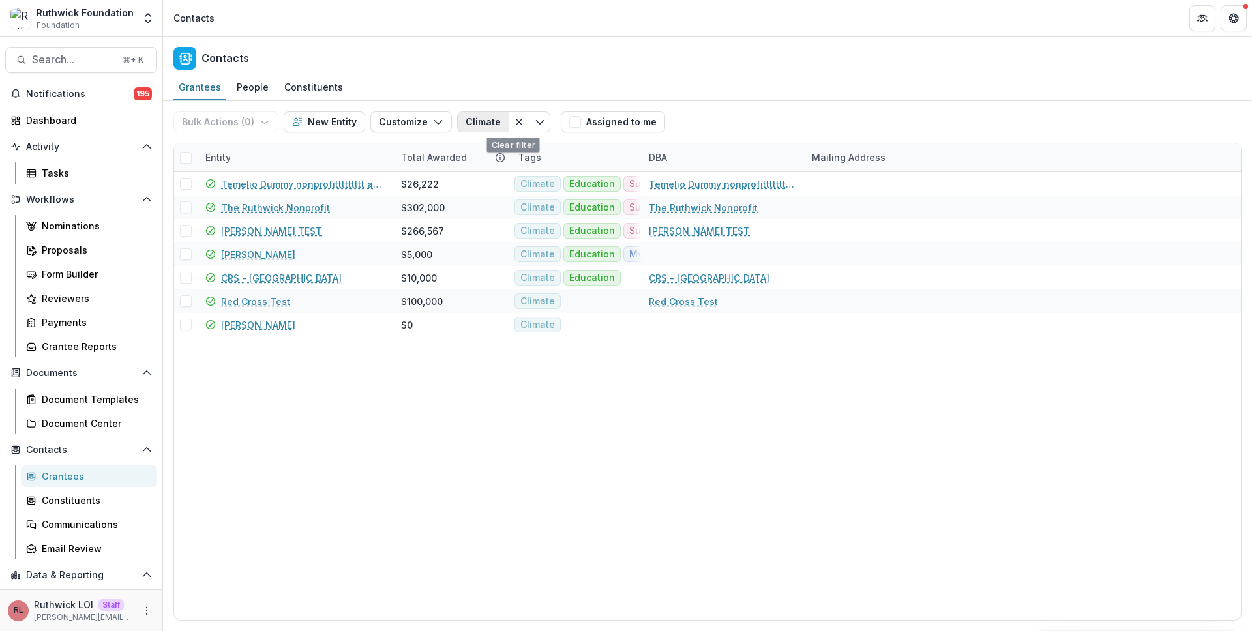
click at [484, 114] on button "Climate" at bounding box center [483, 121] width 52 height 21
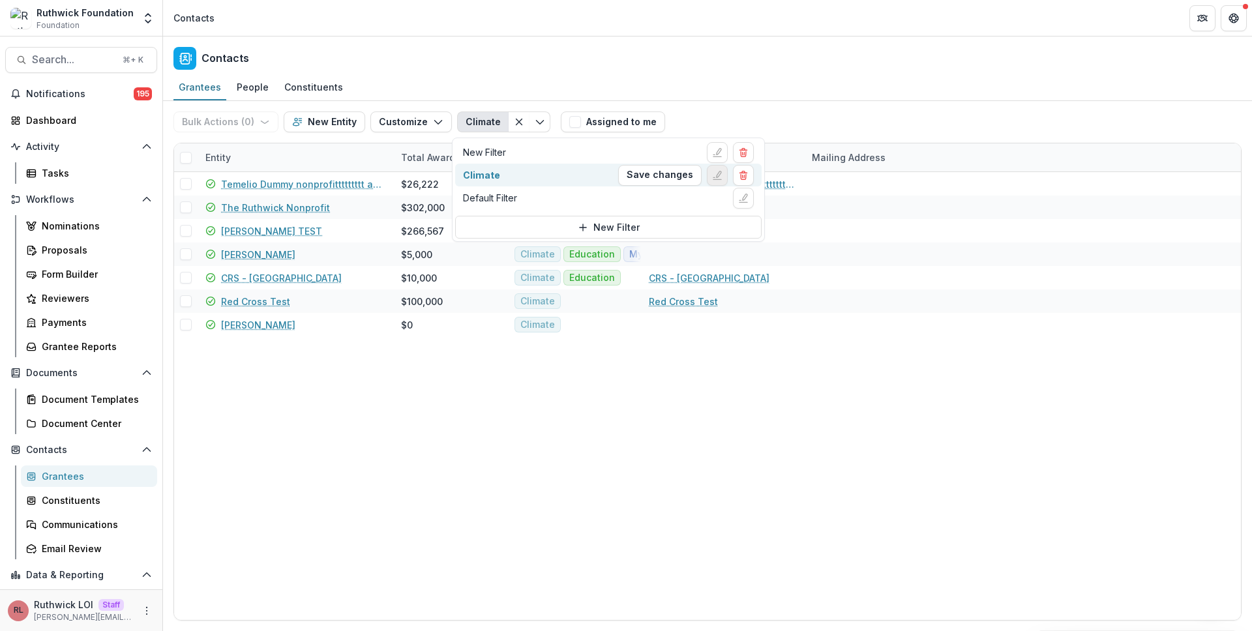
click at [712, 172] on icon "Edit filter" at bounding box center [717, 175] width 10 height 10
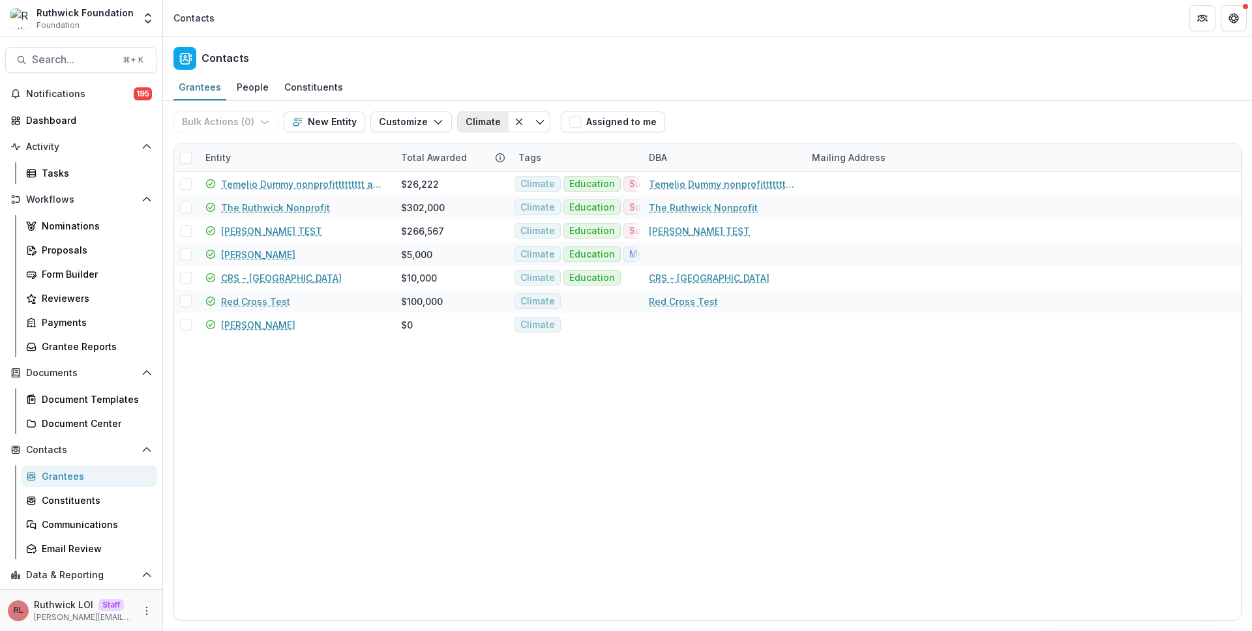
click at [480, 121] on button "Climate" at bounding box center [483, 121] width 52 height 21
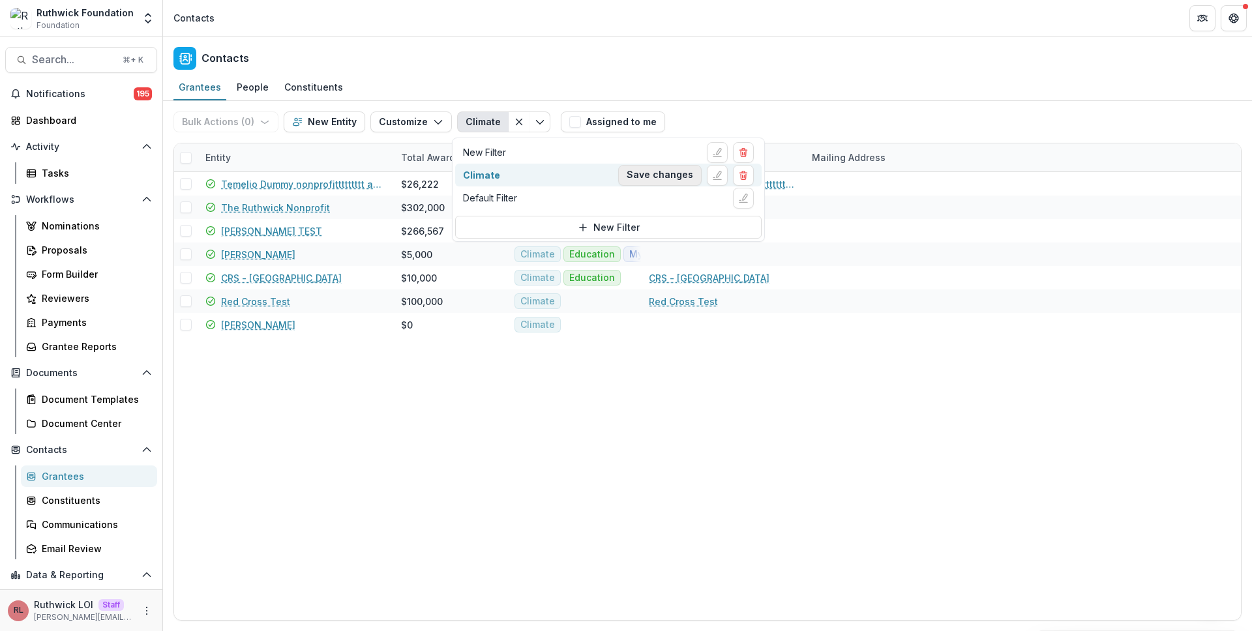
click at [681, 175] on button "Save changes" at bounding box center [659, 175] width 83 height 21
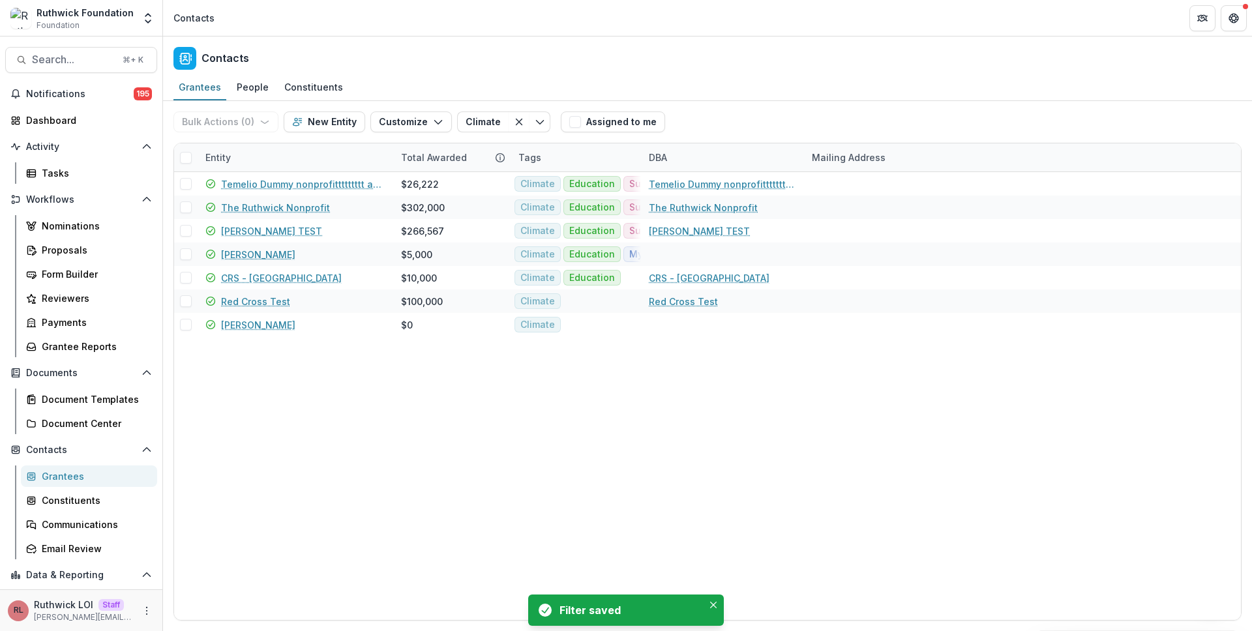
click at [747, 128] on div "Bulk Actions ( 0 ) Send Email Create Proposals Create Tasks New Entity Customiz…" at bounding box center [707, 122] width 1068 height 42
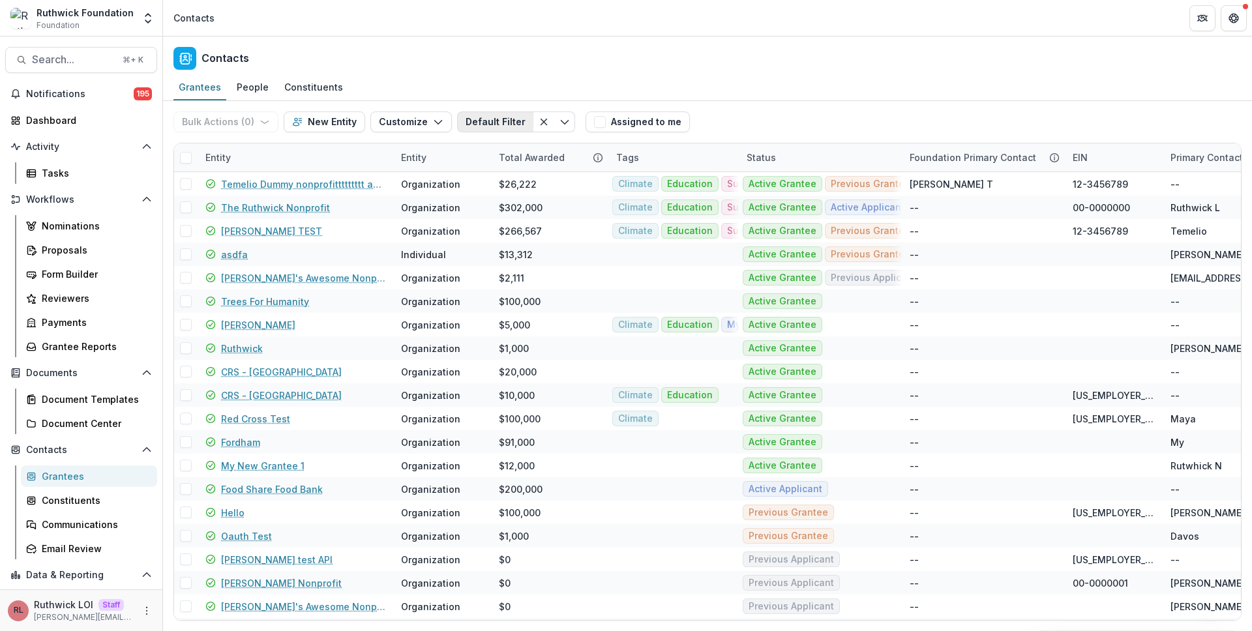
click at [486, 119] on button "Default Filter" at bounding box center [495, 121] width 76 height 21
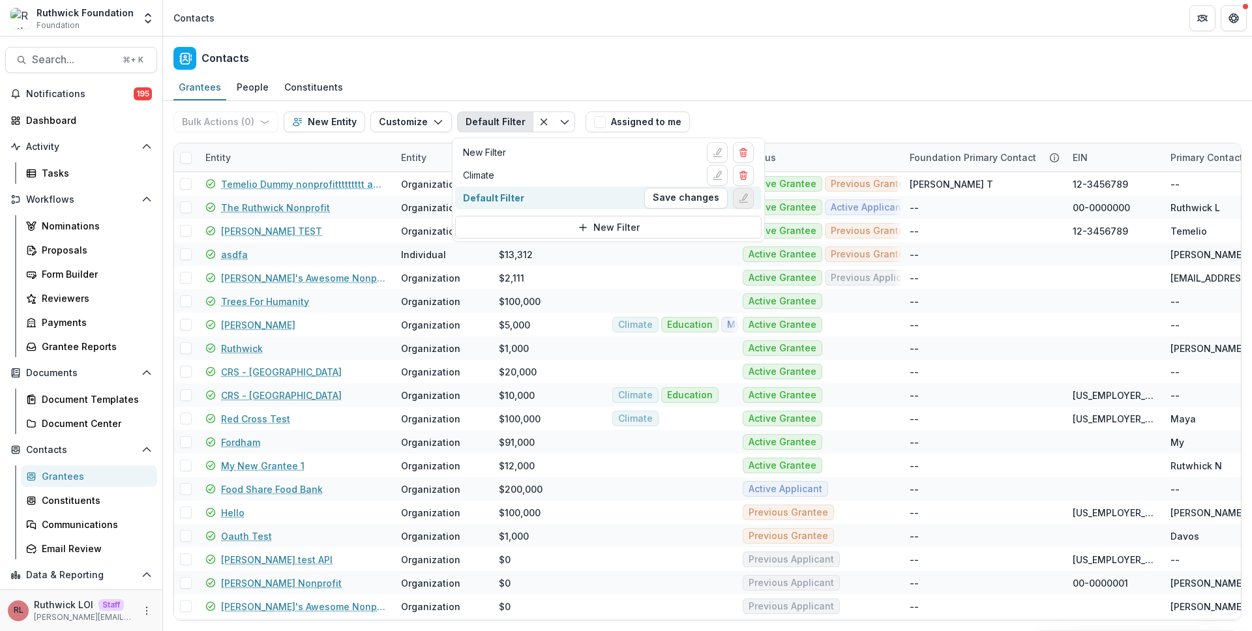
click at [746, 198] on icon "Edit filter" at bounding box center [743, 198] width 10 height 10
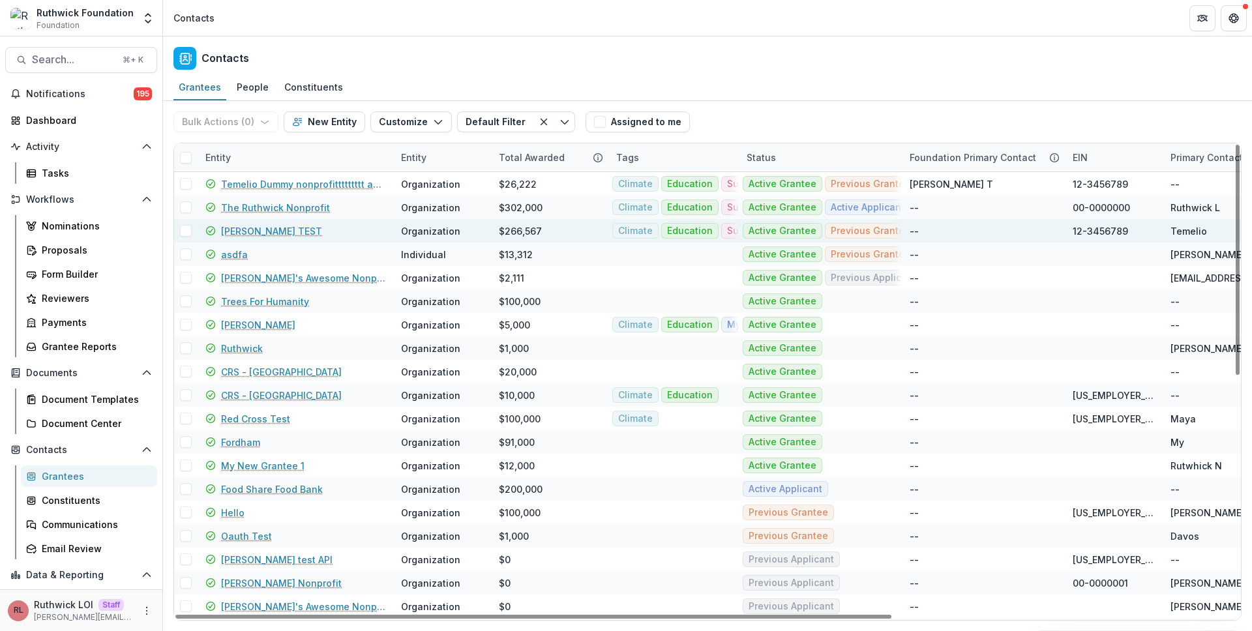
click at [464, 226] on div "Organization" at bounding box center [442, 230] width 82 height 23
click at [474, 131] on button "Default Filter" at bounding box center [495, 121] width 76 height 21
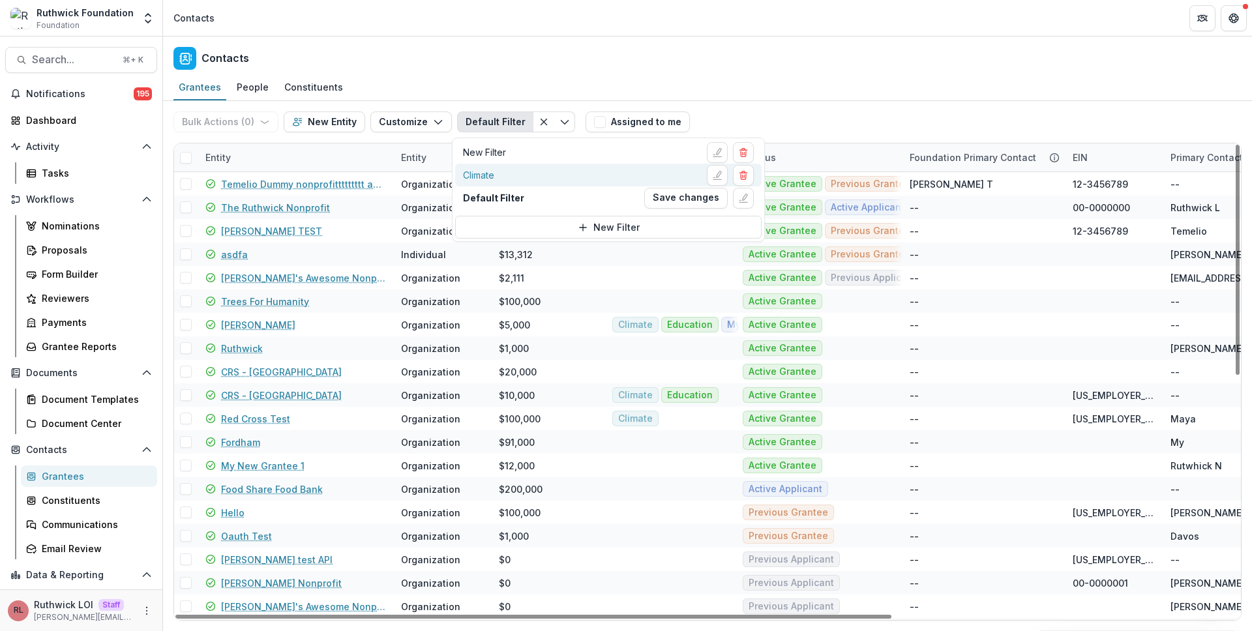
click at [505, 183] on div "Climate" at bounding box center [608, 175] width 291 height 21
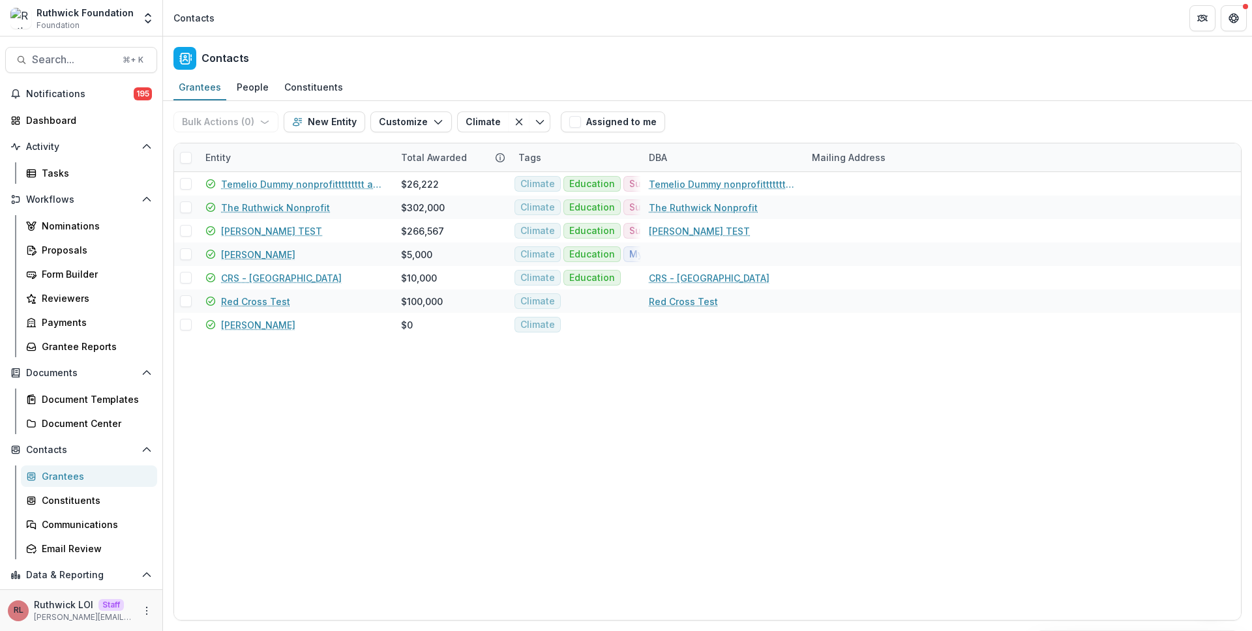
click at [785, 36] on div "[PERSON_NAME] Foundation Foundation Aggregate Analysis Foundations [PERSON_NAME…" at bounding box center [626, 18] width 1252 height 37
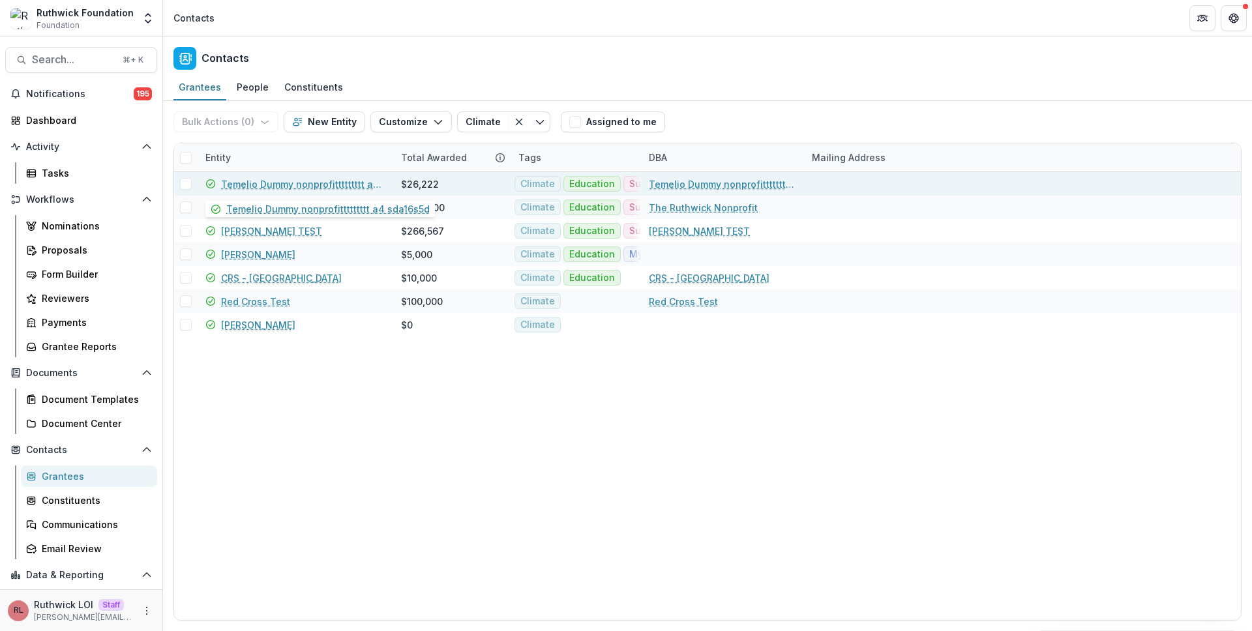
click at [289, 186] on link "Temelio Dummy nonprofittttttttt a4 sda16s5d" at bounding box center [303, 184] width 164 height 14
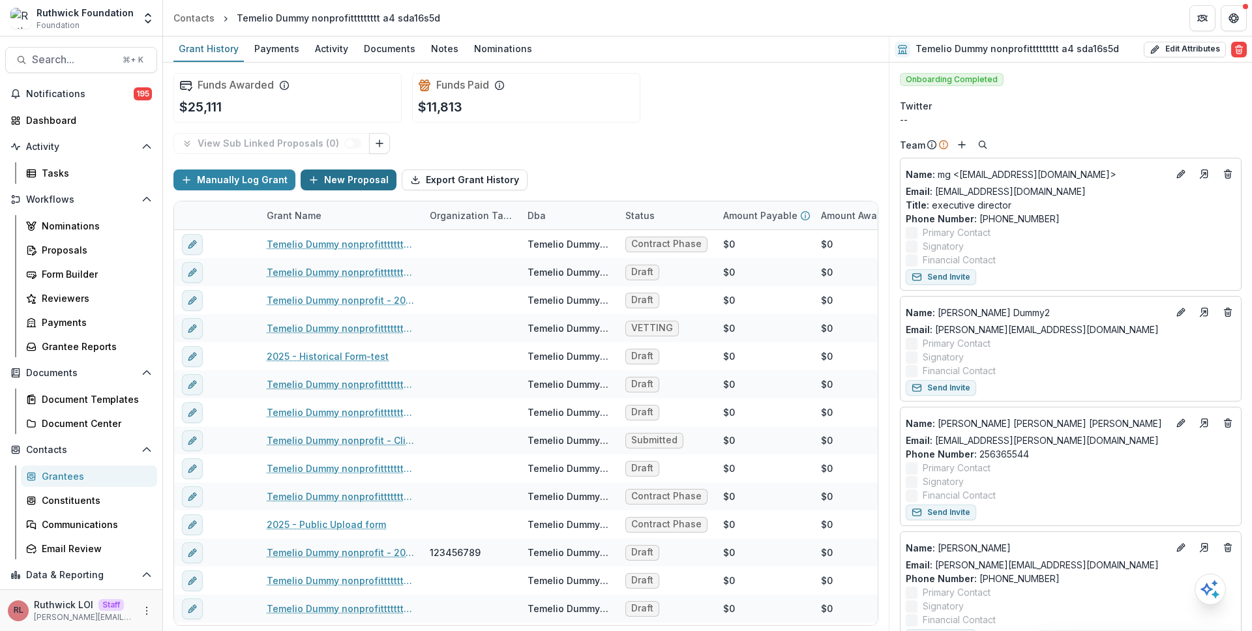
click at [356, 180] on button "New Proposal" at bounding box center [349, 180] width 96 height 21
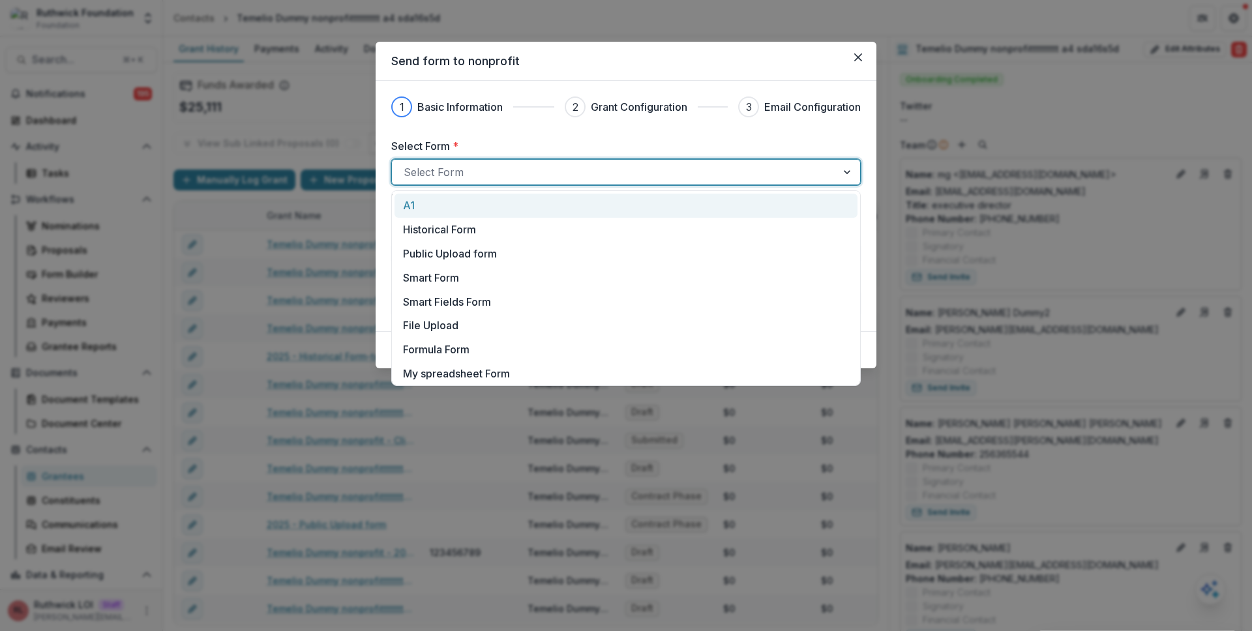
click at [516, 173] on div at bounding box center [614, 172] width 421 height 18
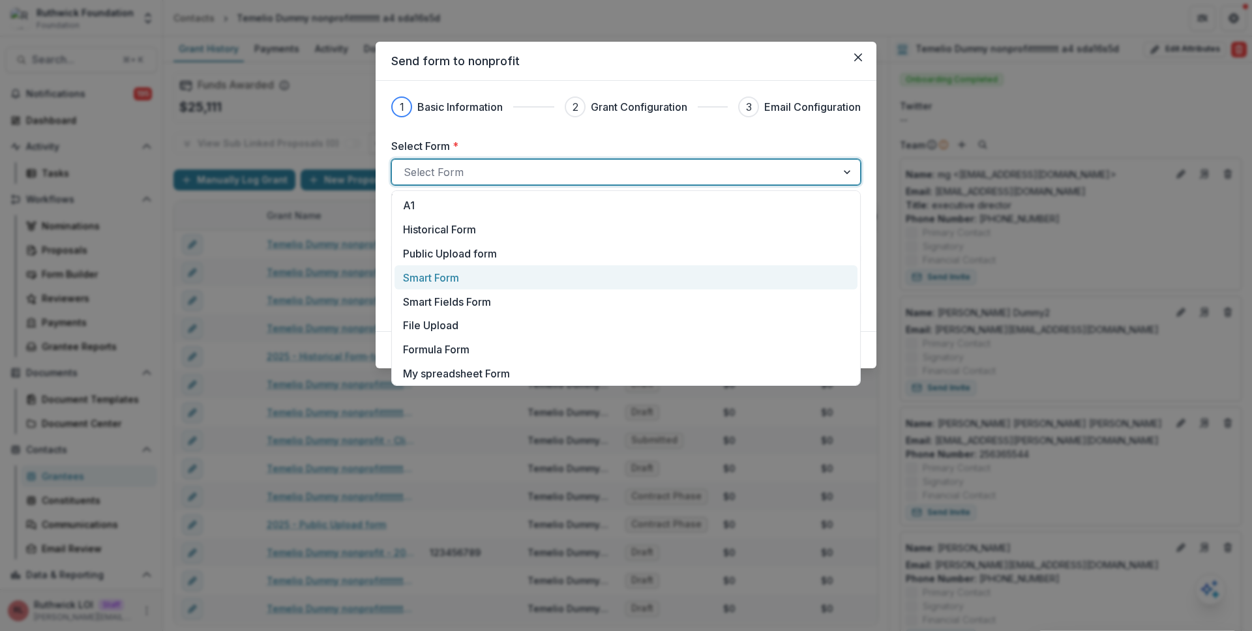
click at [552, 271] on div "Smart Form" at bounding box center [626, 278] width 446 height 16
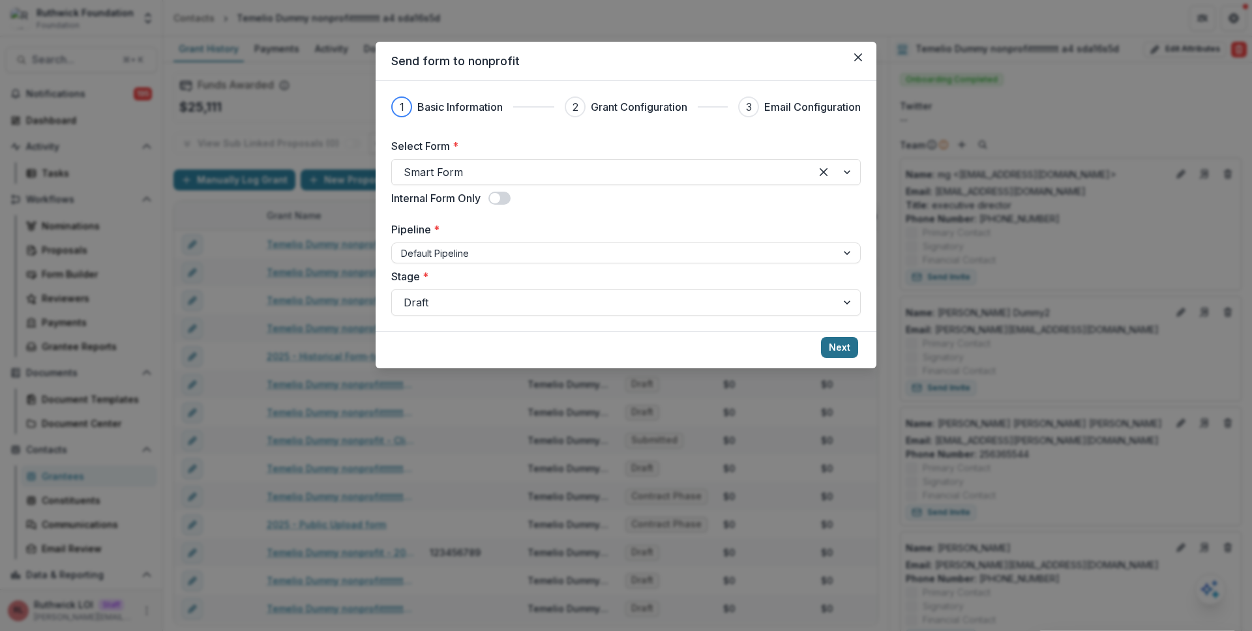
click at [837, 347] on button "Next" at bounding box center [839, 347] width 37 height 21
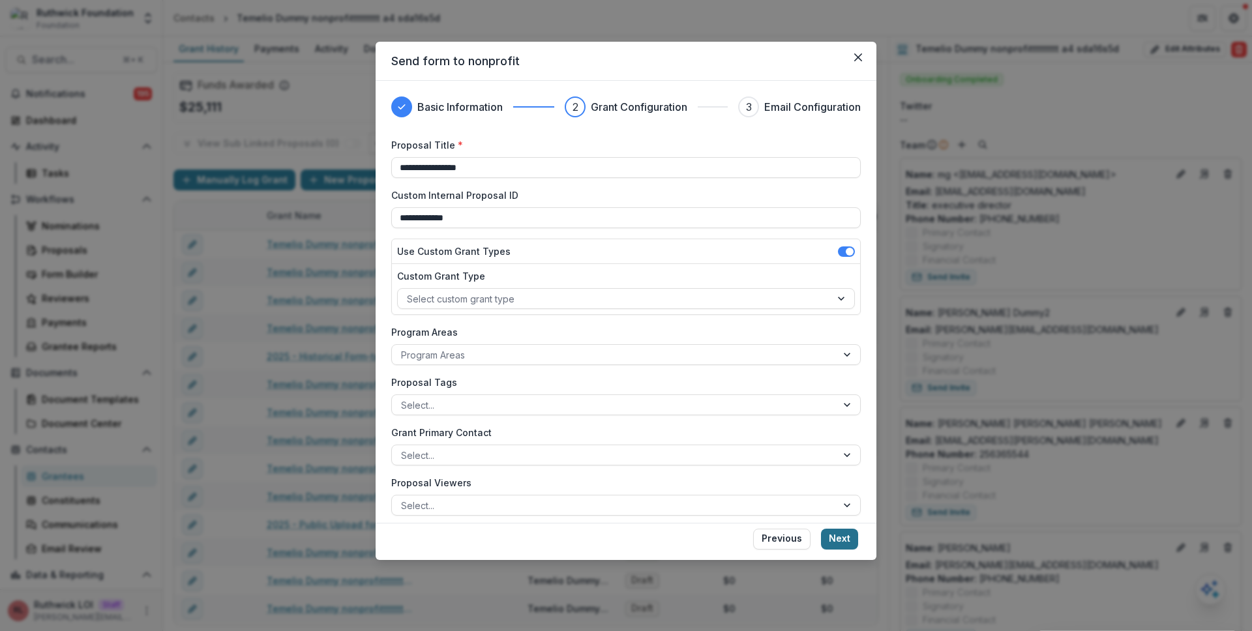
click at [841, 533] on button "Next" at bounding box center [839, 539] width 37 height 21
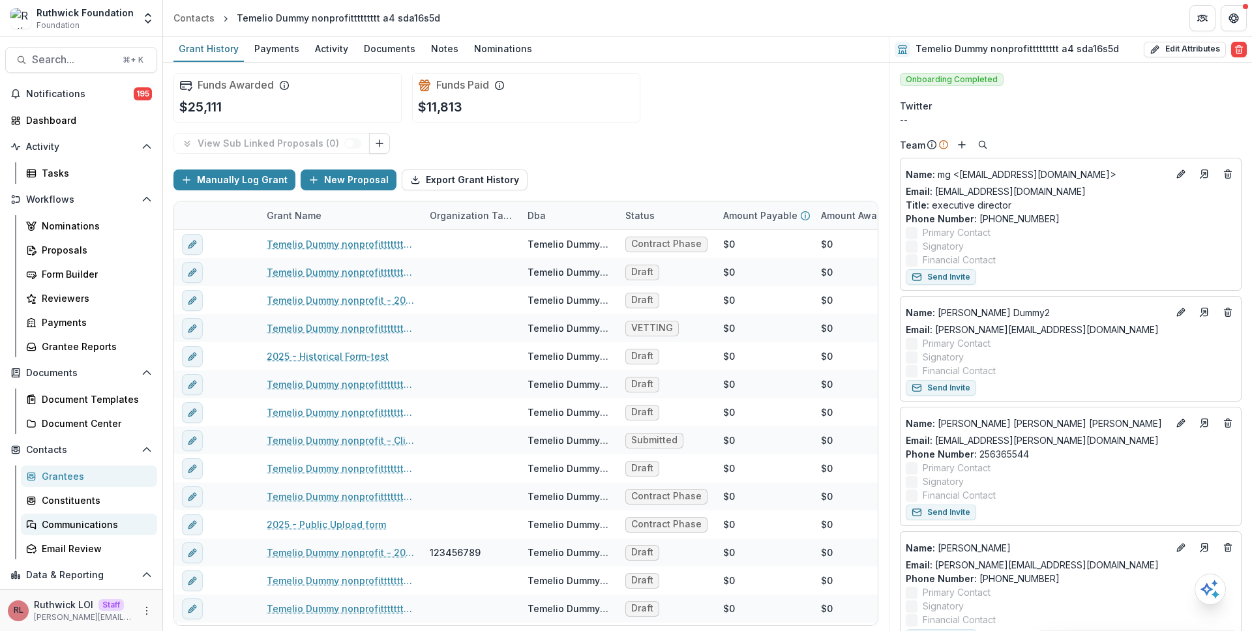
click at [98, 529] on div "Communications" at bounding box center [94, 525] width 105 height 14
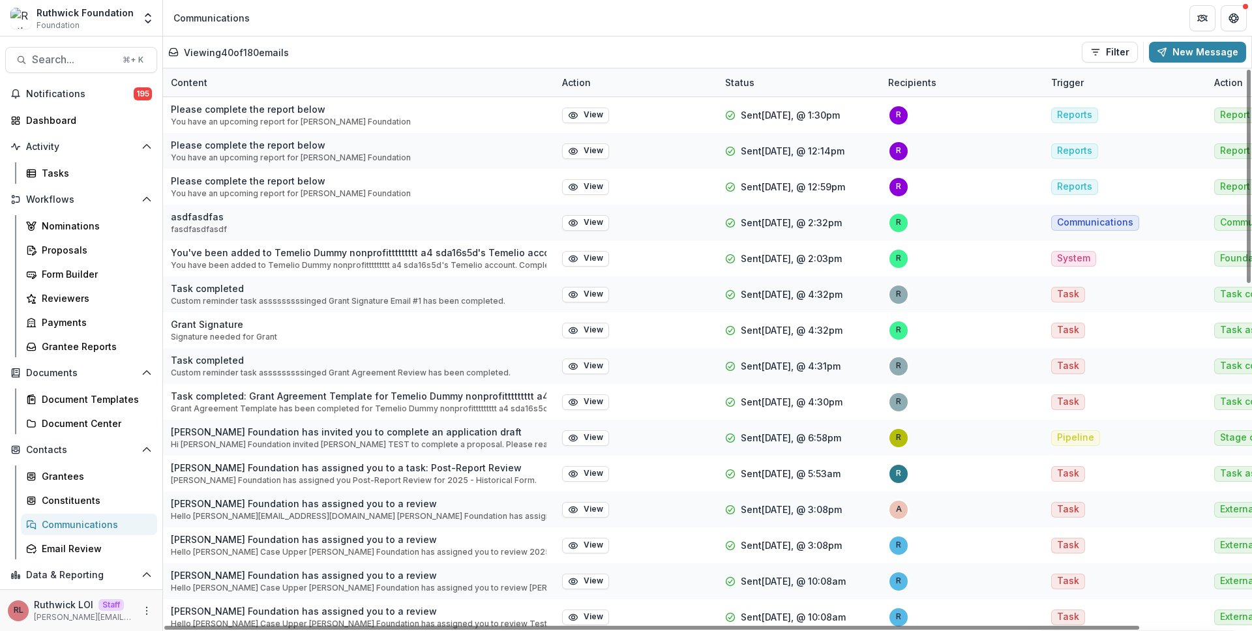
click at [1176, 65] on div "Viewing 40 of 180 emails Filter Draft Sent New Message" at bounding box center [707, 52] width 1088 height 31
click at [1178, 54] on button "New Message" at bounding box center [1197, 52] width 97 height 21
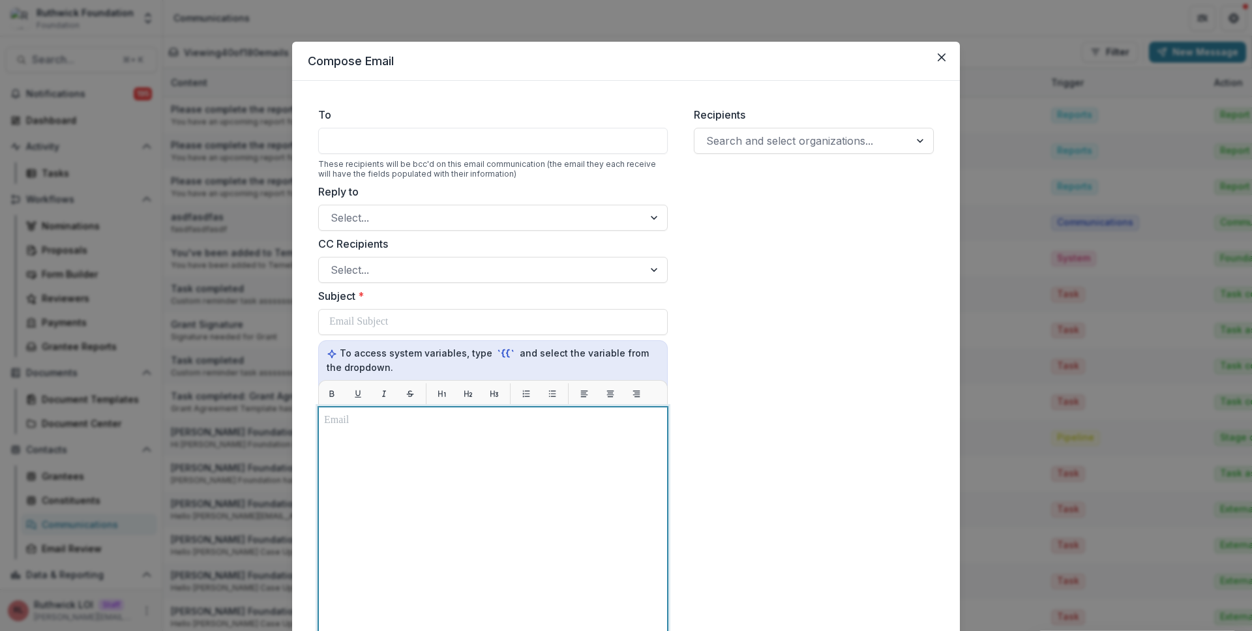
click at [453, 447] on div at bounding box center [493, 570] width 338 height 314
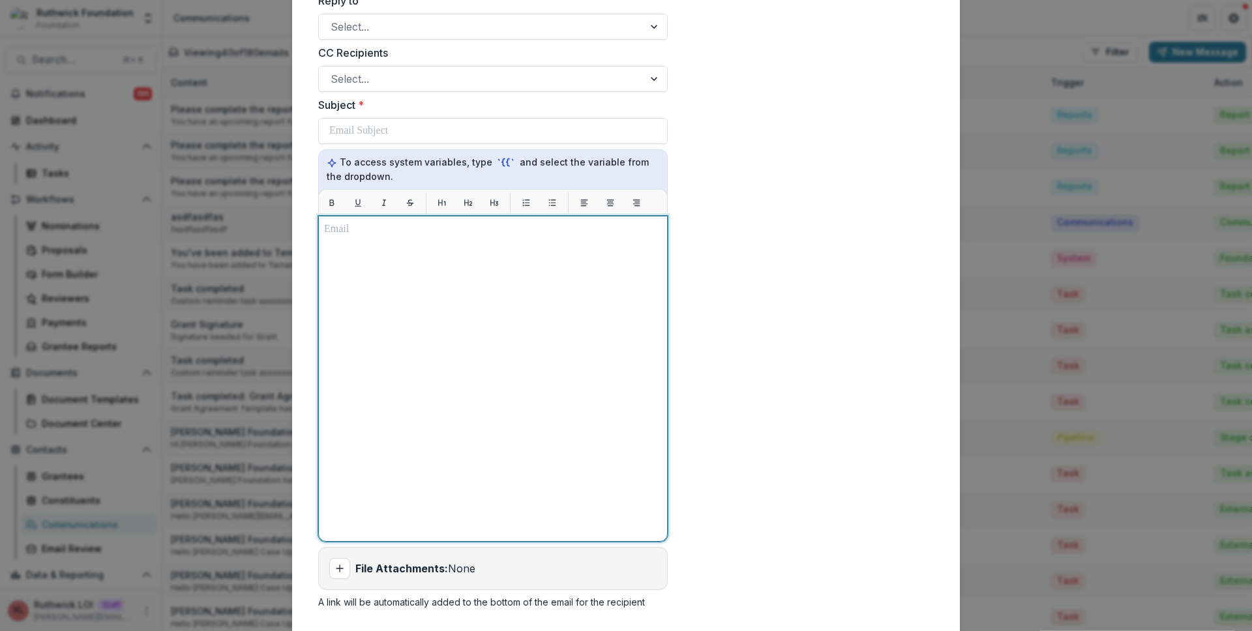
scroll to position [194, 0]
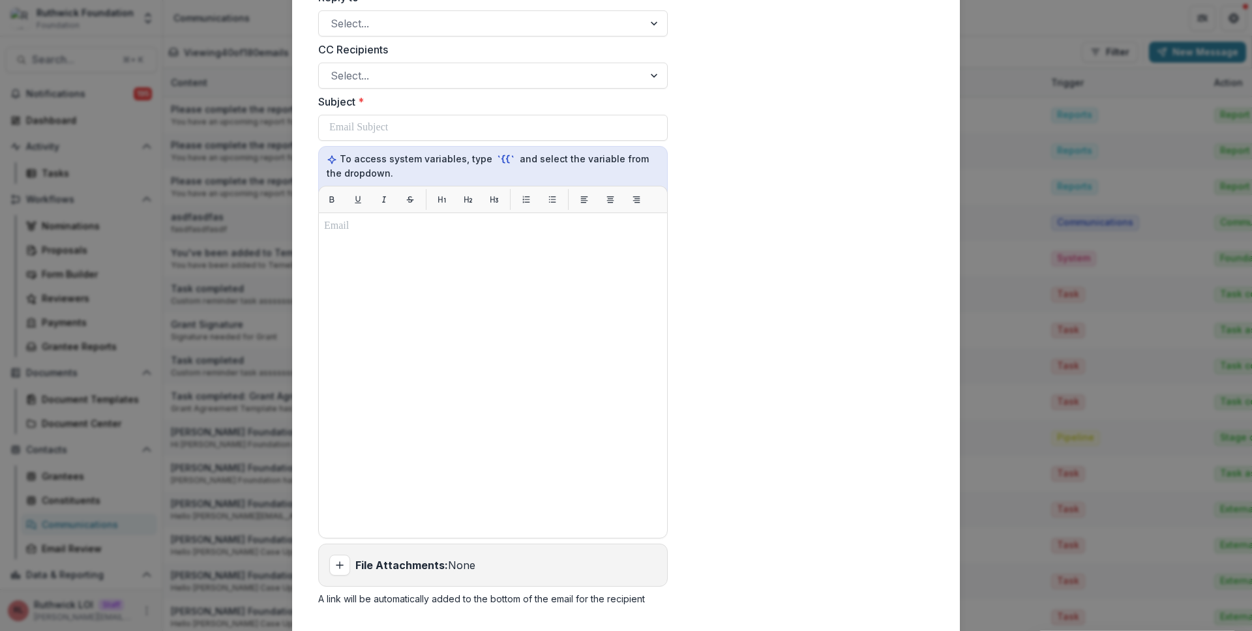
click at [713, 417] on div "Recipients Search and select organizations..." at bounding box center [813, 259] width 261 height 714
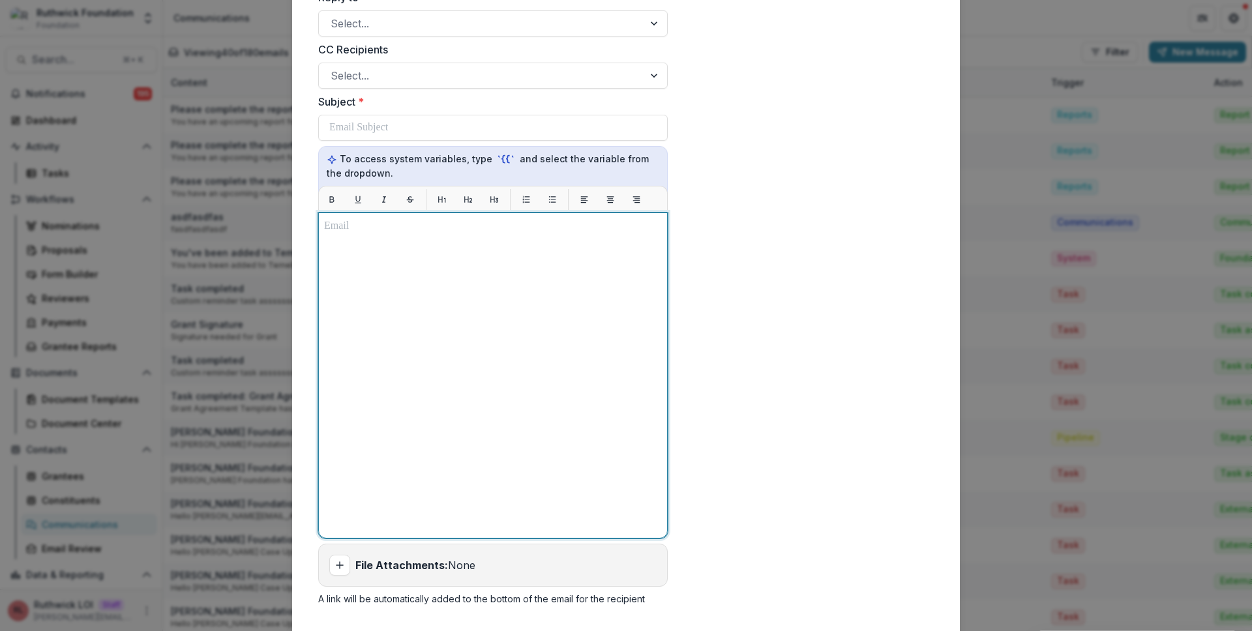
click at [479, 316] on div at bounding box center [493, 375] width 338 height 314
click at [456, 400] on div "**********" at bounding box center [493, 375] width 338 height 314
click at [494, 383] on p at bounding box center [493, 383] width 338 height 16
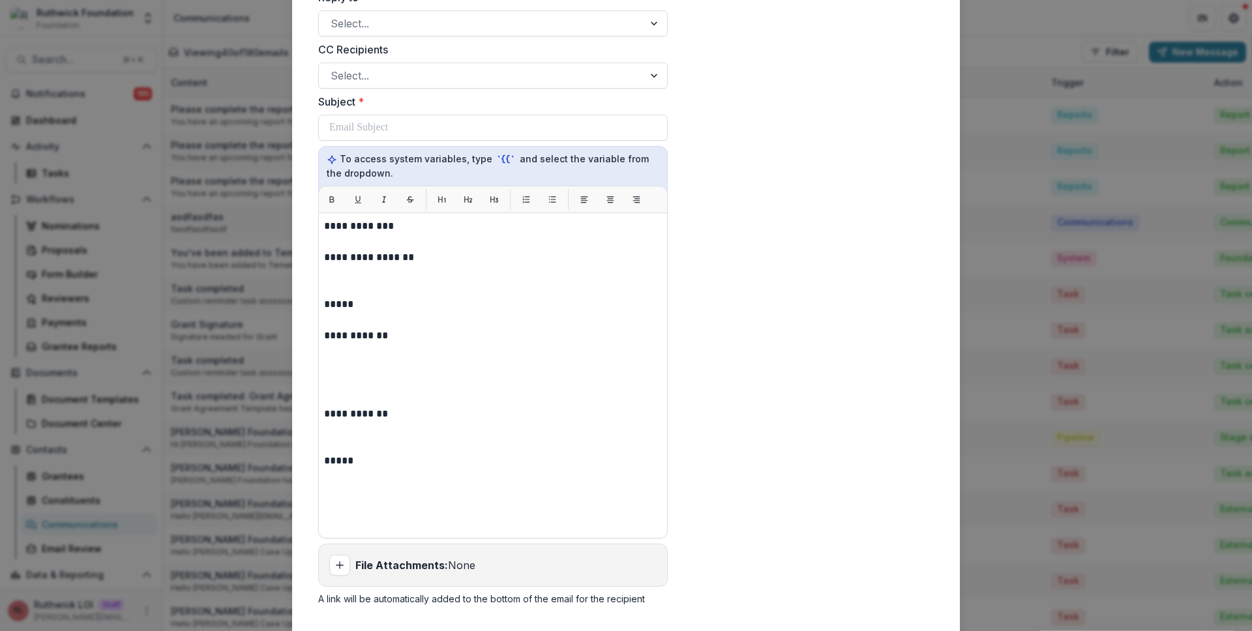
click at [225, 234] on div "**********" at bounding box center [626, 315] width 1252 height 631
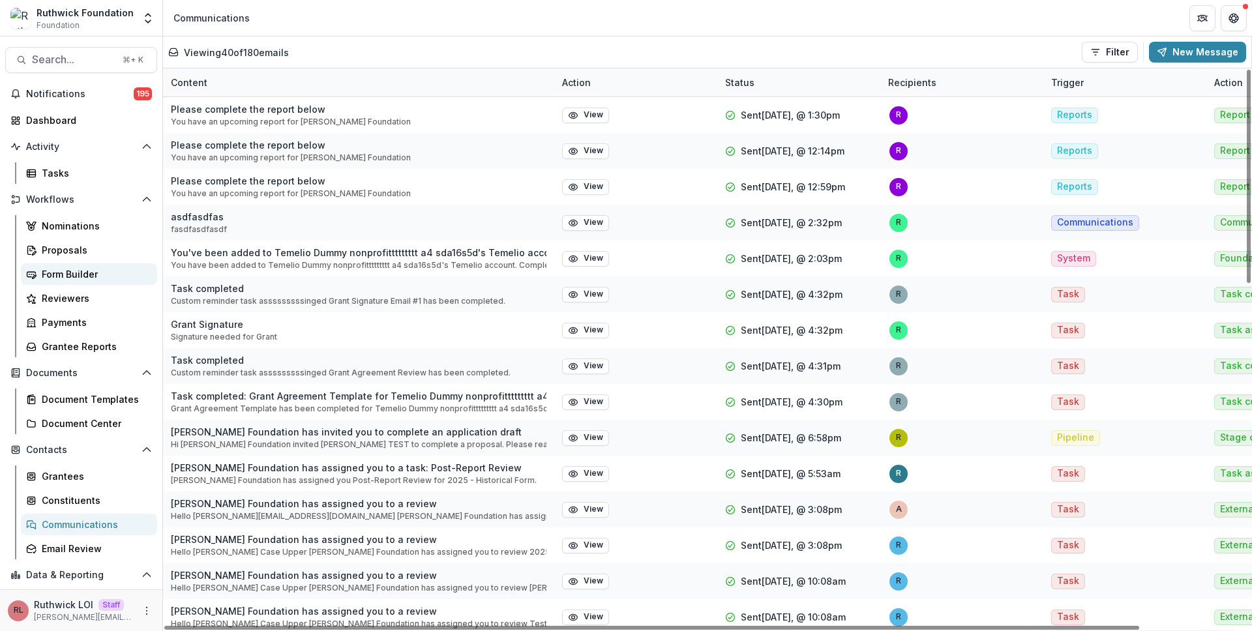
click at [98, 276] on div "Form Builder" at bounding box center [94, 274] width 105 height 14
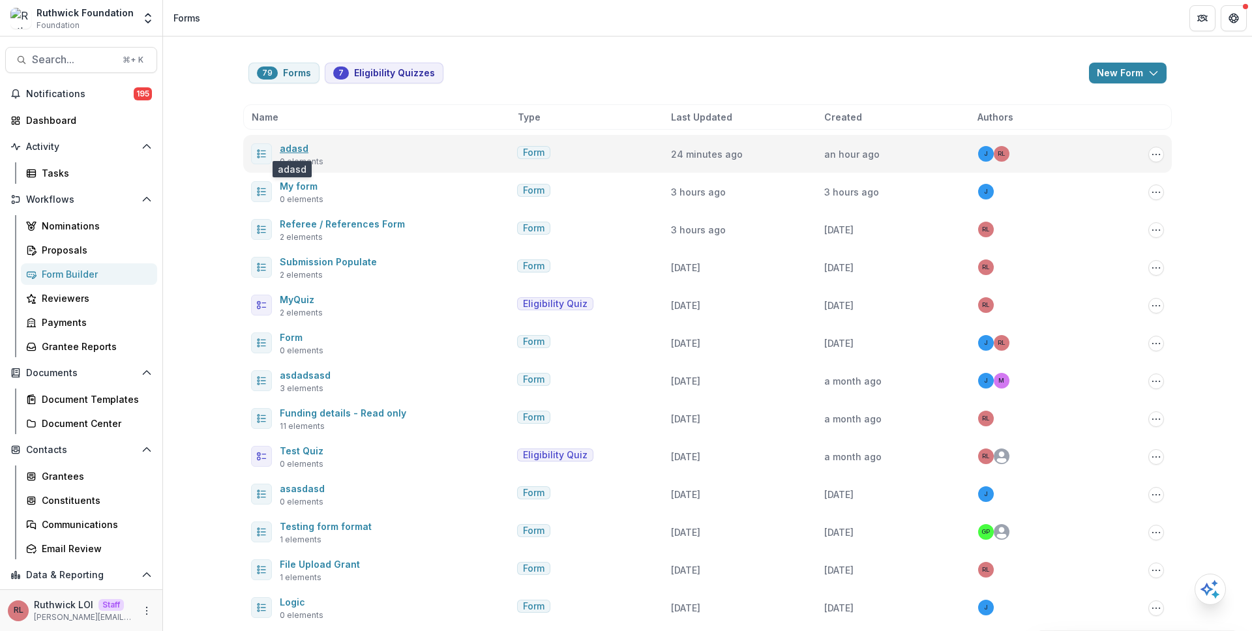
click at [298, 149] on link "adasd" at bounding box center [294, 148] width 29 height 11
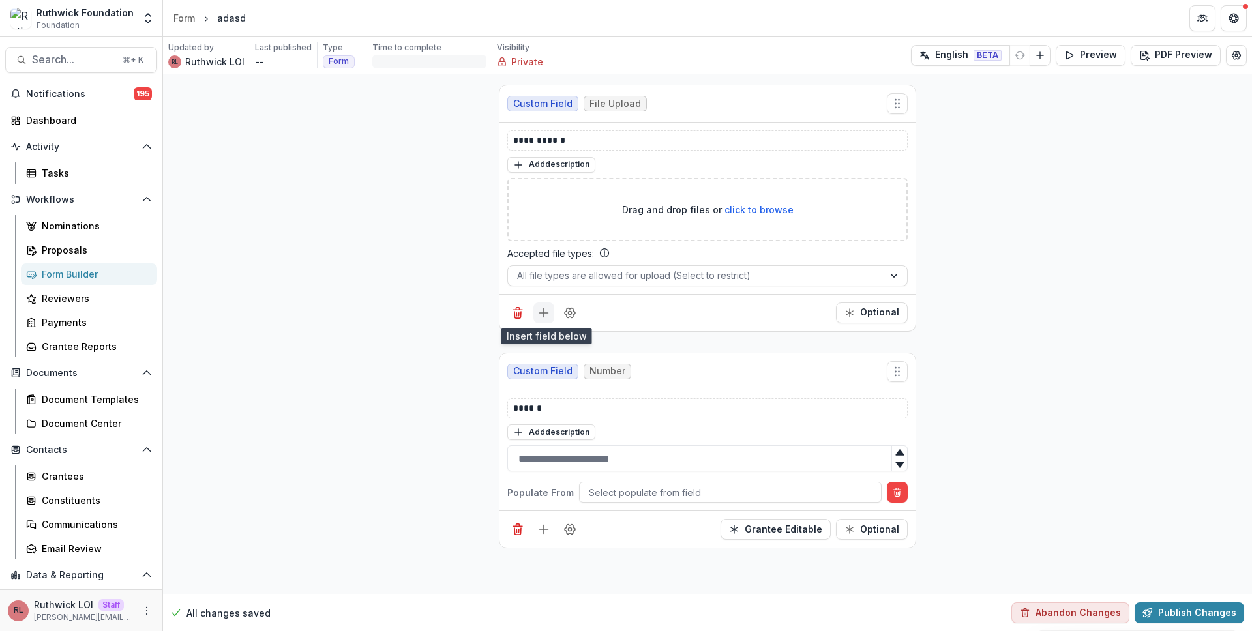
click at [546, 311] on icon "Add field" at bounding box center [543, 312] width 13 height 13
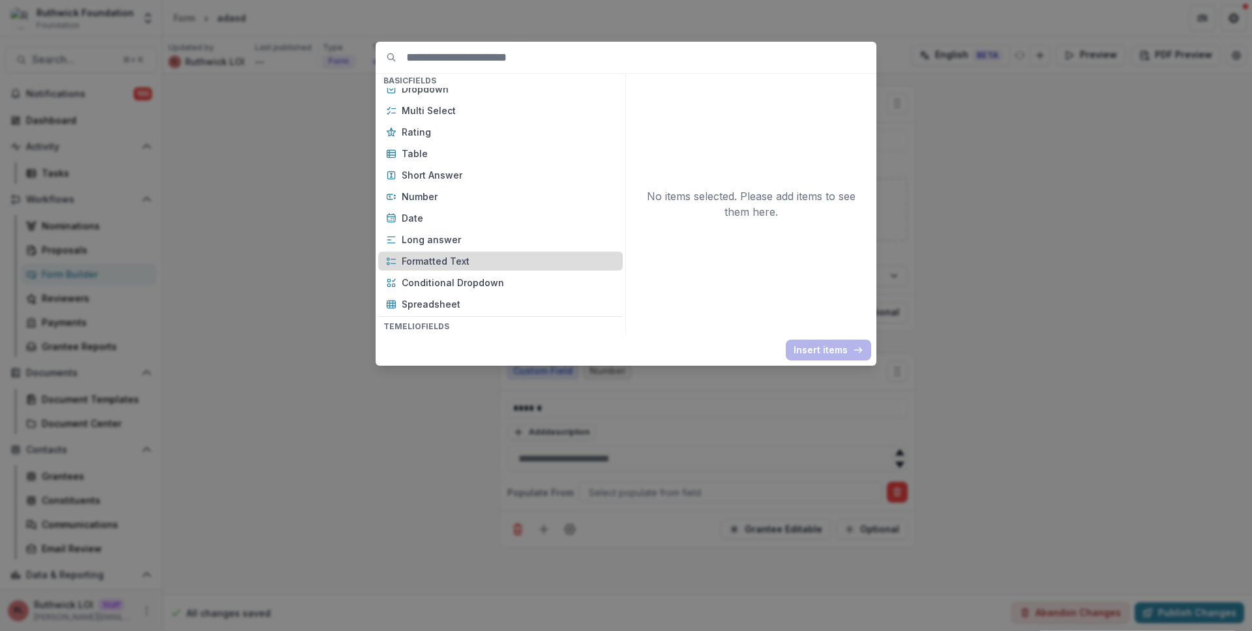
scroll to position [181, 0]
click at [239, 237] on div "Basic Fields New Page File Download File Upload Text Block Currency Phone Numbe…" at bounding box center [626, 315] width 1252 height 631
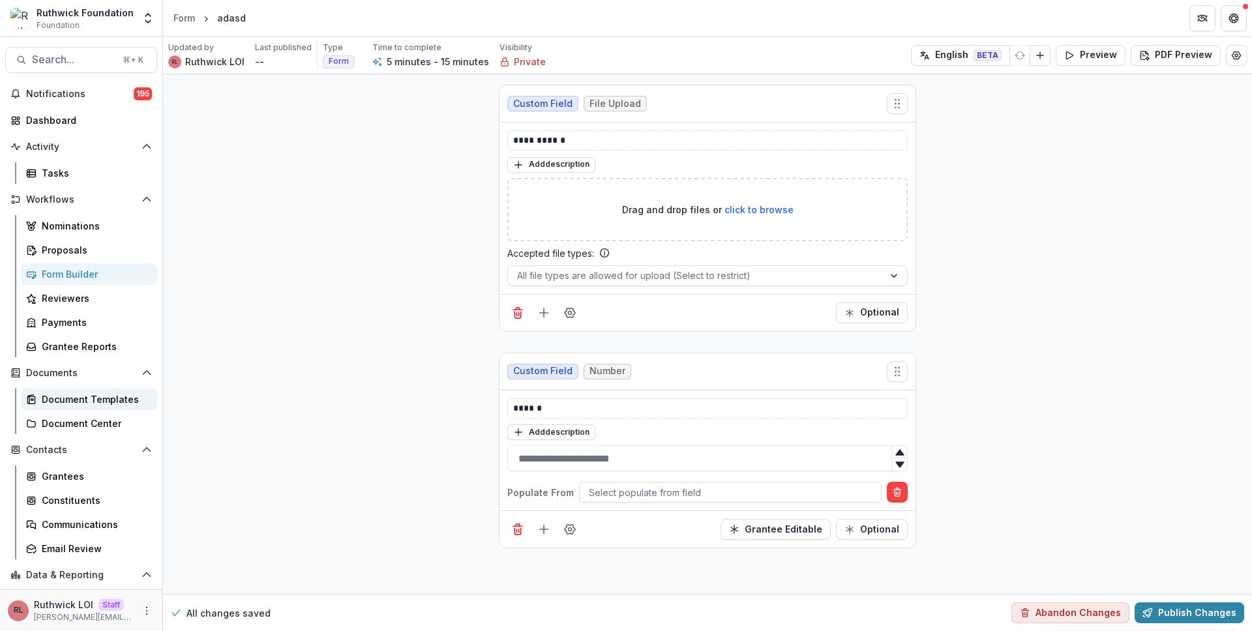
click at [91, 396] on div "Document Templates" at bounding box center [94, 399] width 105 height 14
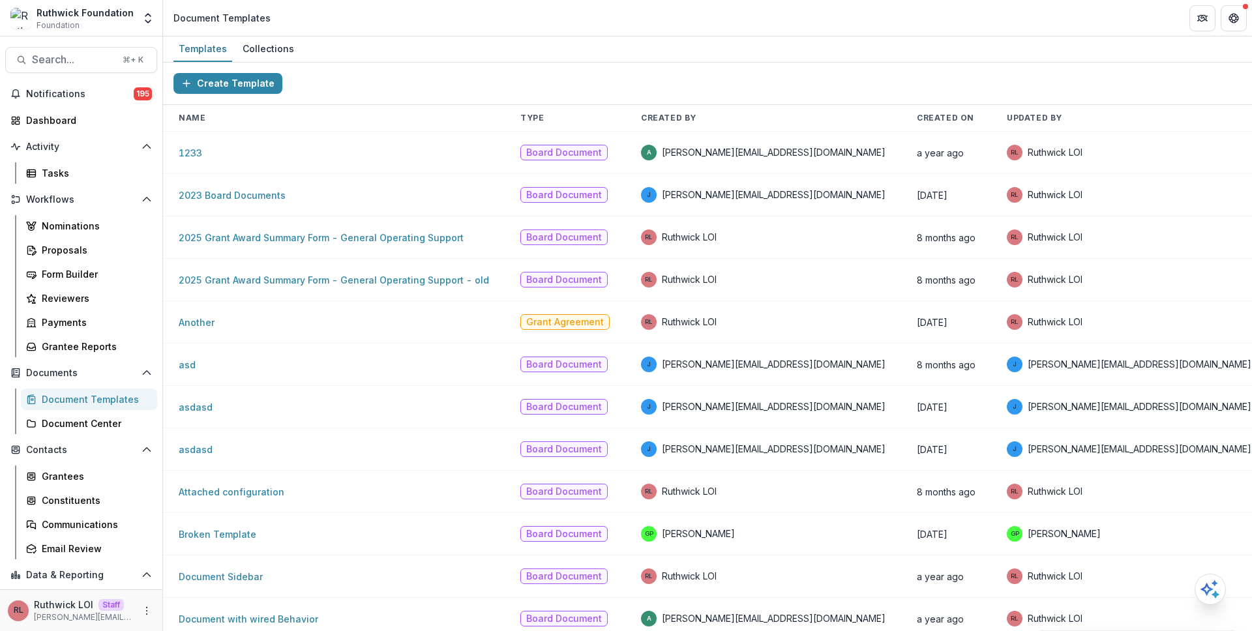
click at [196, 159] on td "1233" at bounding box center [334, 153] width 342 height 42
click at [185, 143] on td "1233" at bounding box center [334, 153] width 342 height 42
click at [192, 155] on link "1233" at bounding box center [190, 152] width 23 height 11
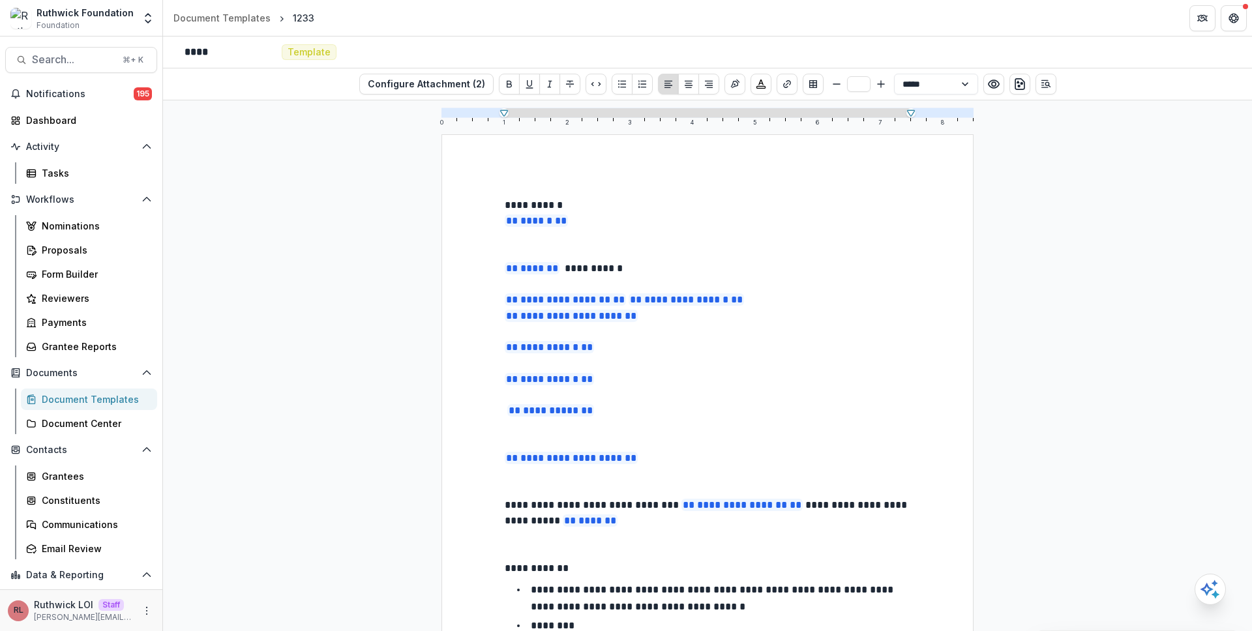
click at [632, 244] on p at bounding box center [708, 237] width 406 height 16
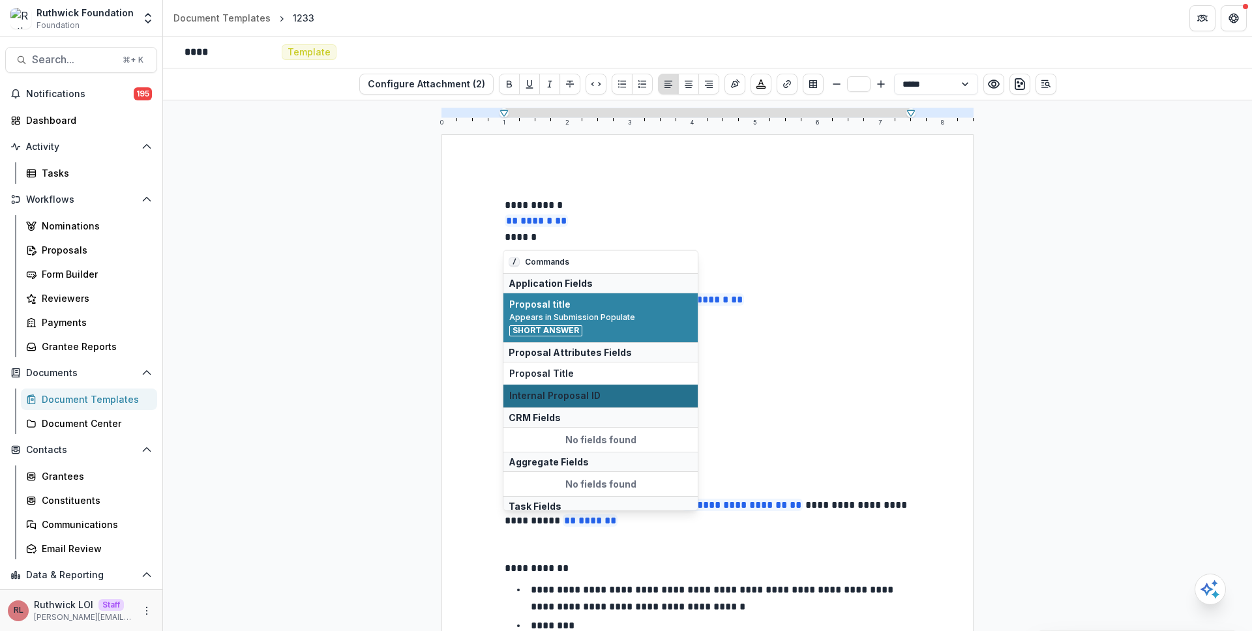
scroll to position [74, 0]
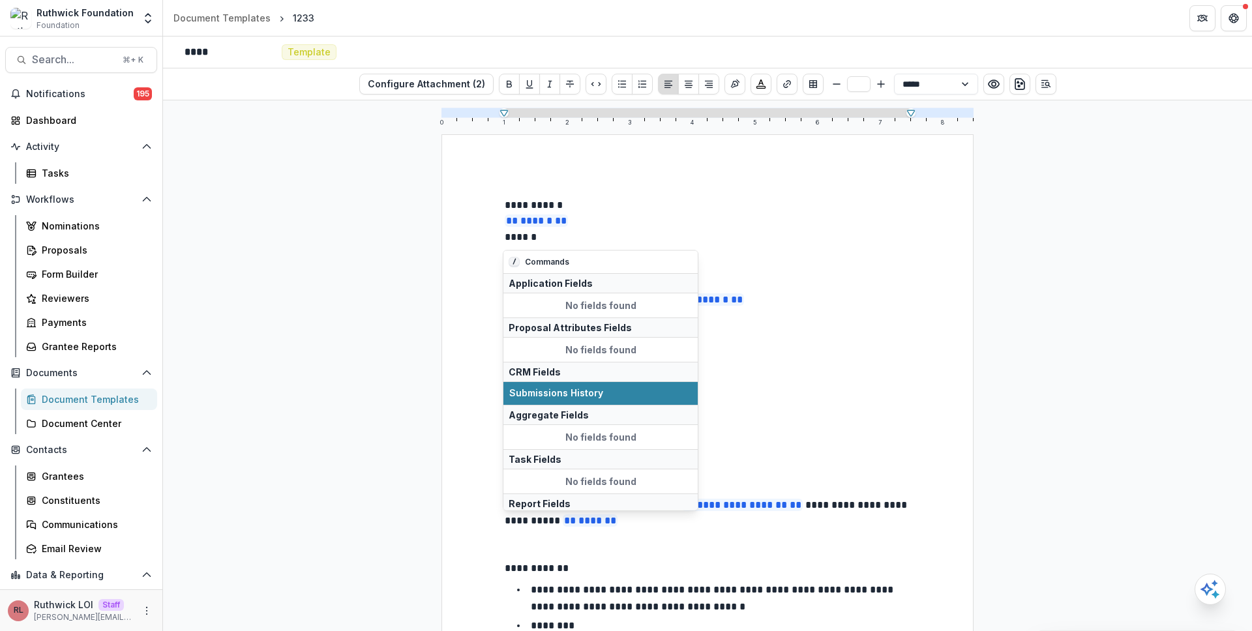
click at [400, 329] on div "**********" at bounding box center [707, 365] width 1089 height 531
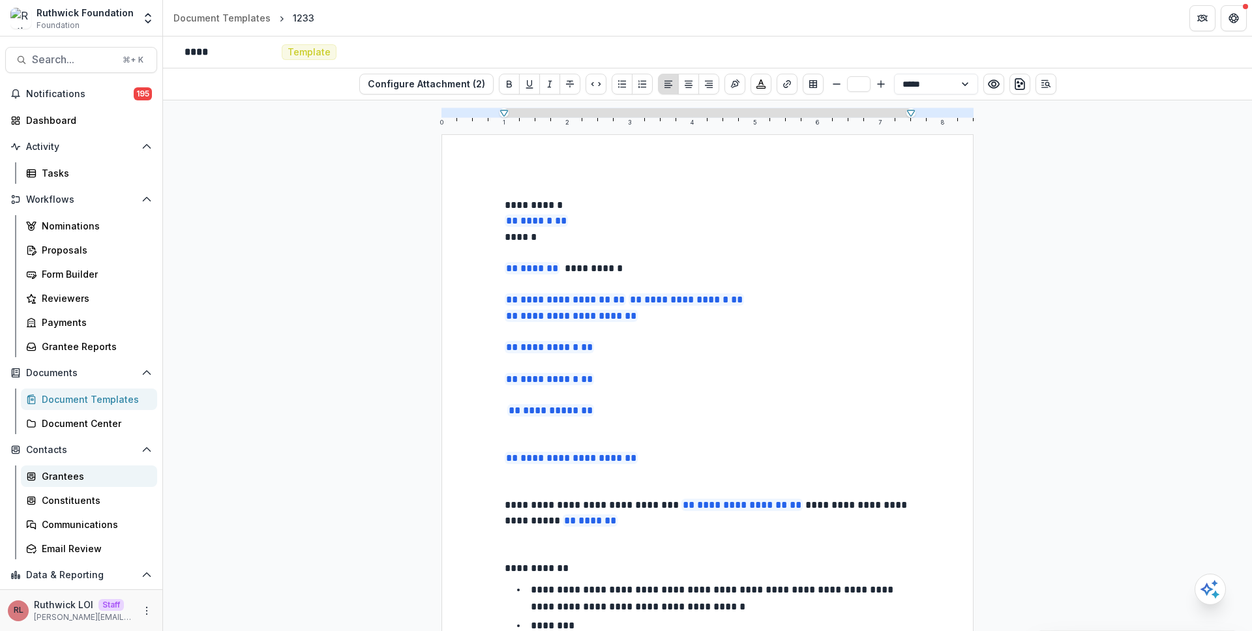
click at [101, 484] on link "Grantees" at bounding box center [89, 476] width 136 height 22
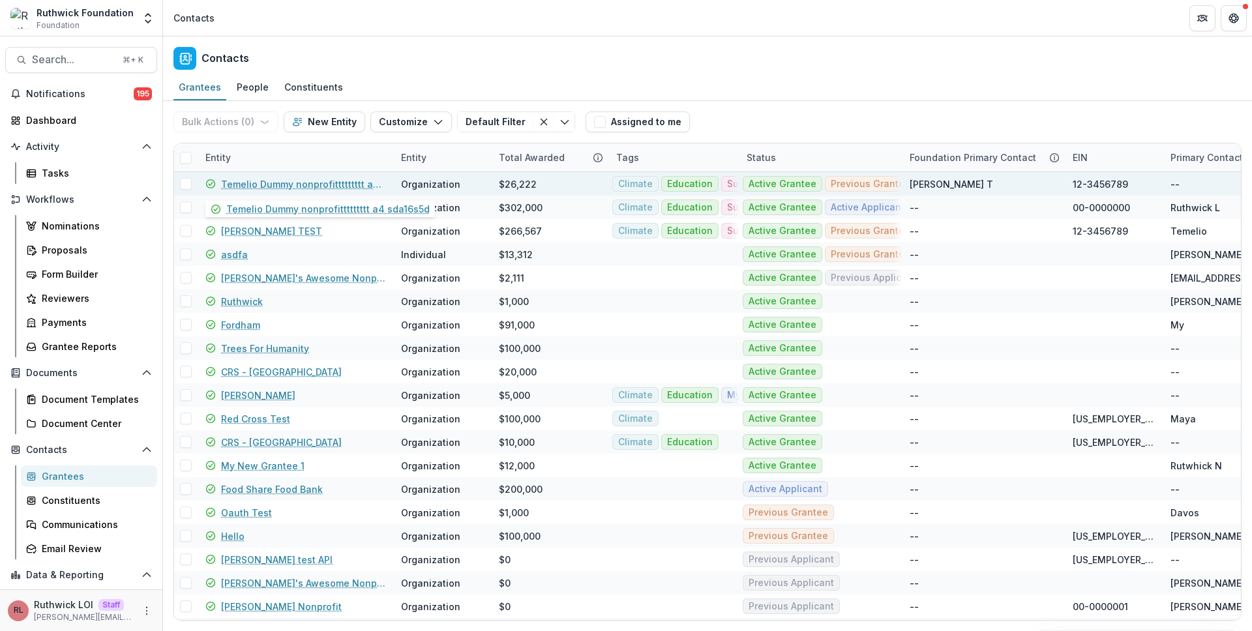
click at [274, 185] on link "Temelio Dummy nonprofittttttttt a4 sda16s5d" at bounding box center [303, 184] width 164 height 14
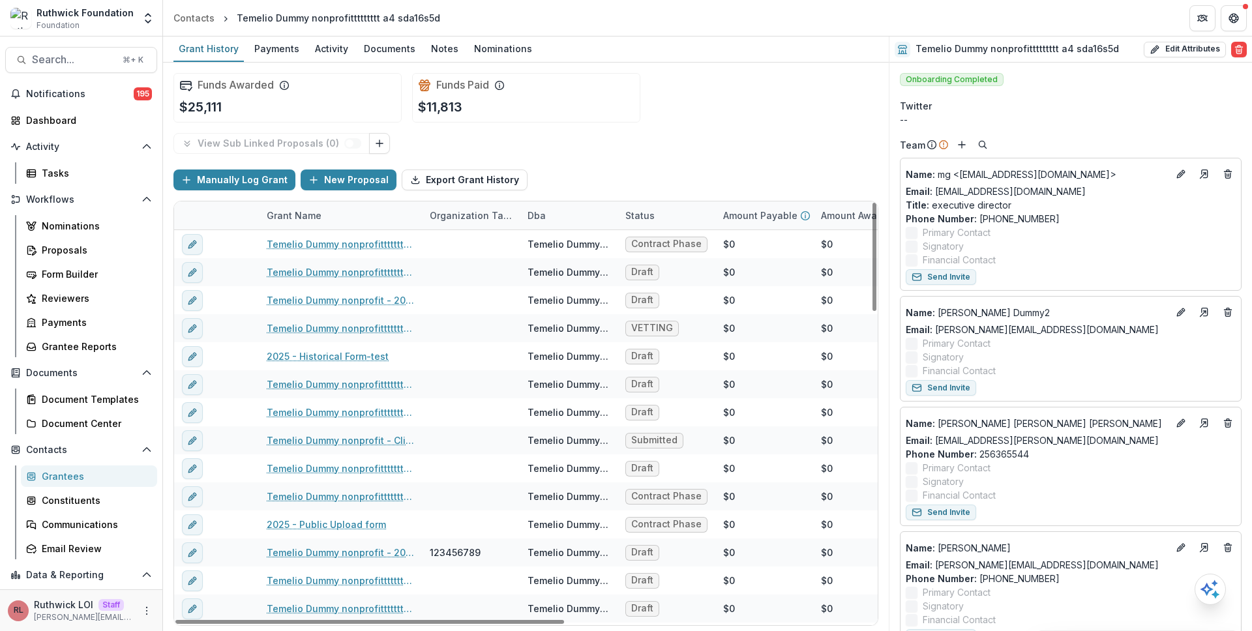
scroll to position [95, 0]
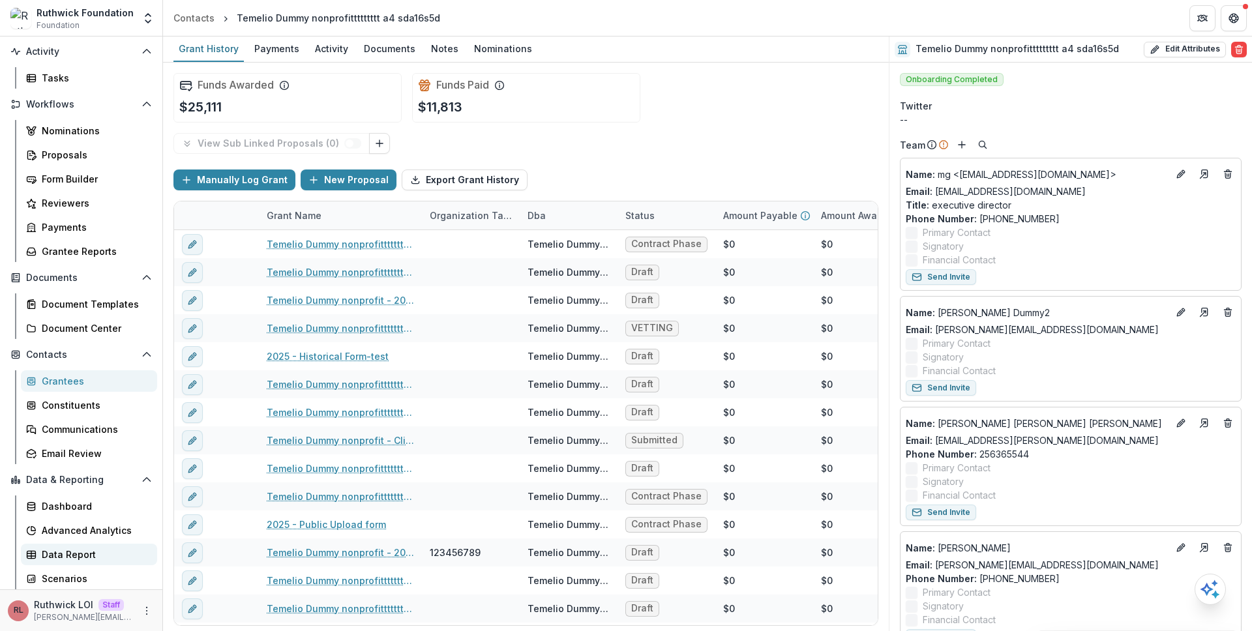
click at [91, 552] on div "Data Report" at bounding box center [94, 555] width 105 height 14
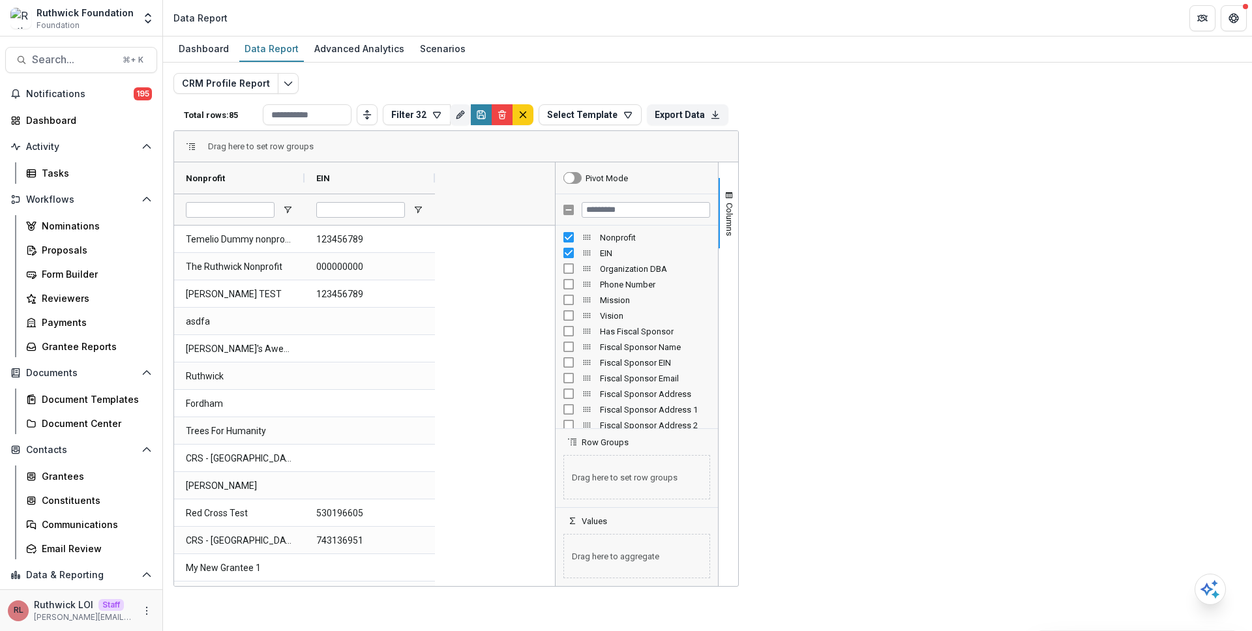
click at [372, 69] on div "CRM Profile Report Total rows: 85 Filter 32 Personal Filters Team Filters Temel…" at bounding box center [707, 309] width 1089 height 493
click at [258, 117] on p "Total rows: 85" at bounding box center [221, 115] width 74 height 10
